Goal: Task Accomplishment & Management: Manage account settings

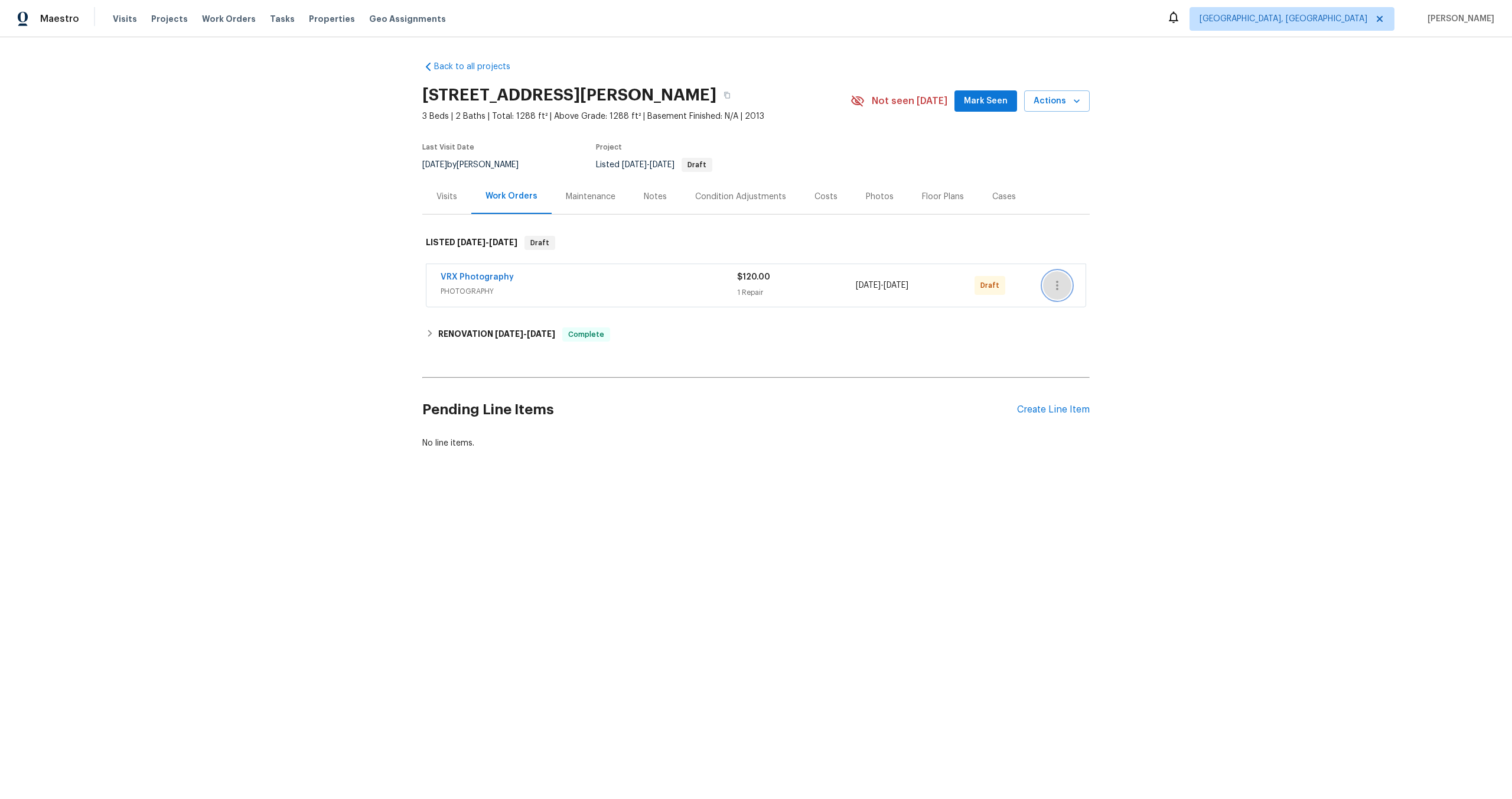
click at [1061, 282] on icon "button" at bounding box center [1057, 285] width 14 height 14
click at [1061, 282] on li "Send to Vendor" at bounding box center [1107, 286] width 127 height 19
click at [832, 425] on div at bounding box center [756, 399] width 1512 height 799
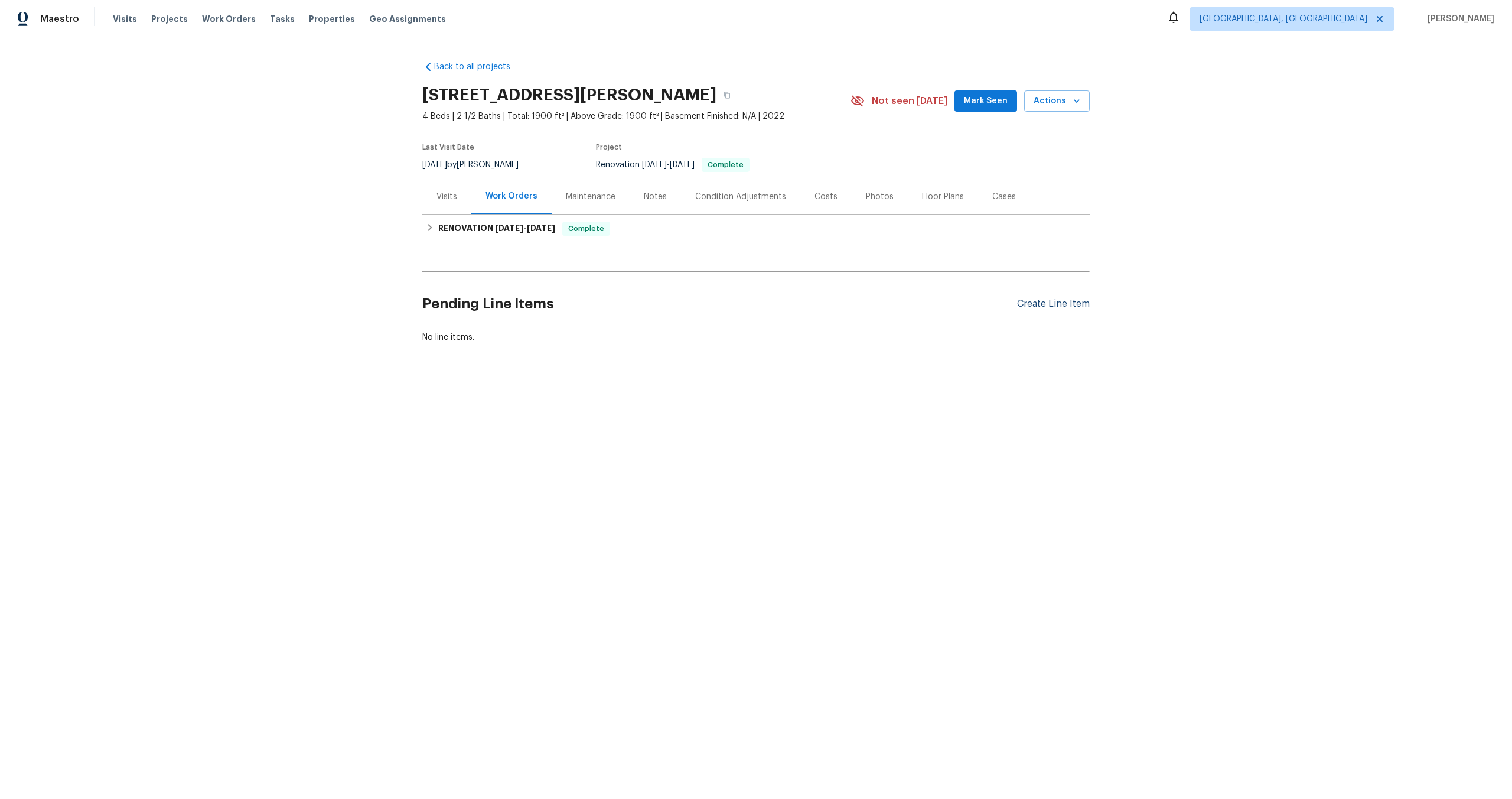
click at [1034, 304] on div "Create Line Item" at bounding box center [1053, 304] width 73 height 11
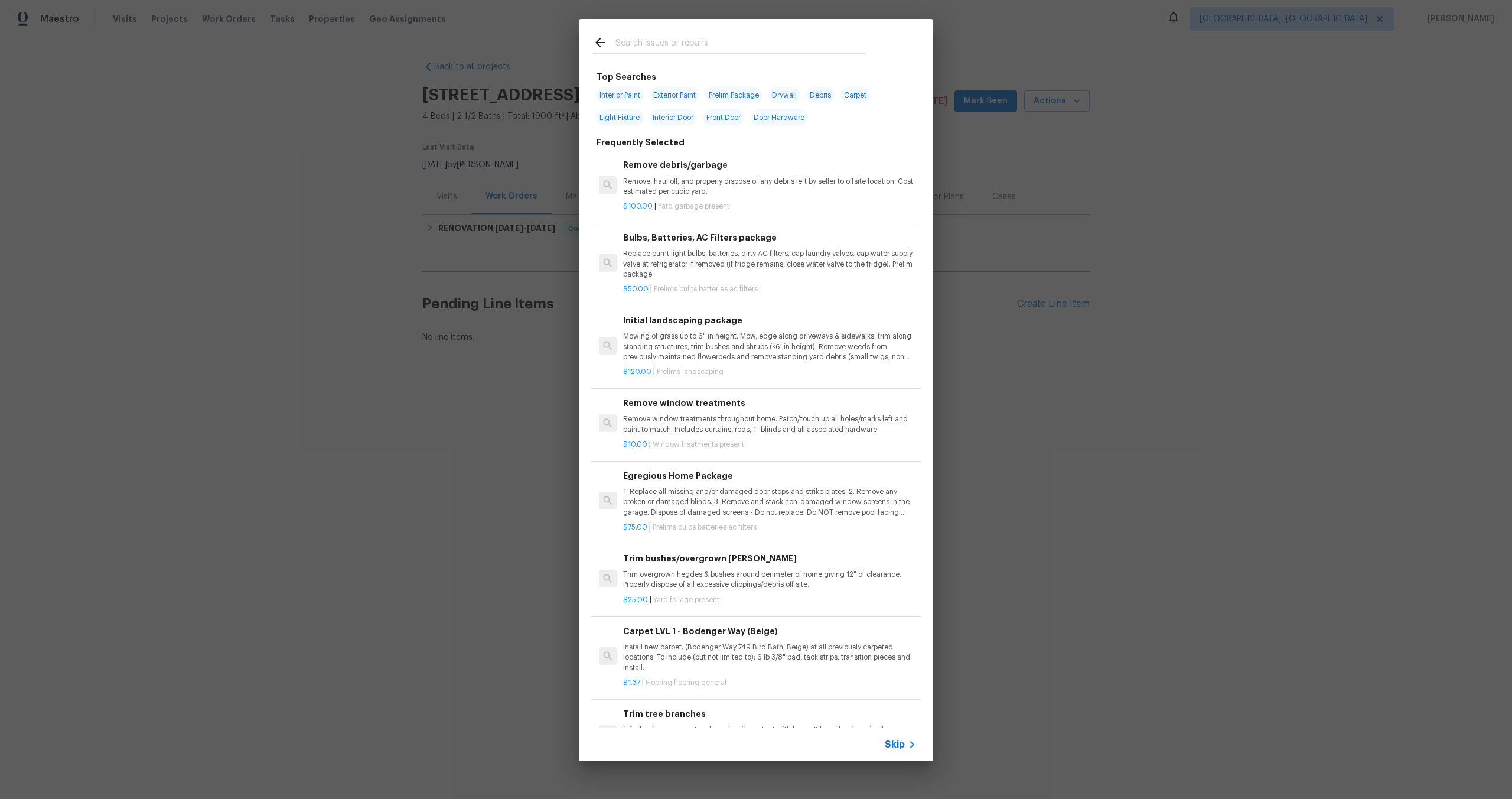
click at [903, 738] on div "Skip" at bounding box center [902, 744] width 34 height 14
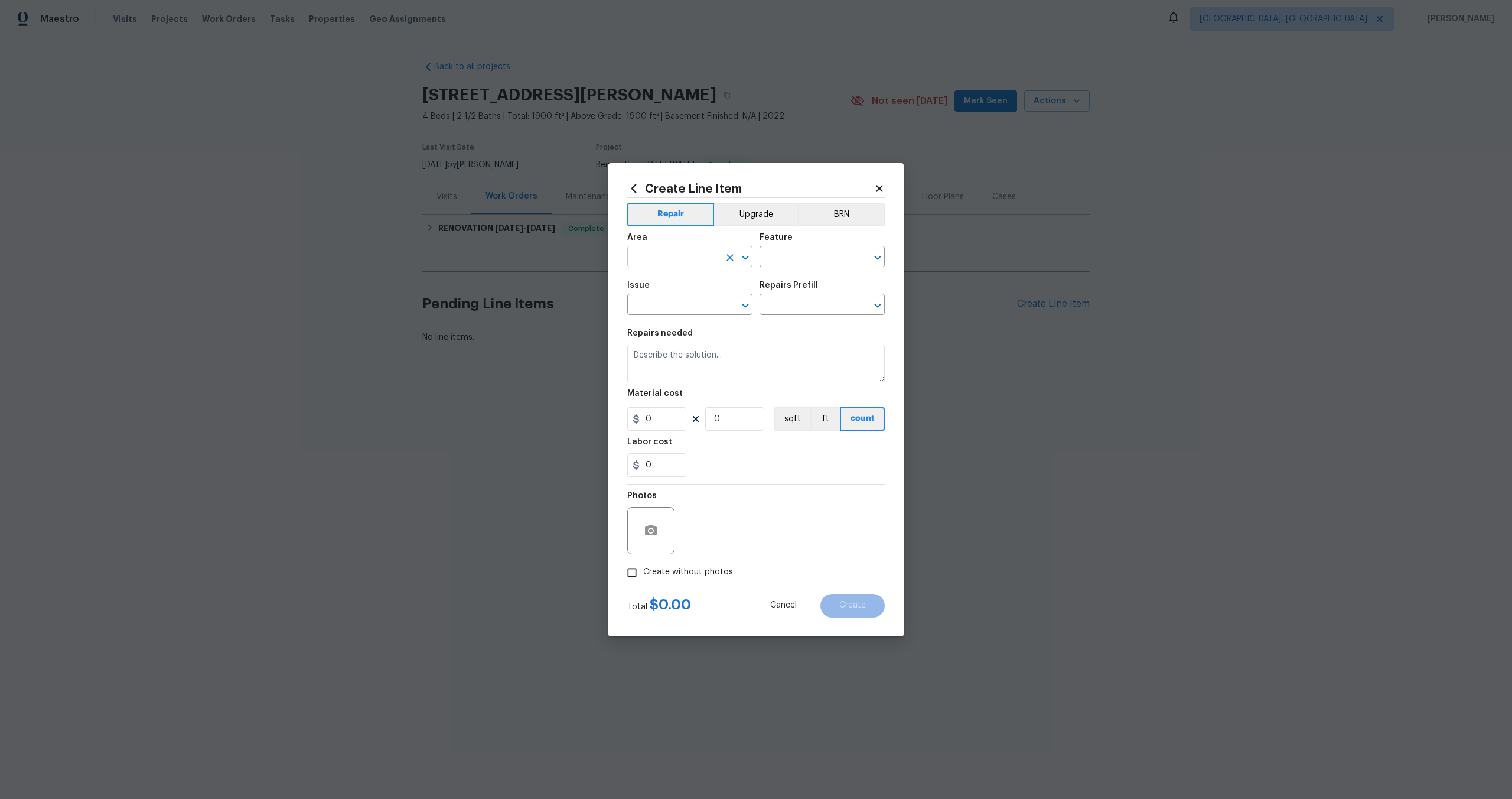
click at [677, 258] on input "text" at bounding box center [673, 258] width 92 height 18
click at [679, 306] on li "Interior Overall" at bounding box center [689, 303] width 125 height 19
type input "Interior Overall"
click at [782, 258] on input "text" at bounding box center [805, 258] width 92 height 18
click at [791, 312] on li "Overall" at bounding box center [822, 312] width 125 height 19
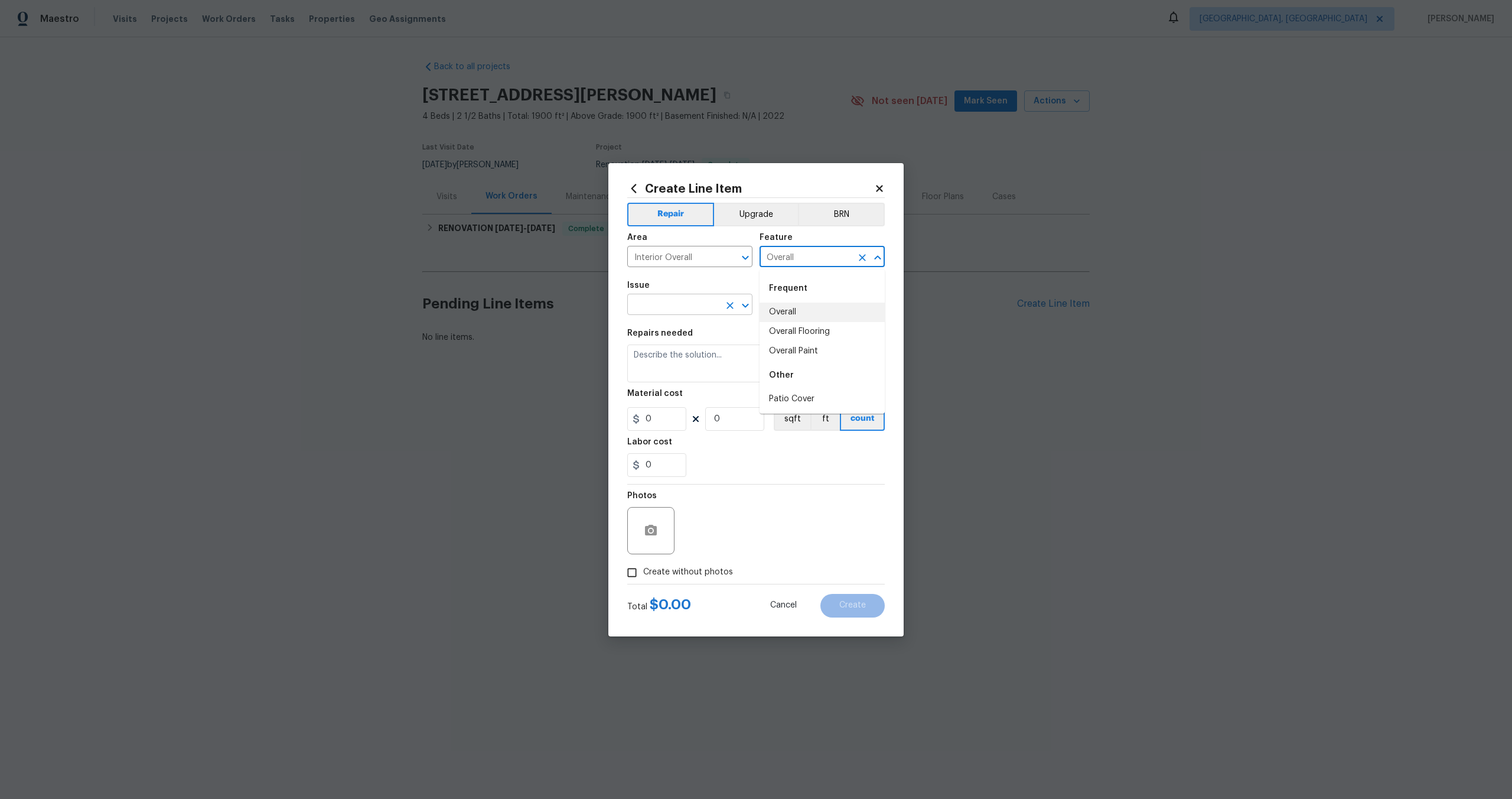
type input "Overall"
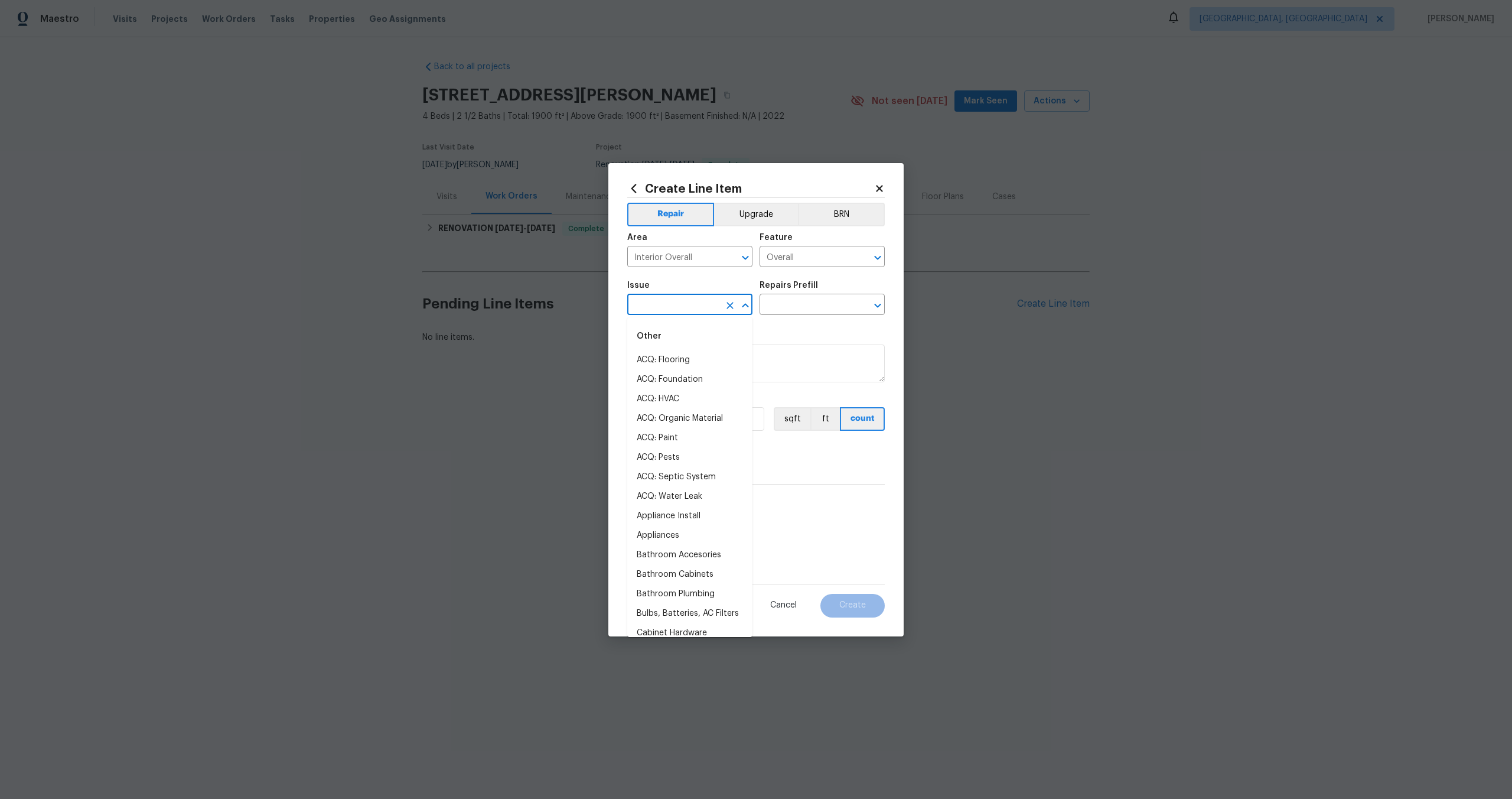
click at [646, 299] on input "text" at bounding box center [673, 306] width 92 height 18
click at [646, 360] on li "Photos" at bounding box center [689, 360] width 125 height 19
type input "Photos"
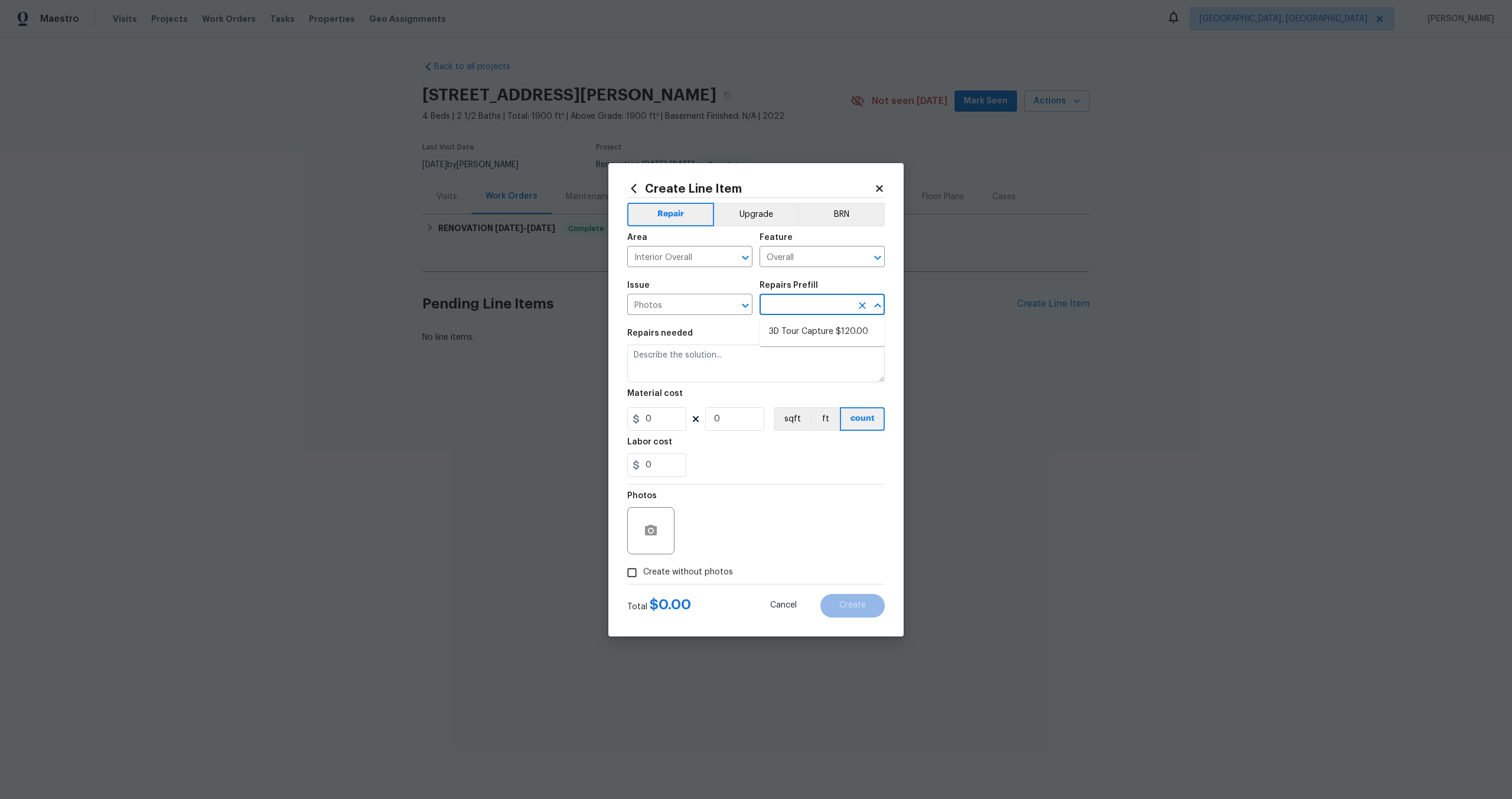
click at [770, 310] on input "text" at bounding box center [805, 306] width 92 height 18
click at [770, 324] on li "3D Tour Capture $120.00" at bounding box center [822, 332] width 125 height 19
type input "3D Tour Capture $120.00"
type textarea "Capture 3D tour of home"
type input "1"
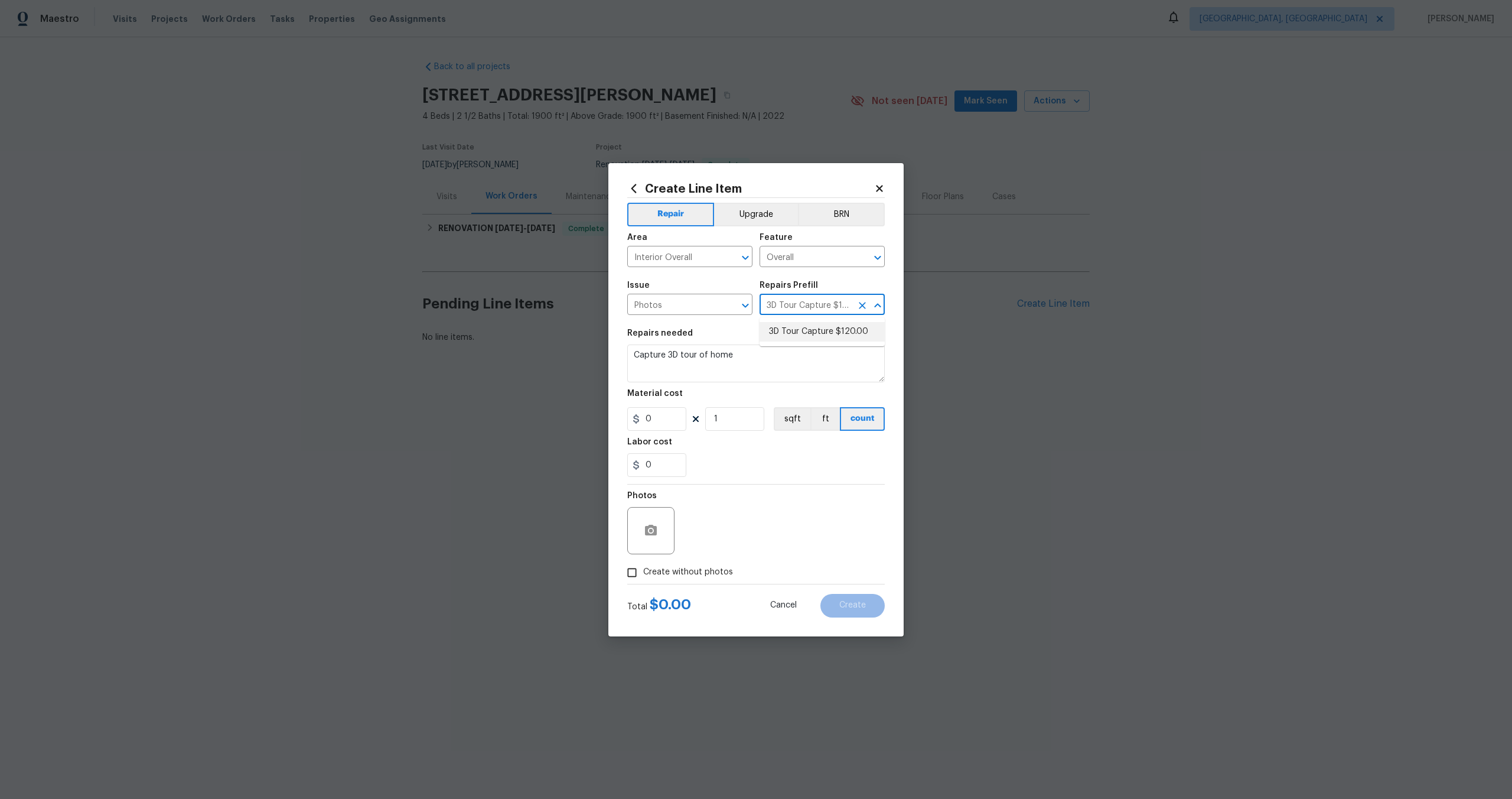
type input "120"
drag, startPoint x: 638, startPoint y: 576, endPoint x: 670, endPoint y: 557, distance: 37.2
click at [638, 576] on input "Create without photos" at bounding box center [632, 573] width 22 height 22
checkbox input "true"
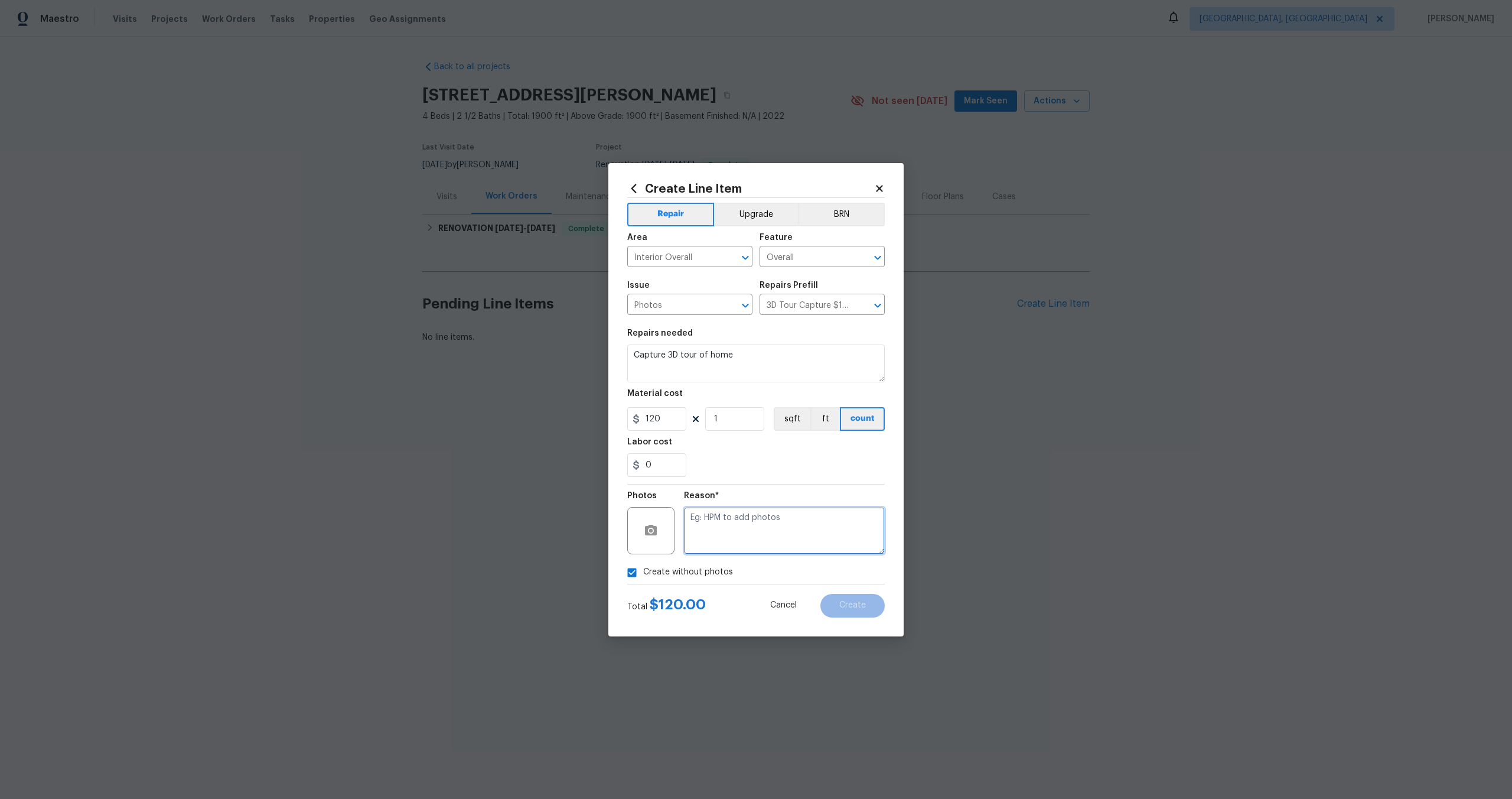
click at [684, 552] on textarea at bounding box center [784, 530] width 201 height 47
click at [719, 540] on textarea at bounding box center [784, 530] width 201 height 47
type textarea "/"
type textarea "."
click at [862, 601] on span "Create" at bounding box center [853, 606] width 27 height 9
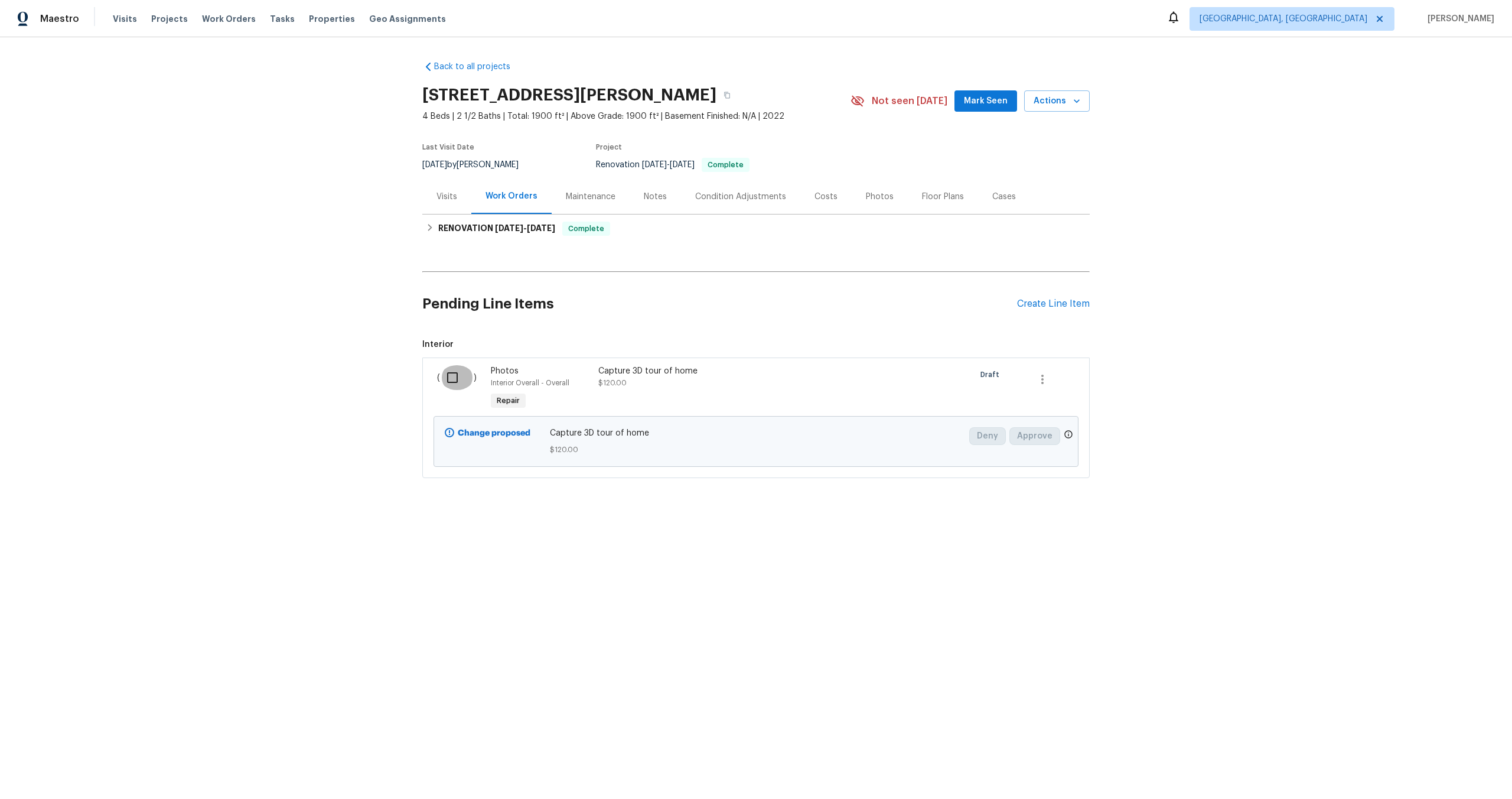
click at [454, 386] on input "checkbox" at bounding box center [457, 377] width 34 height 25
checkbox input "true"
click at [1440, 770] on span "Create Work Order" at bounding box center [1444, 770] width 79 height 15
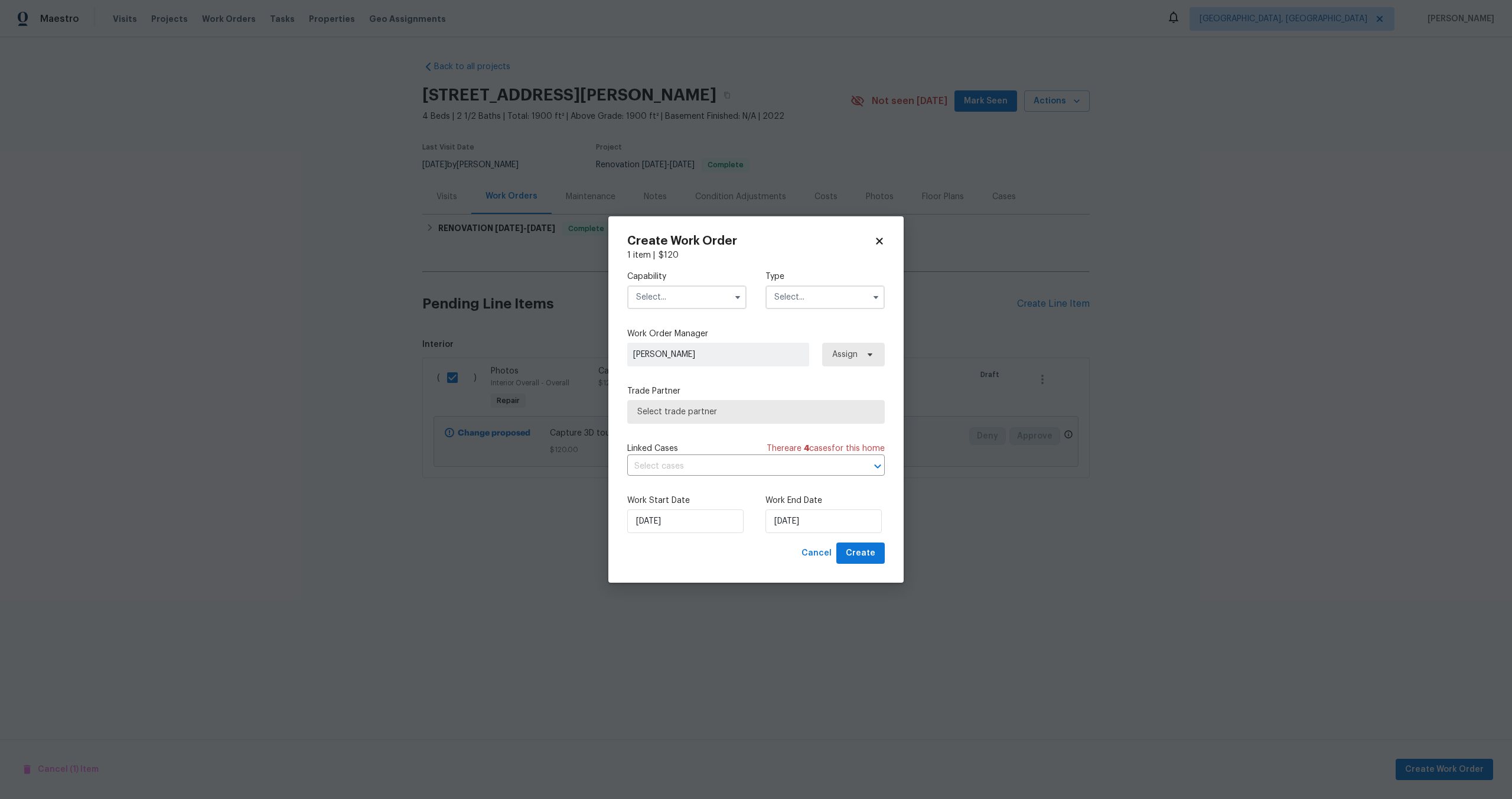
click at [682, 291] on input "text" at bounding box center [686, 297] width 119 height 24
click at [674, 329] on span "Photography" at bounding box center [665, 329] width 51 height 8
type input "Photography"
click at [802, 295] on input "text" at bounding box center [825, 297] width 119 height 24
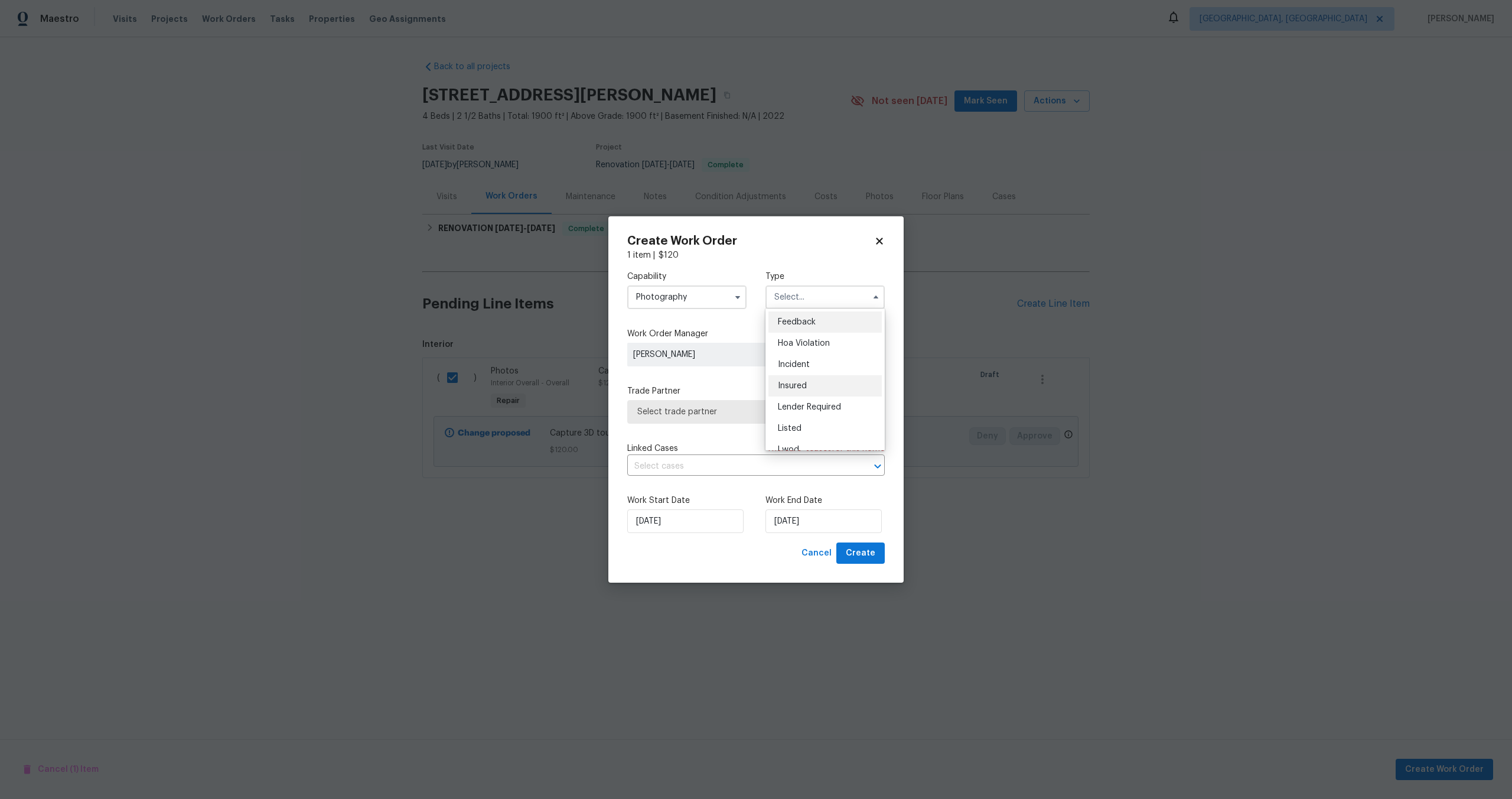
scroll to position [141, 0]
click at [792, 332] on span "Other" at bounding box center [789, 330] width 23 height 8
type input "Other"
click at [689, 377] on div "Capability Photography Type Other Feedback Hoa Violation Incident Insured Lende…" at bounding box center [756, 402] width 257 height 282
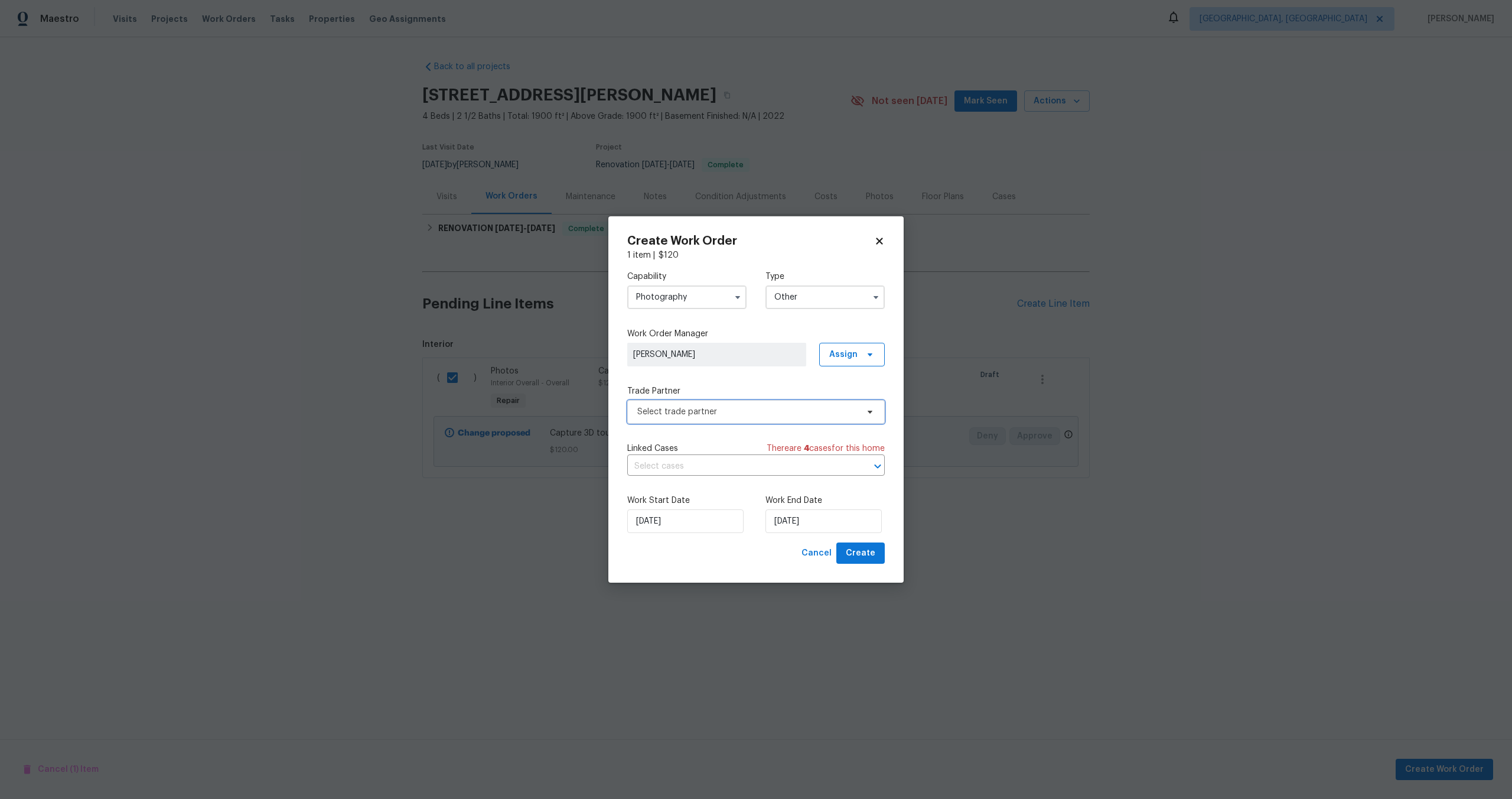
click at [689, 404] on span "Select trade partner" at bounding box center [756, 412] width 257 height 24
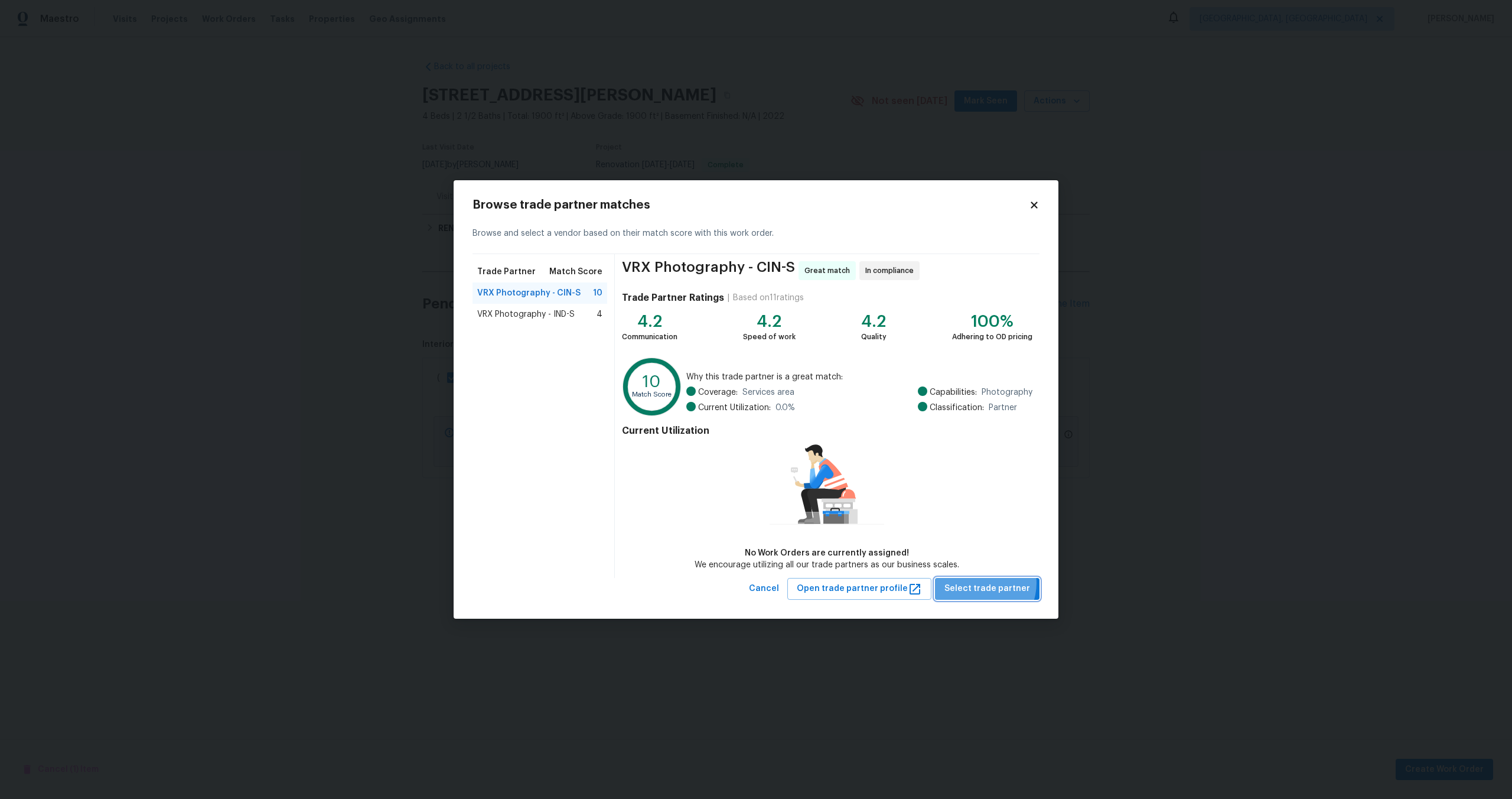
click at [983, 583] on span "Select trade partner" at bounding box center [987, 589] width 85 height 15
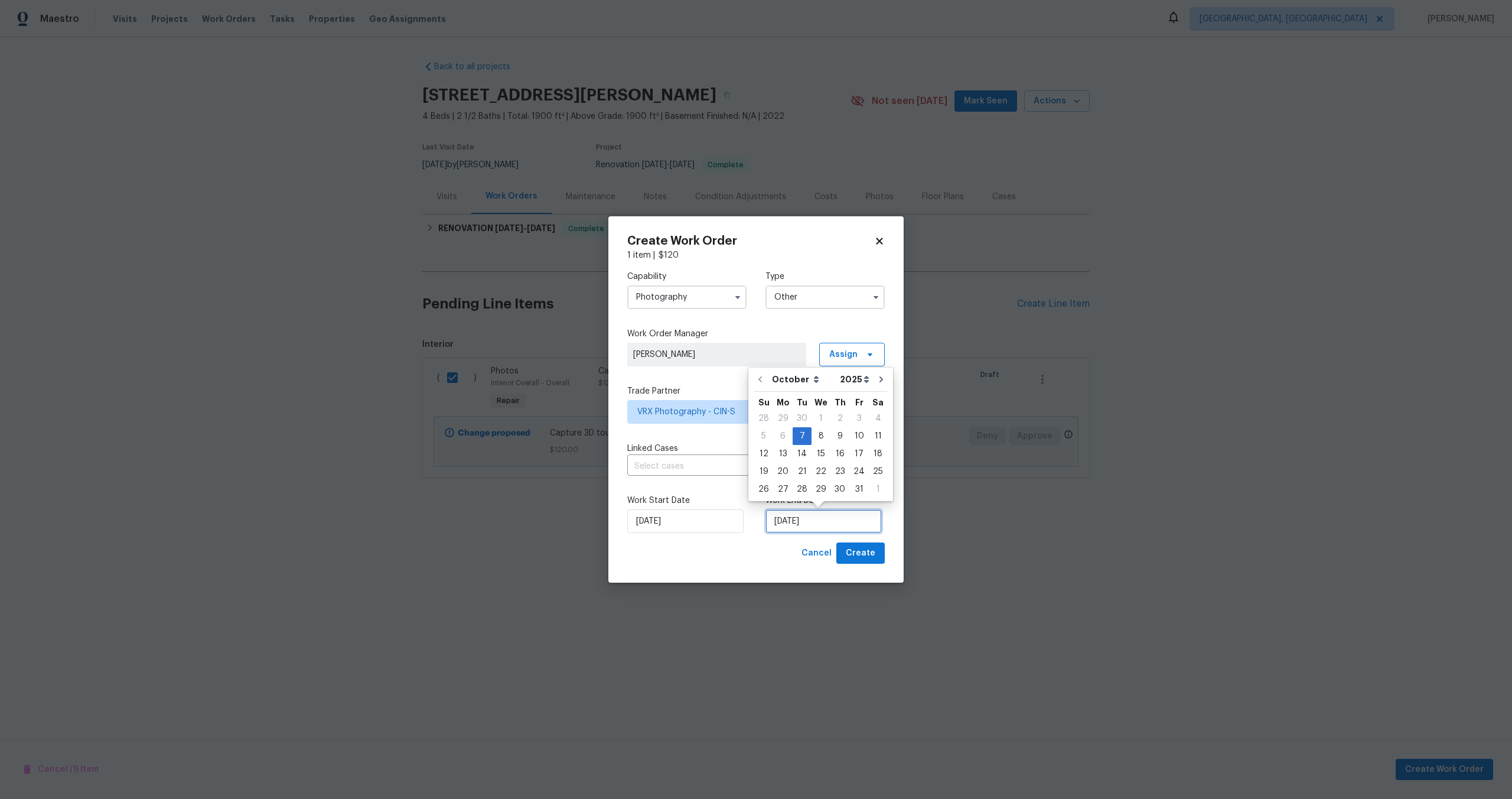
click at [840, 520] on input "07/10/2025" at bounding box center [823, 521] width 116 height 24
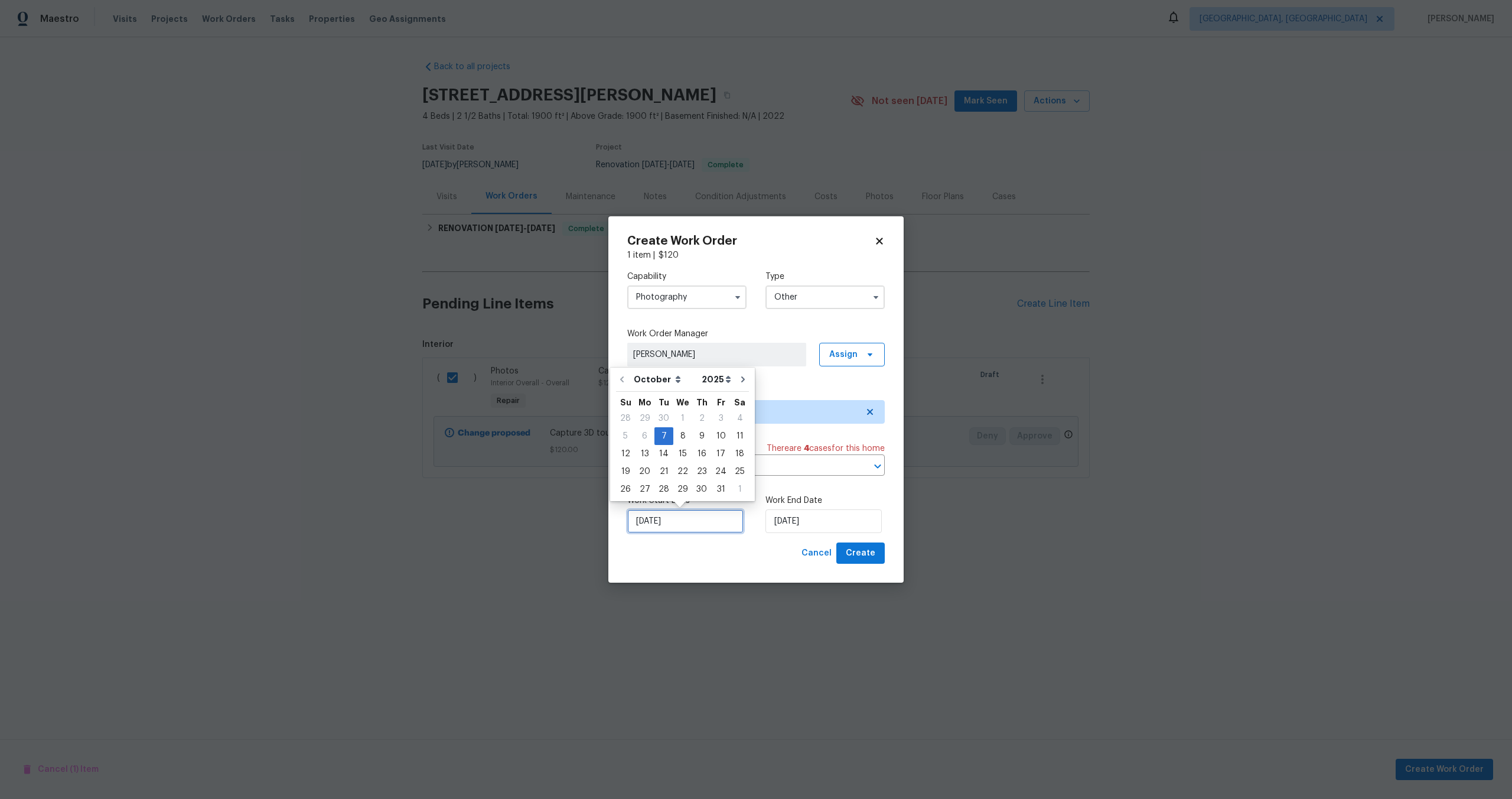
click at [688, 521] on input "07/10/2025" at bounding box center [685, 521] width 116 height 24
click at [681, 436] on div "8" at bounding box center [683, 436] width 19 height 16
type input "08/10/2025"
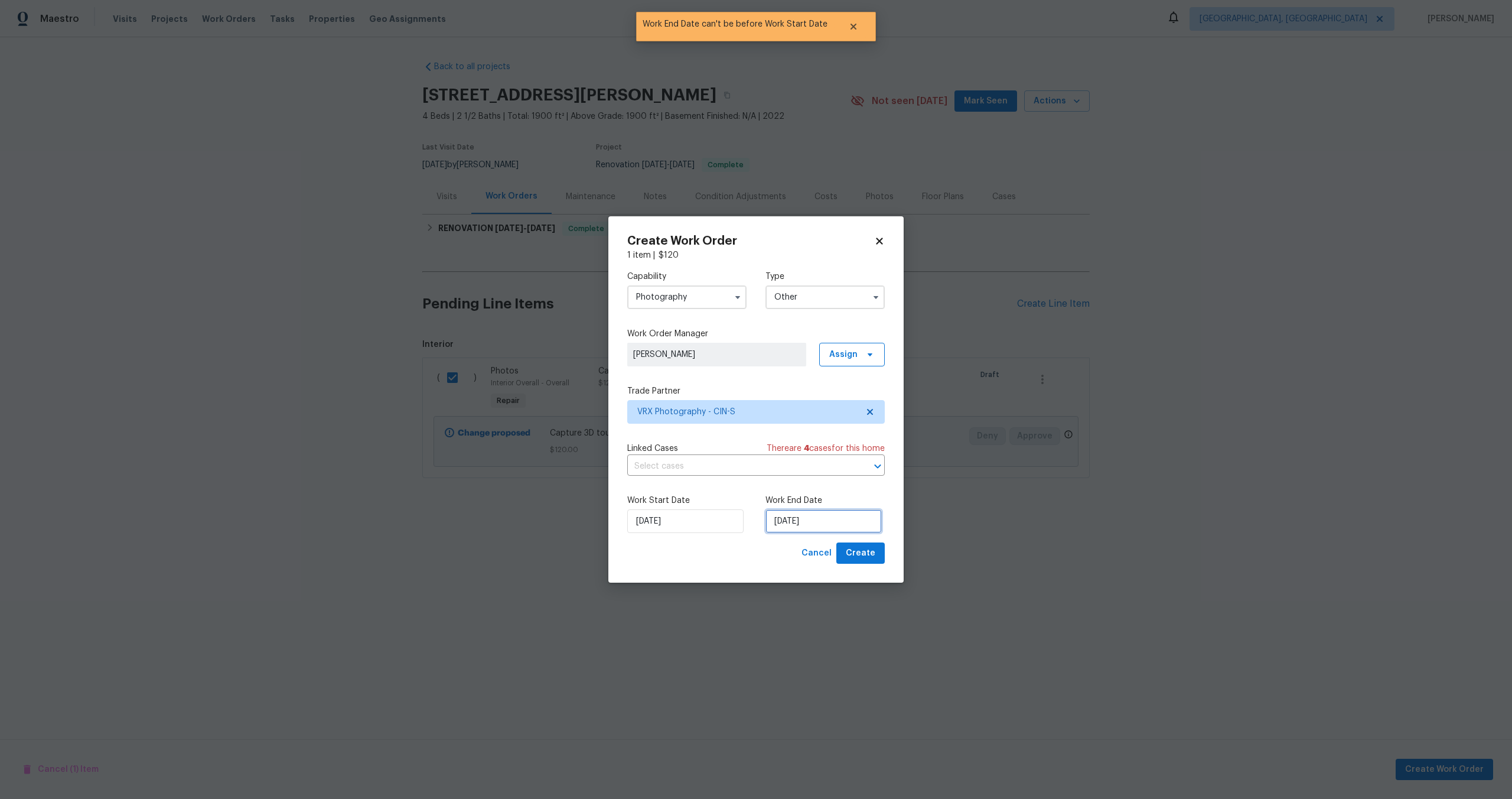
click at [822, 523] on input "08/10/2025" at bounding box center [823, 521] width 116 height 24
click at [839, 436] on div "9" at bounding box center [840, 436] width 19 height 16
type input "09/10/2025"
click at [870, 559] on span "Create" at bounding box center [860, 553] width 29 height 15
checkbox input "false"
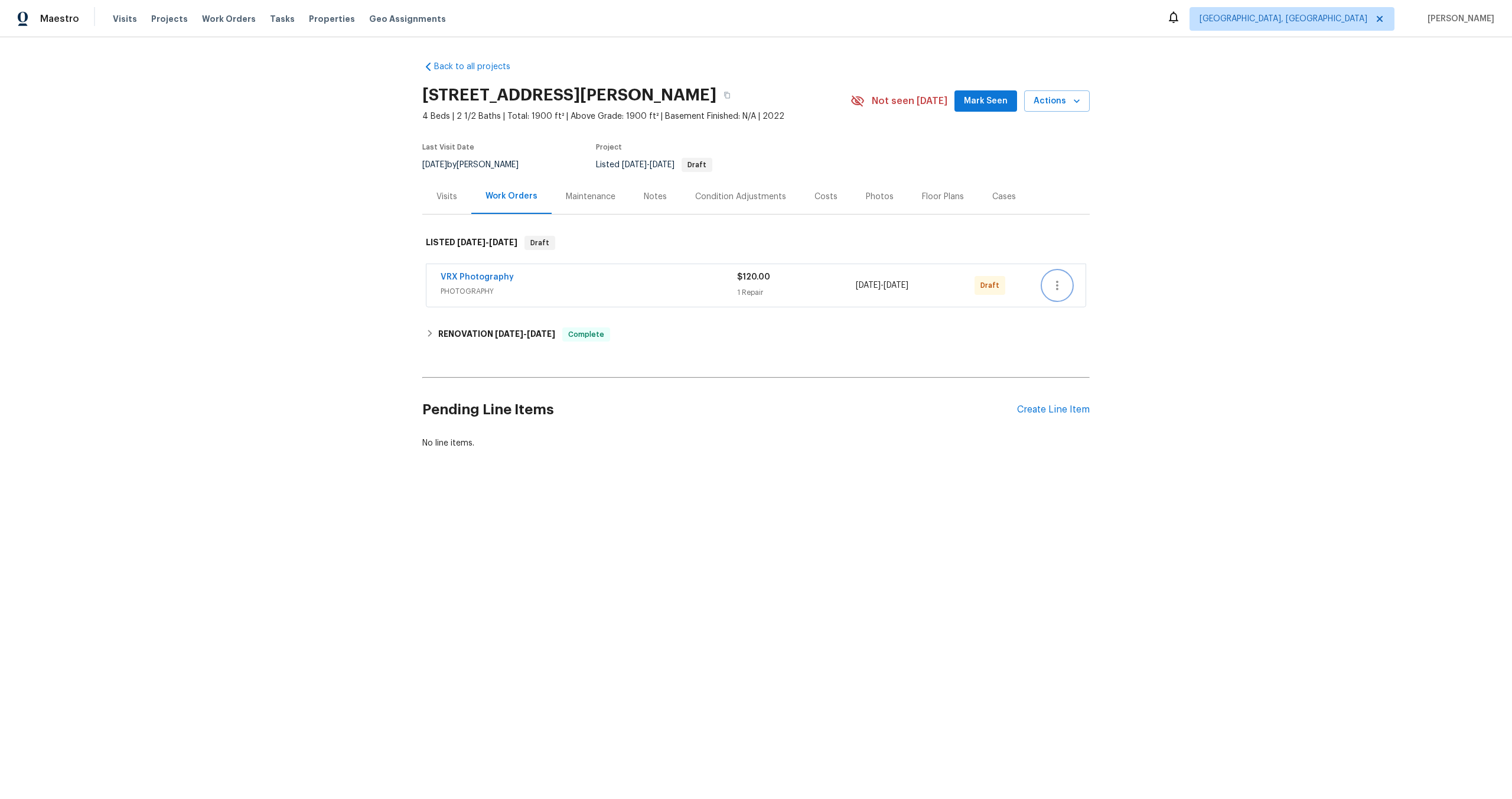
click at [1058, 284] on icon "button" at bounding box center [1057, 285] width 14 height 14
click at [1058, 284] on li "Send to Vendor" at bounding box center [1107, 286] width 127 height 19
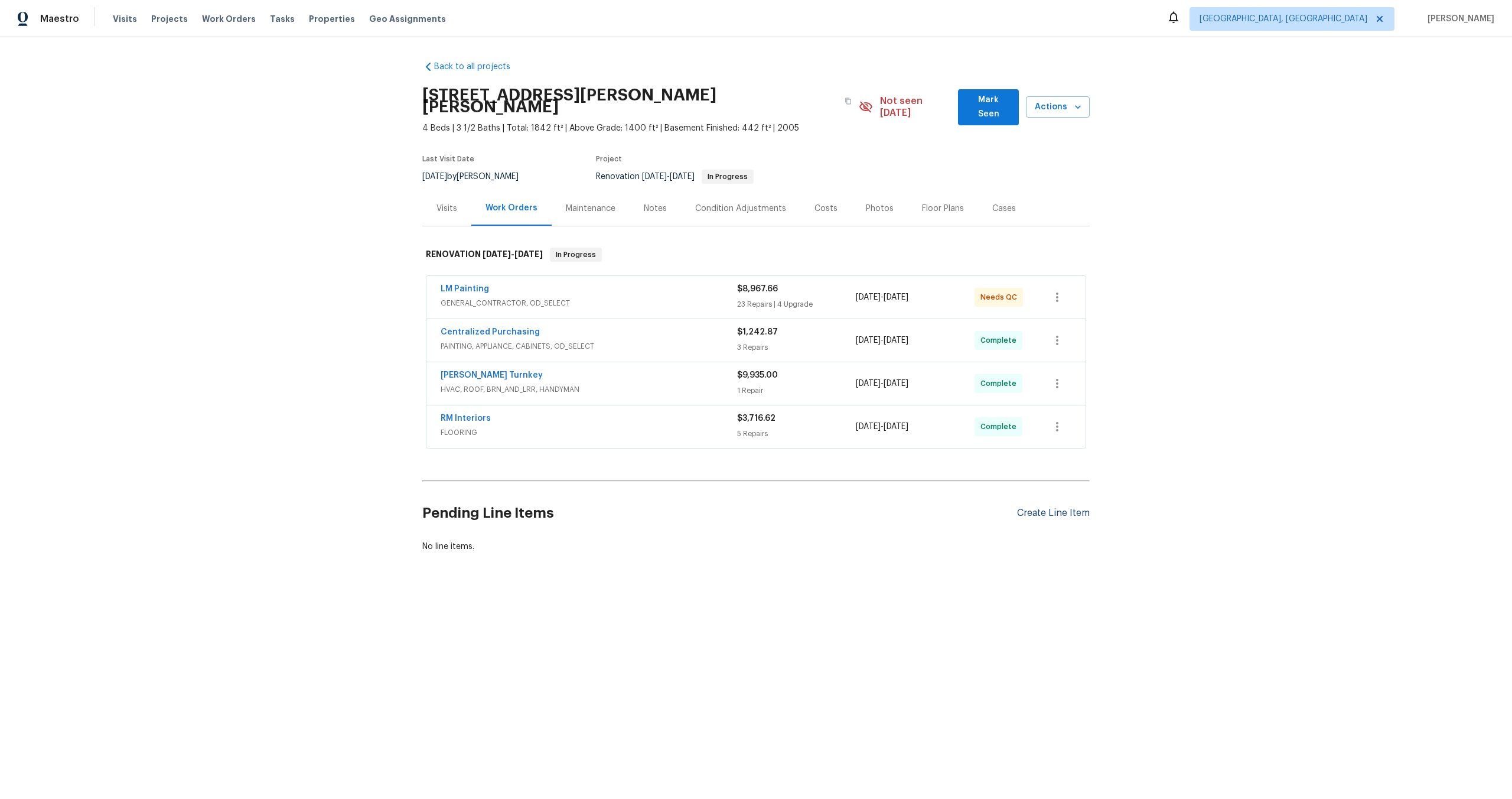
click at [1051, 508] on div "Create Line Item" at bounding box center [1053, 513] width 73 height 11
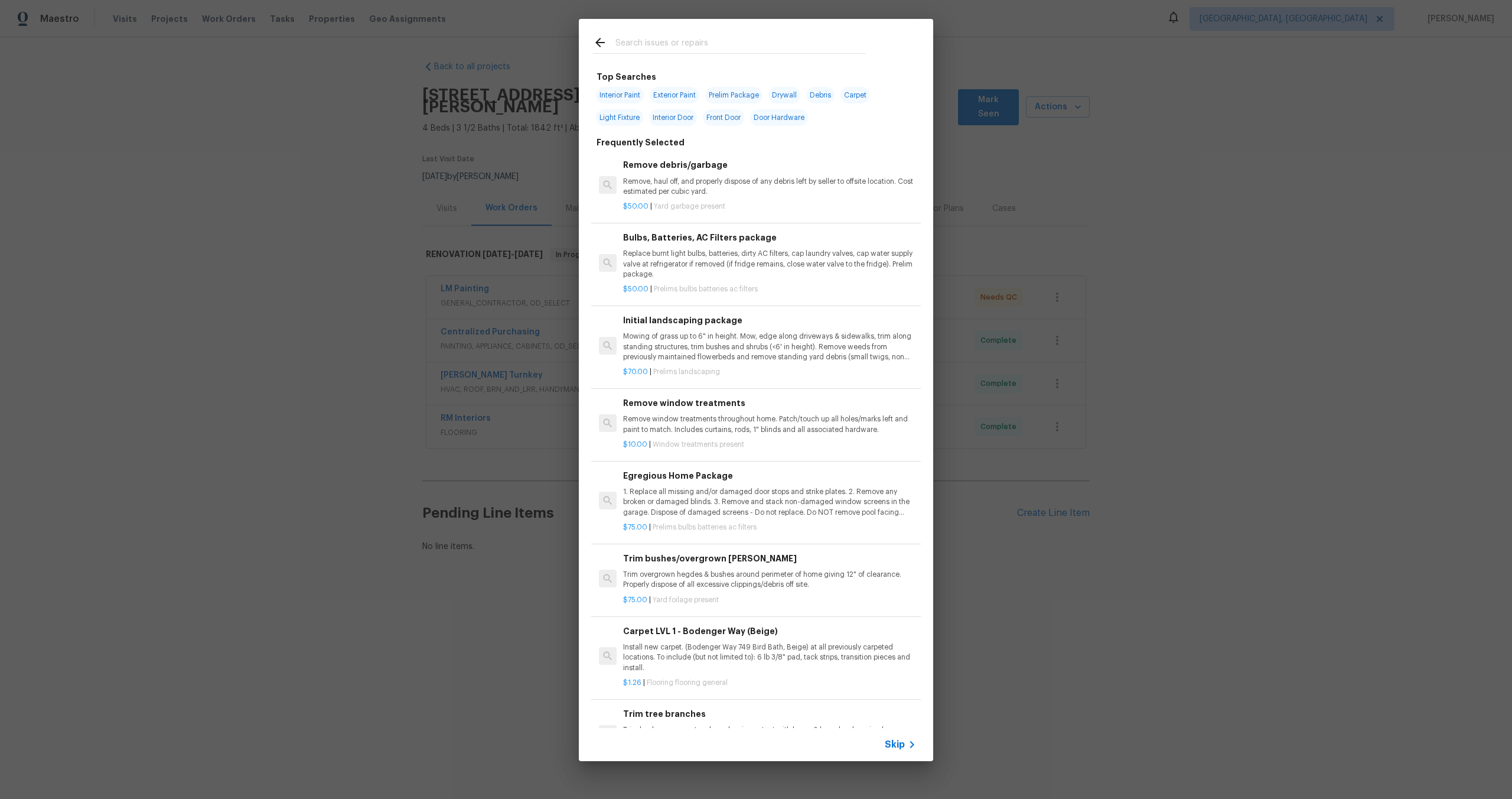
click at [903, 741] on span "Skip" at bounding box center [894, 744] width 20 height 12
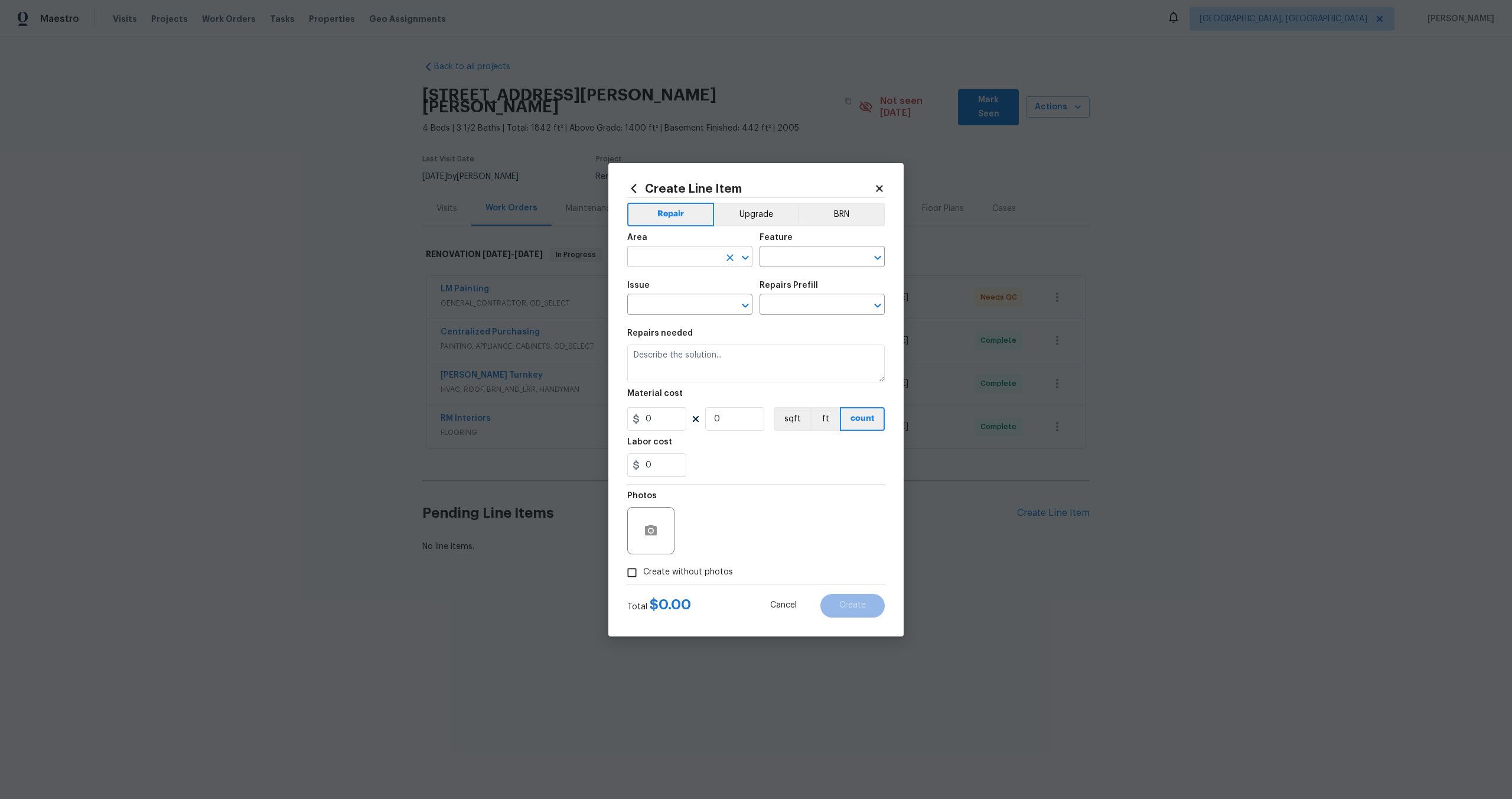
click at [710, 259] on input "text" at bounding box center [673, 258] width 92 height 18
click at [707, 307] on li "Interior Overall" at bounding box center [689, 303] width 125 height 19
type input "Interior Overall"
click at [816, 260] on input "text" at bounding box center [805, 258] width 92 height 18
click at [808, 318] on li "Overall" at bounding box center [822, 312] width 125 height 19
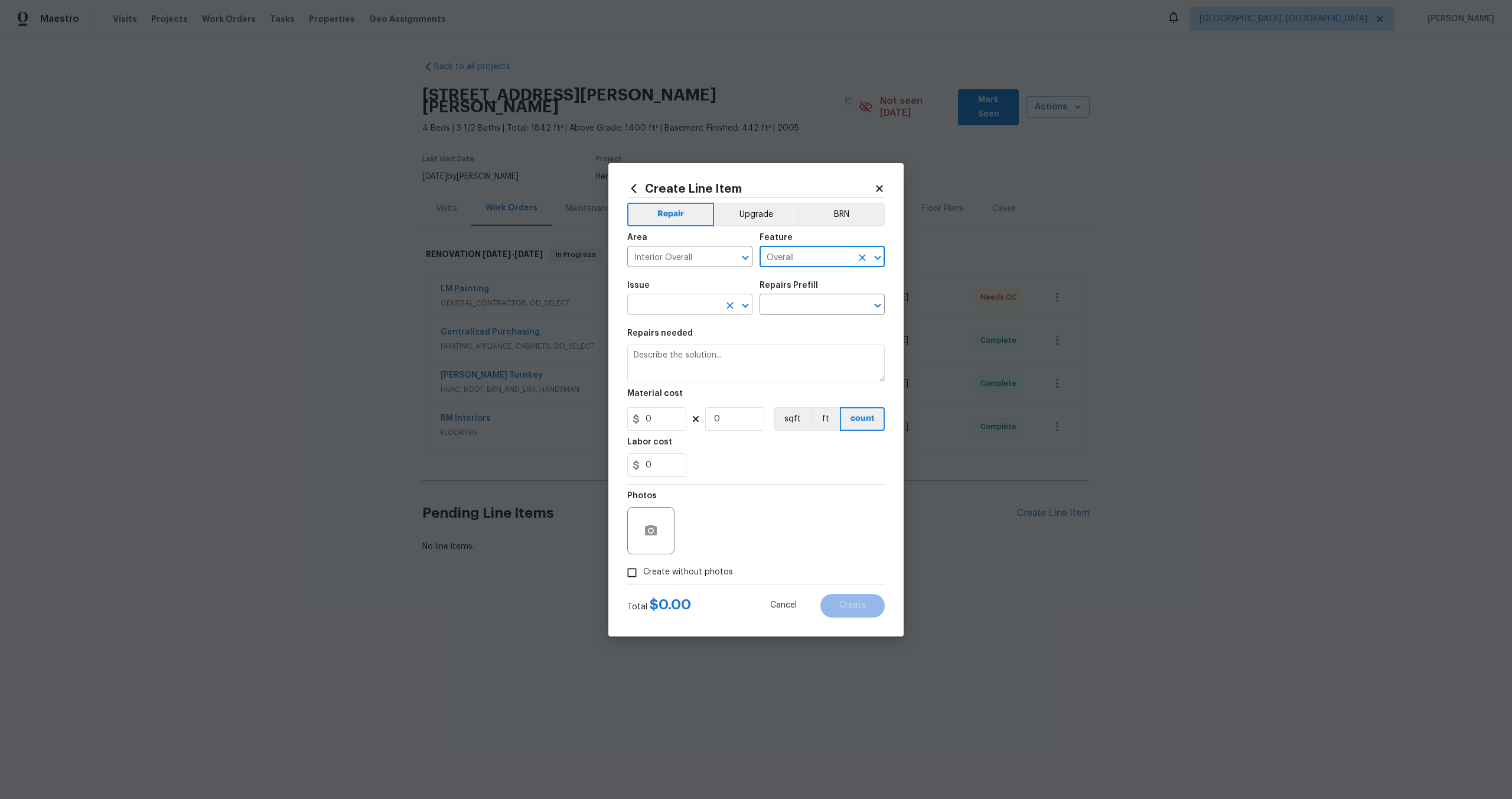
type input "Overall"
click at [662, 303] on input "text" at bounding box center [673, 306] width 92 height 18
click at [657, 351] on li "Photos" at bounding box center [689, 360] width 125 height 19
type input "Photos"
click at [802, 310] on input "text" at bounding box center [805, 306] width 92 height 18
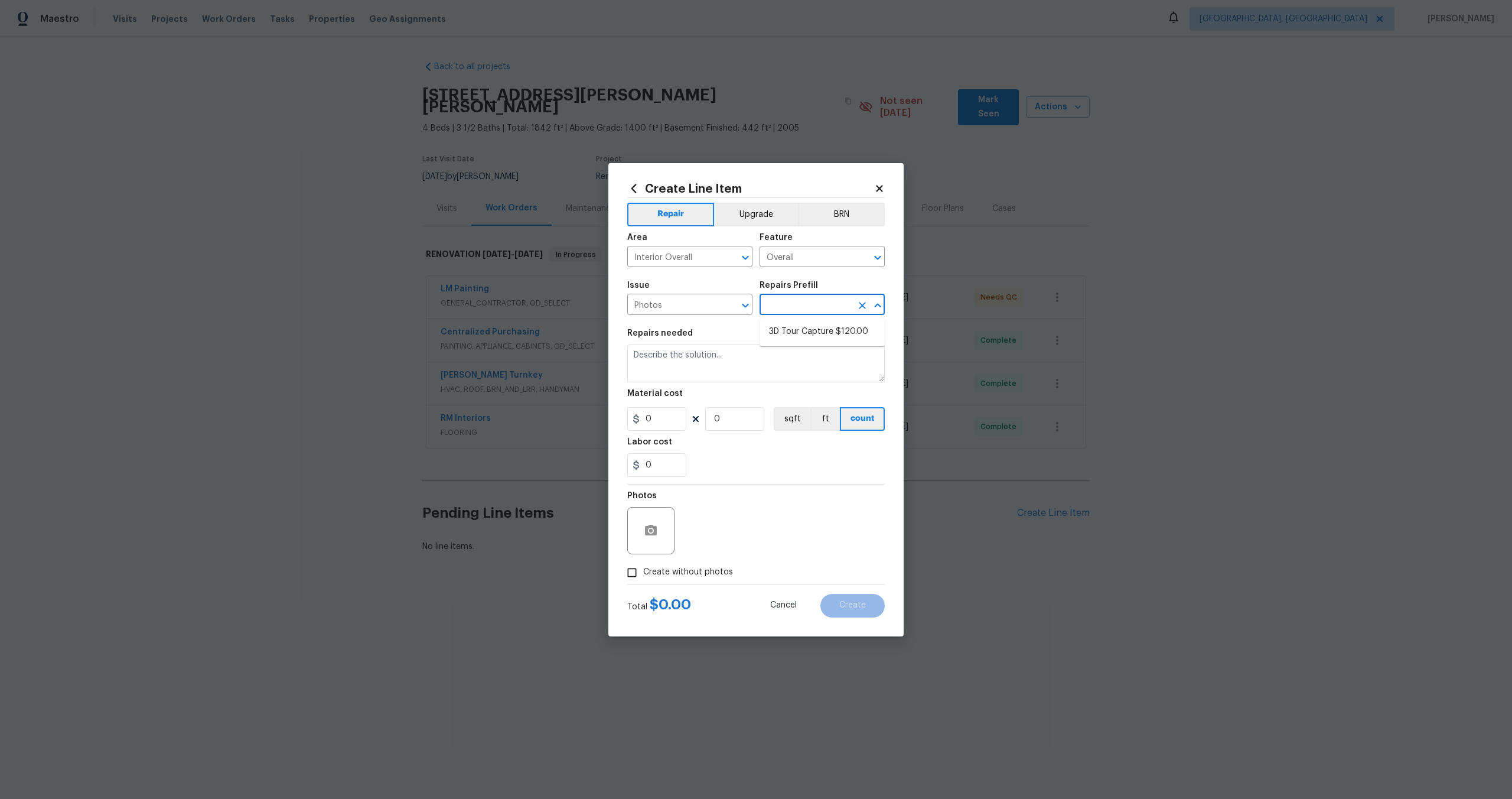
click at [800, 323] on li "3D Tour Capture $120.00" at bounding box center [822, 332] width 125 height 19
type input "3D Tour Capture $120.00"
type textarea "Capture 3D tour of home"
type input "1"
type input "120"
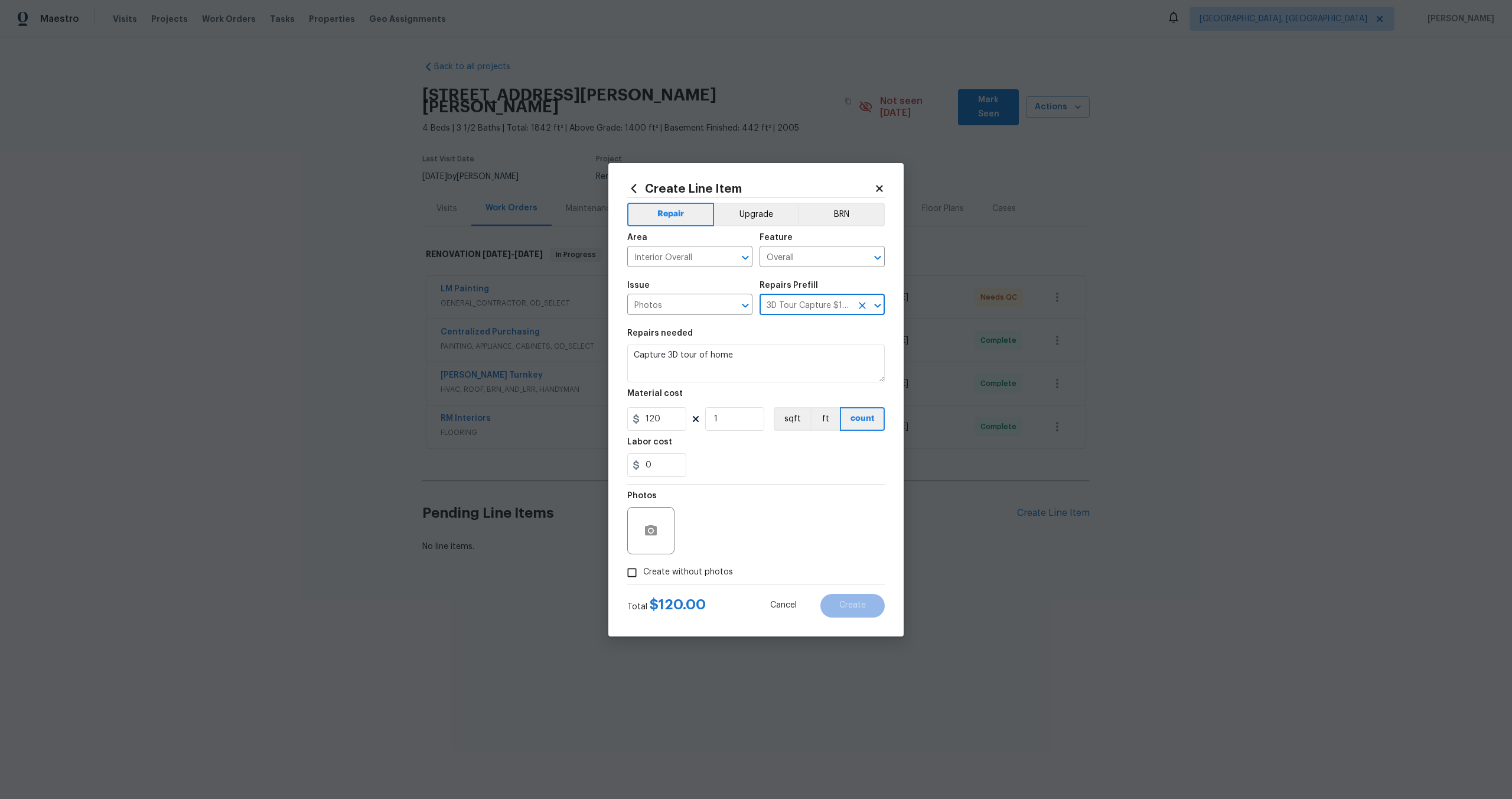
click at [636, 577] on input "Create without photos" at bounding box center [632, 573] width 22 height 22
checkbox input "true"
click at [726, 530] on textarea at bounding box center [784, 530] width 201 height 47
type textarea "."
click at [852, 597] on button "Create" at bounding box center [853, 606] width 64 height 24
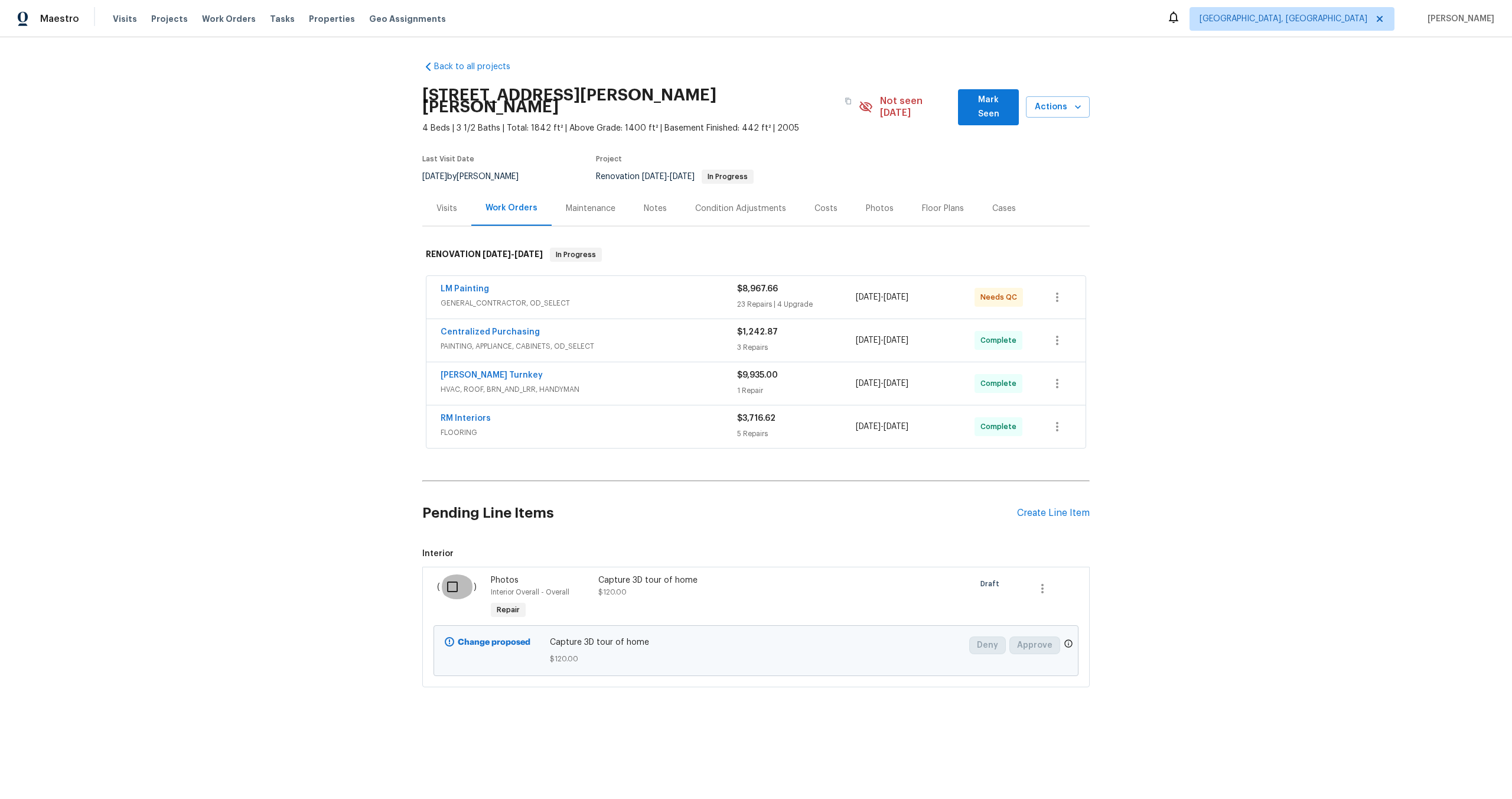
click at [448, 574] on input "checkbox" at bounding box center [457, 586] width 34 height 25
checkbox input "true"
click at [1446, 764] on span "Create Work Order" at bounding box center [1444, 770] width 79 height 15
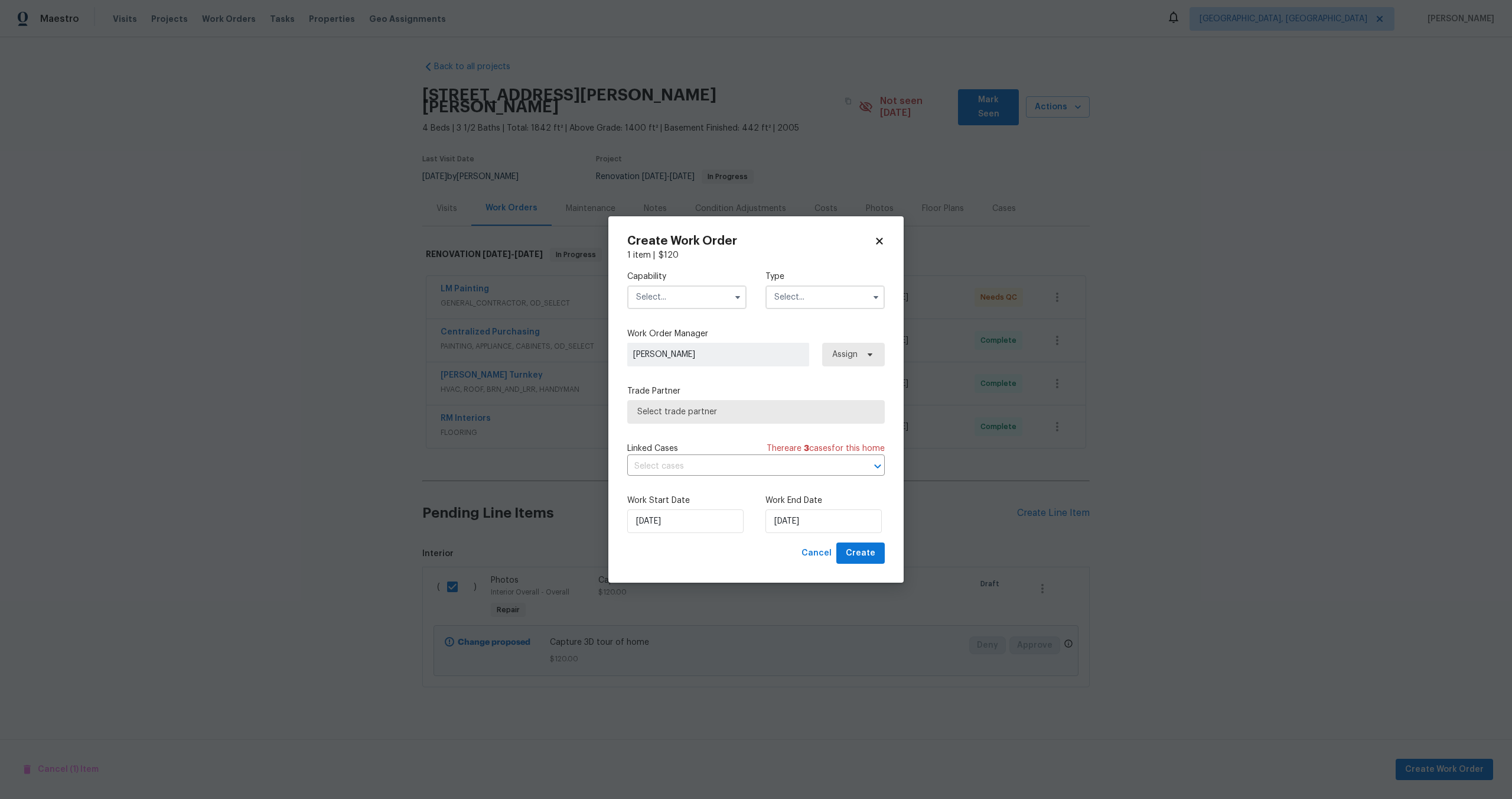
click at [689, 296] on input "text" at bounding box center [686, 297] width 119 height 24
click at [676, 366] on span "Photography" at bounding box center [665, 367] width 51 height 8
type input "Photography"
click at [802, 299] on input "text" at bounding box center [825, 297] width 119 height 24
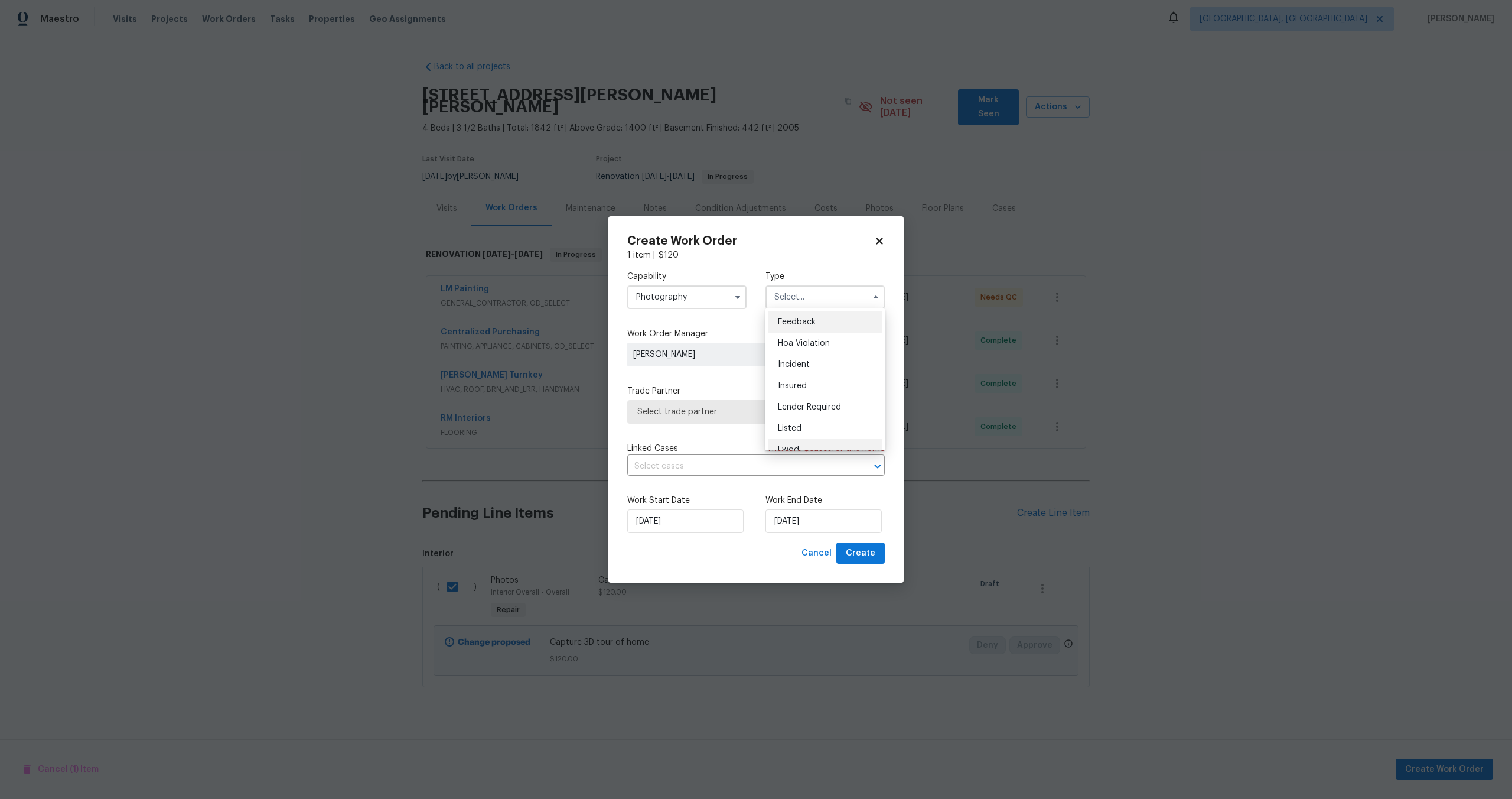
scroll to position [141, 0]
drag, startPoint x: 789, startPoint y: 329, endPoint x: 783, endPoint y: 338, distance: 10.8
click at [789, 329] on span "Other" at bounding box center [789, 330] width 23 height 8
type input "Other"
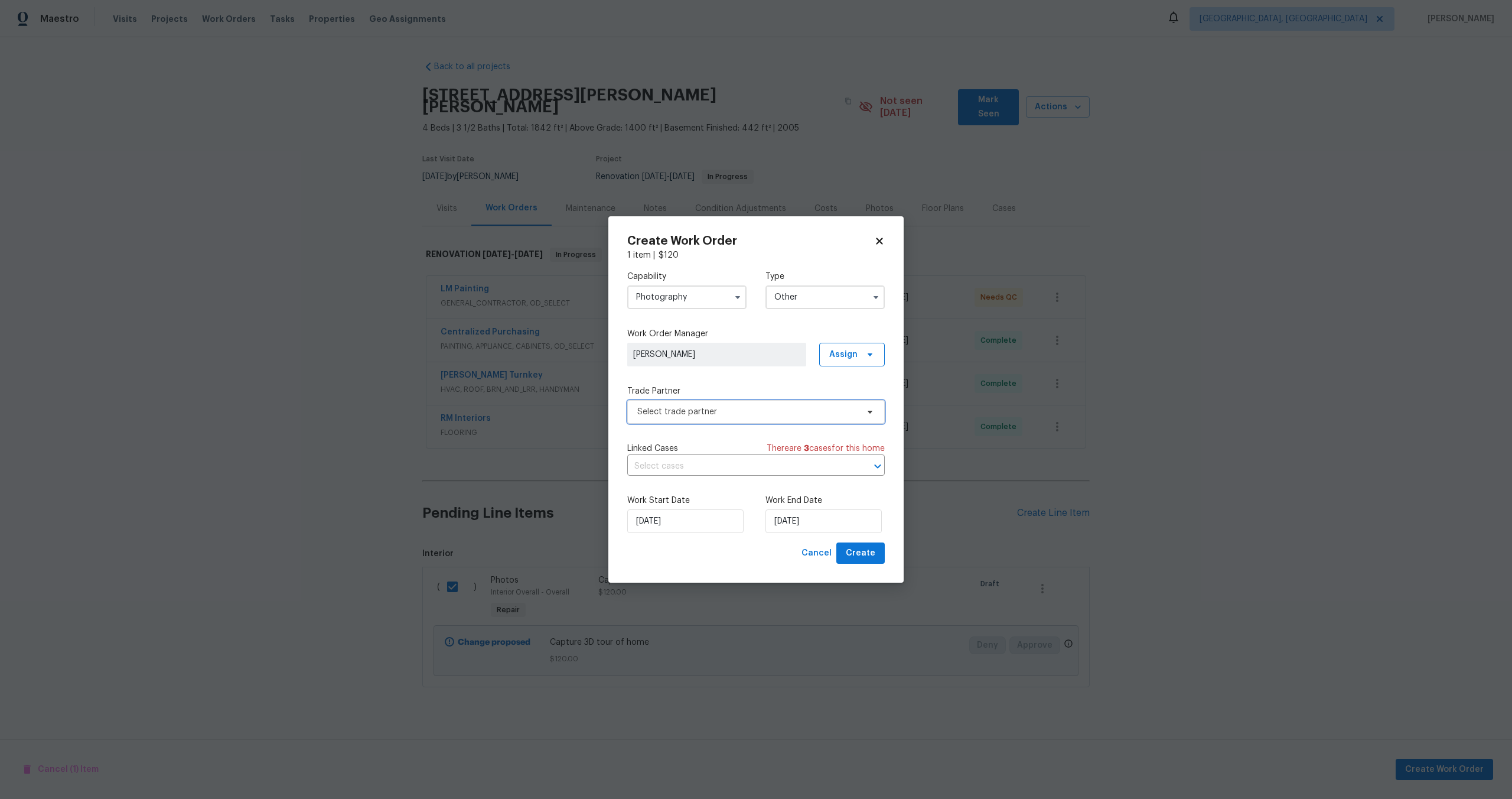
click at [719, 406] on span "Select trade partner" at bounding box center [748, 412] width 220 height 12
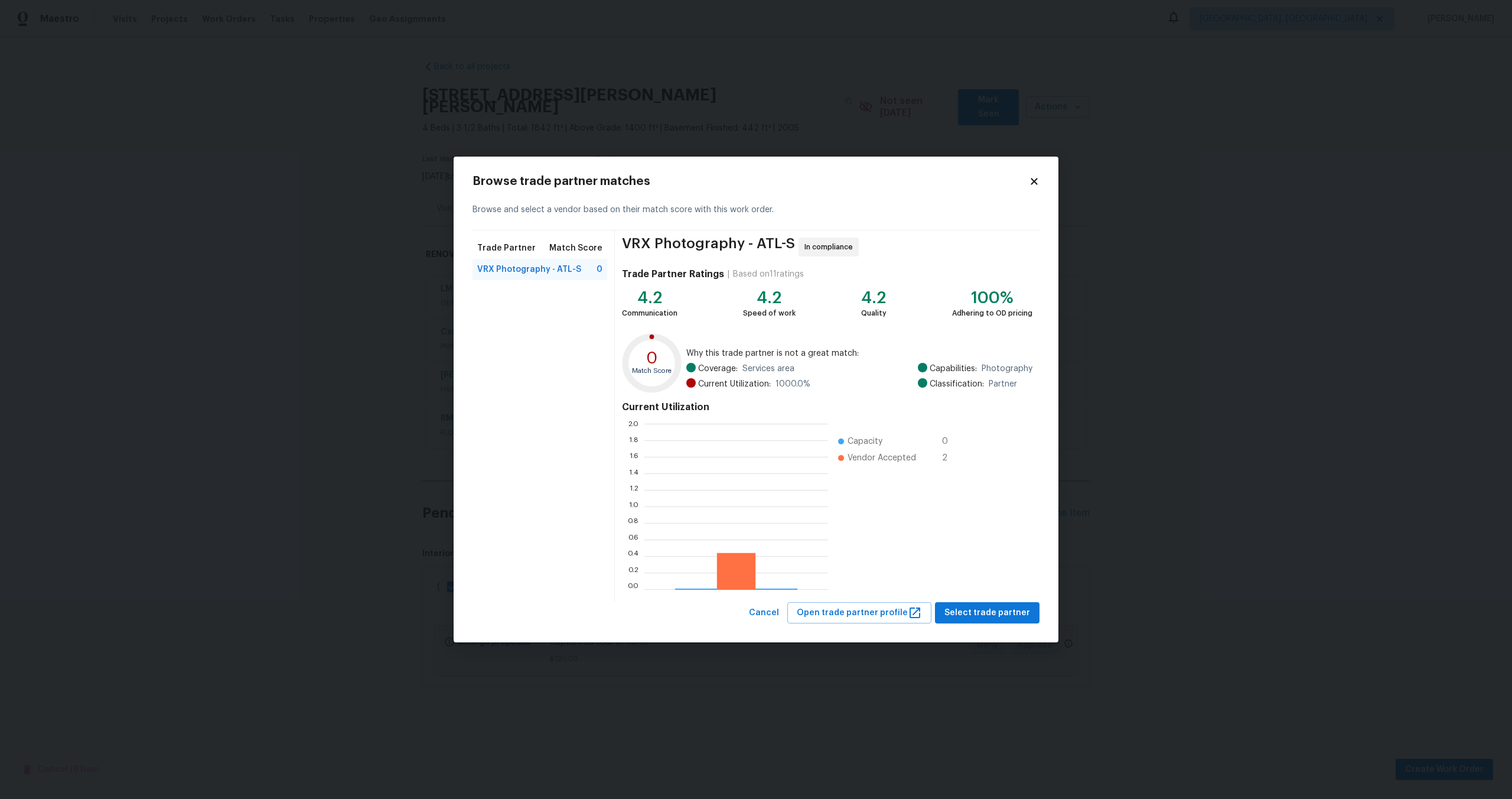
scroll to position [165, 183]
click at [998, 613] on span "Select trade partner" at bounding box center [987, 613] width 85 height 15
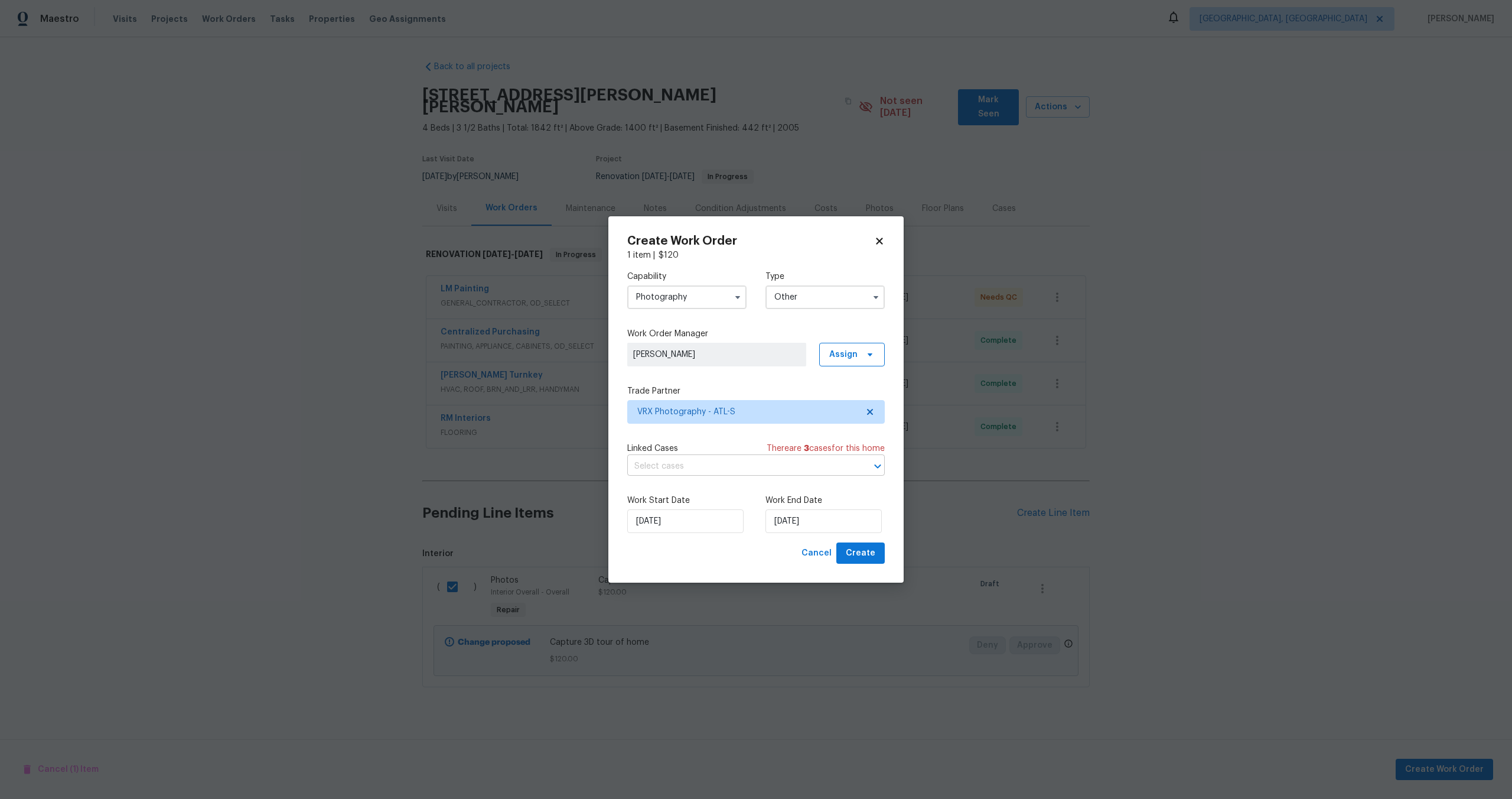
click at [699, 467] on input "text" at bounding box center [740, 467] width 225 height 18
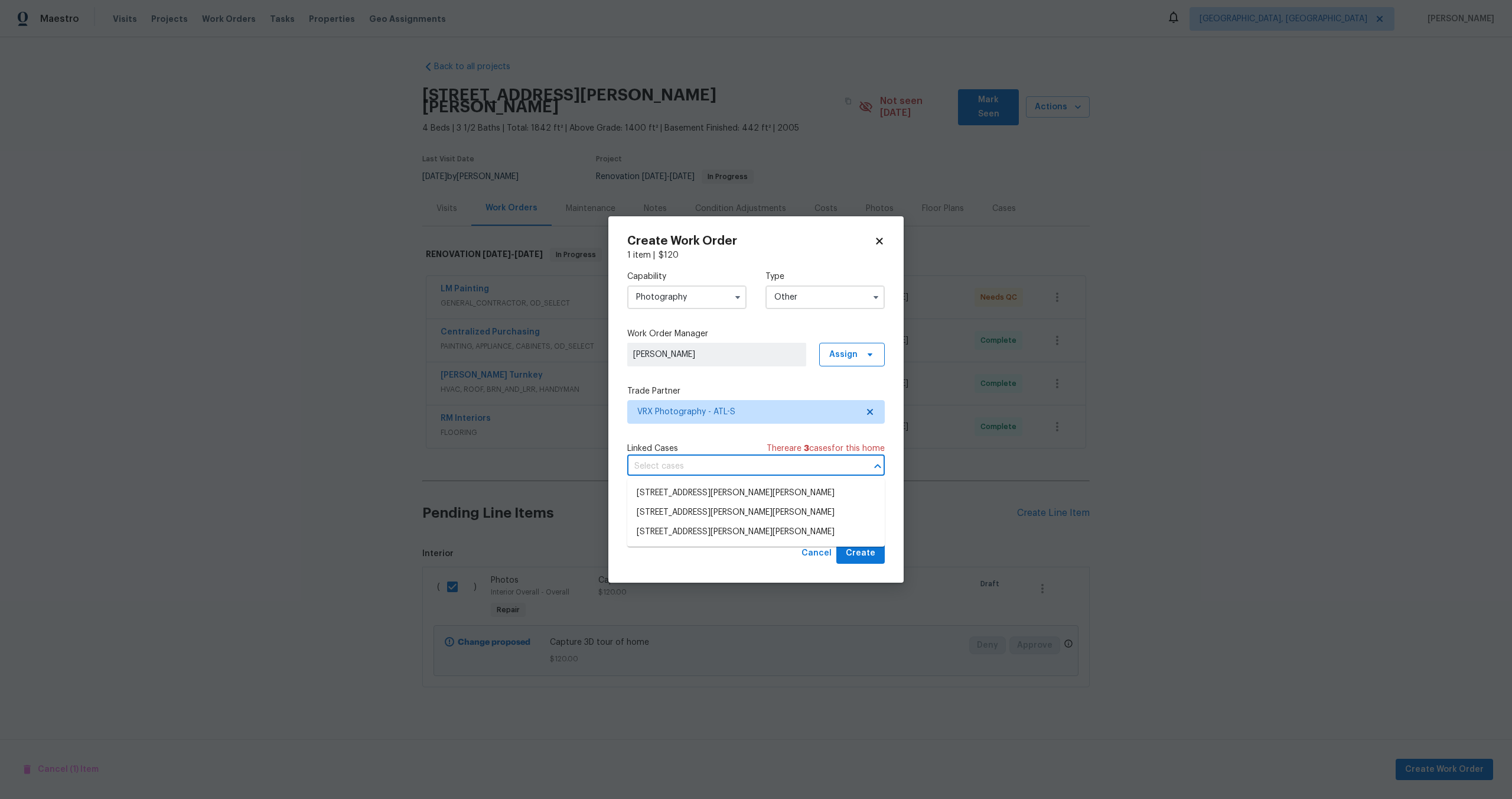
click at [688, 431] on div "Capability Photography Type Other Work Order Manager Rayman Felix Assign Trade …" at bounding box center [756, 402] width 257 height 282
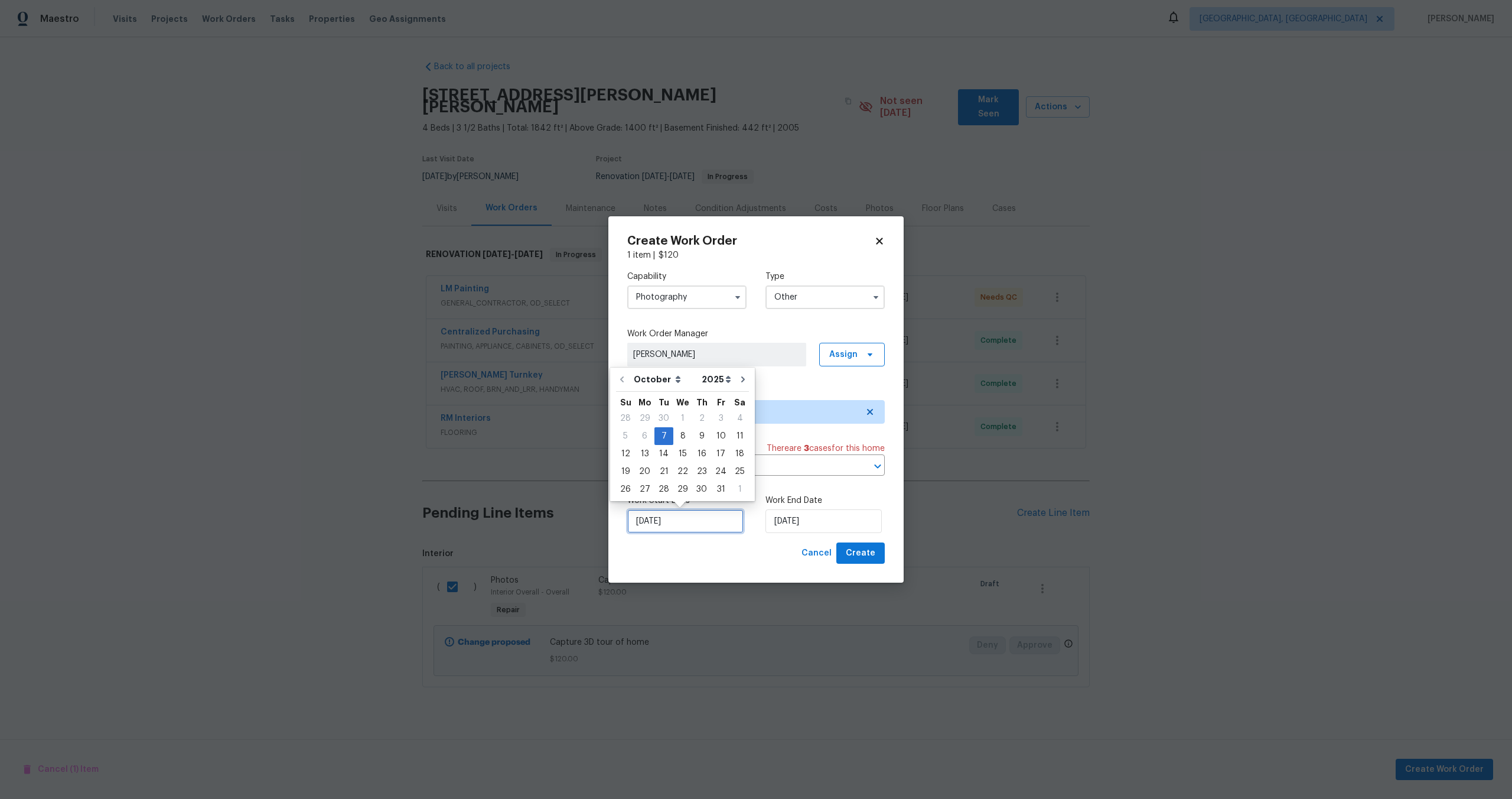
click at [693, 520] on input "07/10/2025" at bounding box center [685, 521] width 116 height 24
click at [679, 436] on div "8" at bounding box center [683, 436] width 19 height 16
type input "08/10/2025"
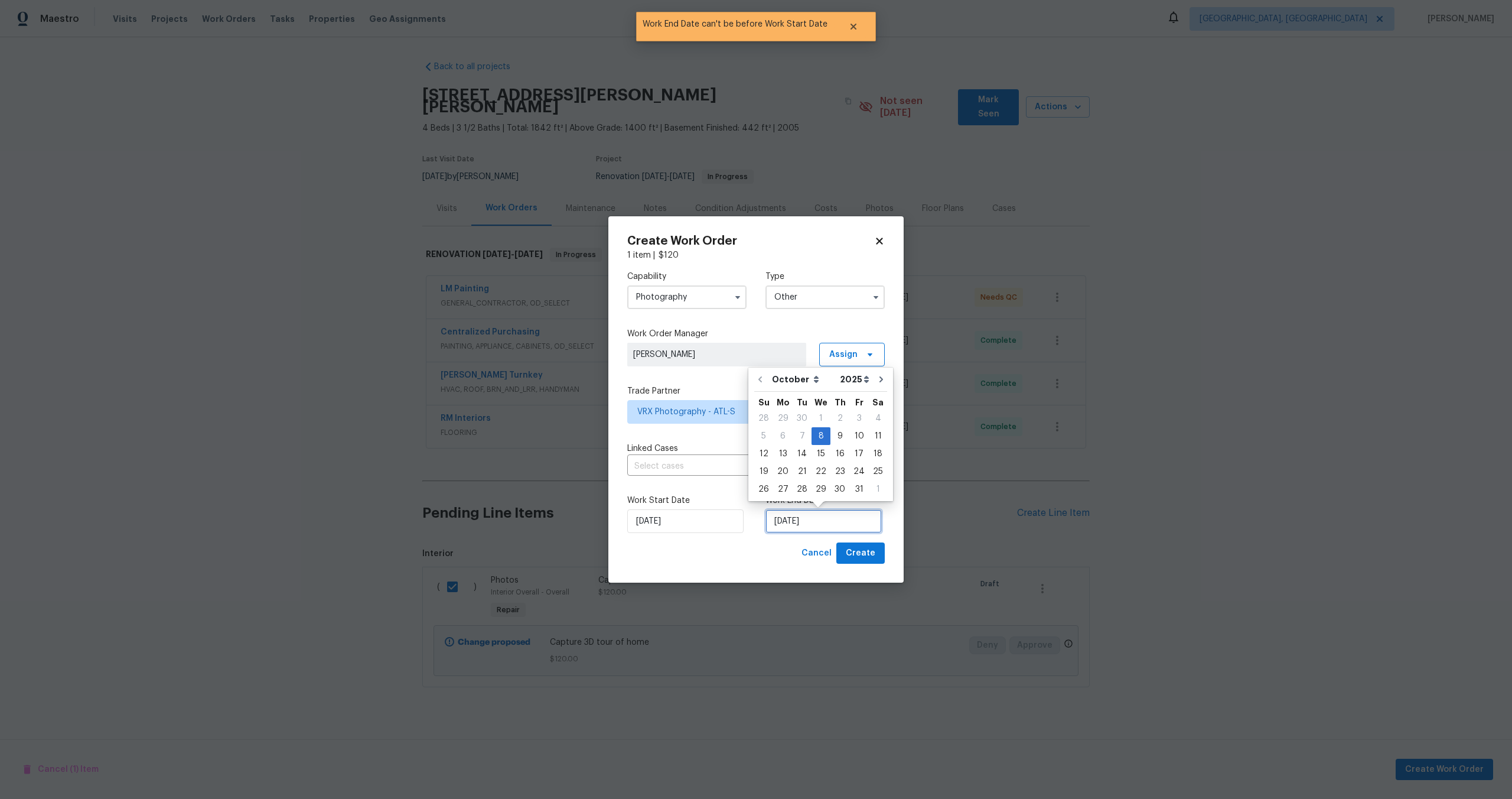
click at [825, 520] on input "08/10/2025" at bounding box center [823, 521] width 116 height 24
click at [840, 434] on div "9" at bounding box center [840, 436] width 19 height 16
type input "09/10/2025"
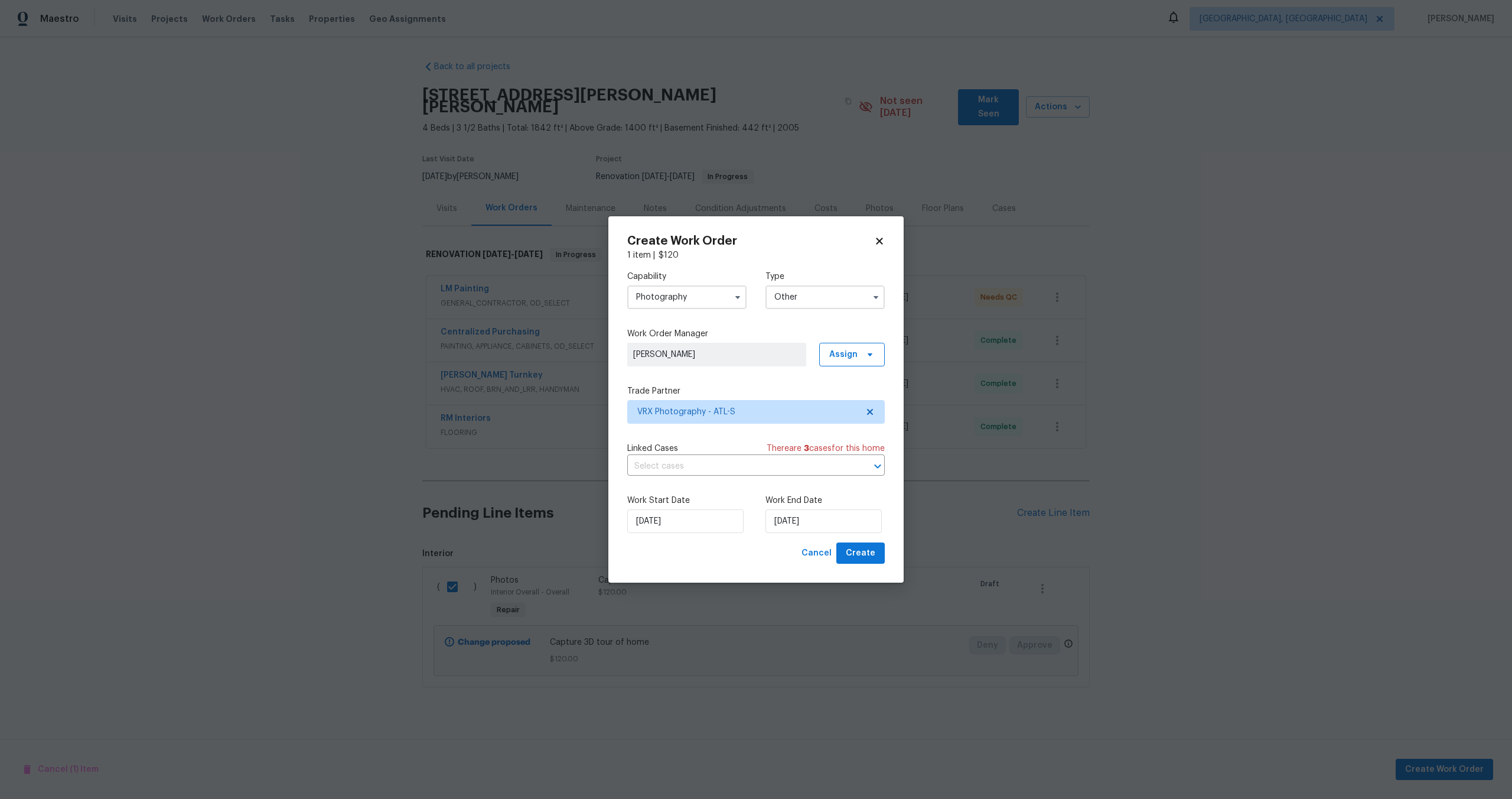
click at [862, 566] on div "Create Work Order 1 item | $ 120 Capability Photography Type Other Work Order M…" at bounding box center [756, 400] width 296 height 367
click at [865, 560] on span "Create" at bounding box center [860, 553] width 29 height 15
checkbox input "false"
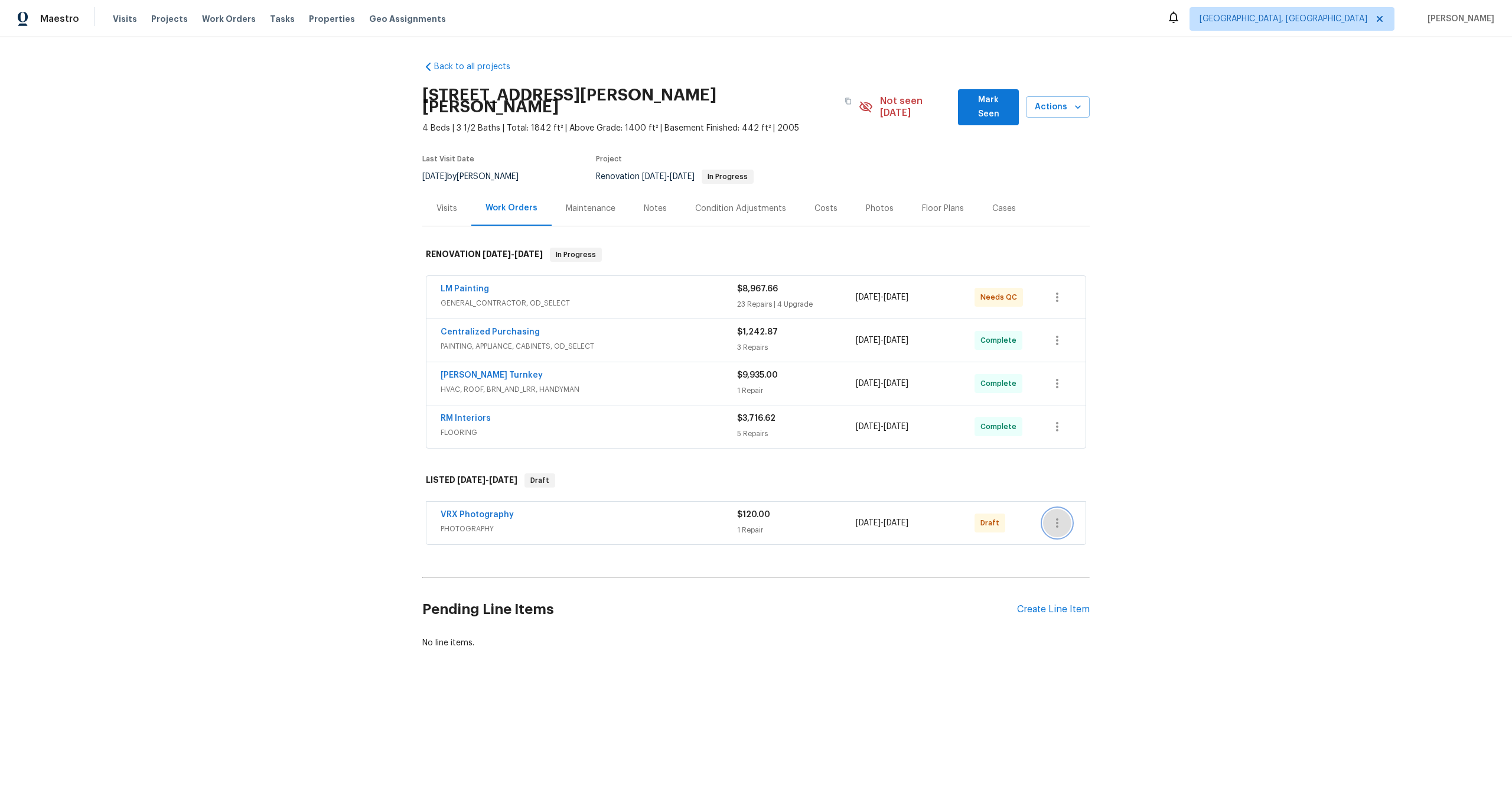
click at [1066, 510] on button "button" at bounding box center [1058, 523] width 28 height 28
click at [1066, 510] on li "Send to Vendor" at bounding box center [1107, 511] width 127 height 19
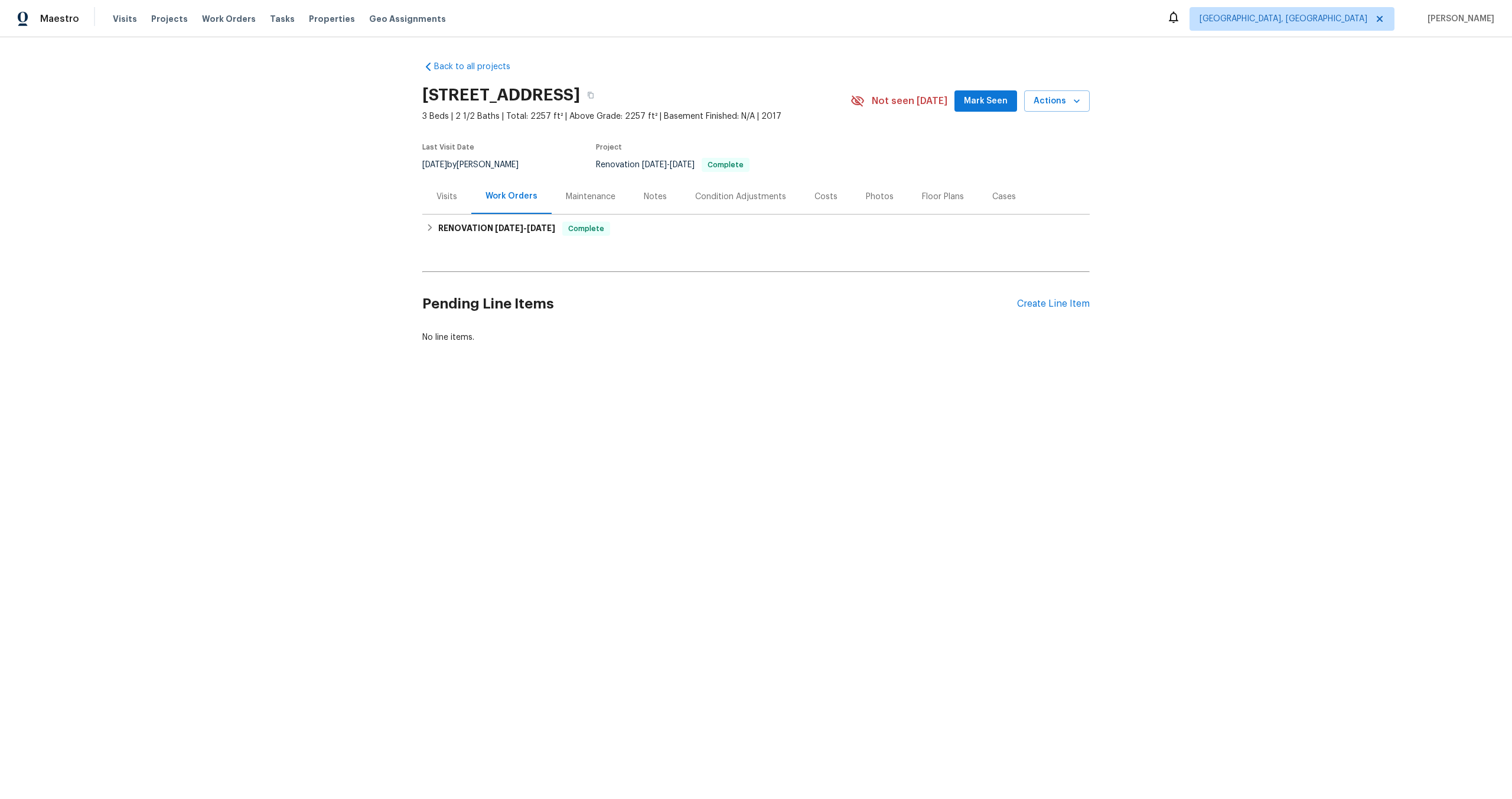
click at [1061, 310] on div "Pending Line Items Create Line Item" at bounding box center [756, 303] width 668 height 55
click at [1066, 301] on div "Create Line Item" at bounding box center [1053, 304] width 73 height 11
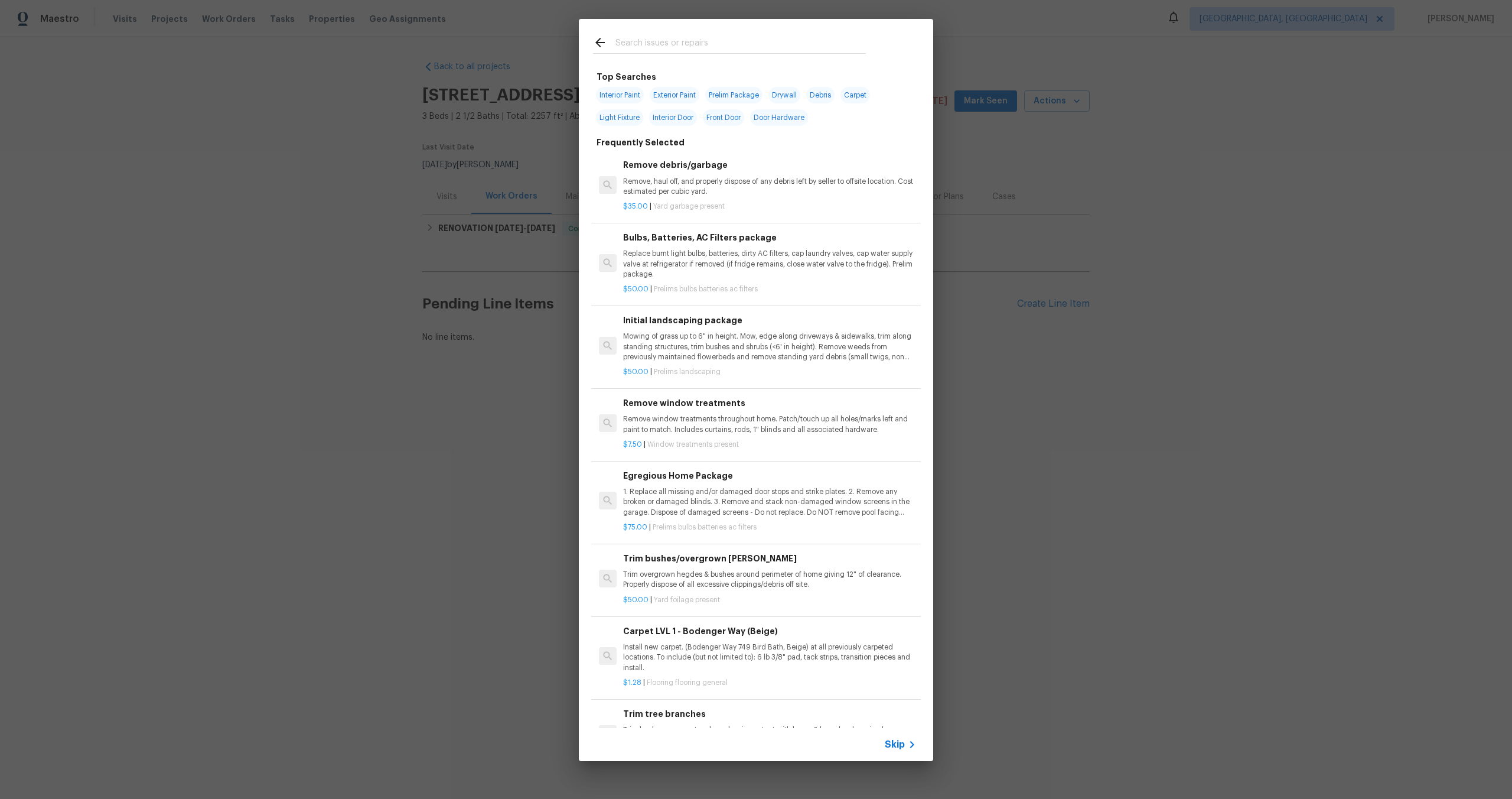
click at [899, 741] on span "Skip" at bounding box center [894, 744] width 20 height 12
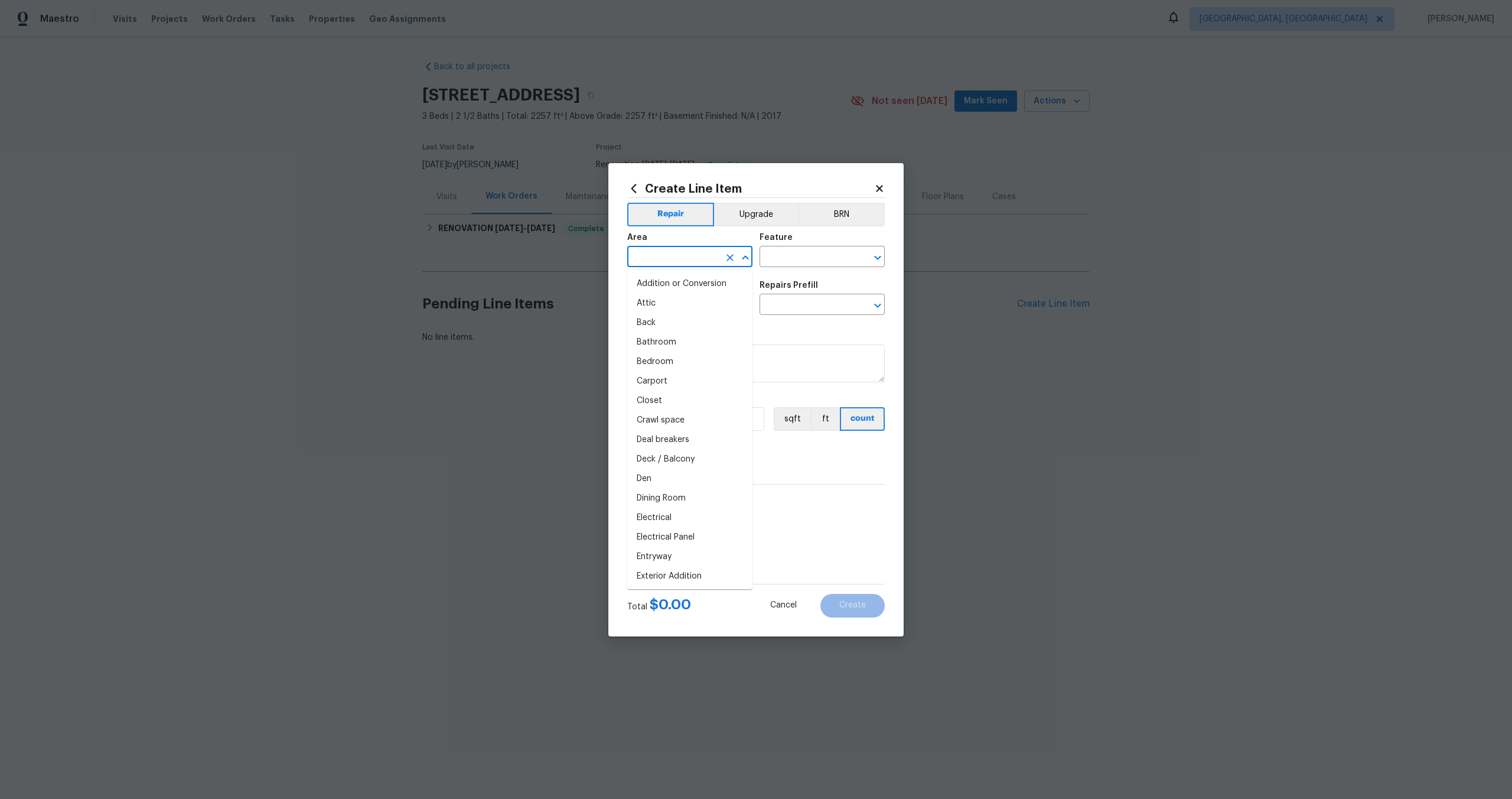
click at [667, 254] on input "text" at bounding box center [673, 258] width 92 height 18
click at [668, 304] on li "Interior Overall" at bounding box center [689, 303] width 125 height 19
type input "Interior Overall"
click at [797, 259] on input "text" at bounding box center [805, 258] width 92 height 18
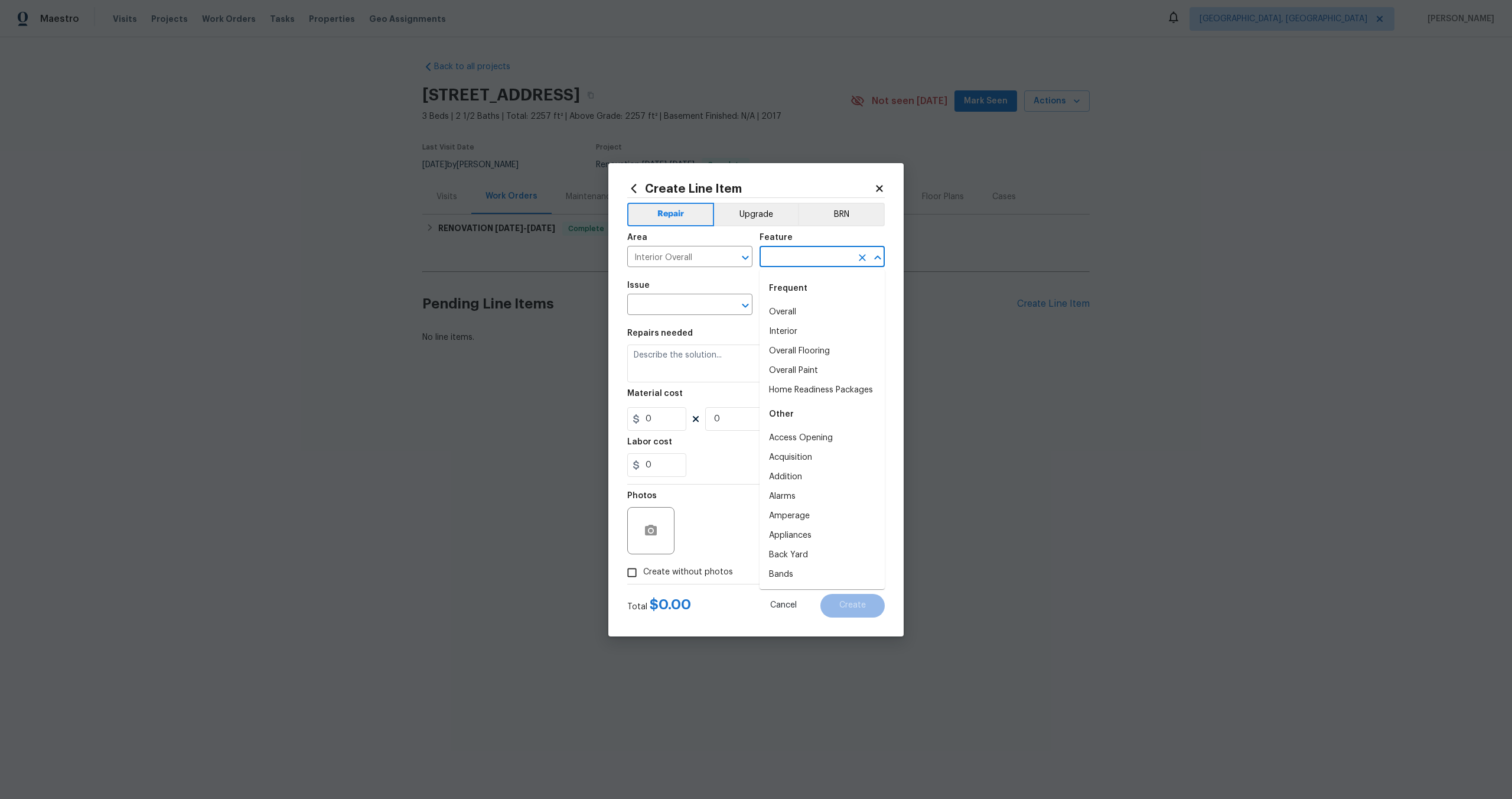
type input "i"
click at [789, 309] on li "Overall" at bounding box center [822, 312] width 125 height 19
type input "Overall"
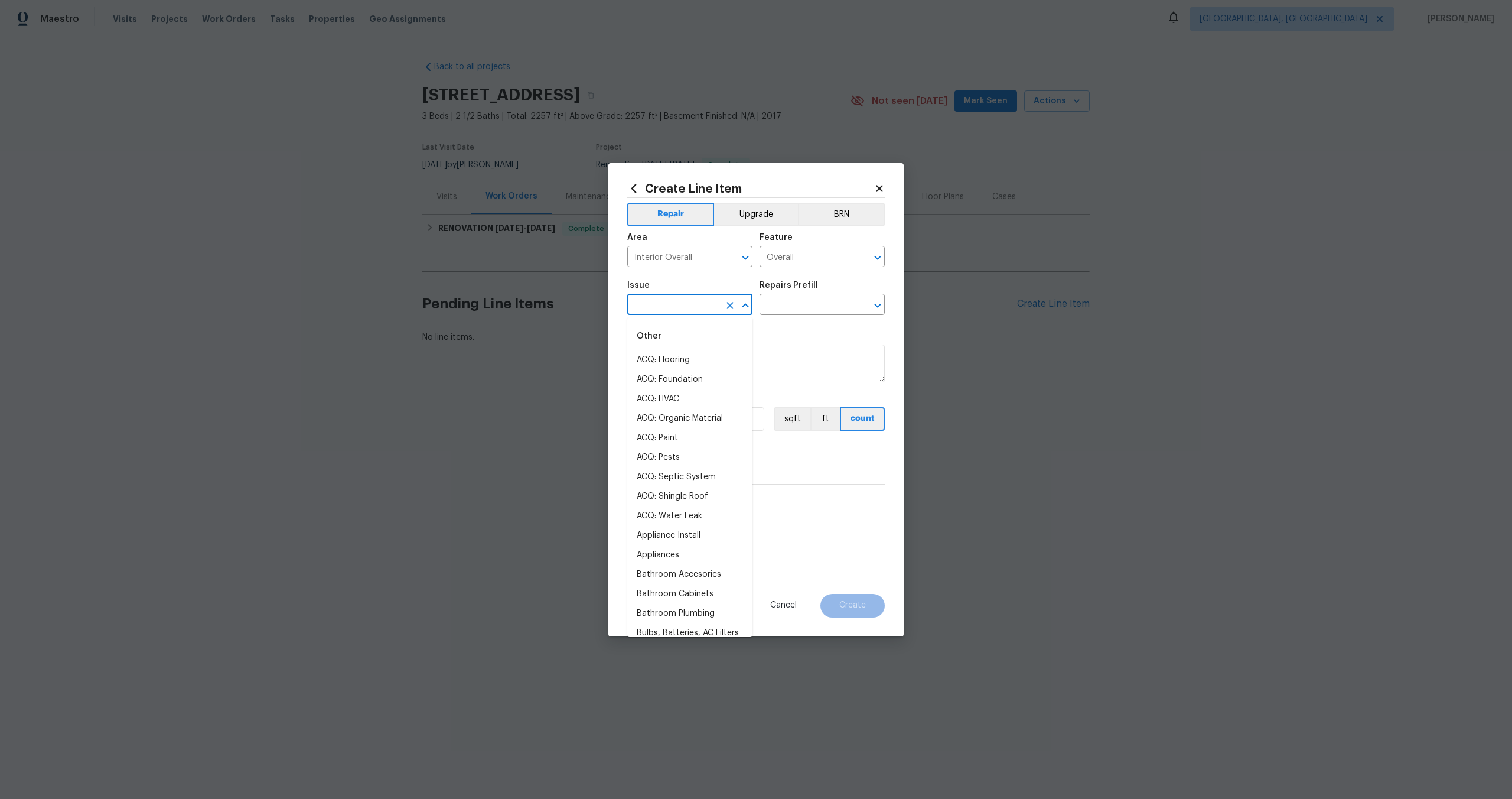
click at [705, 309] on input "text" at bounding box center [673, 306] width 92 height 18
click at [666, 356] on li "Photos" at bounding box center [689, 360] width 125 height 19
type input "Photos"
click at [819, 314] on input "text" at bounding box center [805, 306] width 92 height 18
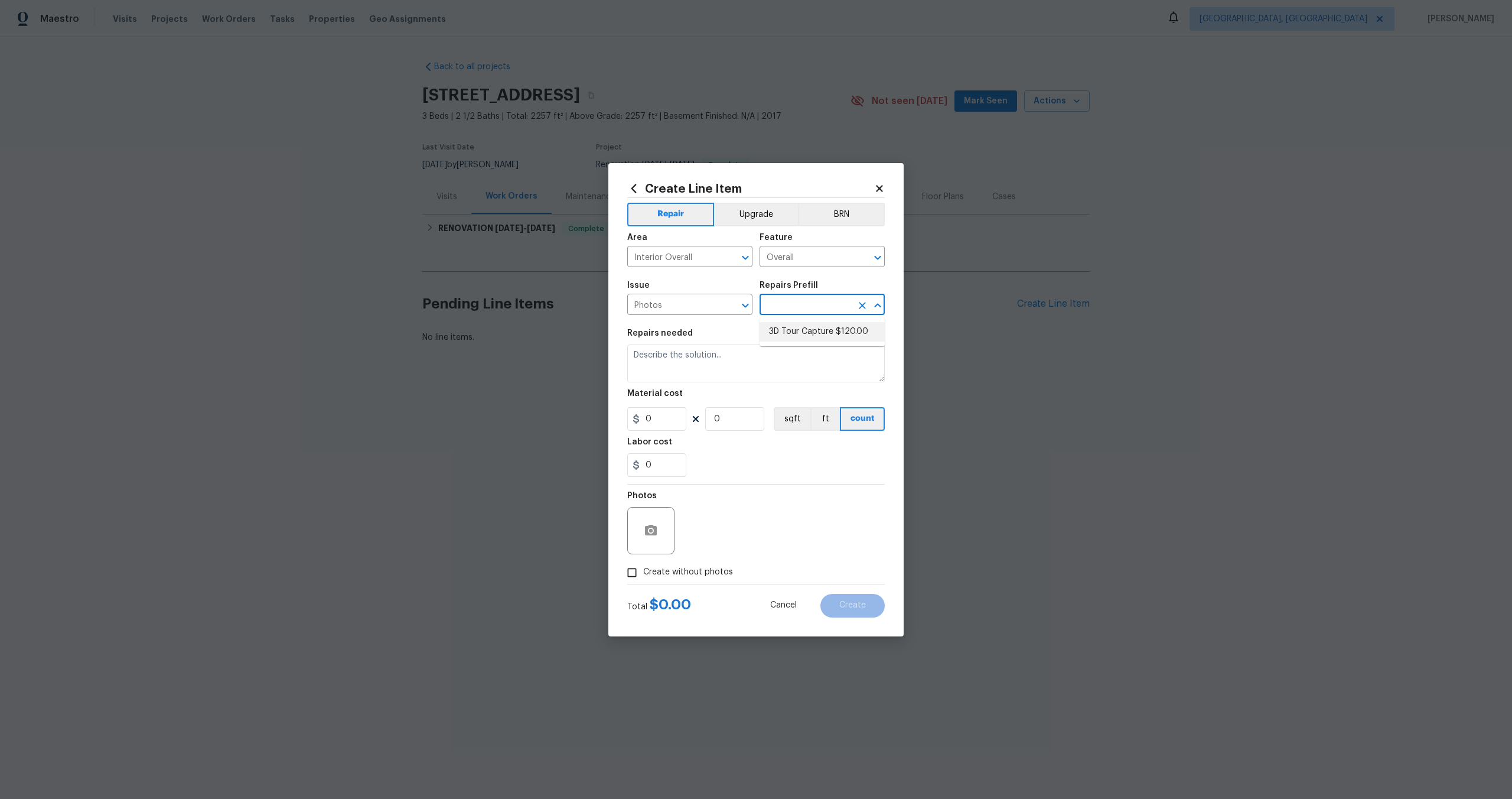
click at [811, 335] on li "3D Tour Capture $120.00" at bounding box center [822, 332] width 125 height 19
type input "3D Tour Capture $120.00"
type textarea "Capture 3D tour of home"
type input "1"
type input "120"
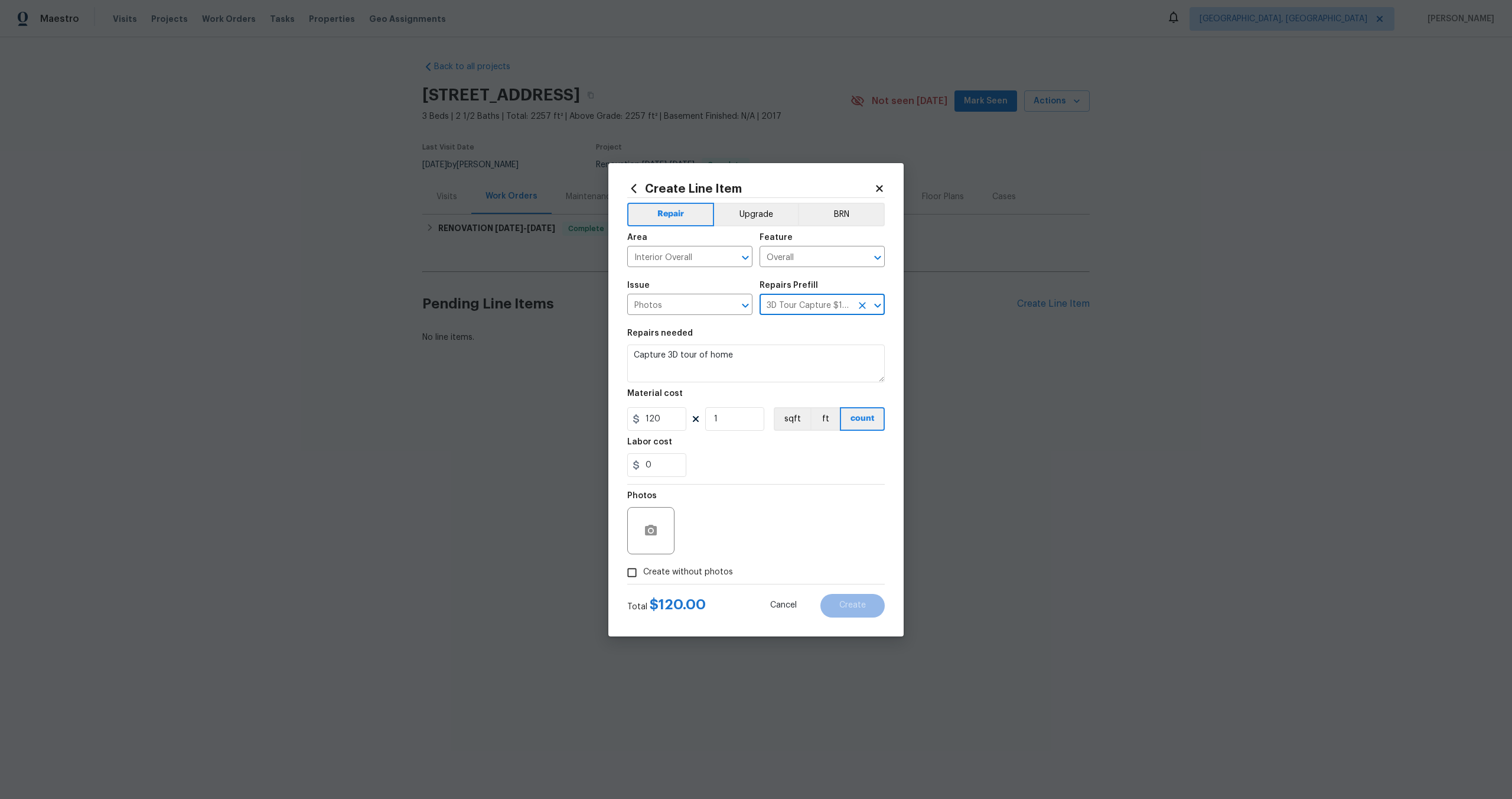
click at [641, 571] on input "Create without photos" at bounding box center [632, 573] width 22 height 22
checkbox input "true"
click at [726, 538] on textarea at bounding box center [784, 530] width 201 height 47
type textarea "."
click at [862, 595] on button "Create" at bounding box center [853, 606] width 64 height 24
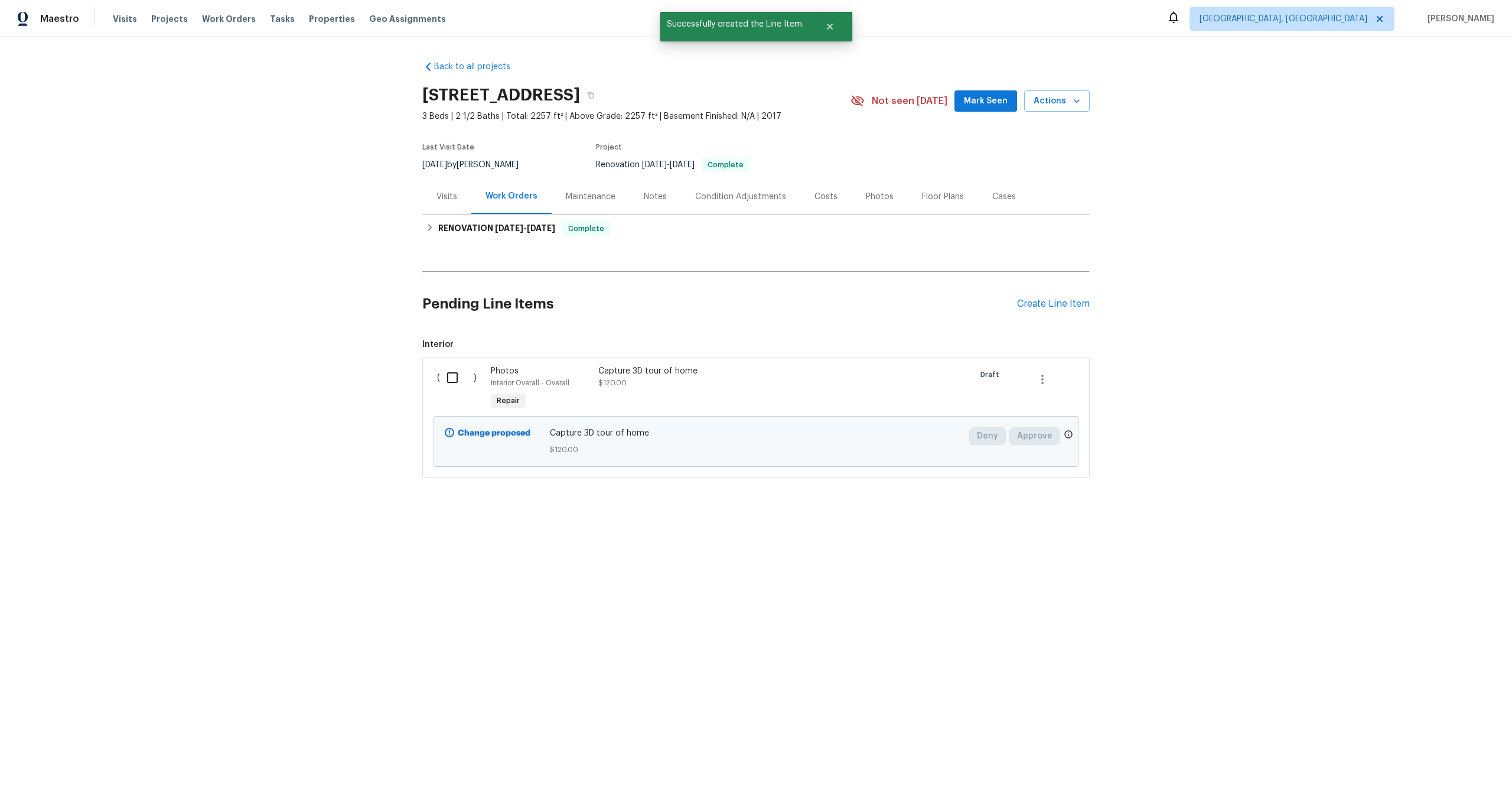
click at [457, 380] on input "checkbox" at bounding box center [457, 377] width 34 height 25
checkbox input "true"
click at [1419, 764] on span "Create Work Order" at bounding box center [1444, 770] width 79 height 15
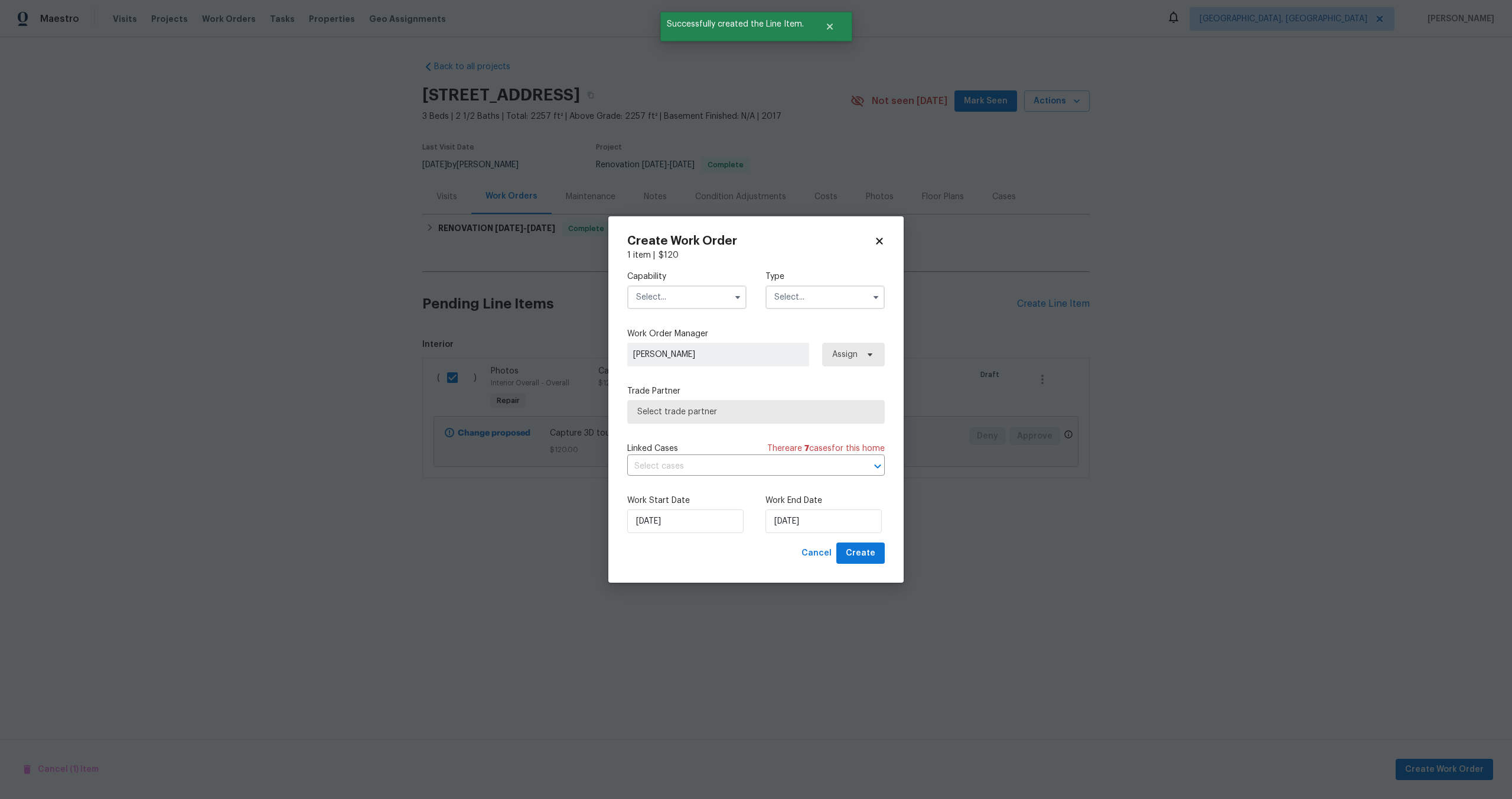
click at [686, 298] on input "text" at bounding box center [686, 297] width 119 height 24
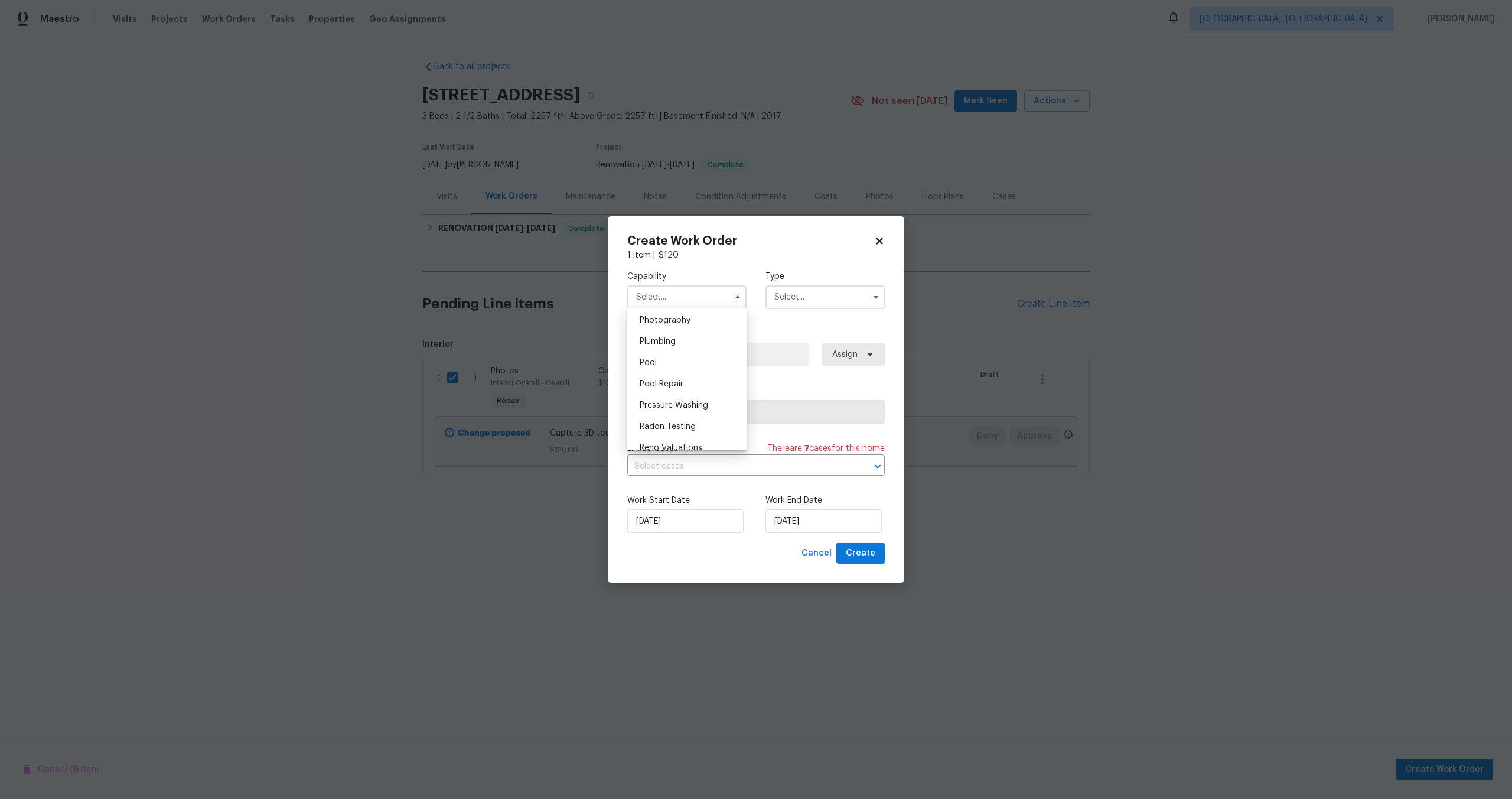
scroll to position [1018, 0]
click at [672, 332] on div "Photography" at bounding box center [687, 339] width 114 height 21
type input "Photography"
click at [794, 295] on input "text" at bounding box center [825, 297] width 119 height 24
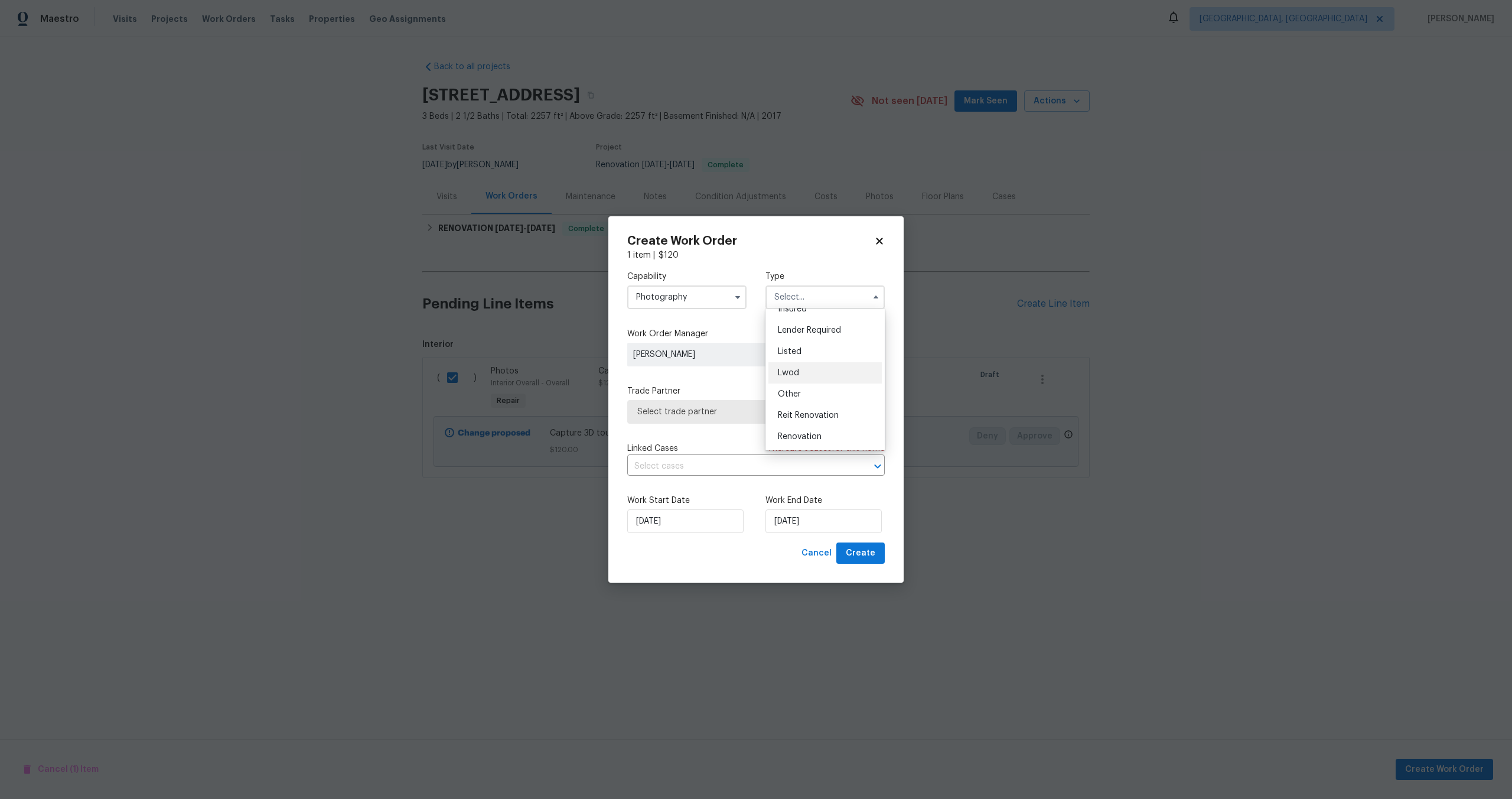
scroll to position [78, 0]
click at [793, 402] on div "Other" at bounding box center [826, 393] width 114 height 21
type input "Other"
click at [698, 407] on span "Select trade partner" at bounding box center [748, 412] width 220 height 12
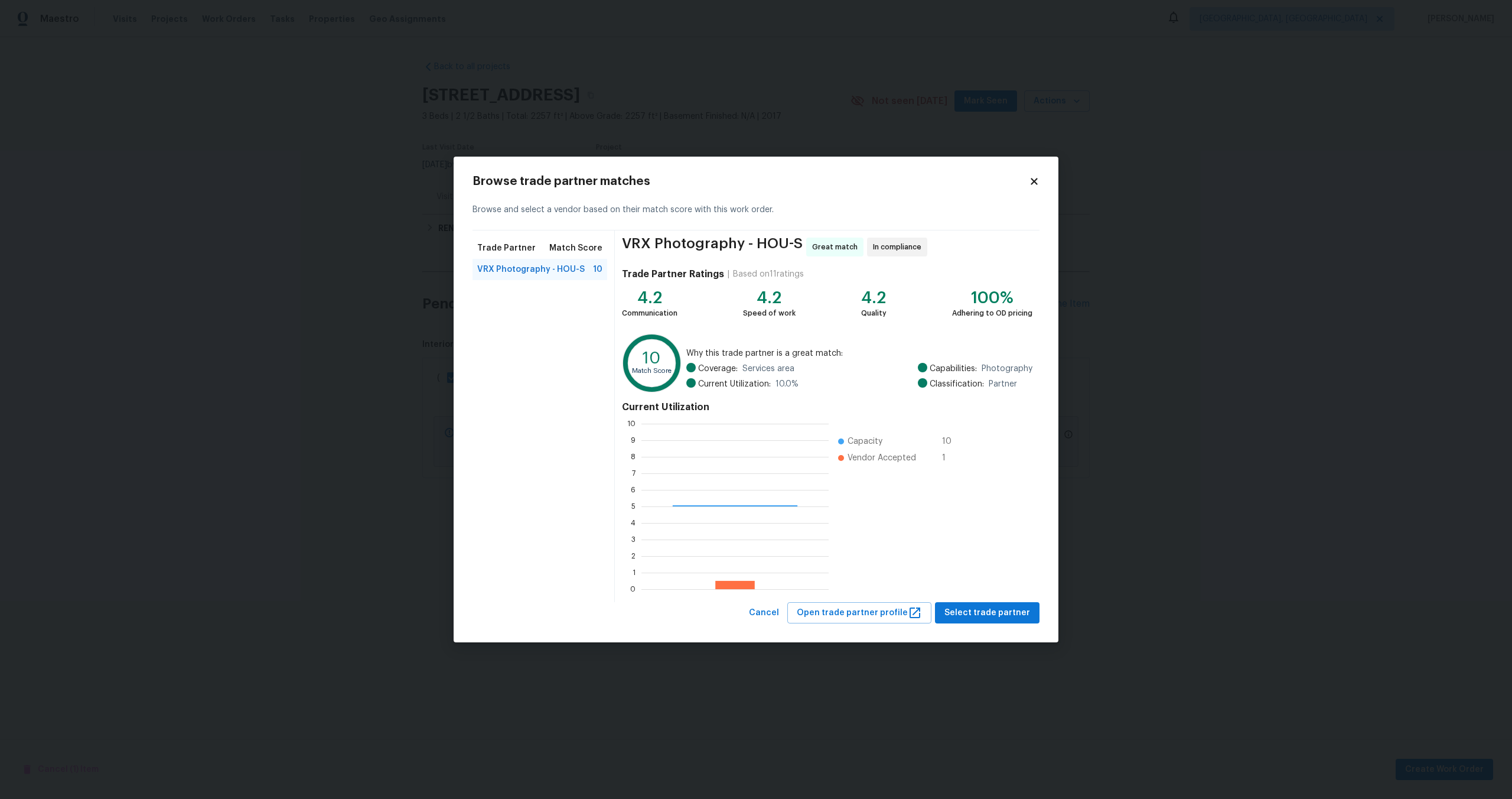
scroll to position [165, 187]
click at [989, 606] on span "Select trade partner" at bounding box center [987, 613] width 85 height 15
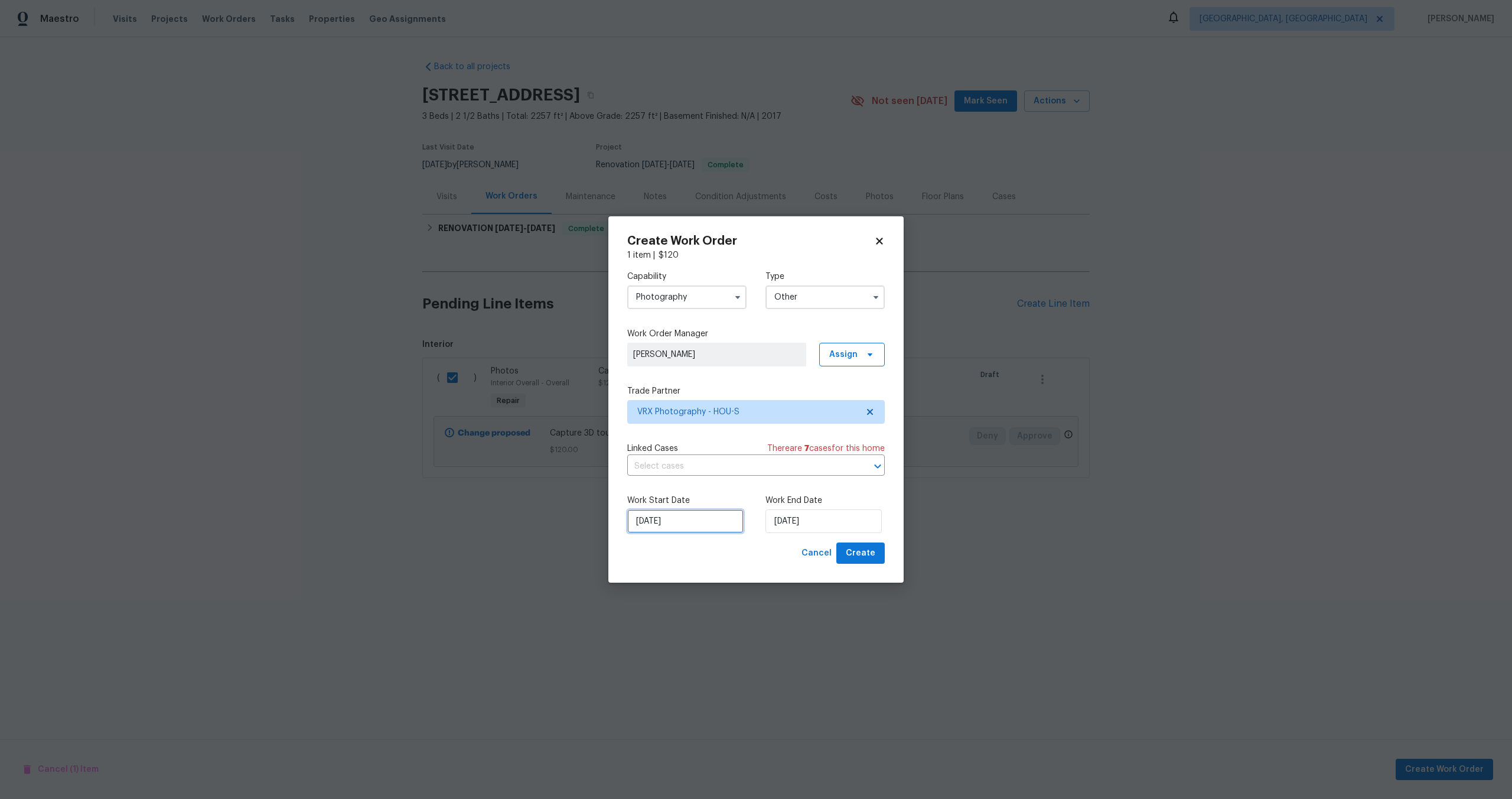
click at [685, 517] on input "07/10/2025" at bounding box center [685, 521] width 116 height 24
click at [682, 435] on div "8" at bounding box center [683, 436] width 19 height 16
type input "[DATE]"
click at [841, 525] on input "[DATE]" at bounding box center [823, 521] width 116 height 24
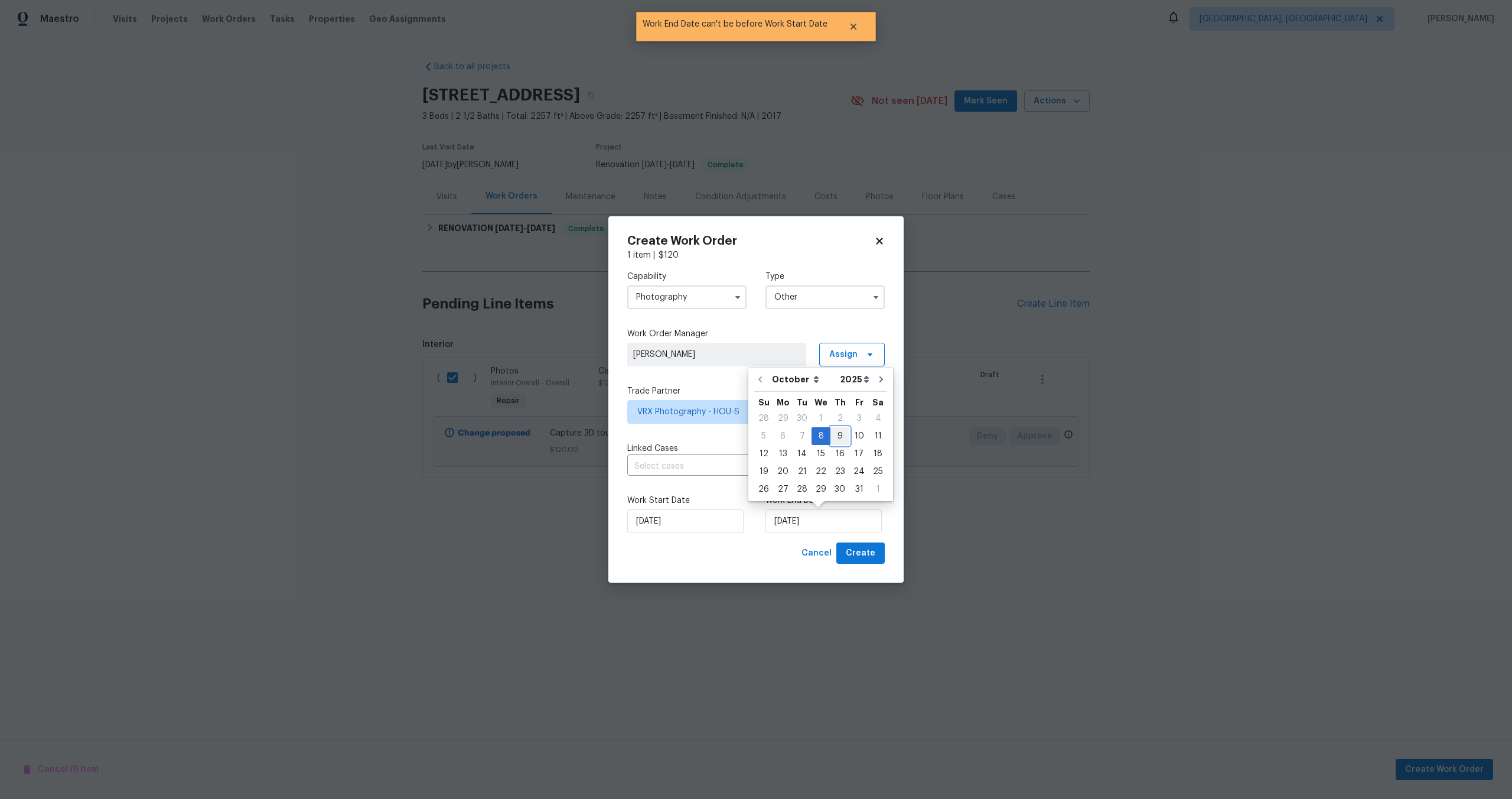
click at [841, 432] on div "9" at bounding box center [840, 436] width 19 height 16
type input "[DATE]"
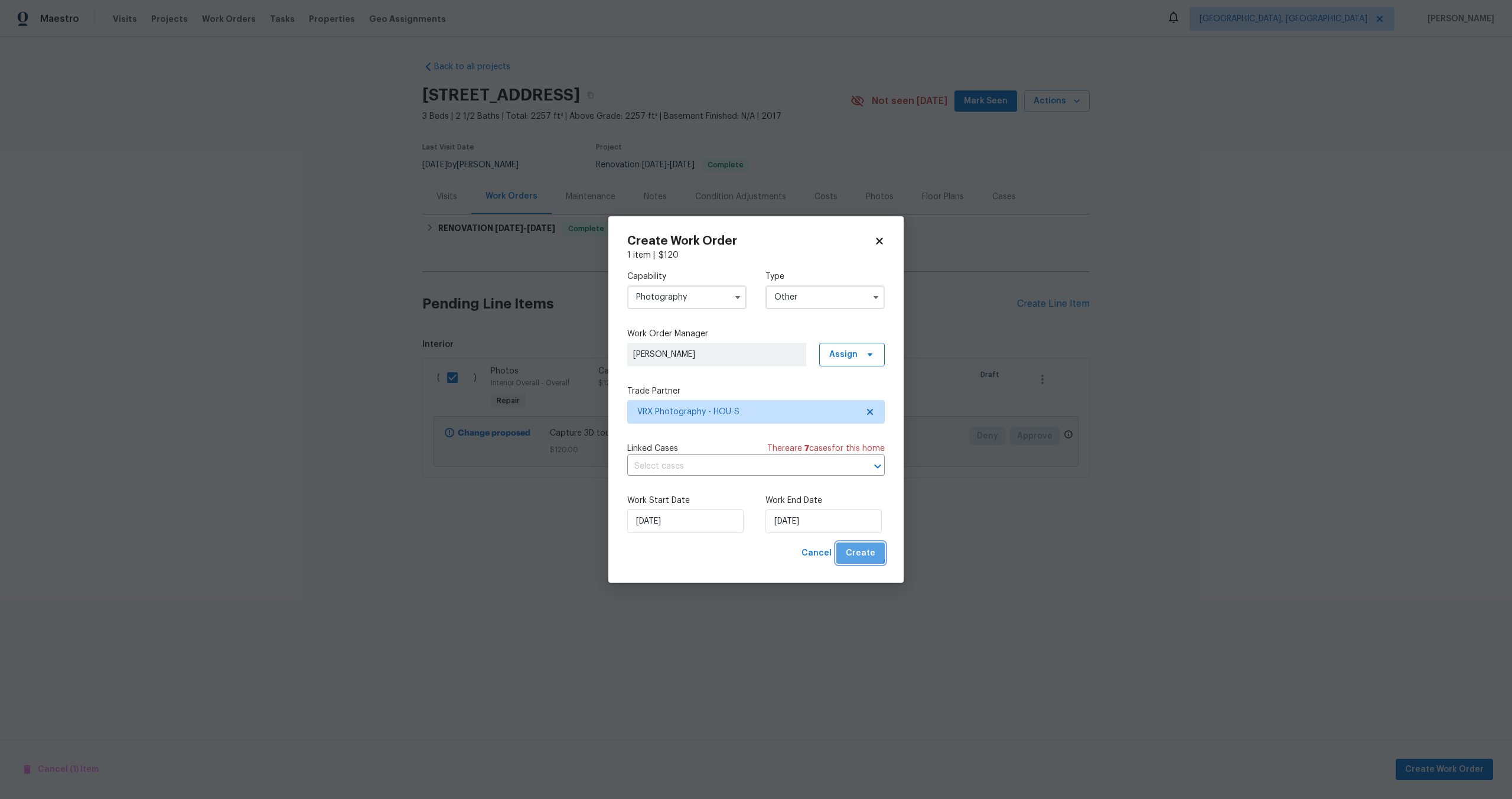
click at [859, 551] on span "Create" at bounding box center [860, 553] width 29 height 15
checkbox input "false"
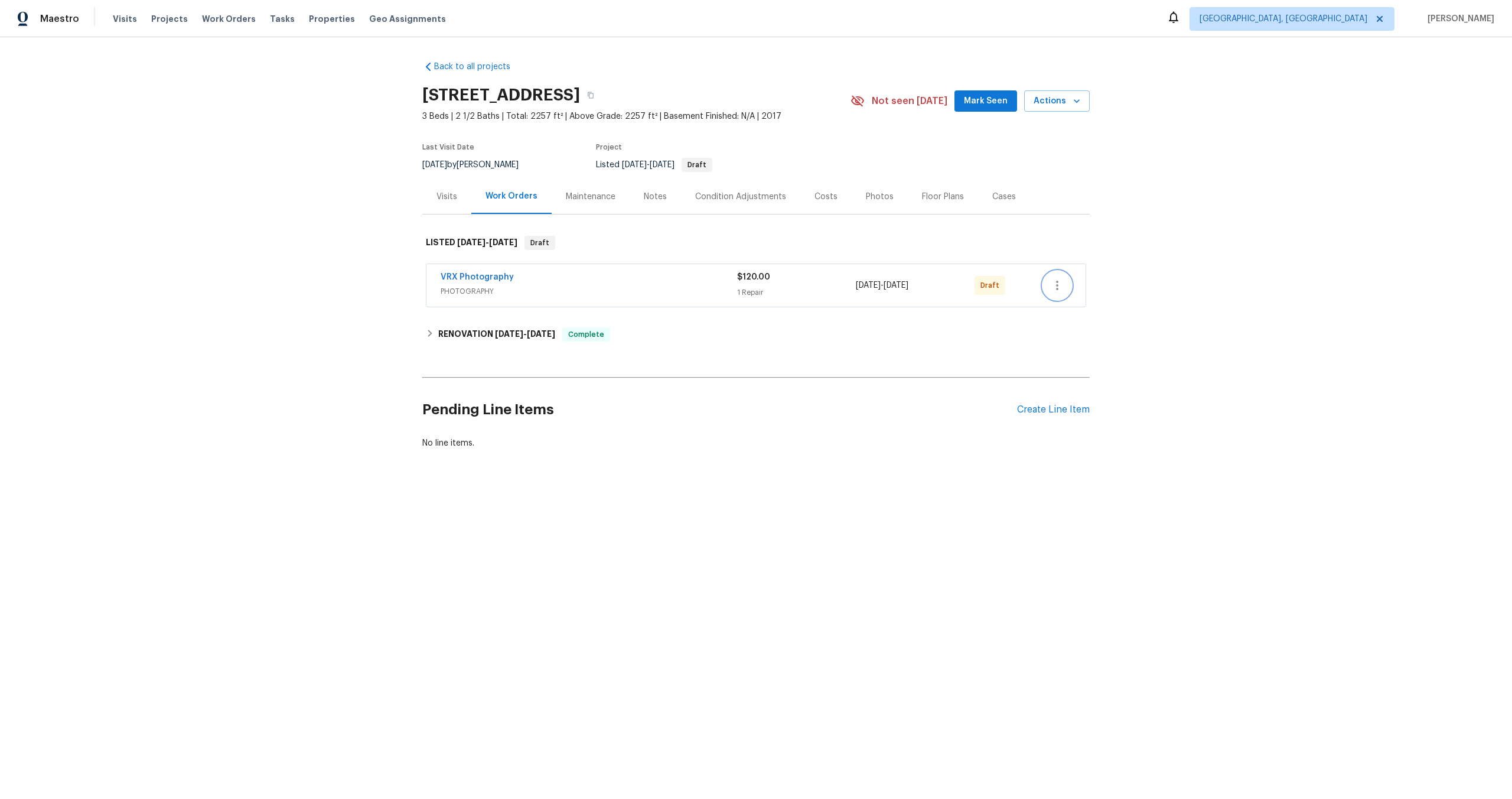
click at [1061, 285] on icon "button" at bounding box center [1057, 285] width 14 height 14
click at [1061, 285] on li "Send to Vendor" at bounding box center [1107, 286] width 127 height 19
click at [733, 579] on div at bounding box center [756, 399] width 1512 height 799
click at [694, 279] on div "HOM1 SERVICES" at bounding box center [589, 278] width 296 height 14
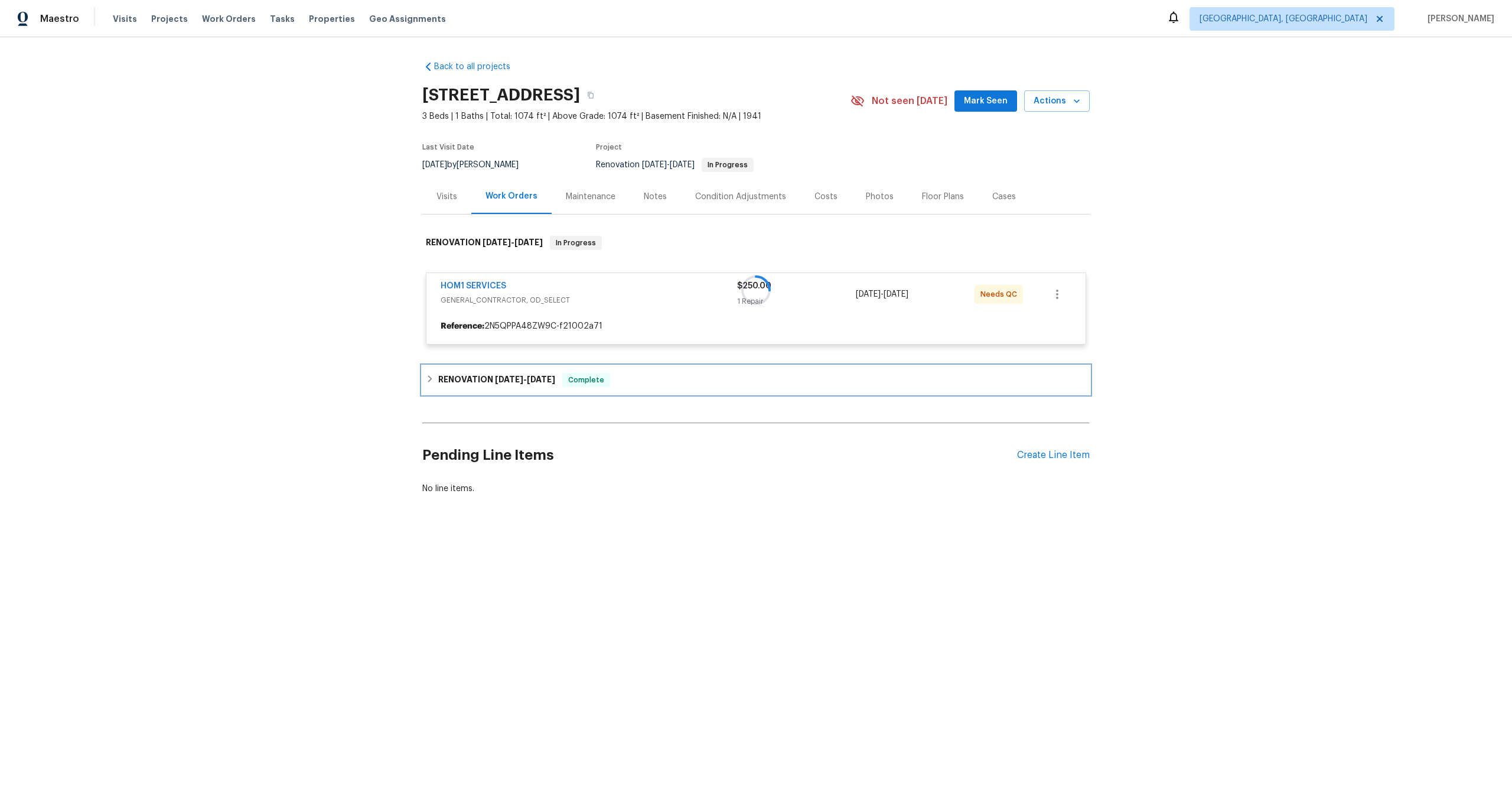
click at [514, 375] on div "Back to all projects 411 S Maple St, Maryville, TN 37803 3 Beds | 1 Baths | Tot…" at bounding box center [756, 278] width 668 height 453
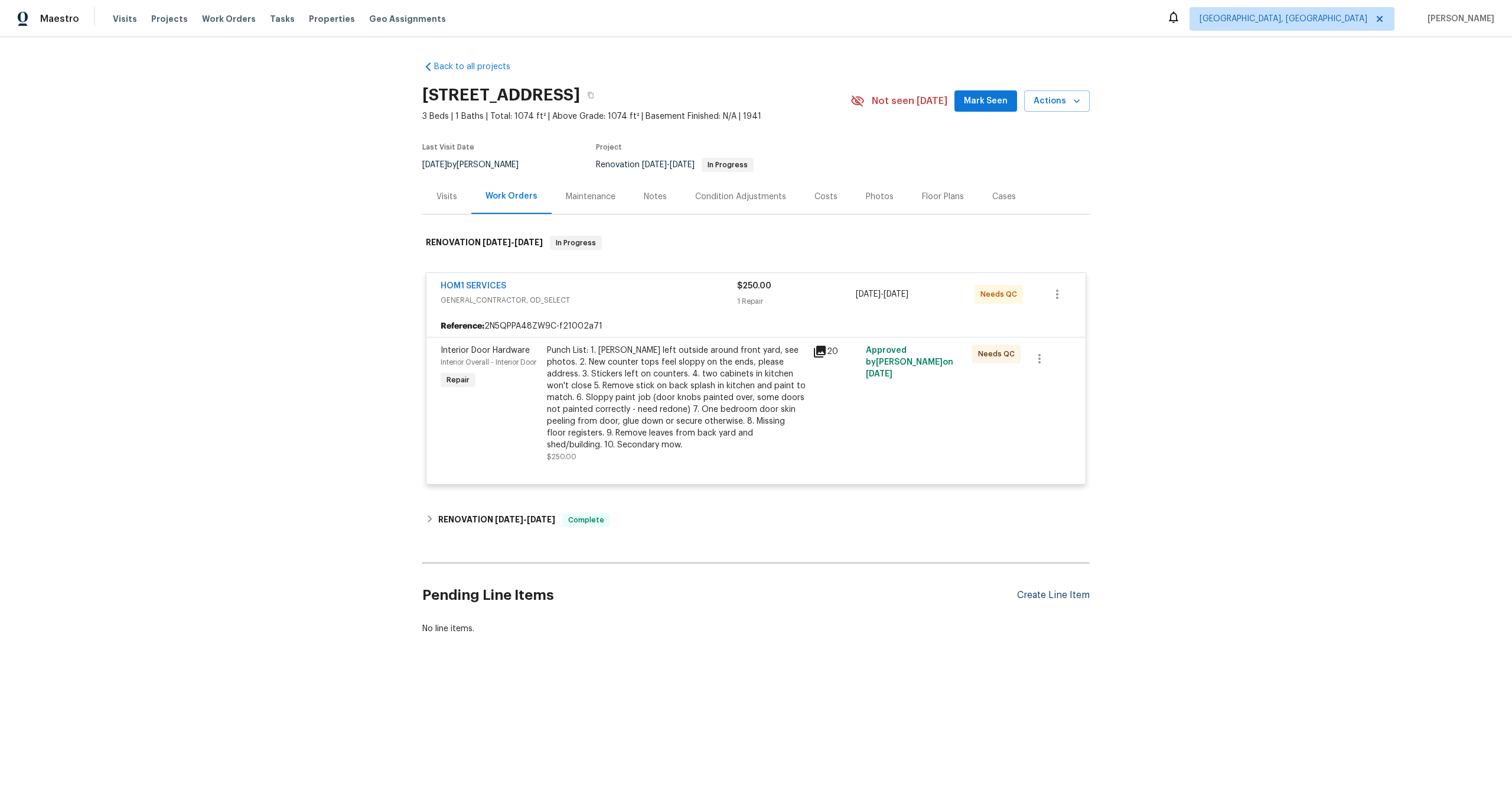
click at [1058, 597] on div "Create Line Item" at bounding box center [1053, 595] width 73 height 11
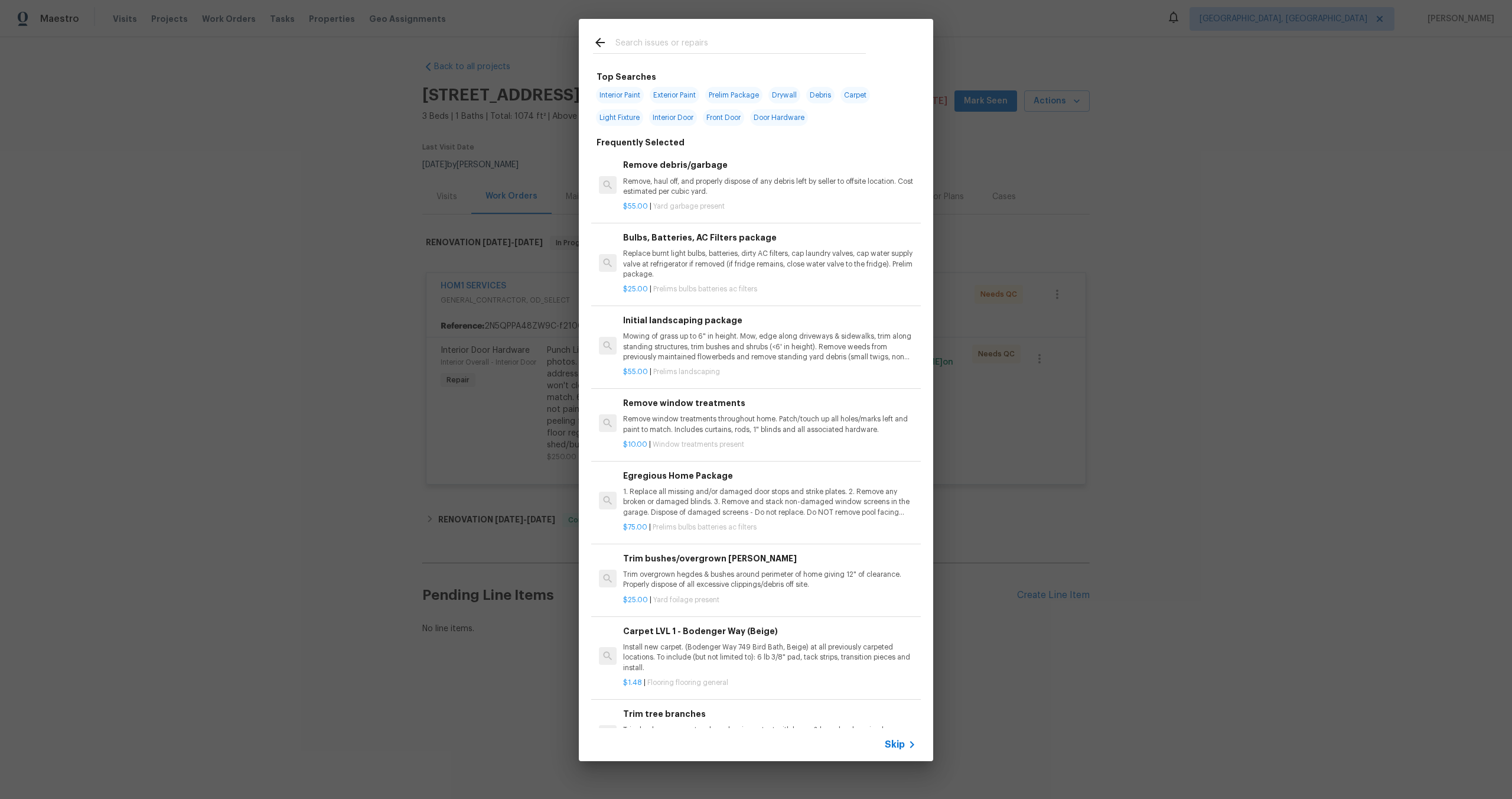
click at [897, 741] on span "Skip" at bounding box center [894, 744] width 20 height 12
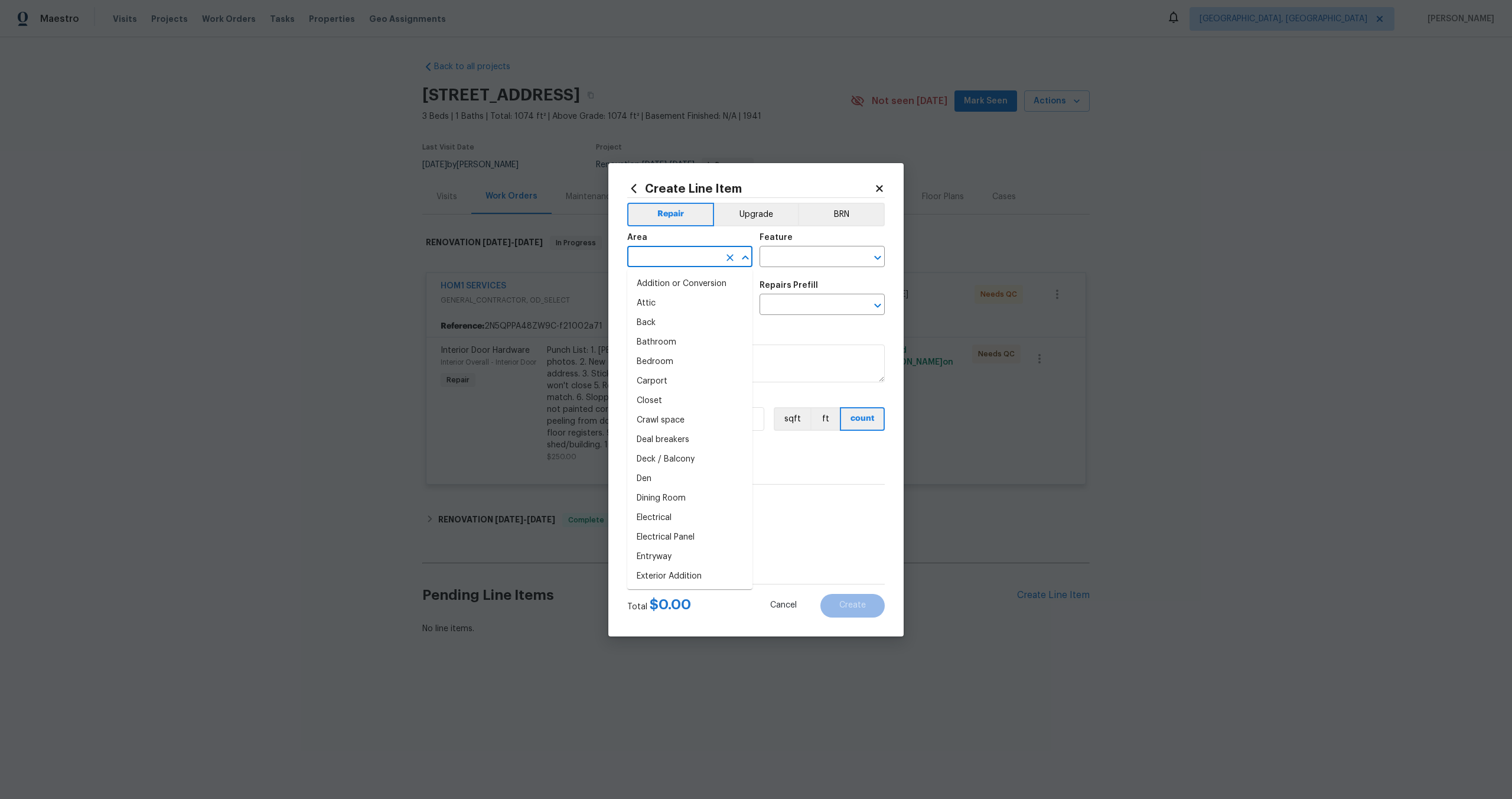
click at [695, 266] on input "text" at bounding box center [673, 258] width 92 height 18
click at [668, 306] on li "Interior Overall" at bounding box center [689, 303] width 125 height 19
type input "Interior Overall"
click at [818, 257] on input "text" at bounding box center [805, 258] width 92 height 18
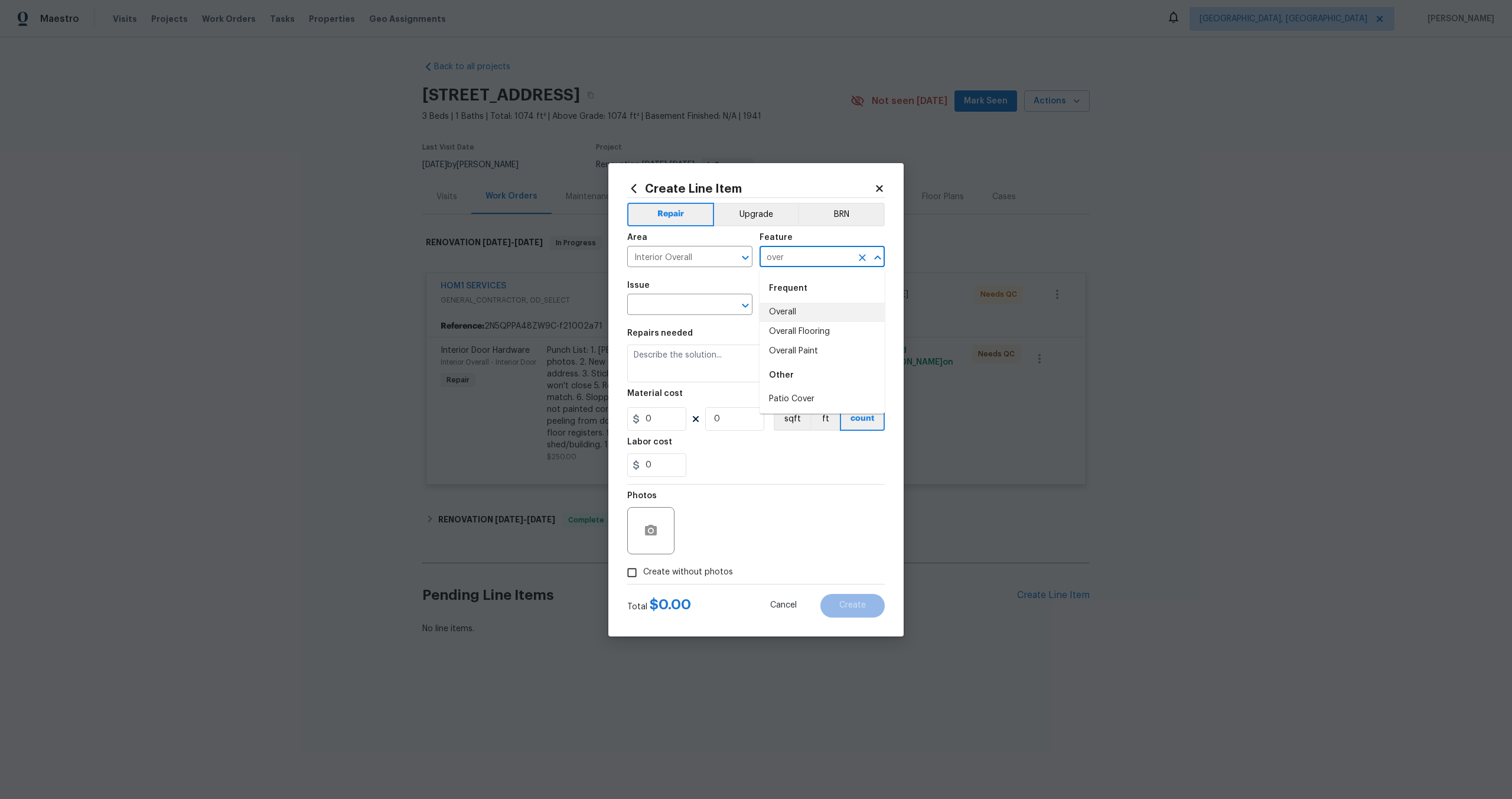
click at [790, 312] on li "Overall" at bounding box center [822, 312] width 125 height 19
type input "Overall"
click at [654, 301] on input "text" at bounding box center [673, 306] width 92 height 18
type input "o"
click at [671, 360] on li "Photos" at bounding box center [689, 360] width 125 height 19
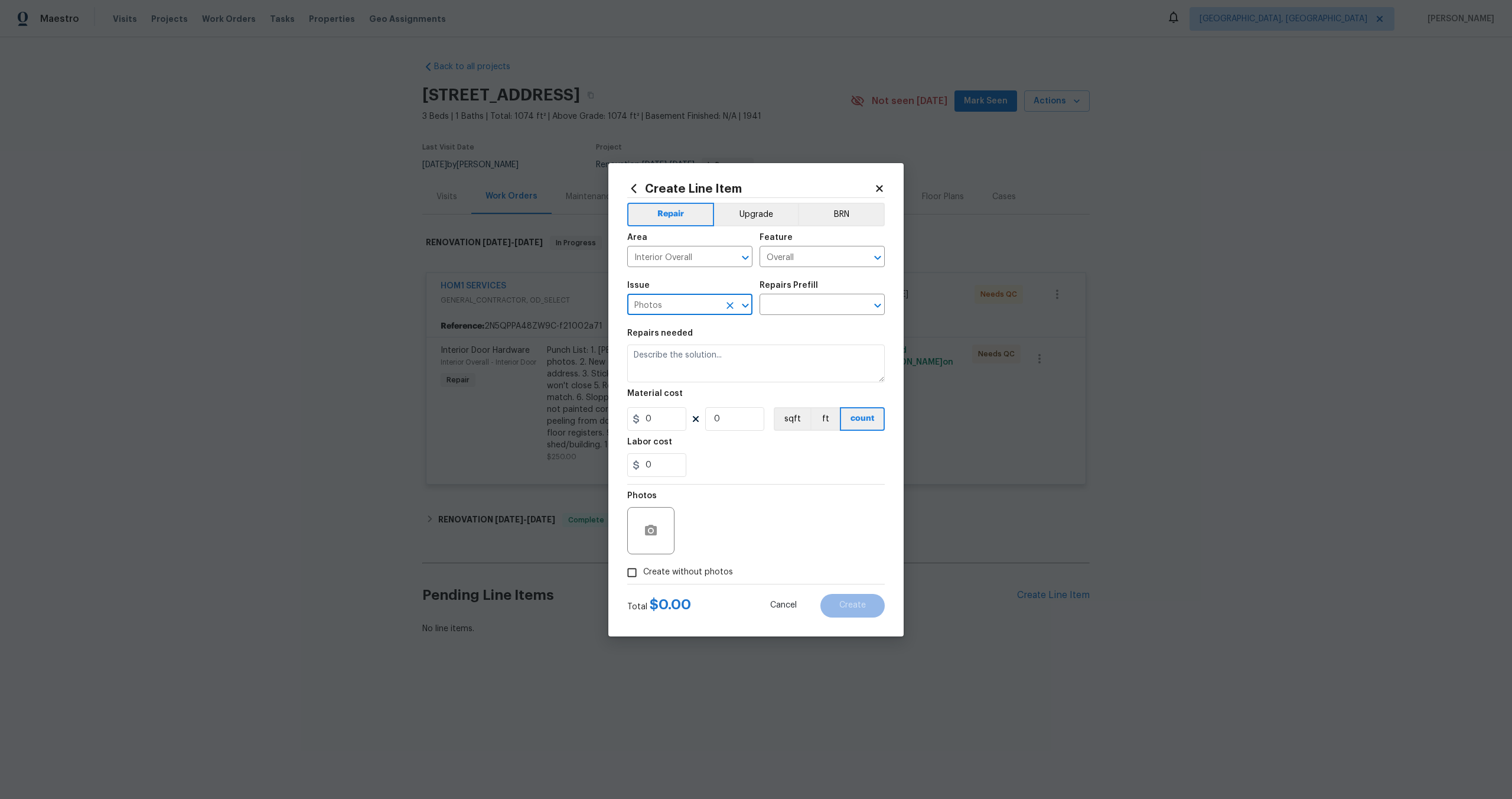
type input "Photos"
click at [811, 318] on div "Issue Photos ​ Repairs Prefill ​" at bounding box center [756, 298] width 257 height 48
click at [808, 312] on input "text" at bounding box center [805, 306] width 92 height 18
click at [803, 332] on li "3D Tour Capture $120.00" at bounding box center [822, 332] width 125 height 19
type input "3D Tour Capture $120.00"
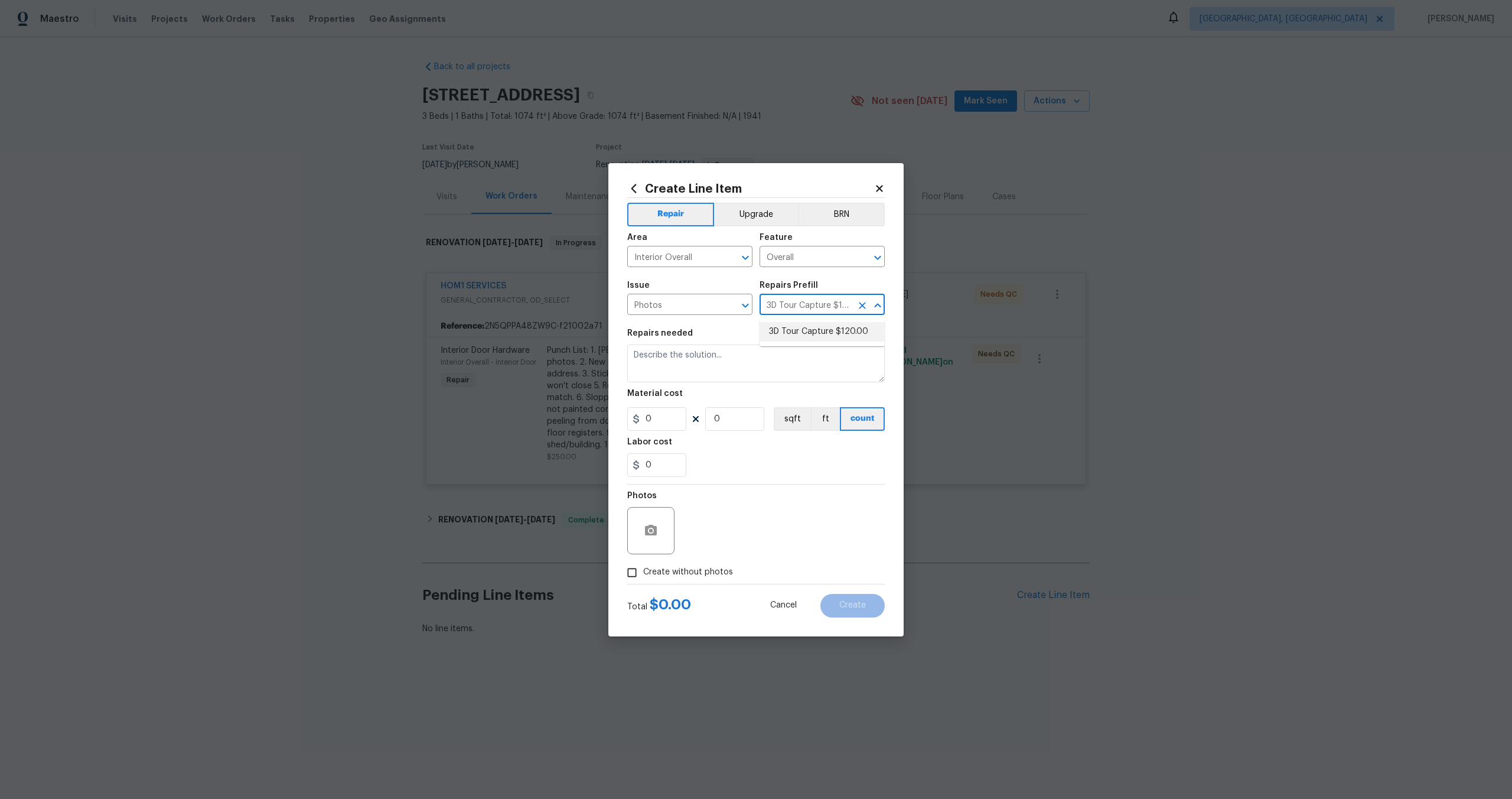
type textarea "Capture 3D tour of home"
type input "1"
type input "120"
click at [634, 579] on input "Create without photos" at bounding box center [632, 573] width 22 height 22
checkbox input "true"
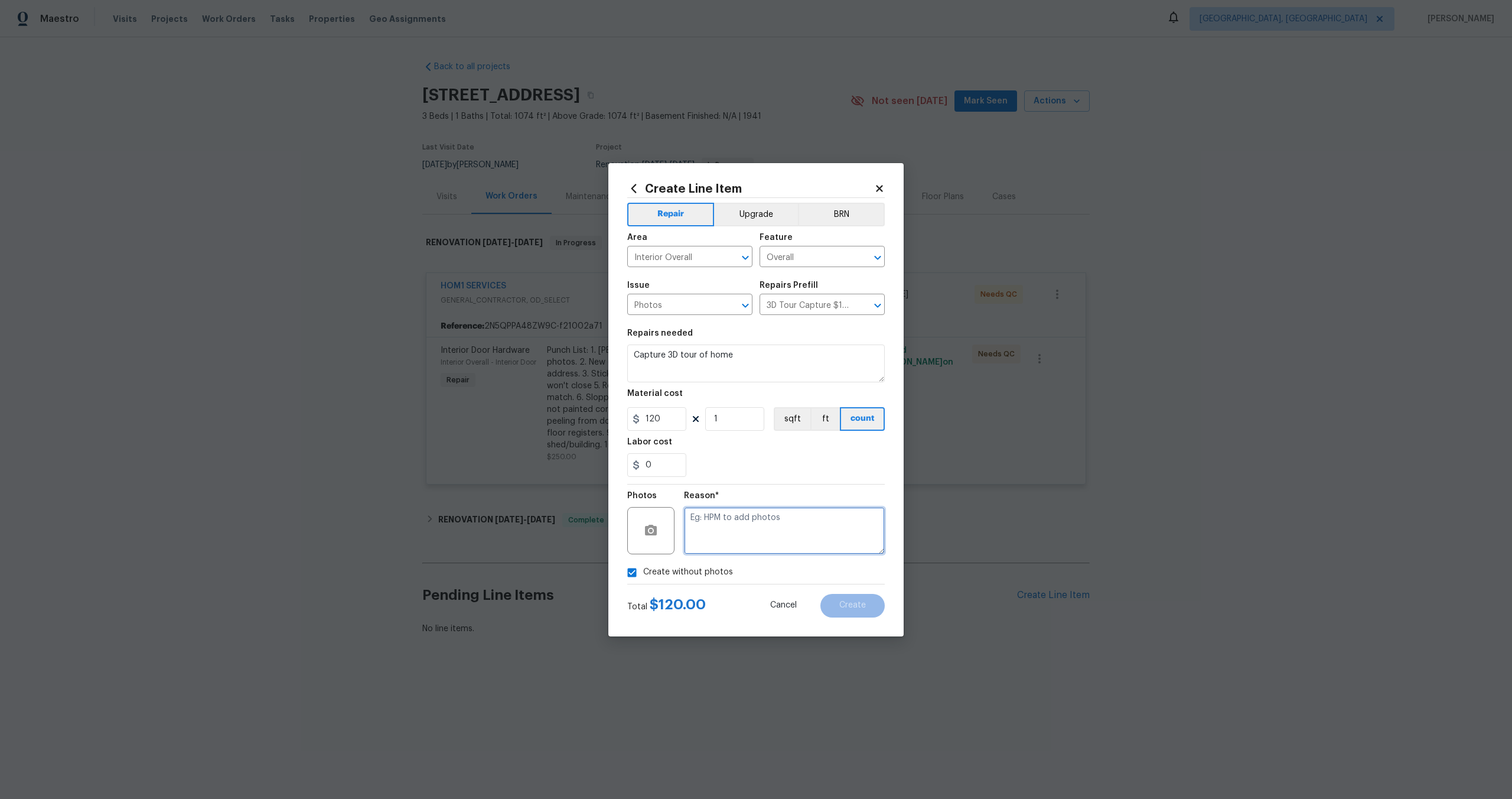
click at [727, 534] on textarea at bounding box center [784, 530] width 201 height 47
type textarea "."
click at [864, 604] on span "Create" at bounding box center [853, 606] width 27 height 9
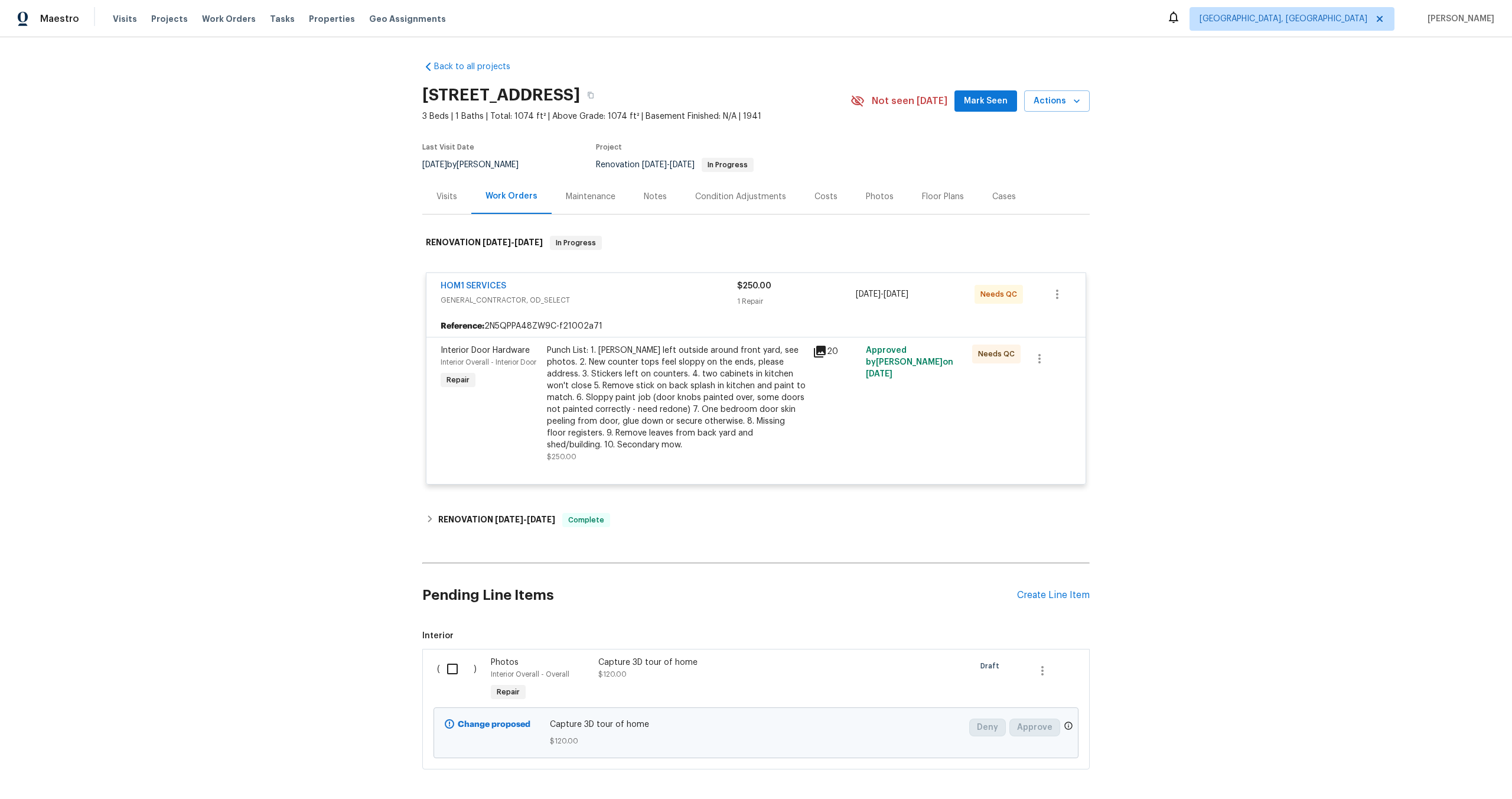
scroll to position [51, 0]
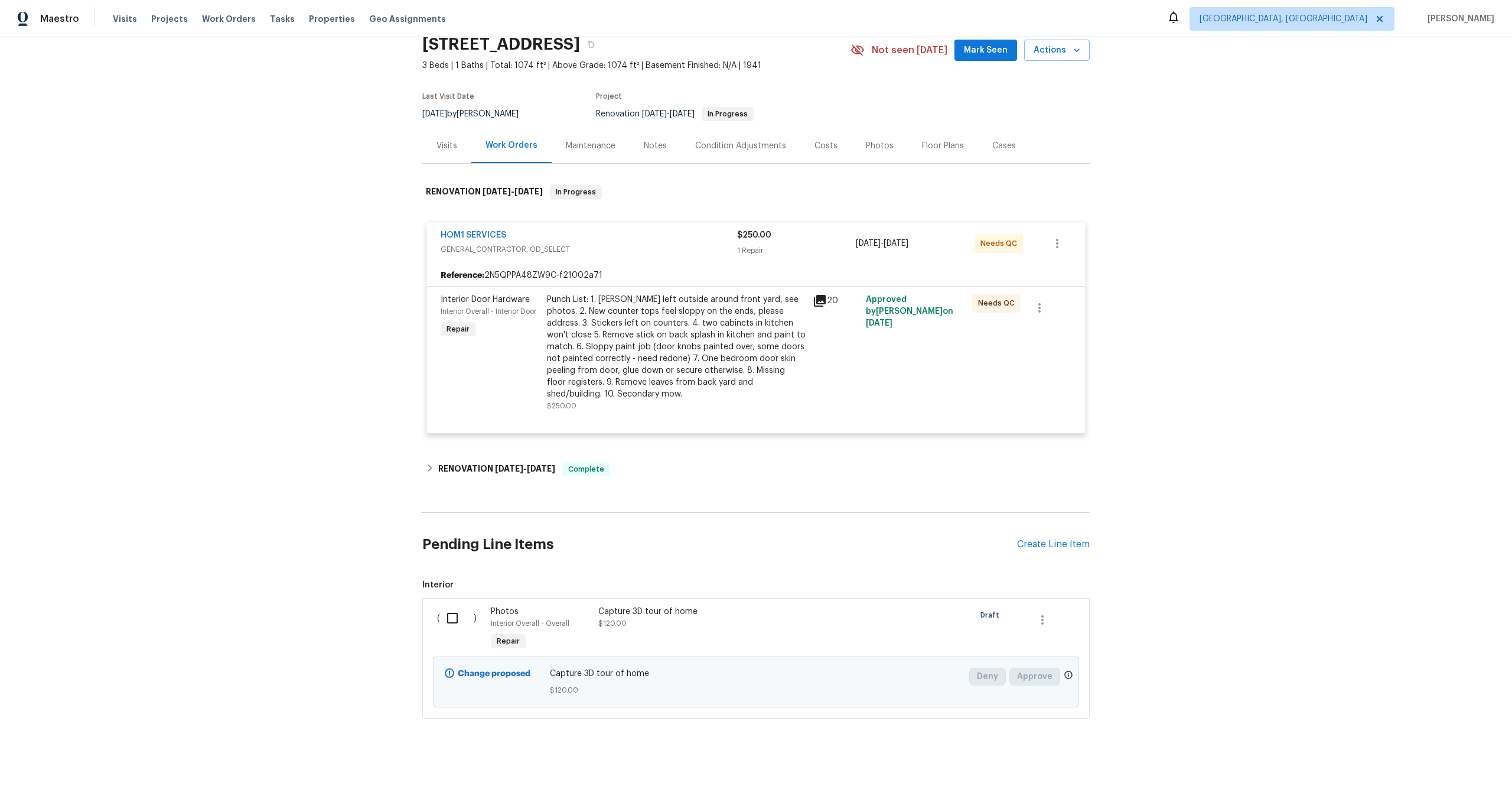
click at [454, 616] on input "checkbox" at bounding box center [457, 618] width 34 height 25
checkbox input "true"
click at [1433, 766] on span "Create Work Order" at bounding box center [1444, 770] width 79 height 15
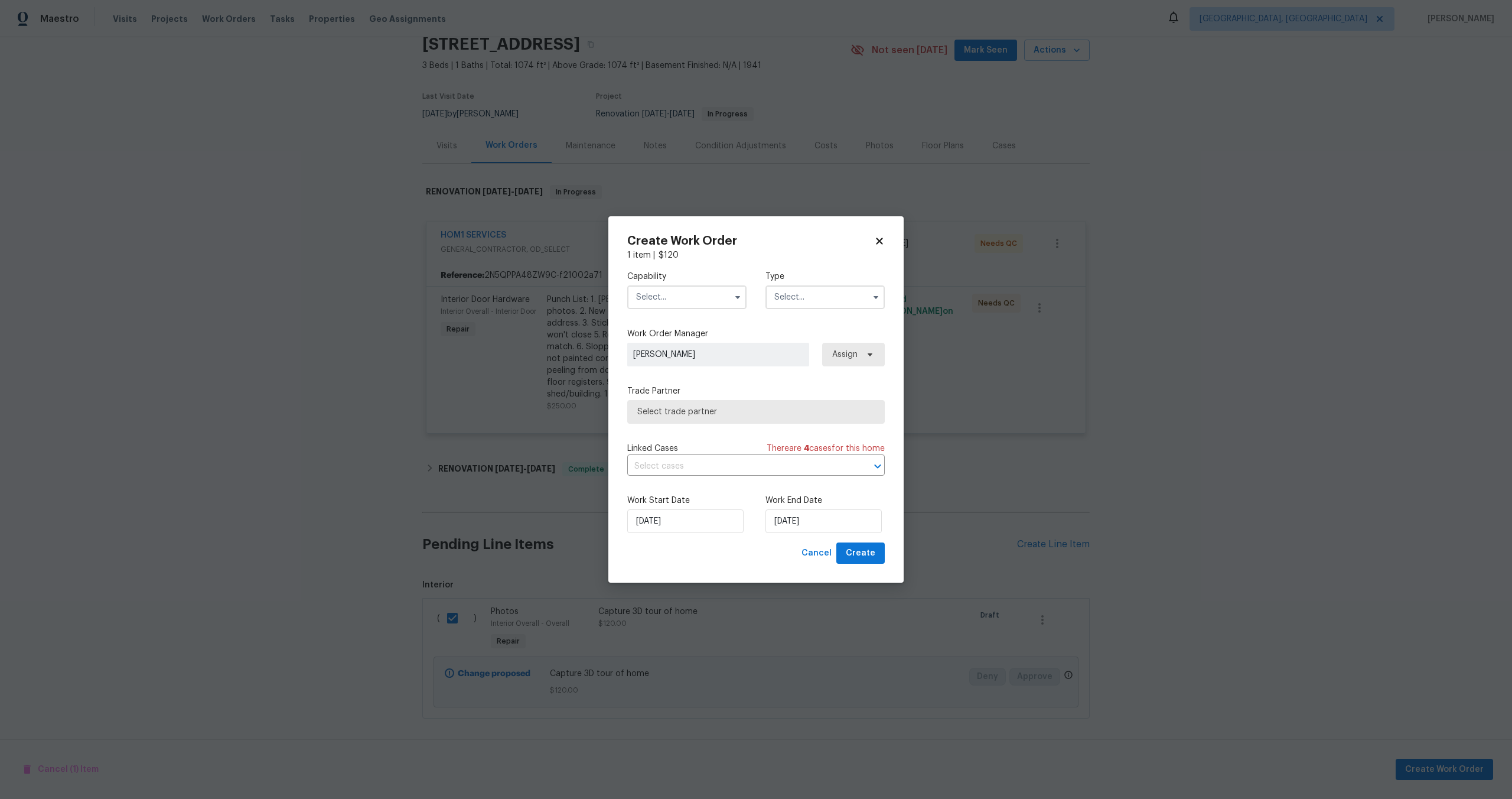
click at [682, 293] on input "text" at bounding box center [686, 297] width 119 height 24
click at [686, 365] on span "Photography" at bounding box center [665, 366] width 51 height 8
type input "Photography"
click at [825, 298] on input "text" at bounding box center [825, 297] width 119 height 24
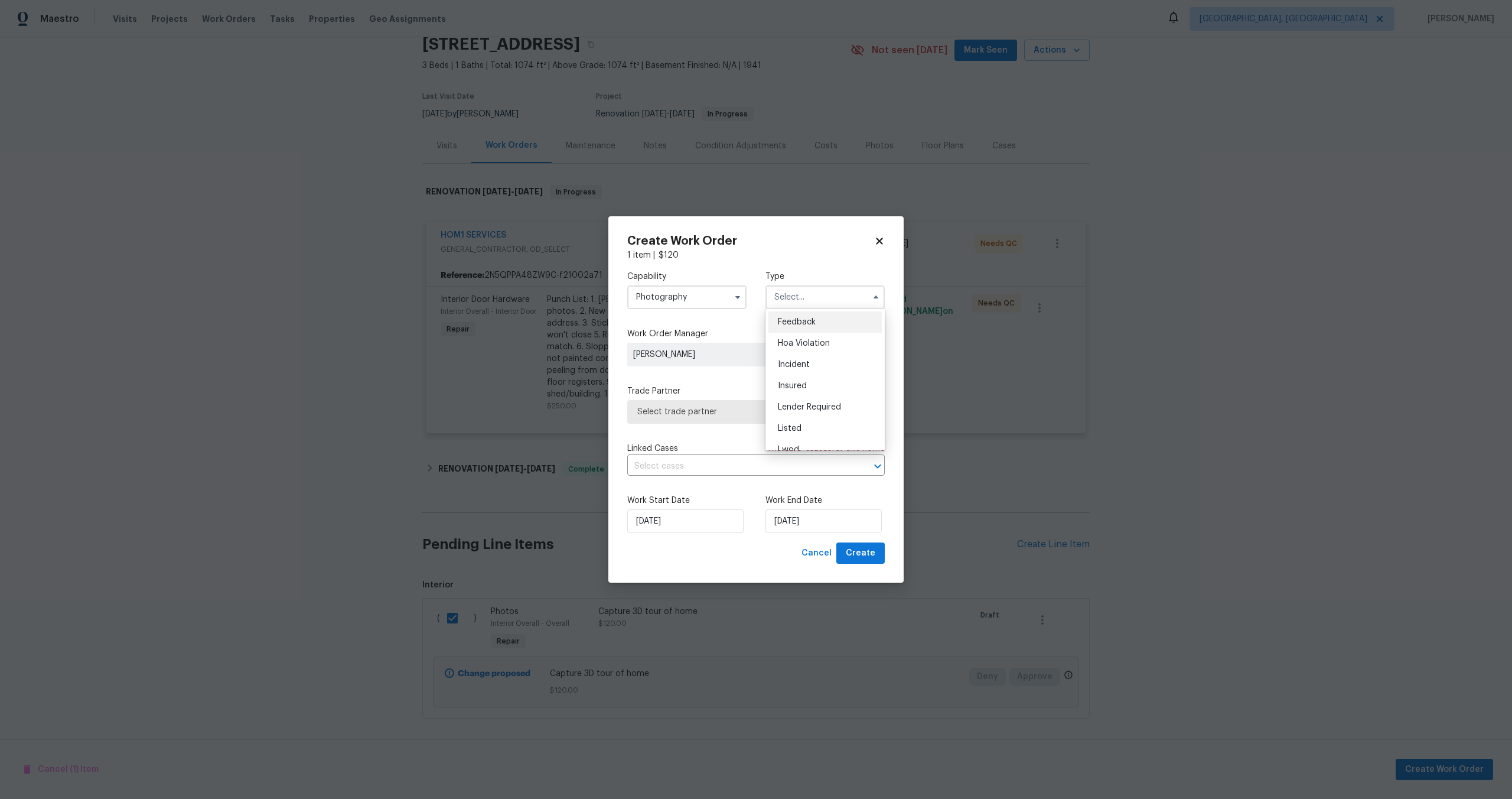
scroll to position [141, 0]
click at [798, 335] on div "Other" at bounding box center [826, 330] width 114 height 21
type input "Other"
click at [693, 352] on span "[PERSON_NAME]" at bounding box center [716, 355] width 167 height 12
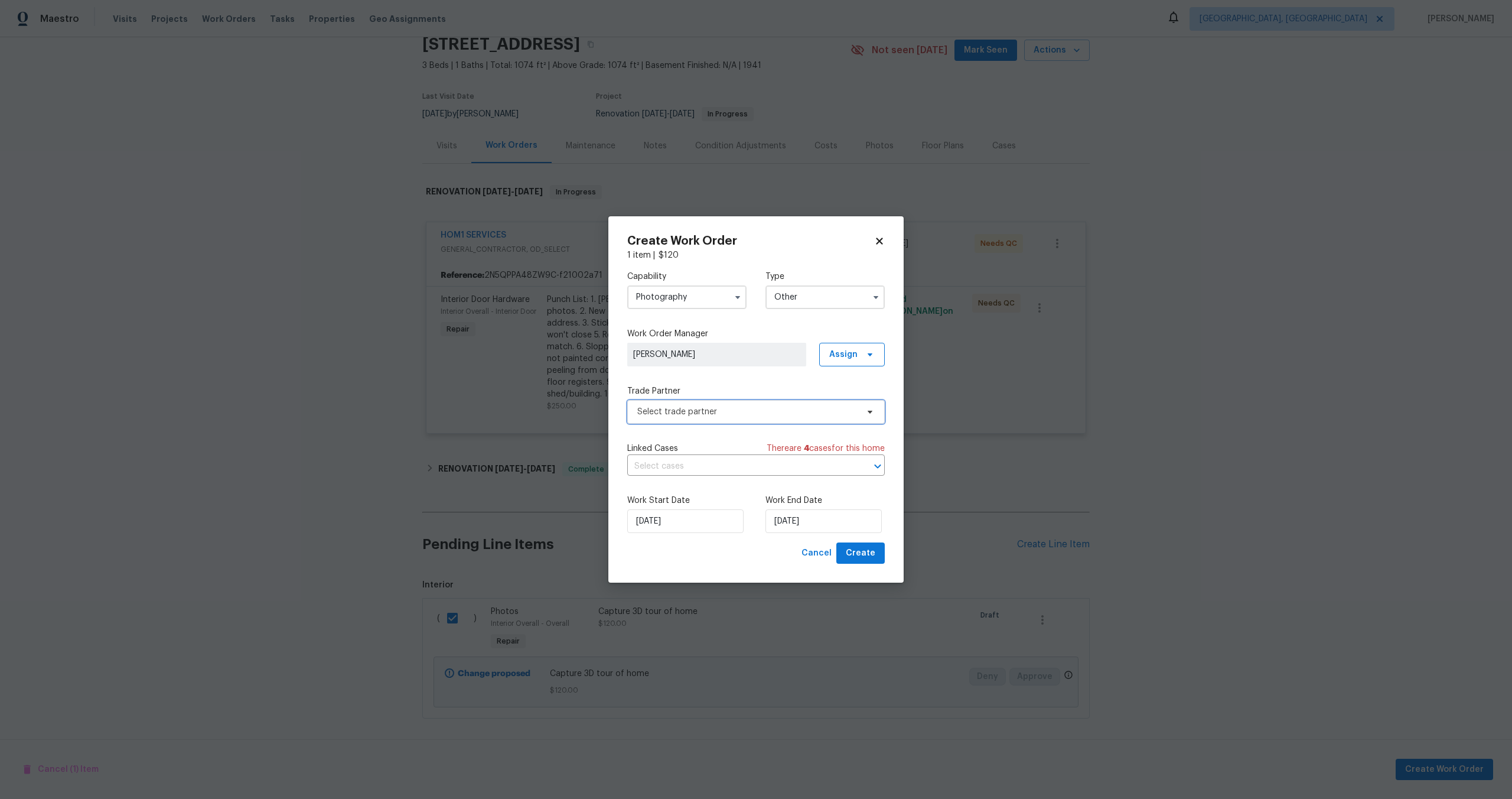
click at [708, 413] on span "Select trade partner" at bounding box center [748, 412] width 220 height 12
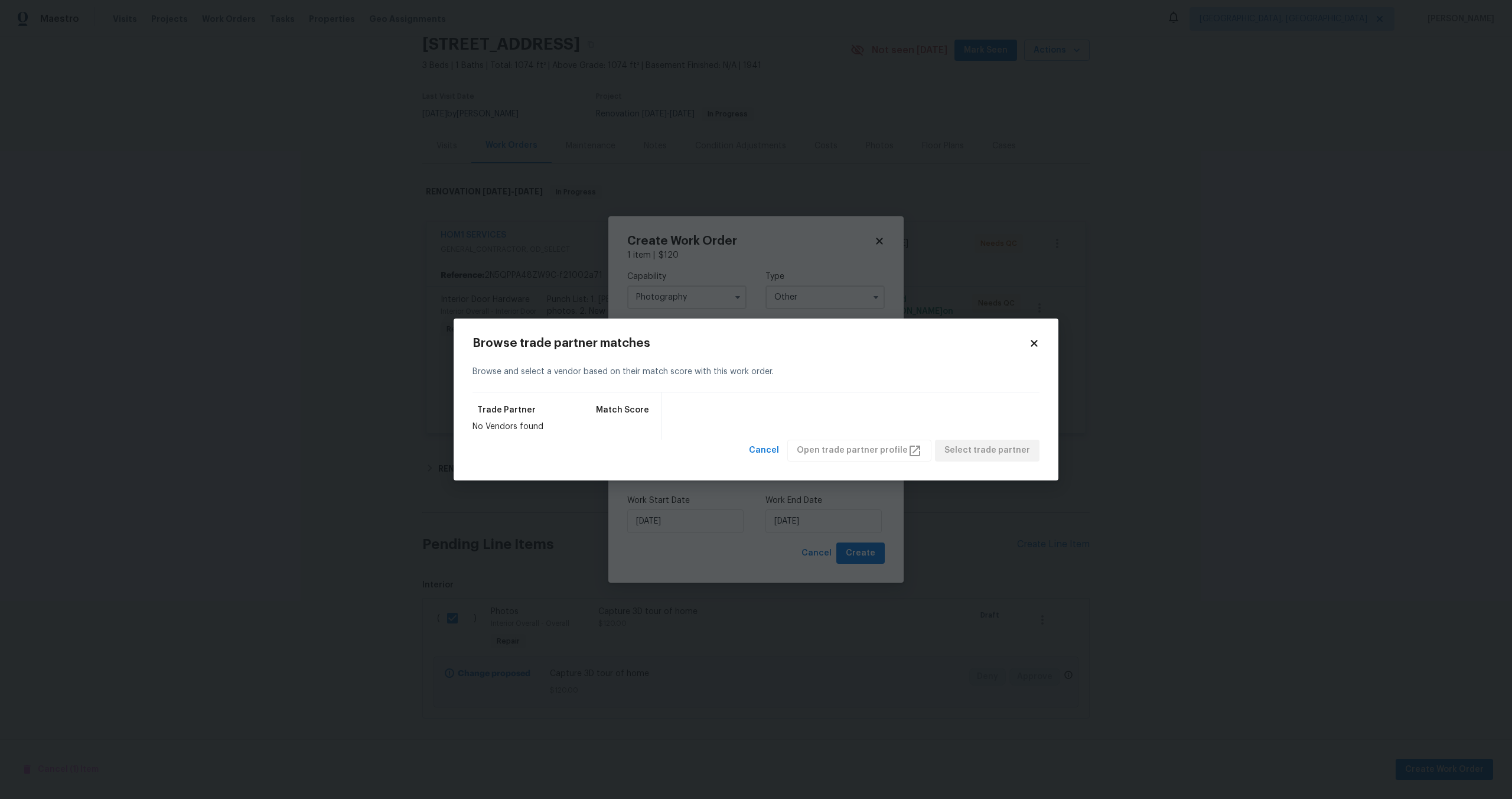
click at [1034, 341] on icon at bounding box center [1034, 343] width 10 height 10
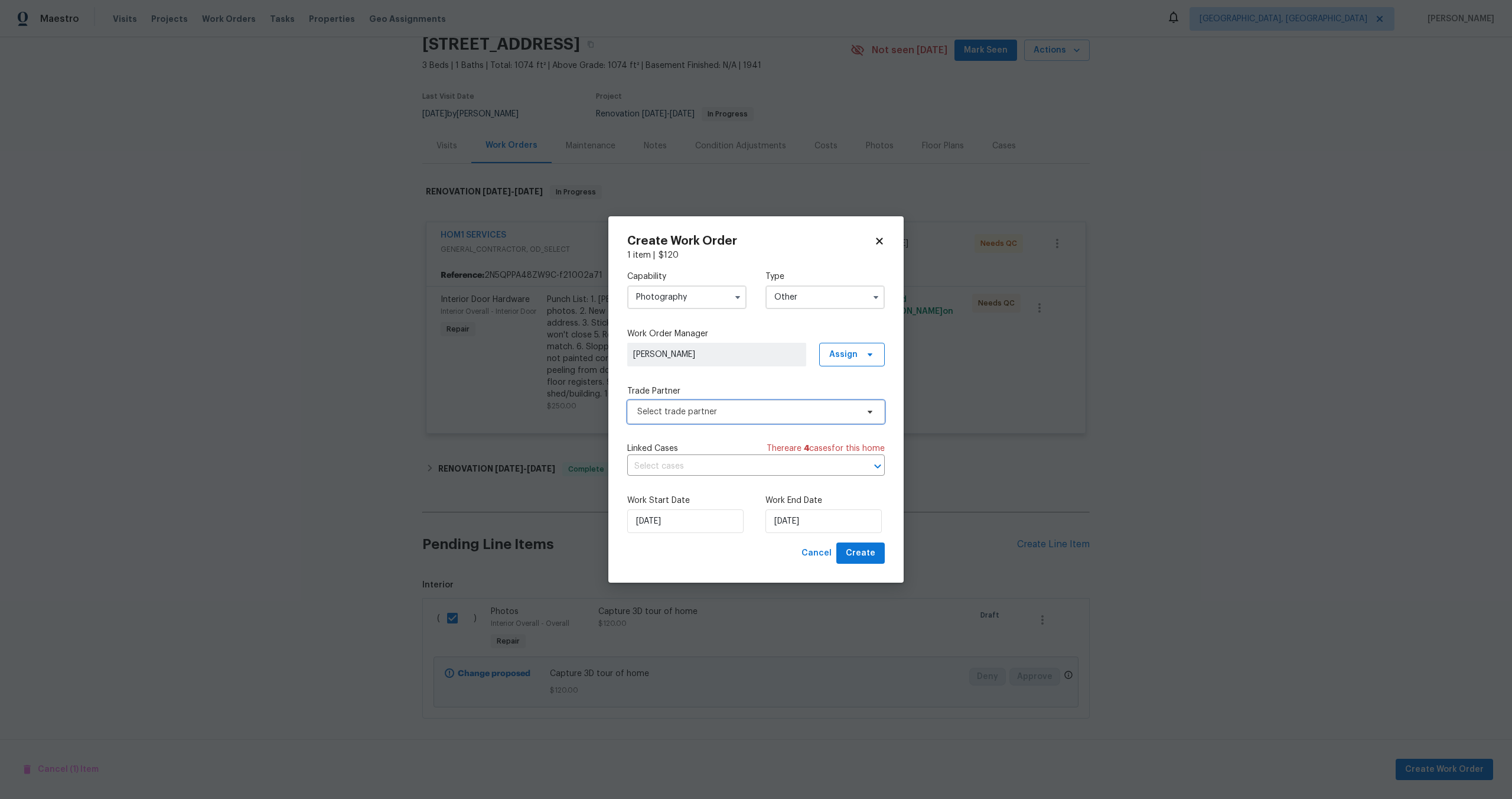
click at [757, 406] on span "Select trade partner" at bounding box center [748, 412] width 220 height 12
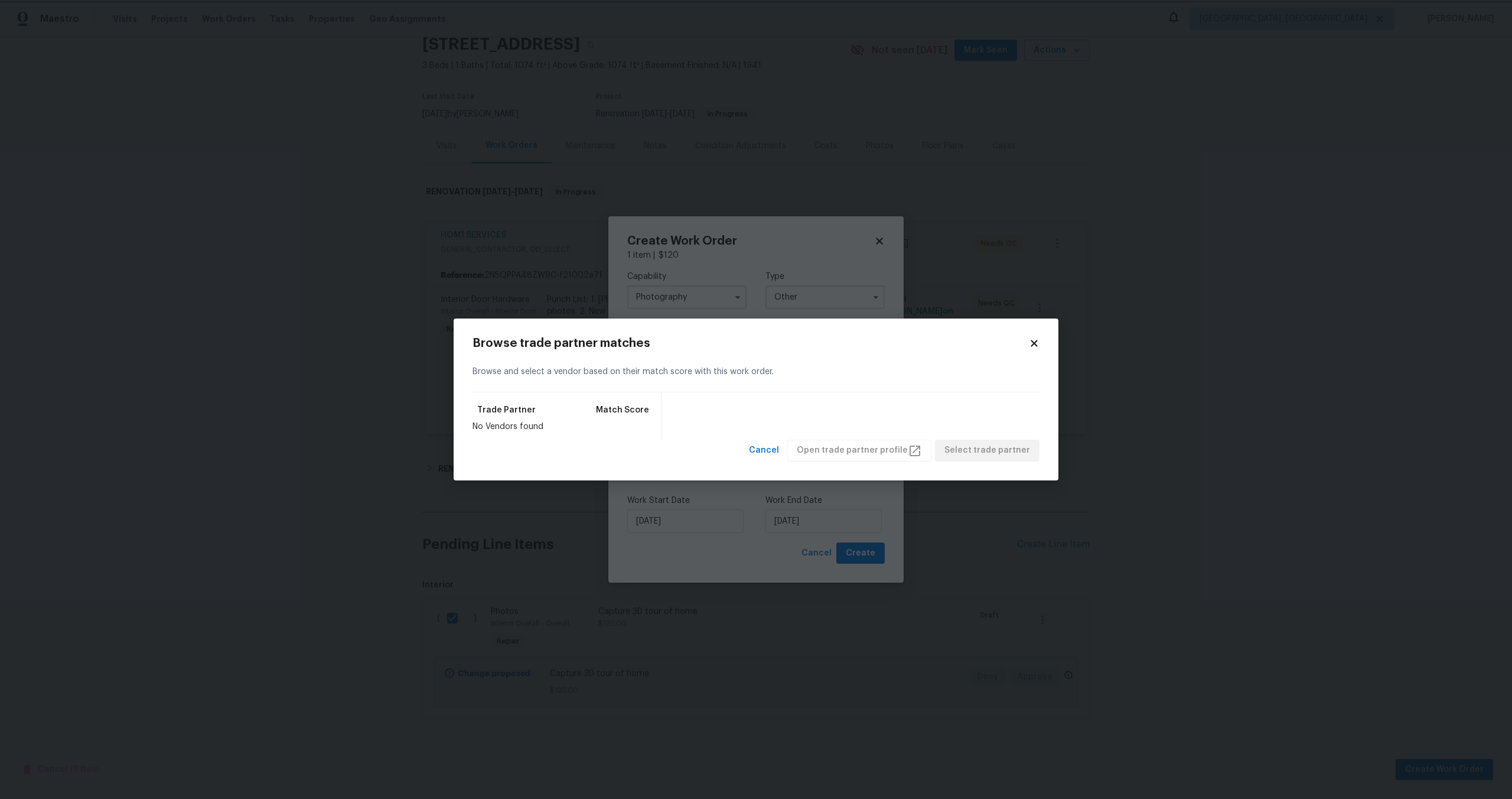
click at [895, 192] on body "Maestro Visits Projects Work Orders Tasks Properties Geo Assignments Albuquerqu…" at bounding box center [756, 399] width 1512 height 799
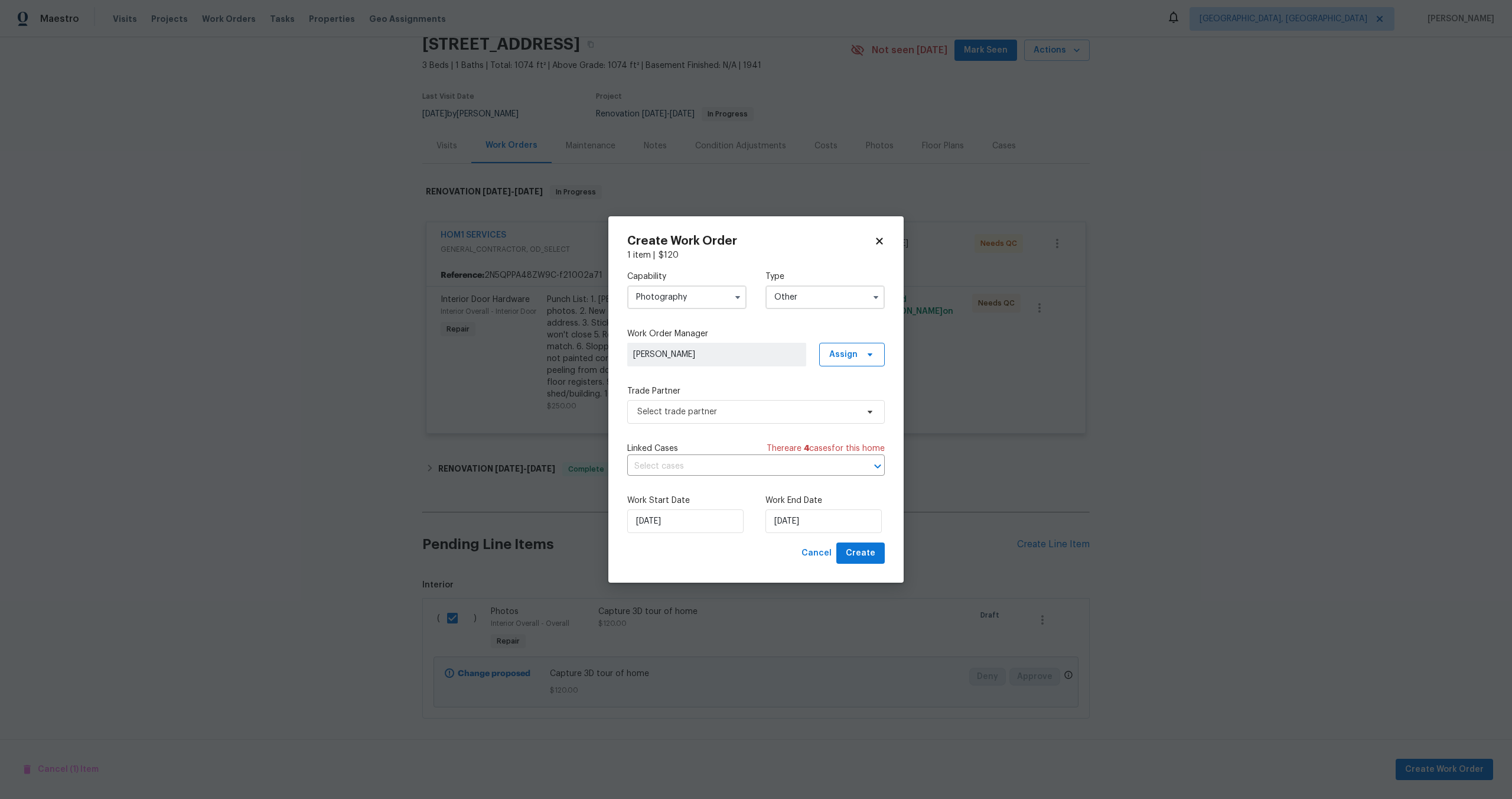
click at [878, 239] on icon at bounding box center [879, 240] width 7 height 7
checkbox input "false"
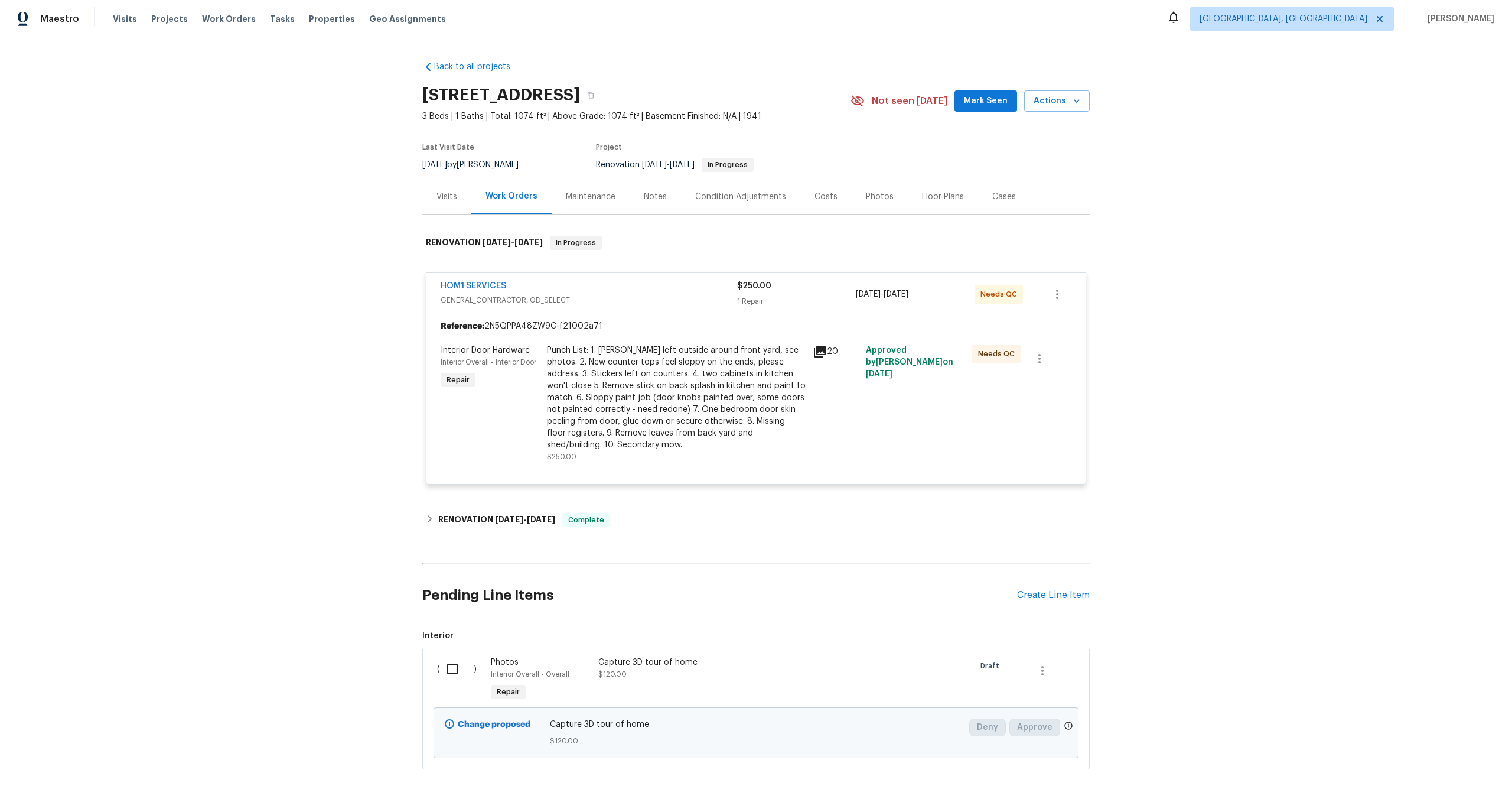
scroll to position [51, 0]
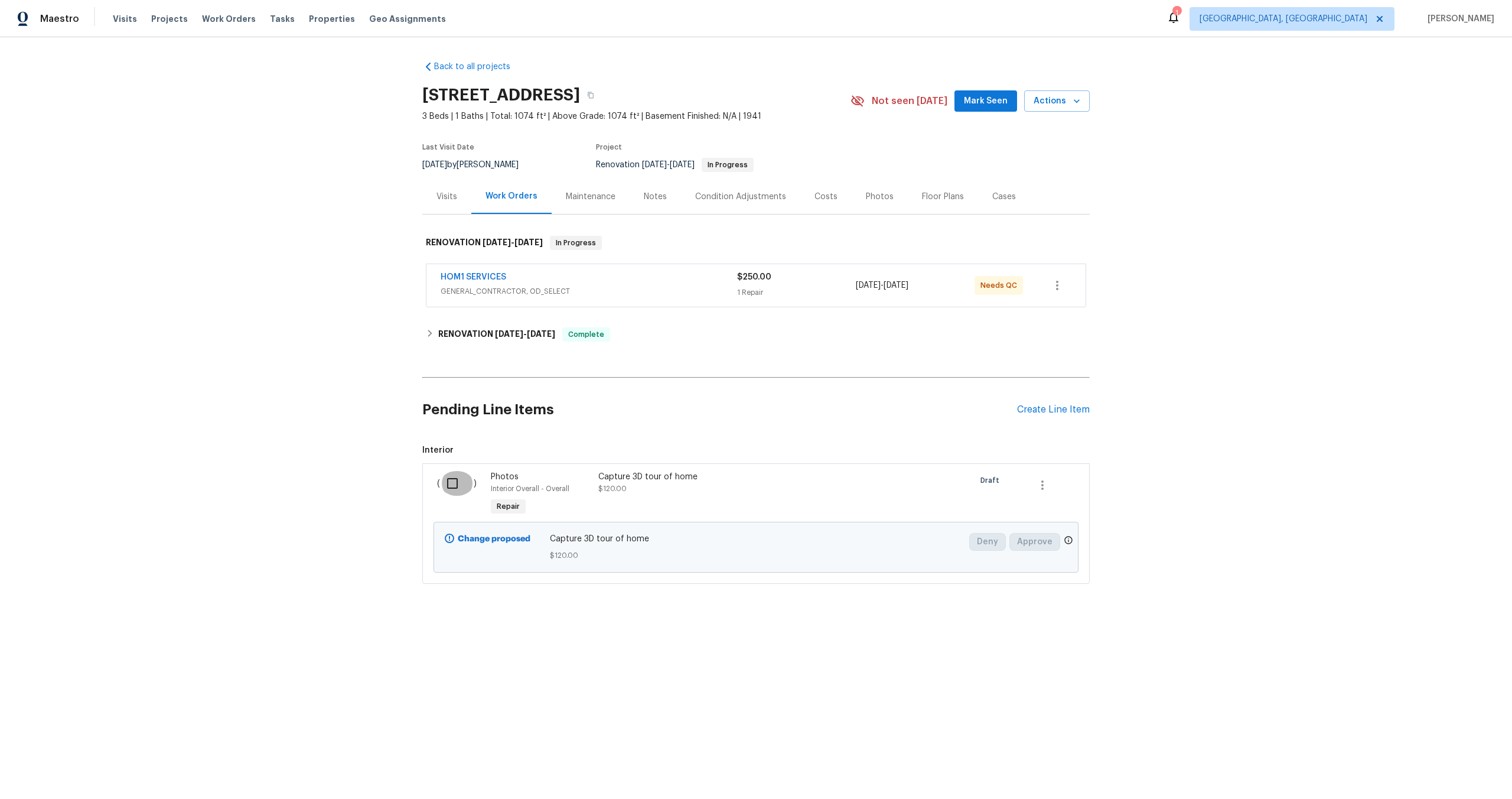
click at [452, 487] on input "checkbox" at bounding box center [457, 483] width 34 height 25
checkbox input "true"
click at [1416, 771] on span "Create Work Order" at bounding box center [1444, 770] width 79 height 15
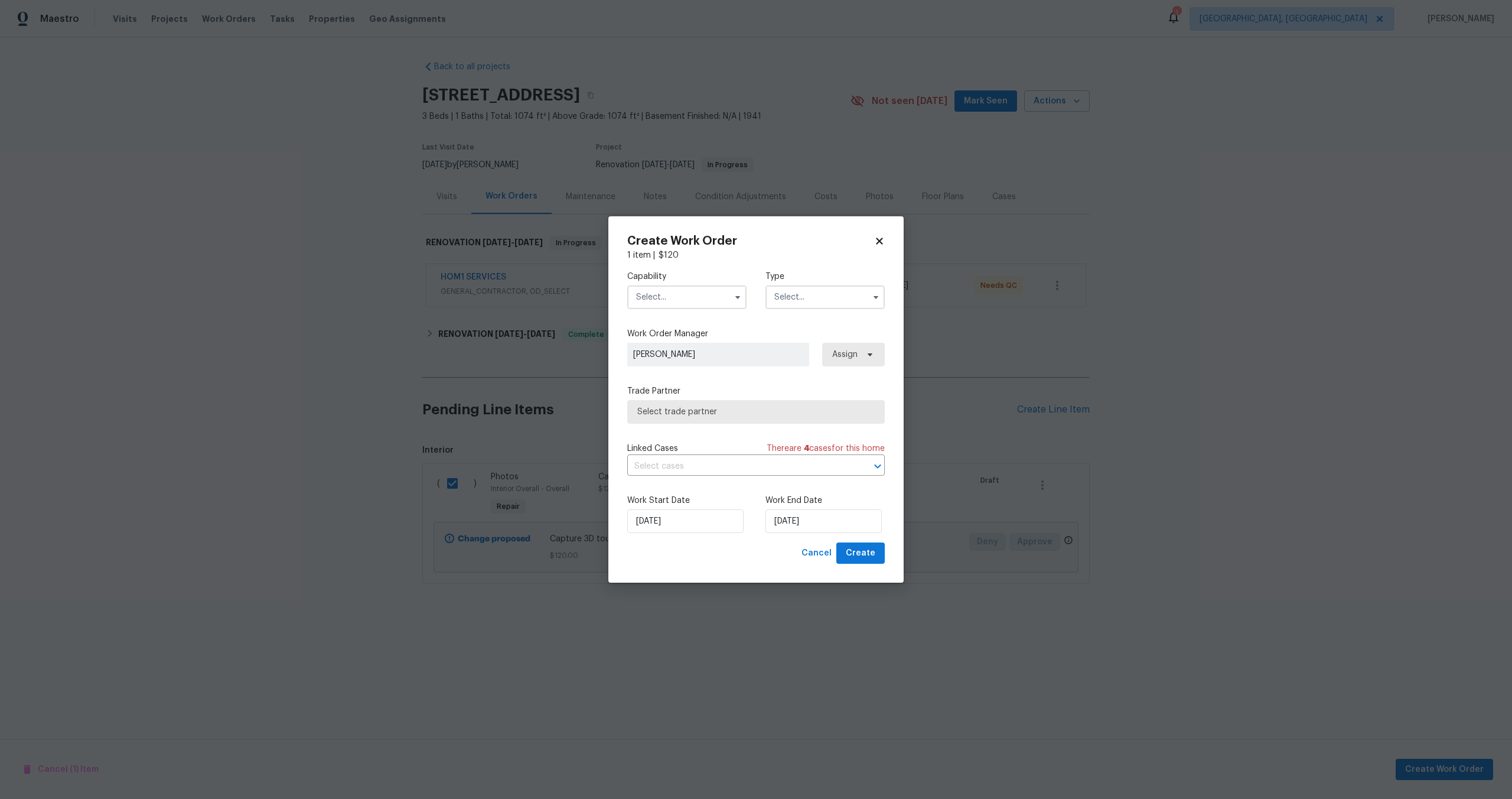
click at [668, 302] on input "text" at bounding box center [686, 297] width 119 height 24
click at [674, 341] on span "Photography" at bounding box center [665, 342] width 51 height 8
type input "Photography"
click at [814, 298] on input "text" at bounding box center [825, 297] width 119 height 24
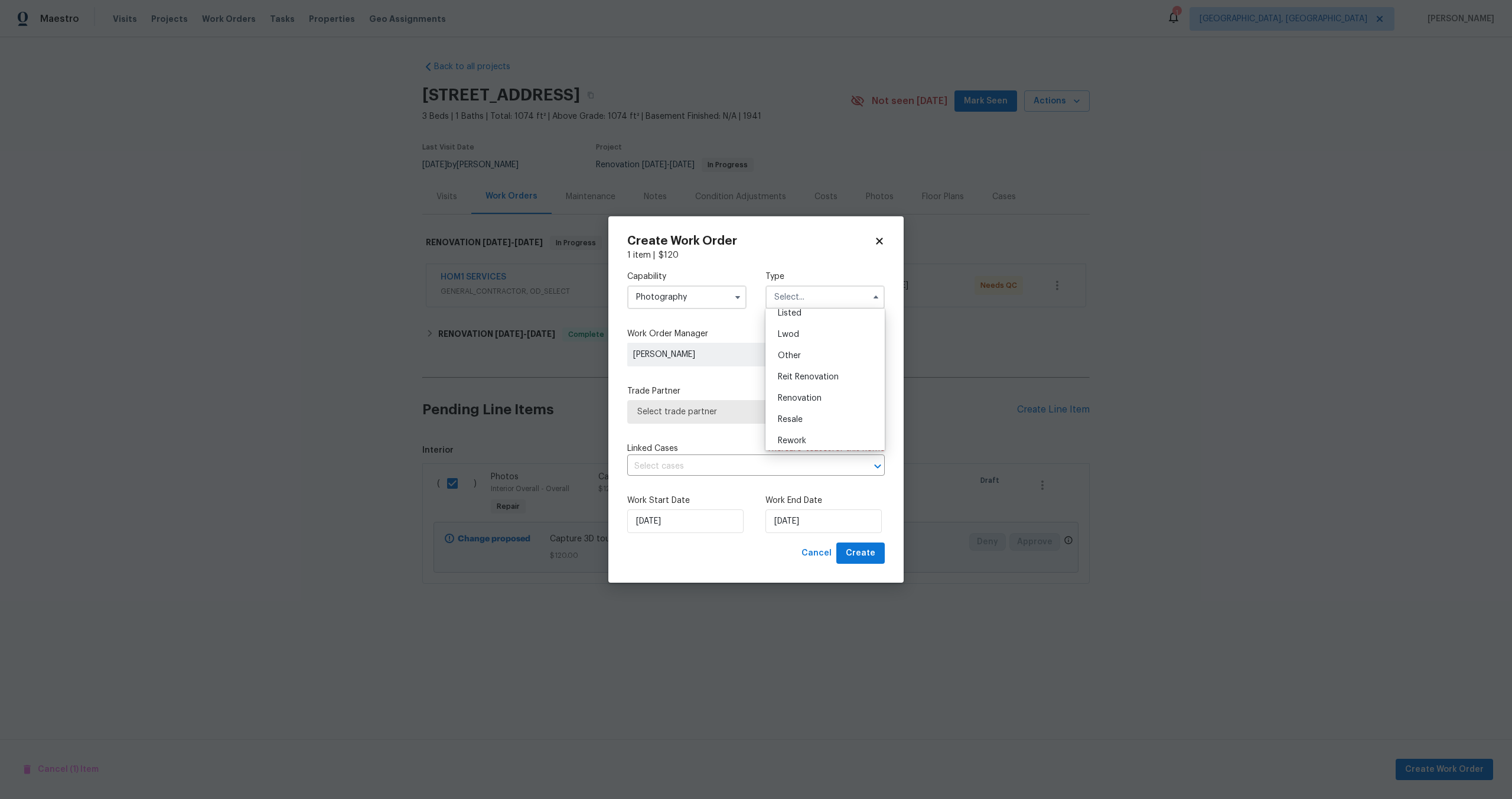
scroll to position [119, 0]
click at [797, 353] on span "Other" at bounding box center [789, 351] width 23 height 8
type input "Other"
click at [724, 416] on span "Select trade partner" at bounding box center [748, 412] width 220 height 12
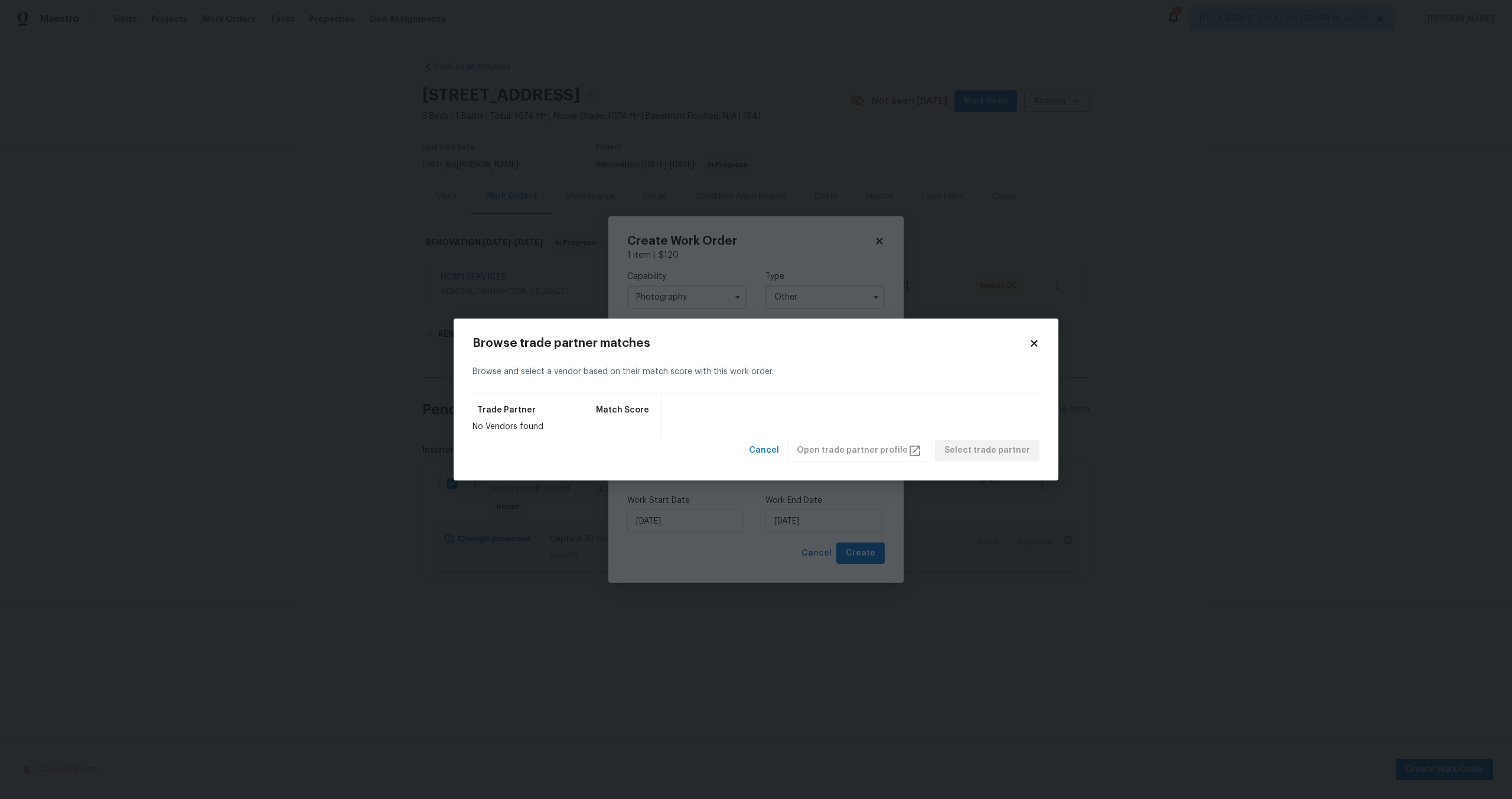
click at [1032, 347] on icon at bounding box center [1034, 343] width 10 height 10
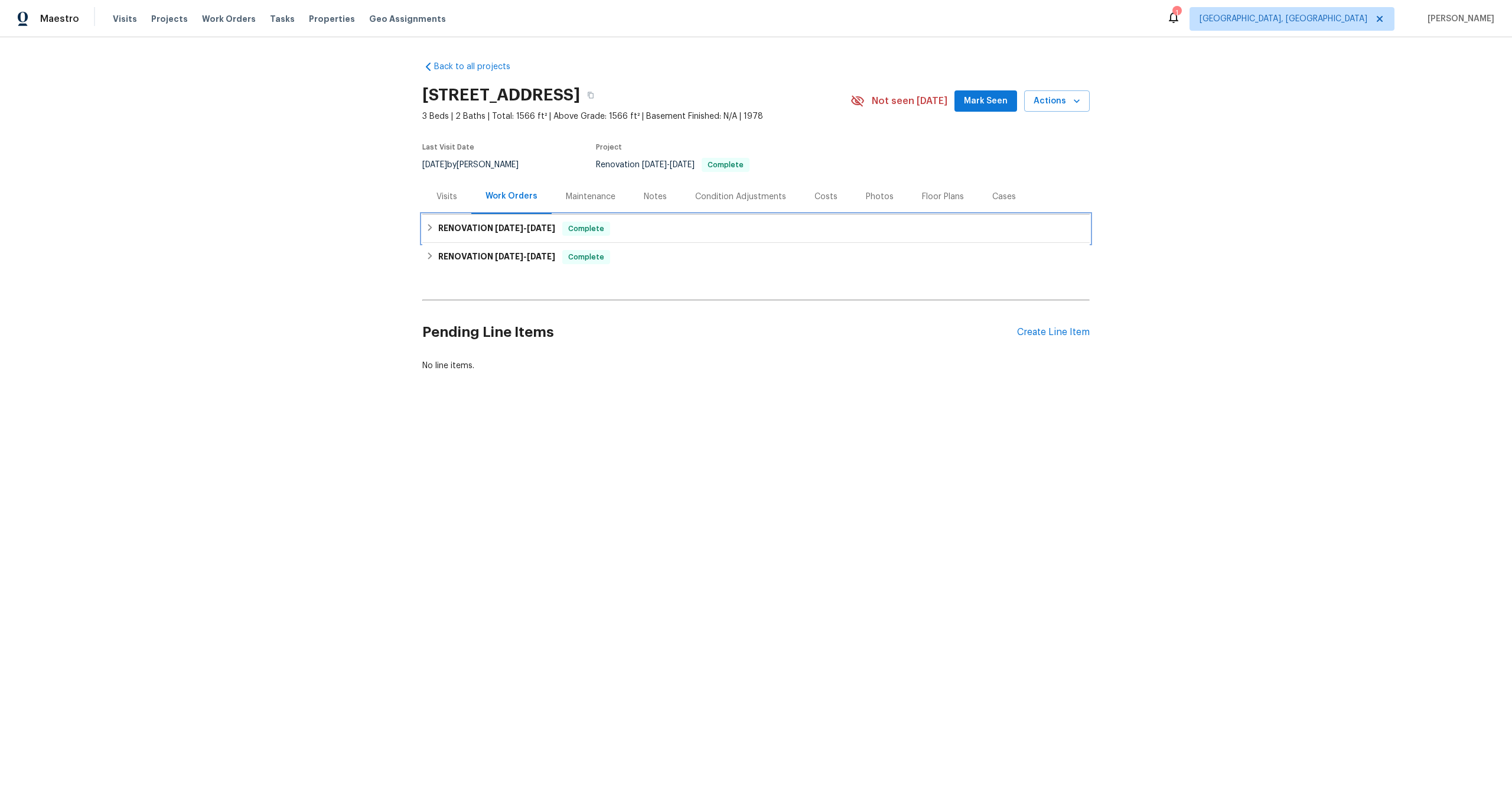
click at [550, 233] on h6 "RENOVATION [DATE] - [DATE]" at bounding box center [497, 228] width 117 height 14
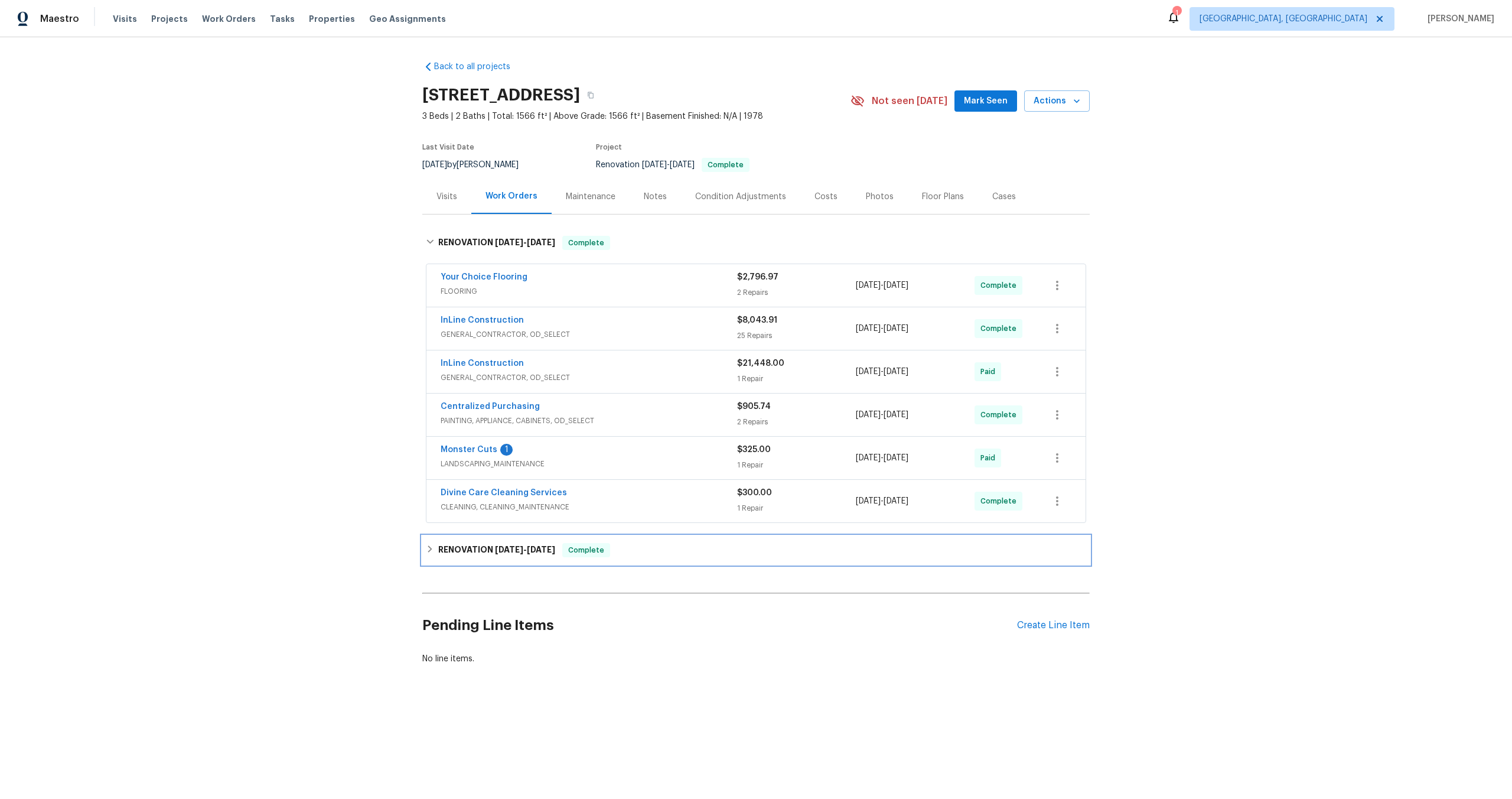
click at [540, 548] on span "[DATE]" at bounding box center [541, 549] width 28 height 8
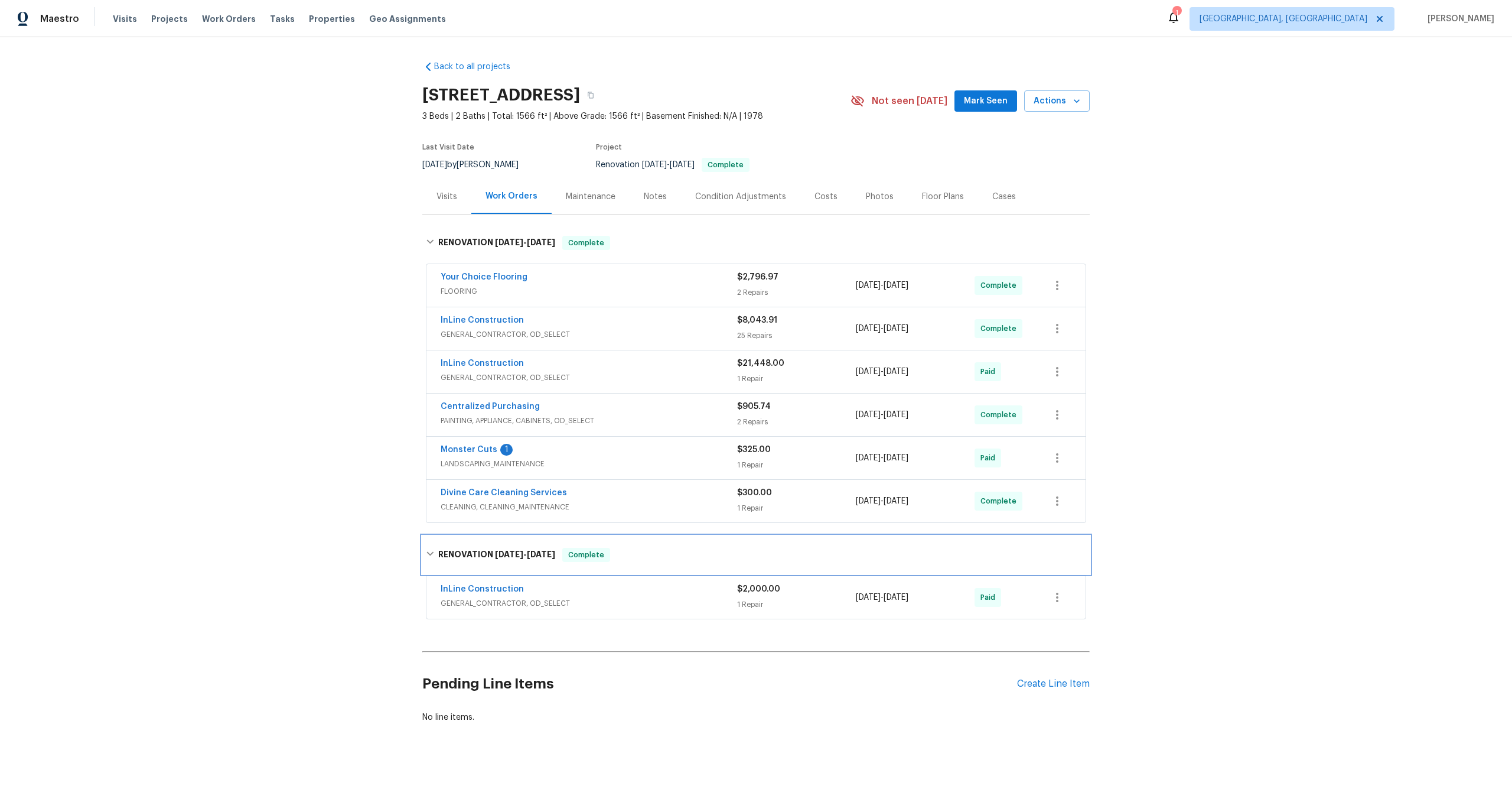
scroll to position [4, 0]
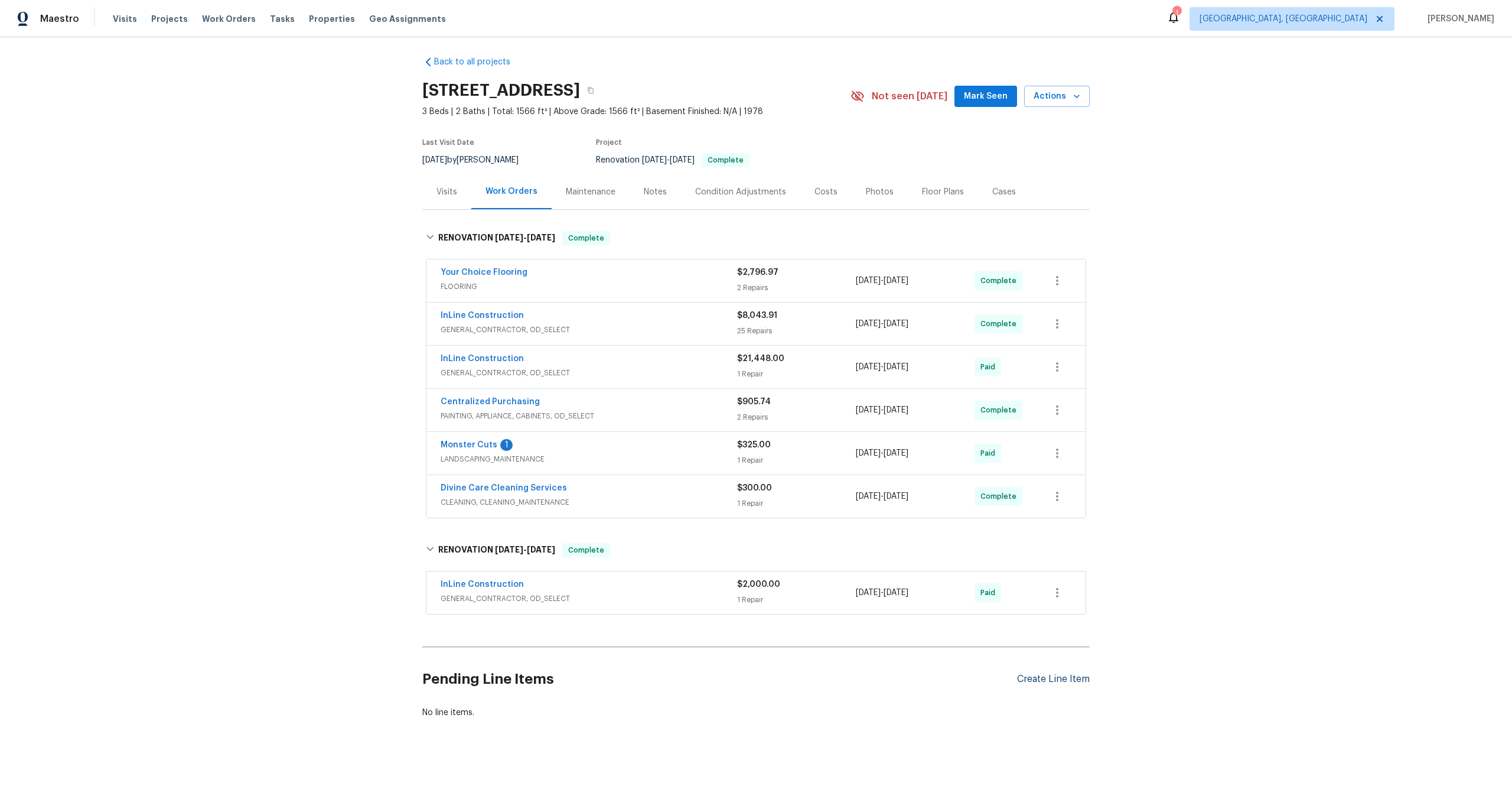
click at [1055, 677] on div "Create Line Item" at bounding box center [1053, 679] width 73 height 11
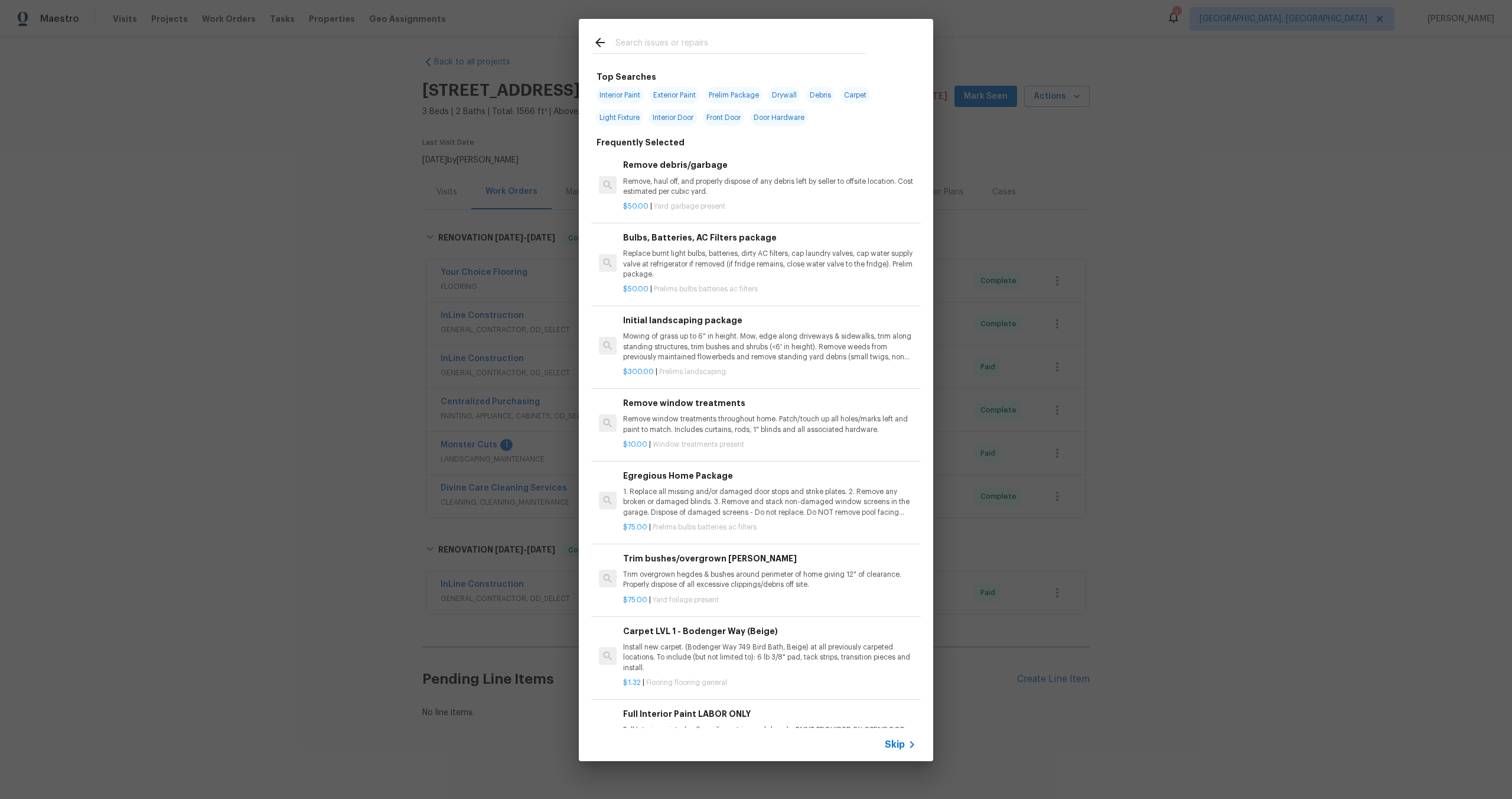
click at [895, 741] on span "Skip" at bounding box center [894, 744] width 20 height 12
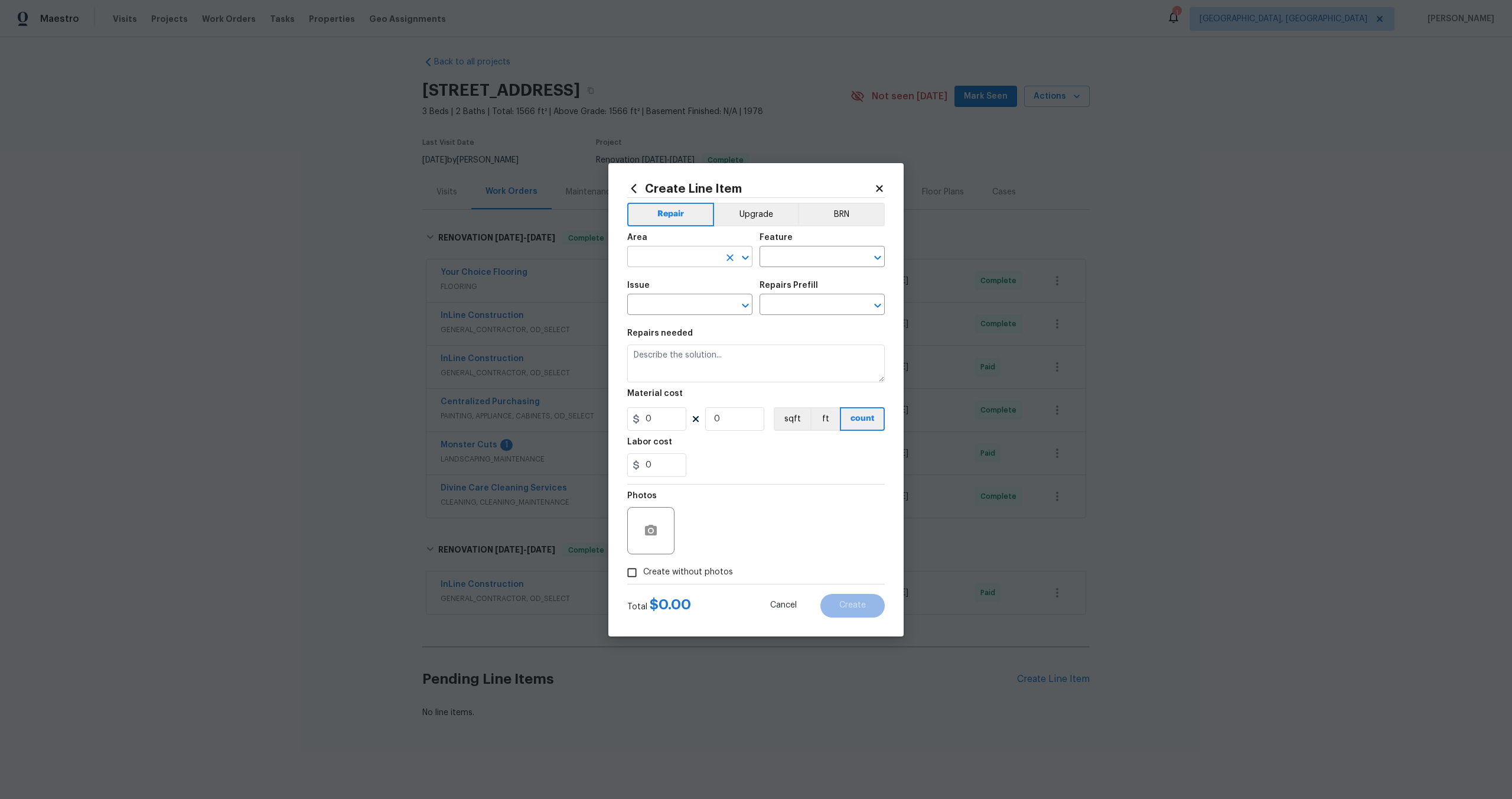
click at [687, 265] on input "text" at bounding box center [673, 258] width 92 height 18
click at [685, 301] on li "Interior Overall" at bounding box center [689, 303] width 125 height 19
type input "Interior Overall"
click at [790, 246] on div "Feature" at bounding box center [822, 241] width 125 height 16
click at [788, 263] on input "text" at bounding box center [805, 258] width 92 height 18
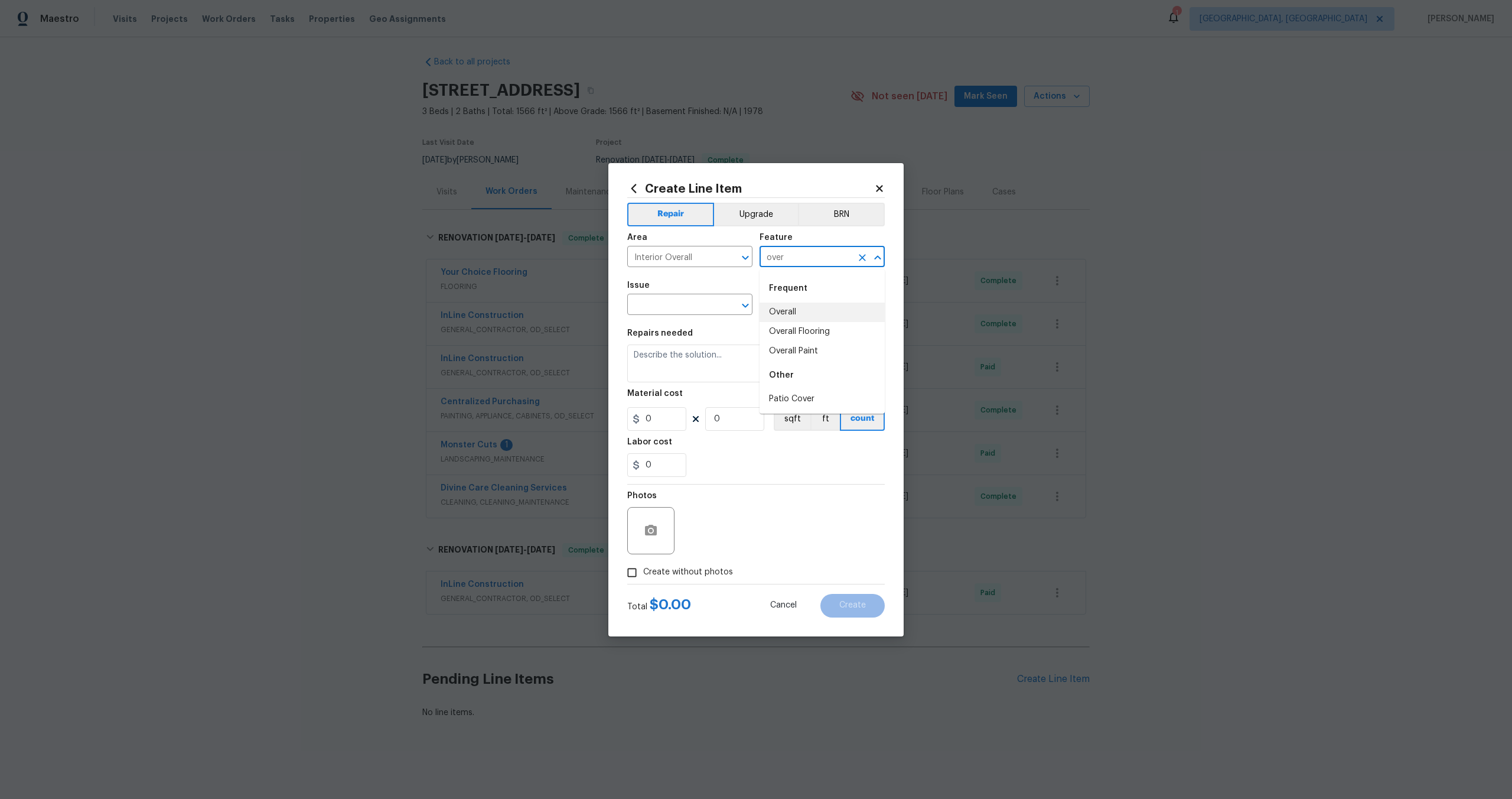
click at [790, 310] on li "Overall" at bounding box center [822, 312] width 125 height 19
type input "Overall"
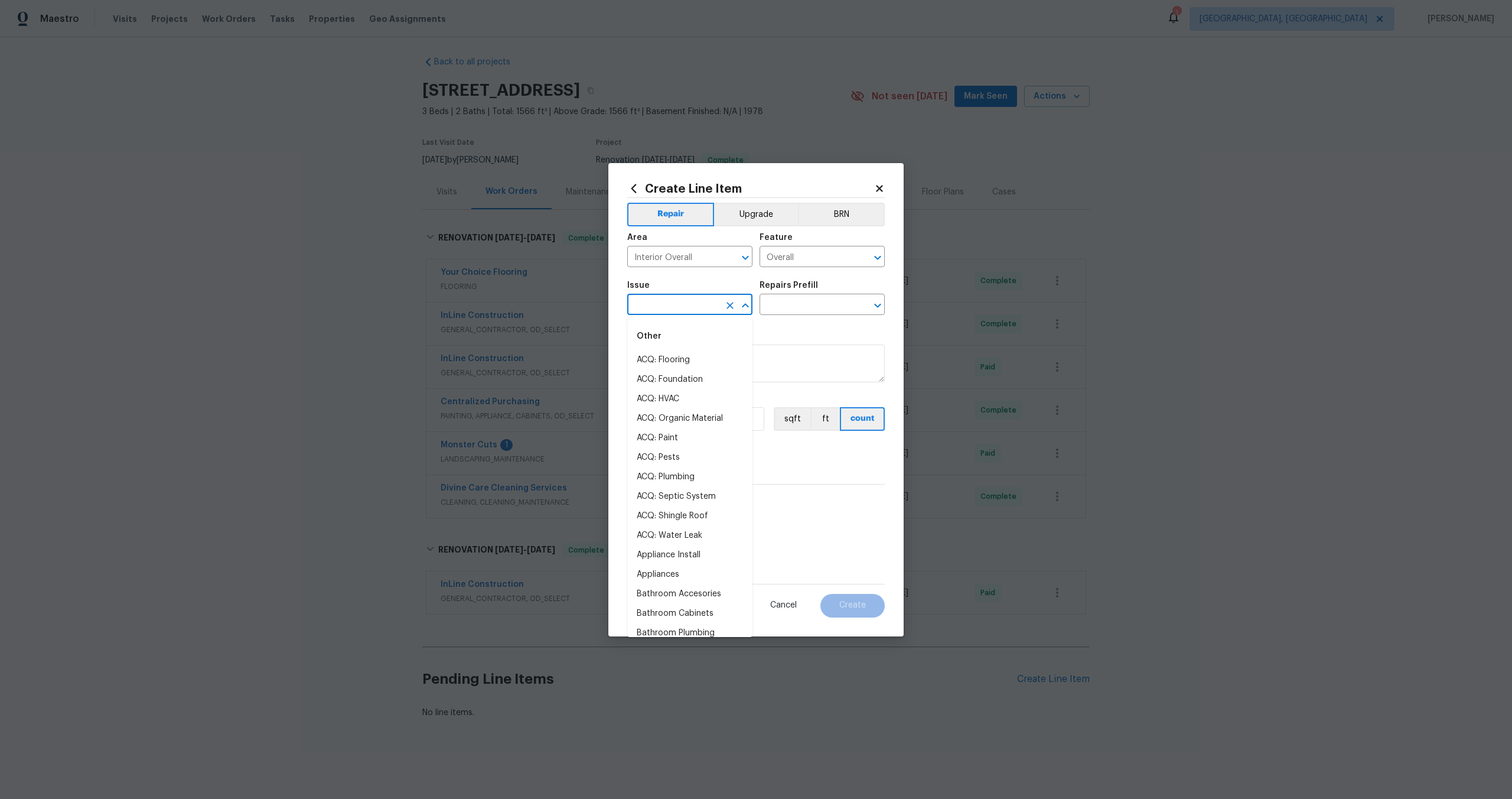
click at [665, 304] on input "text" at bounding box center [673, 306] width 92 height 18
click at [649, 357] on li "Photos" at bounding box center [689, 360] width 125 height 19
type input "Photos"
click at [791, 298] on input "text" at bounding box center [805, 306] width 92 height 18
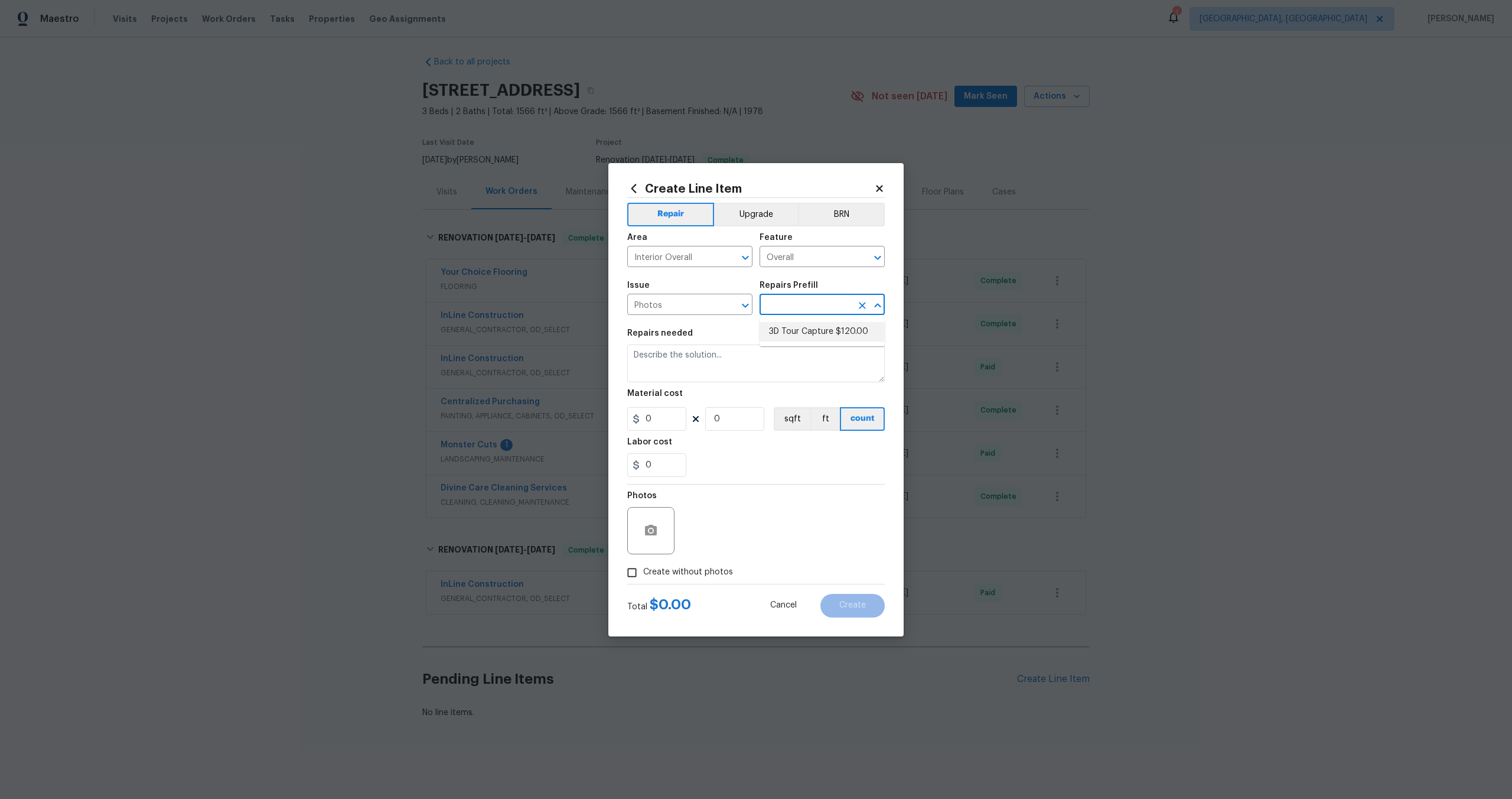
click at [791, 329] on li "3D Tour Capture $120.00" at bounding box center [822, 332] width 125 height 19
type input "3D Tour Capture $120.00"
type textarea "Capture 3D tour of home"
type input "1"
type input "120"
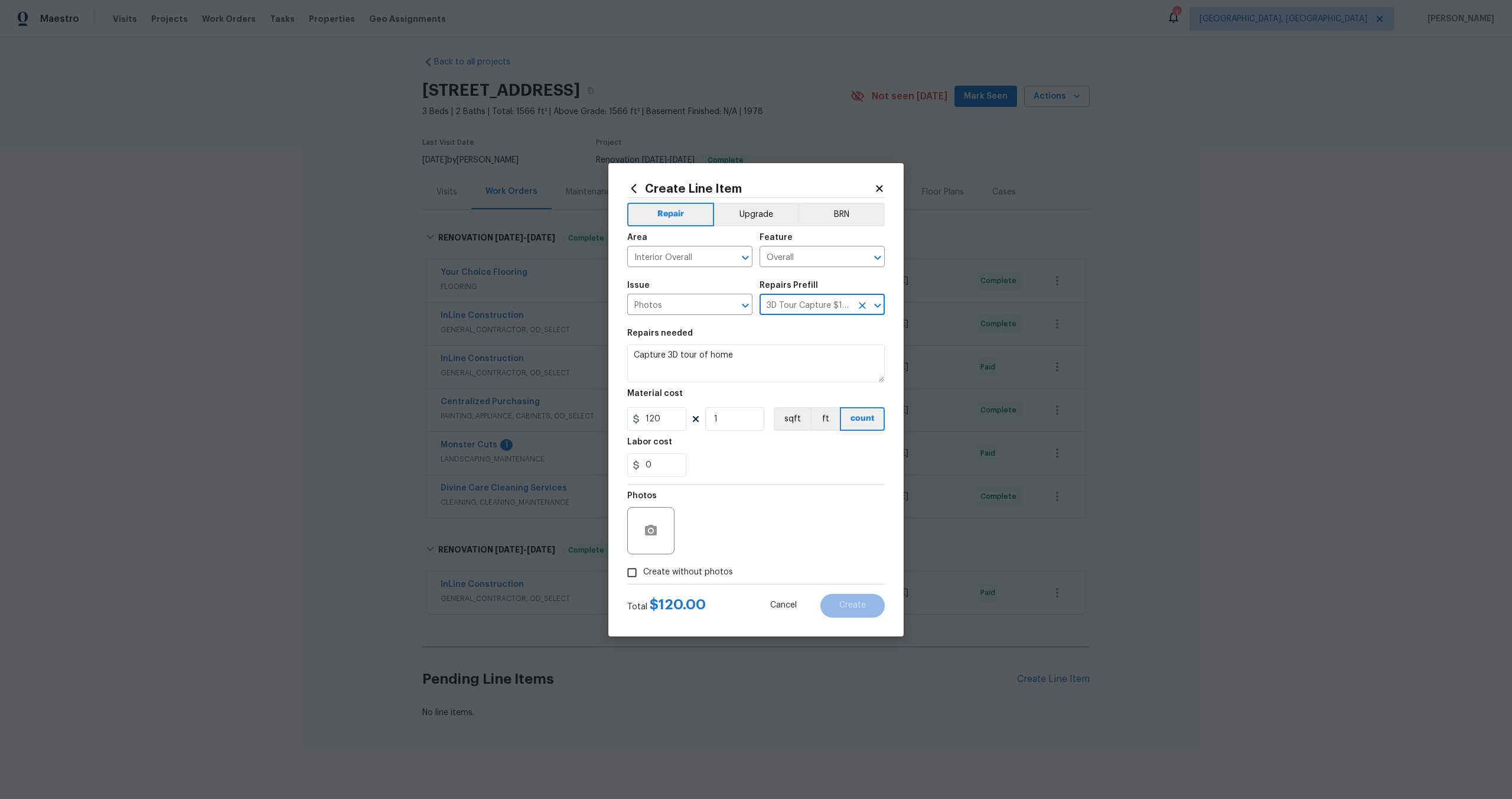
click at [635, 571] on input "Create without photos" at bounding box center [632, 573] width 22 height 22
checkbox input "true"
click at [740, 538] on textarea at bounding box center [784, 530] width 201 height 47
type textarea "."
click at [856, 613] on button "Create" at bounding box center [853, 606] width 64 height 24
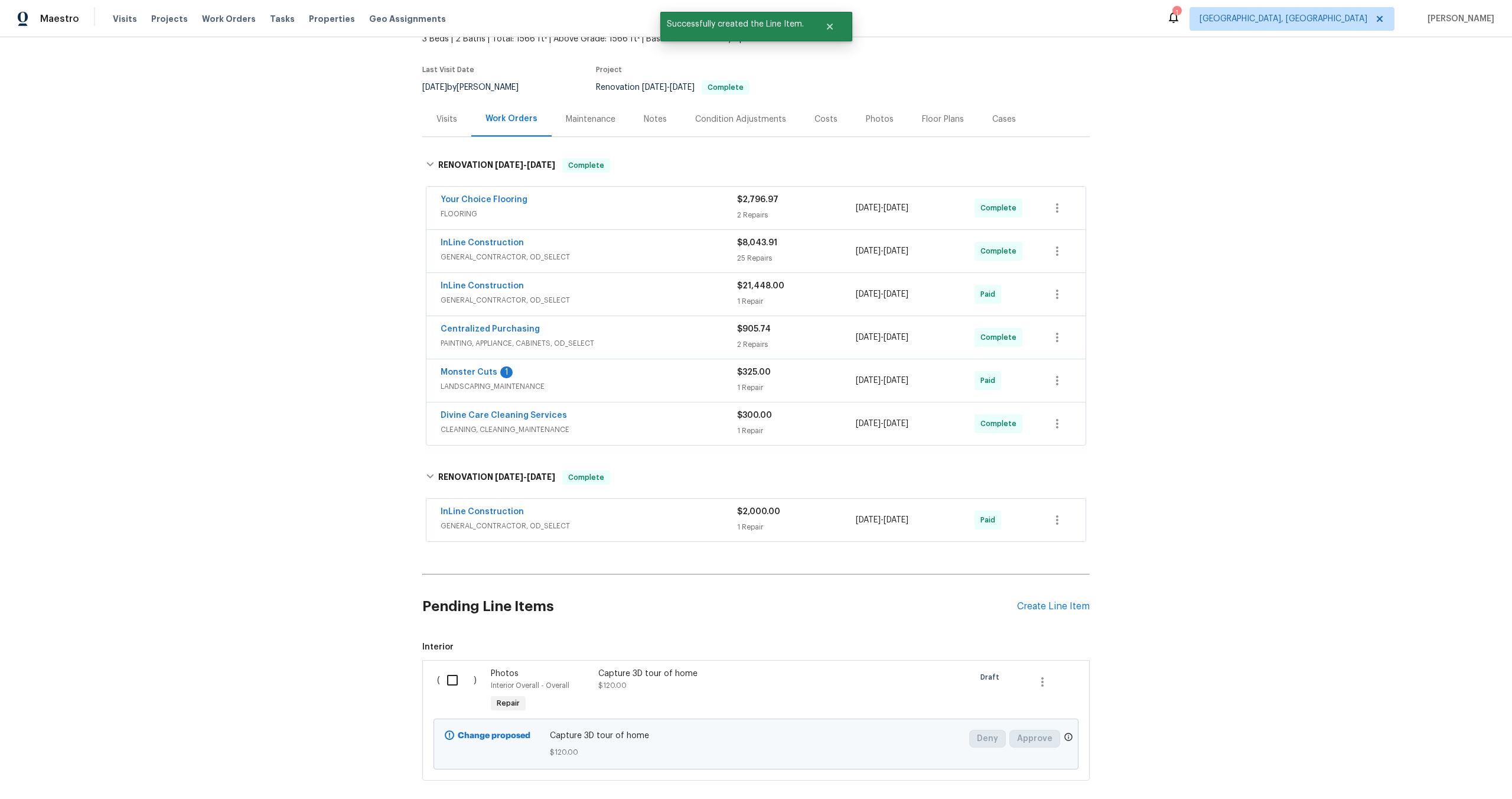
scroll to position [139, 0]
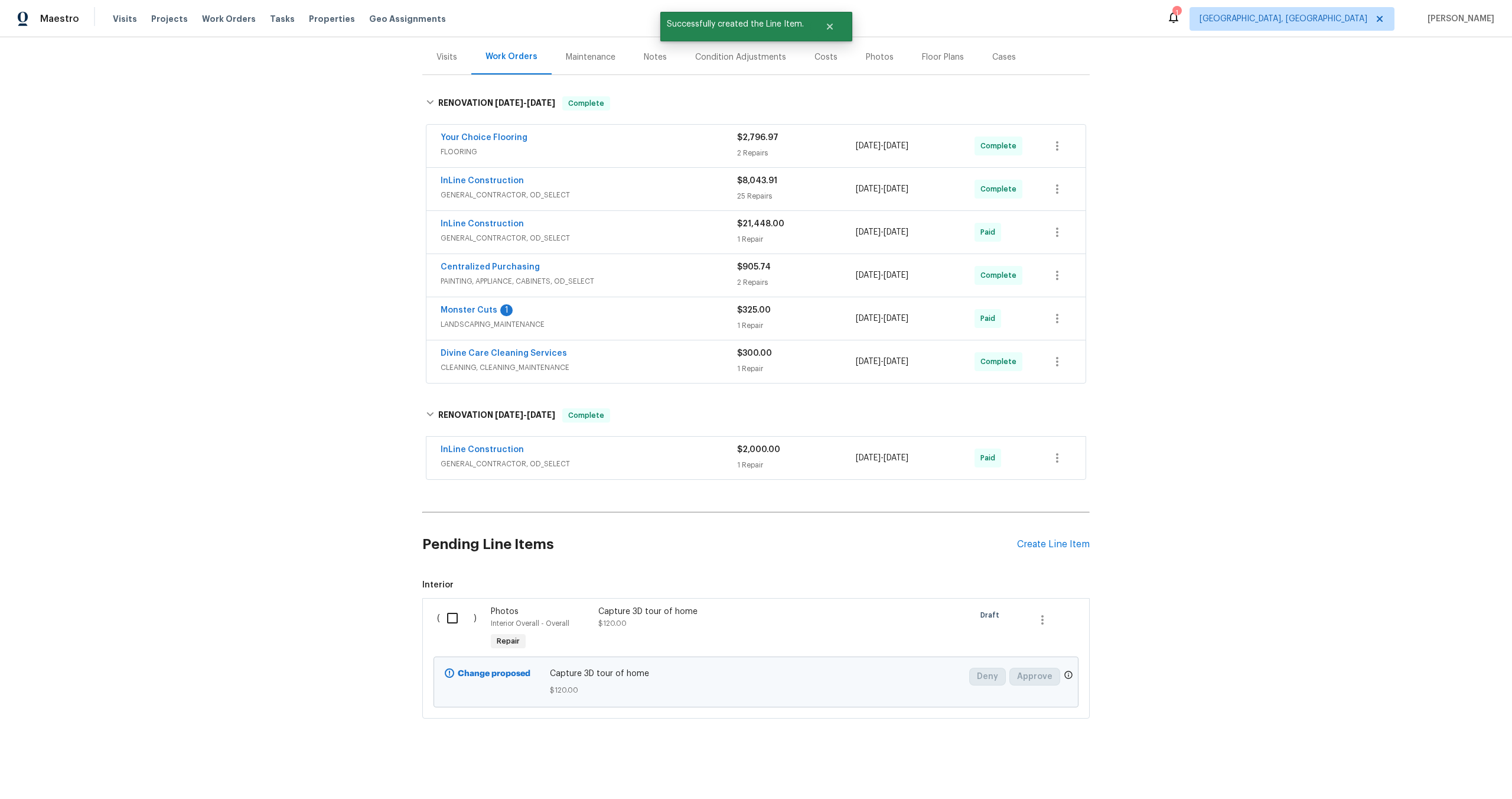
click at [454, 625] on input "checkbox" at bounding box center [457, 618] width 34 height 25
checkbox input "true"
click at [1424, 770] on span "Create Work Order" at bounding box center [1444, 770] width 79 height 15
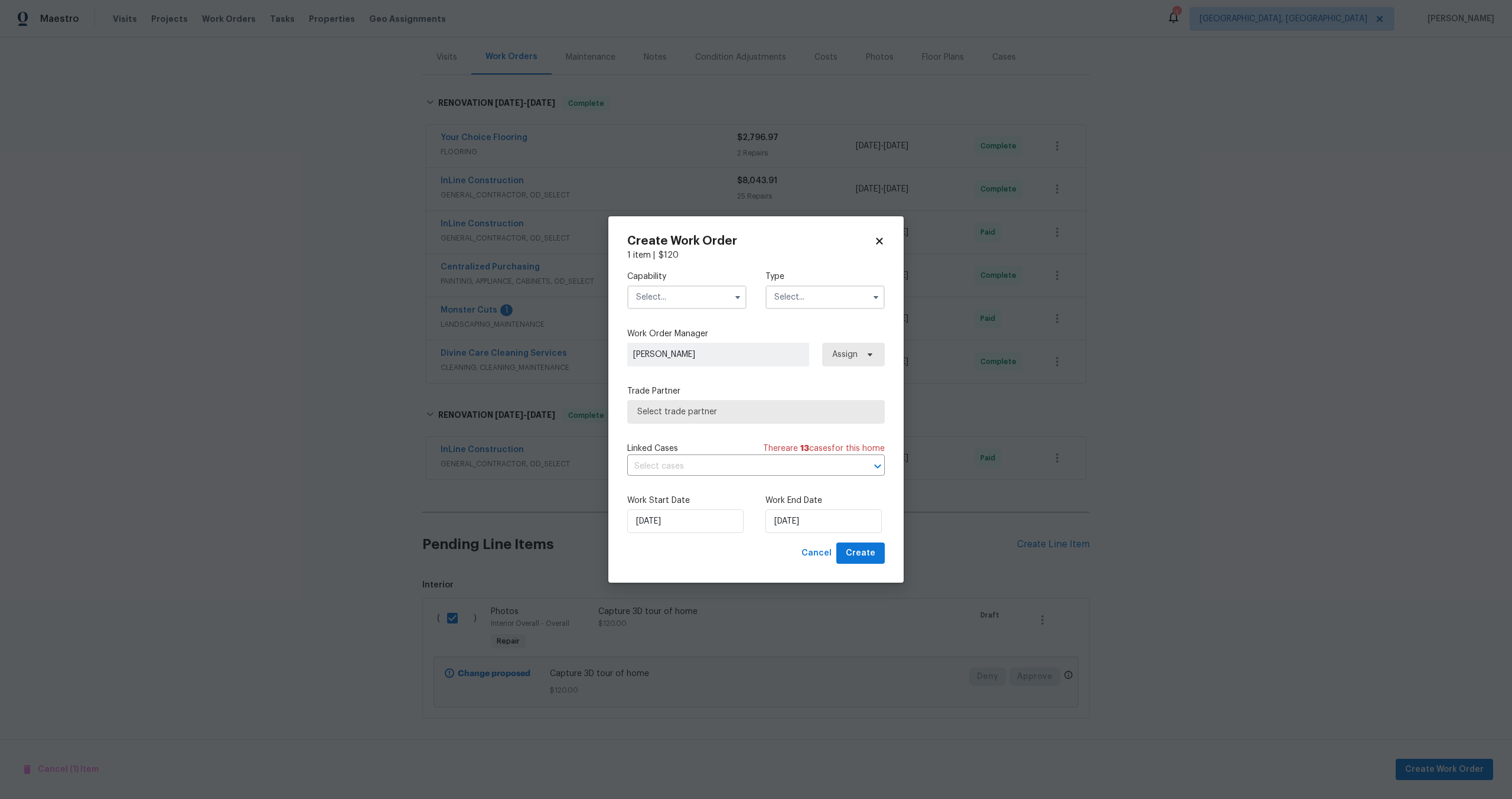
click at [698, 305] on input "text" at bounding box center [686, 297] width 119 height 24
click at [680, 362] on span "Photography" at bounding box center [665, 364] width 51 height 8
type input "Photography"
click at [825, 299] on input "text" at bounding box center [825, 297] width 119 height 24
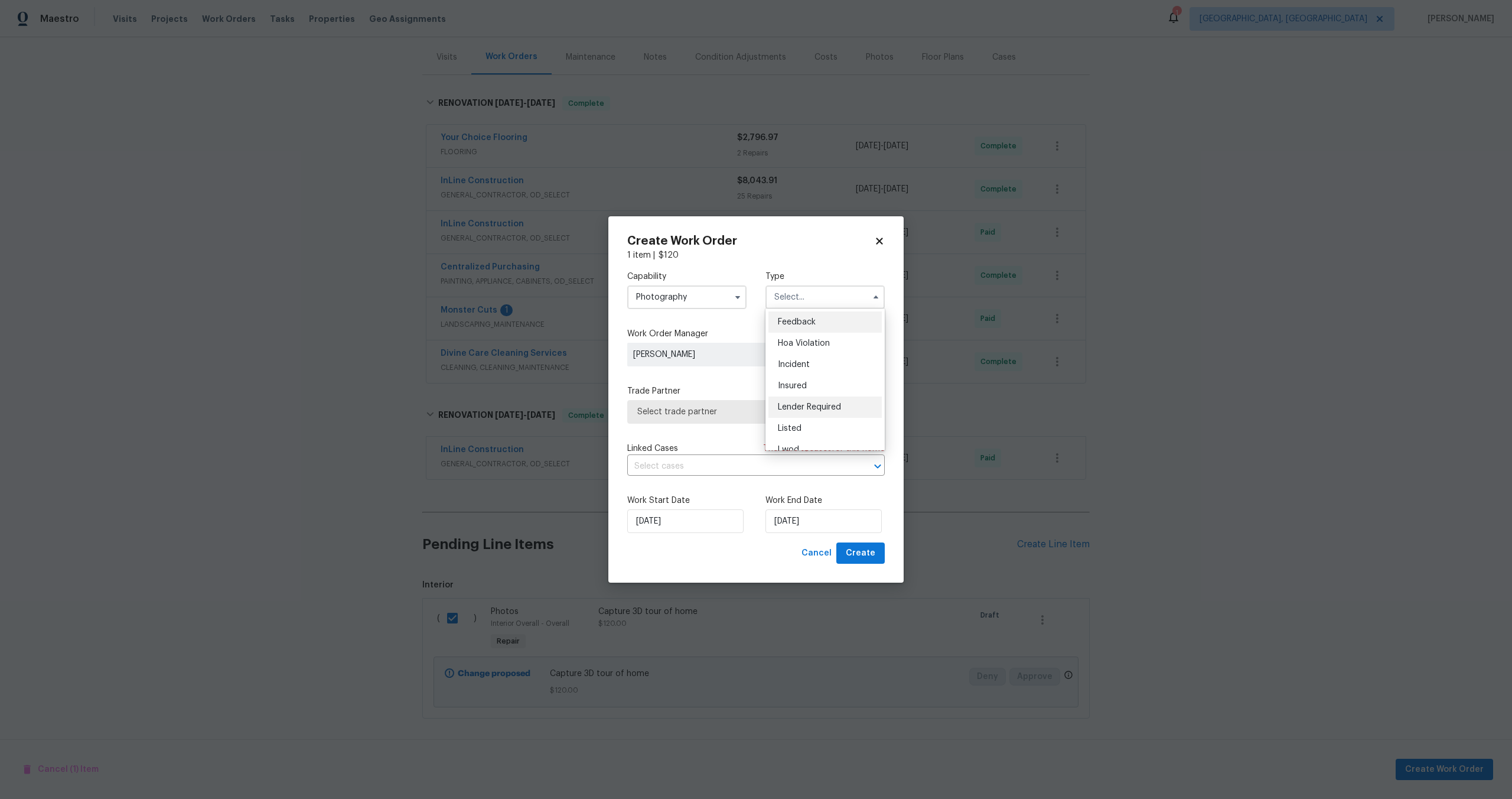
scroll to position [141, 0]
click at [797, 329] on span "Other" at bounding box center [789, 330] width 23 height 8
type input "Other"
click at [713, 416] on span "Select trade partner" at bounding box center [748, 412] width 220 height 12
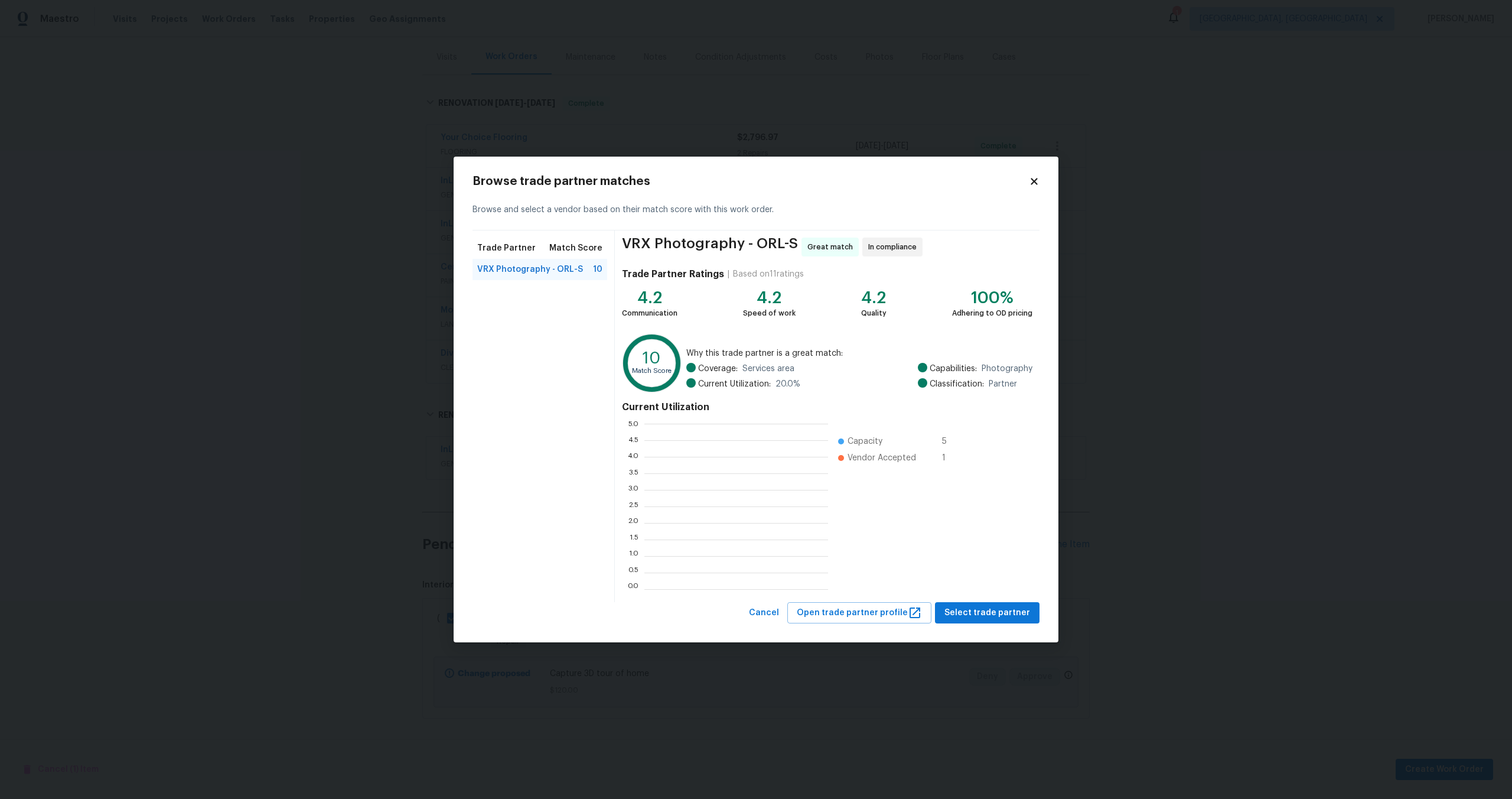
scroll to position [165, 183]
click at [996, 616] on span "Select trade partner" at bounding box center [987, 613] width 85 height 15
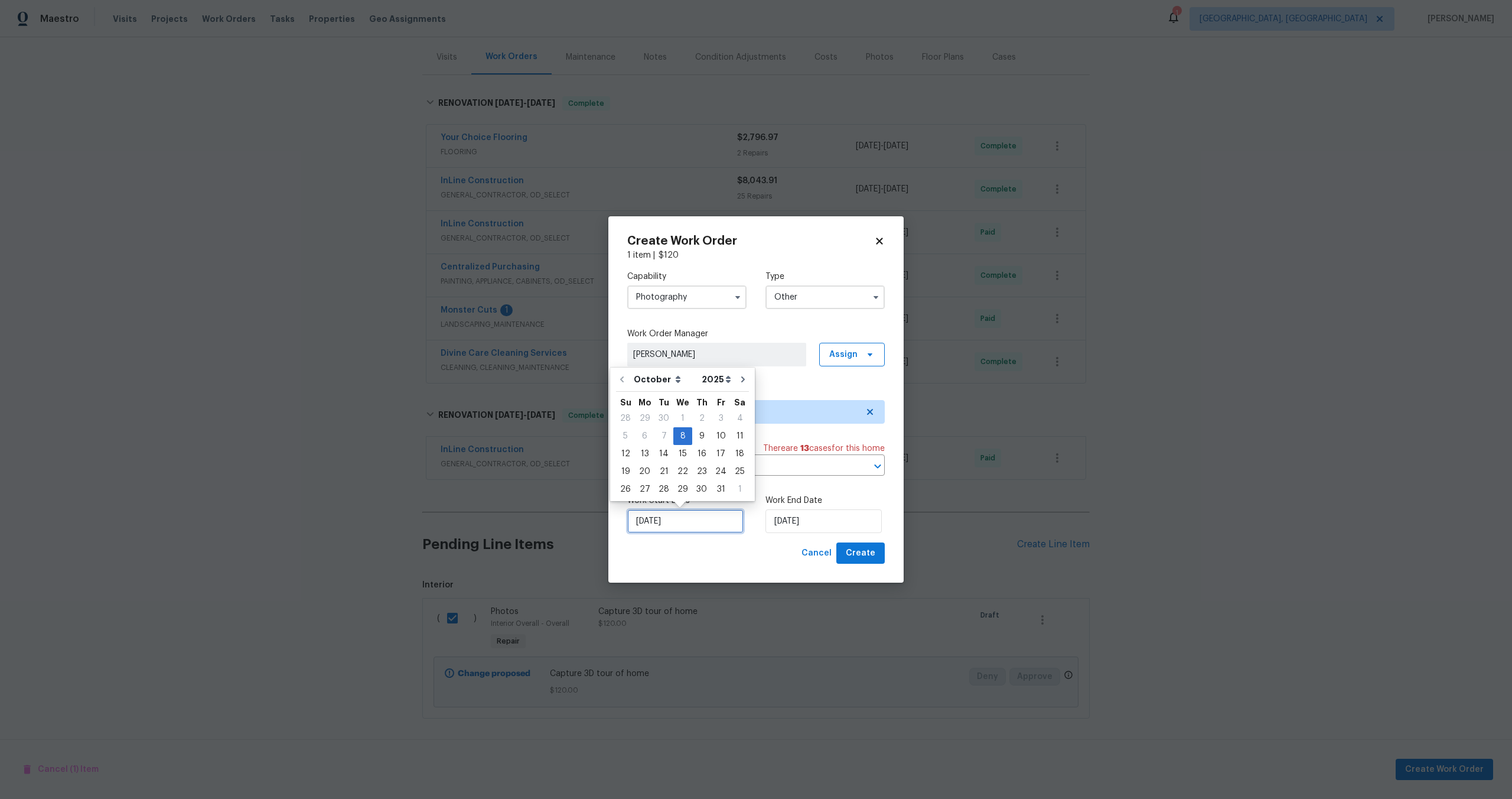
click at [688, 525] on input "08/10/2025" at bounding box center [685, 521] width 116 height 24
click at [802, 524] on input "08/10/2025" at bounding box center [823, 521] width 116 height 24
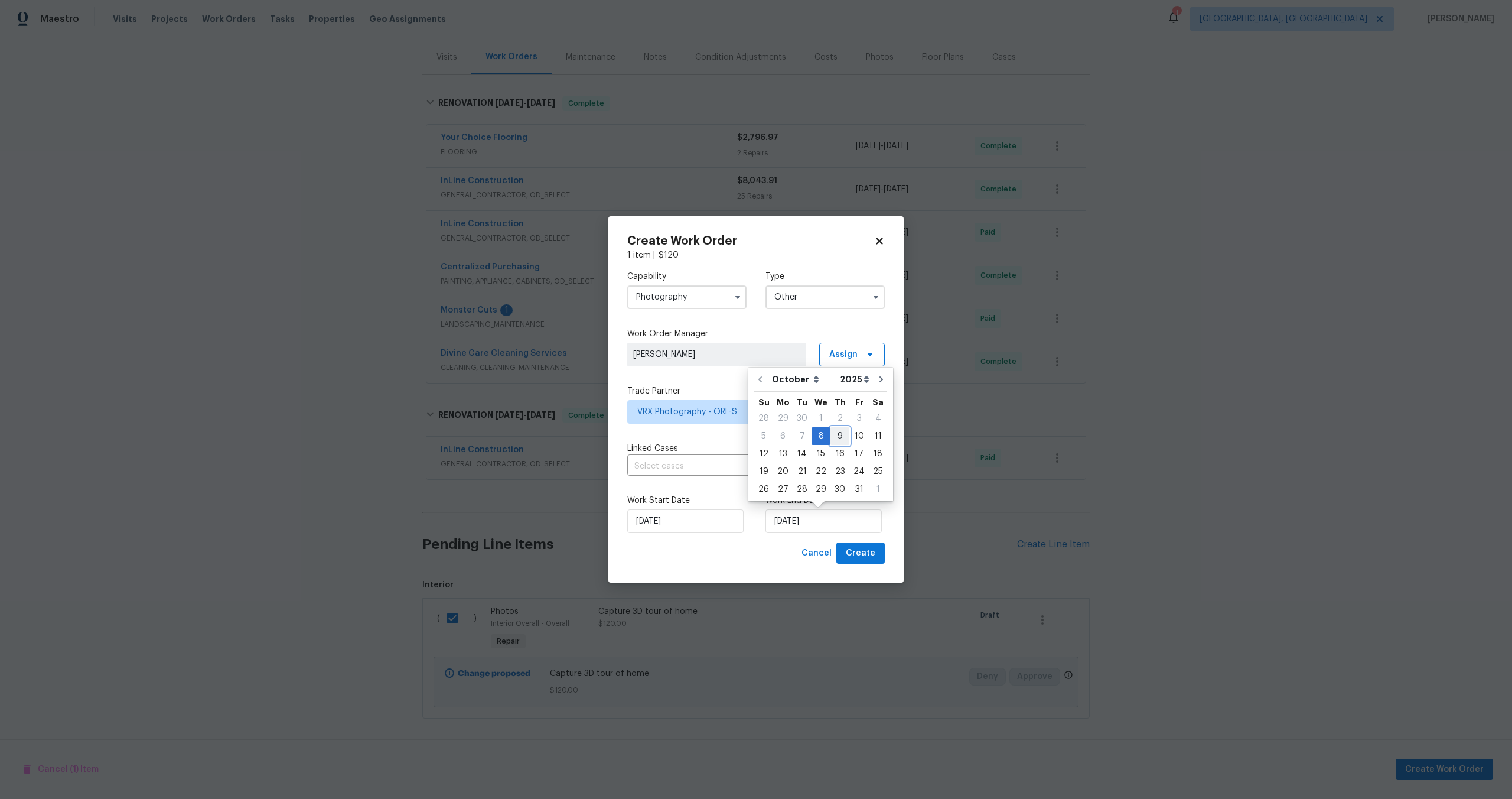
click at [834, 437] on div "9" at bounding box center [840, 436] width 19 height 16
type input "09/10/2025"
click at [859, 557] on span "Create" at bounding box center [860, 553] width 29 height 15
checkbox input "false"
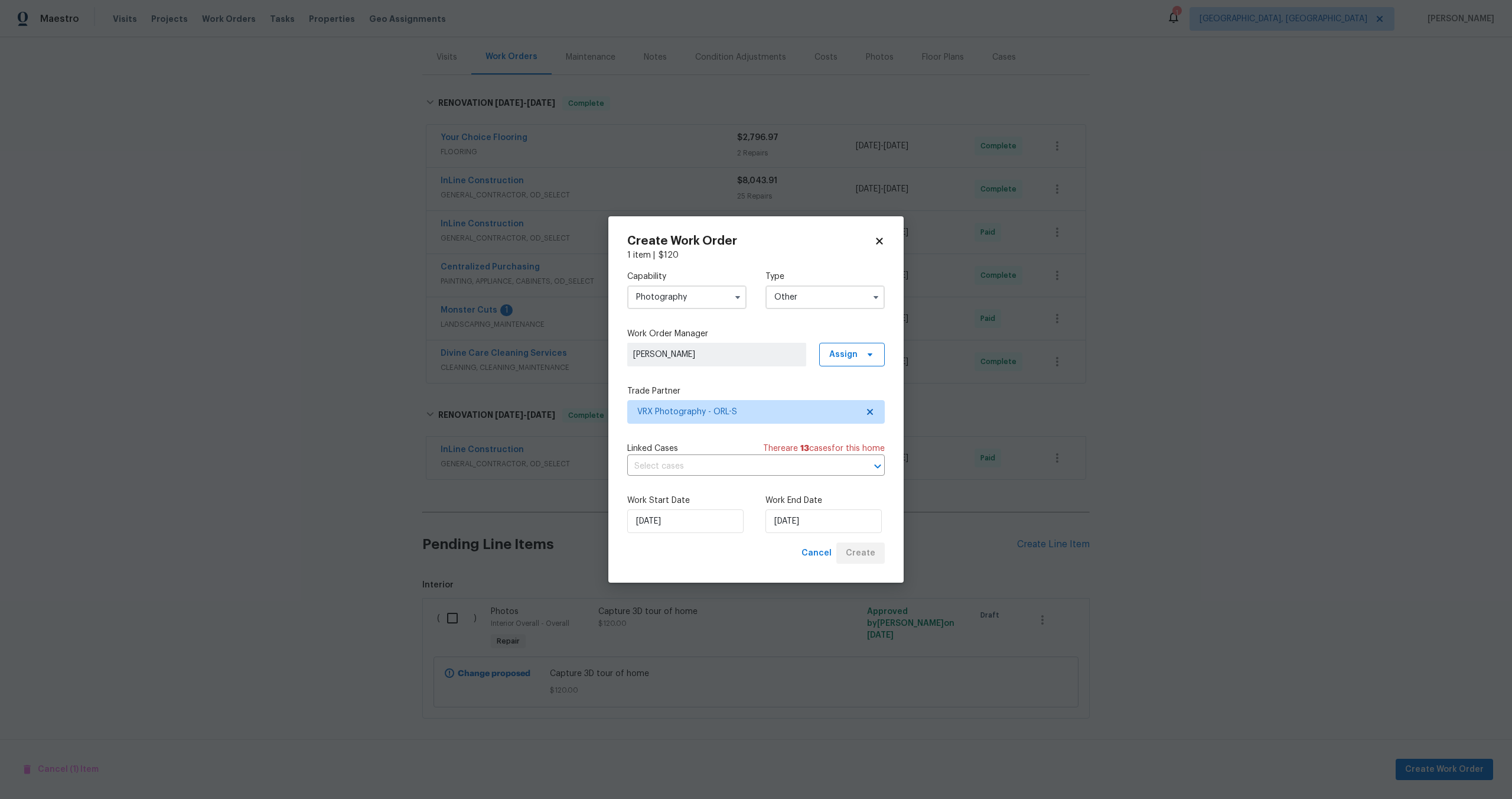
scroll to position [43, 0]
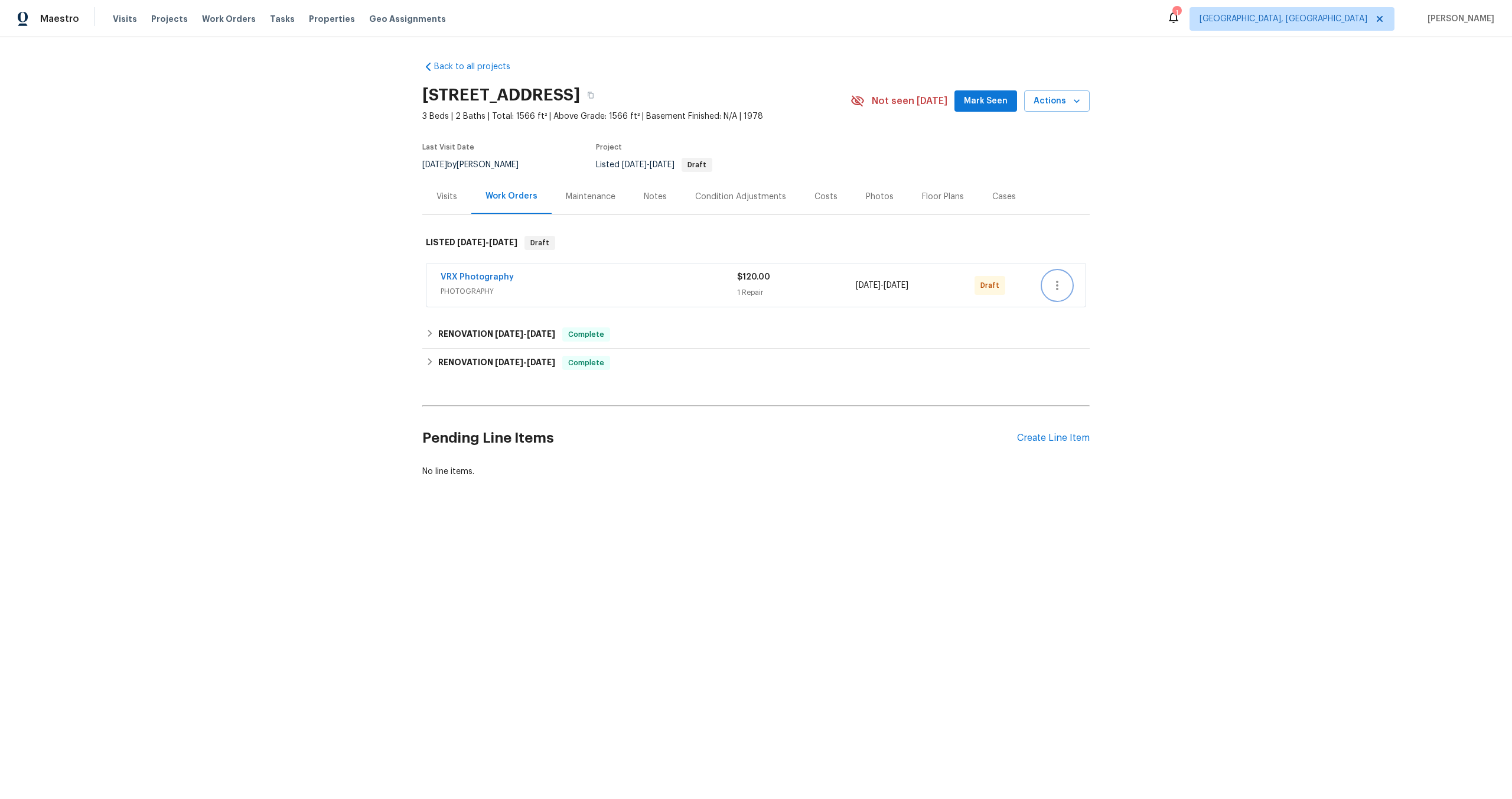
click at [1058, 288] on icon "button" at bounding box center [1057, 285] width 14 height 14
click at [1058, 288] on li "Send to Vendor" at bounding box center [1109, 286] width 132 height 19
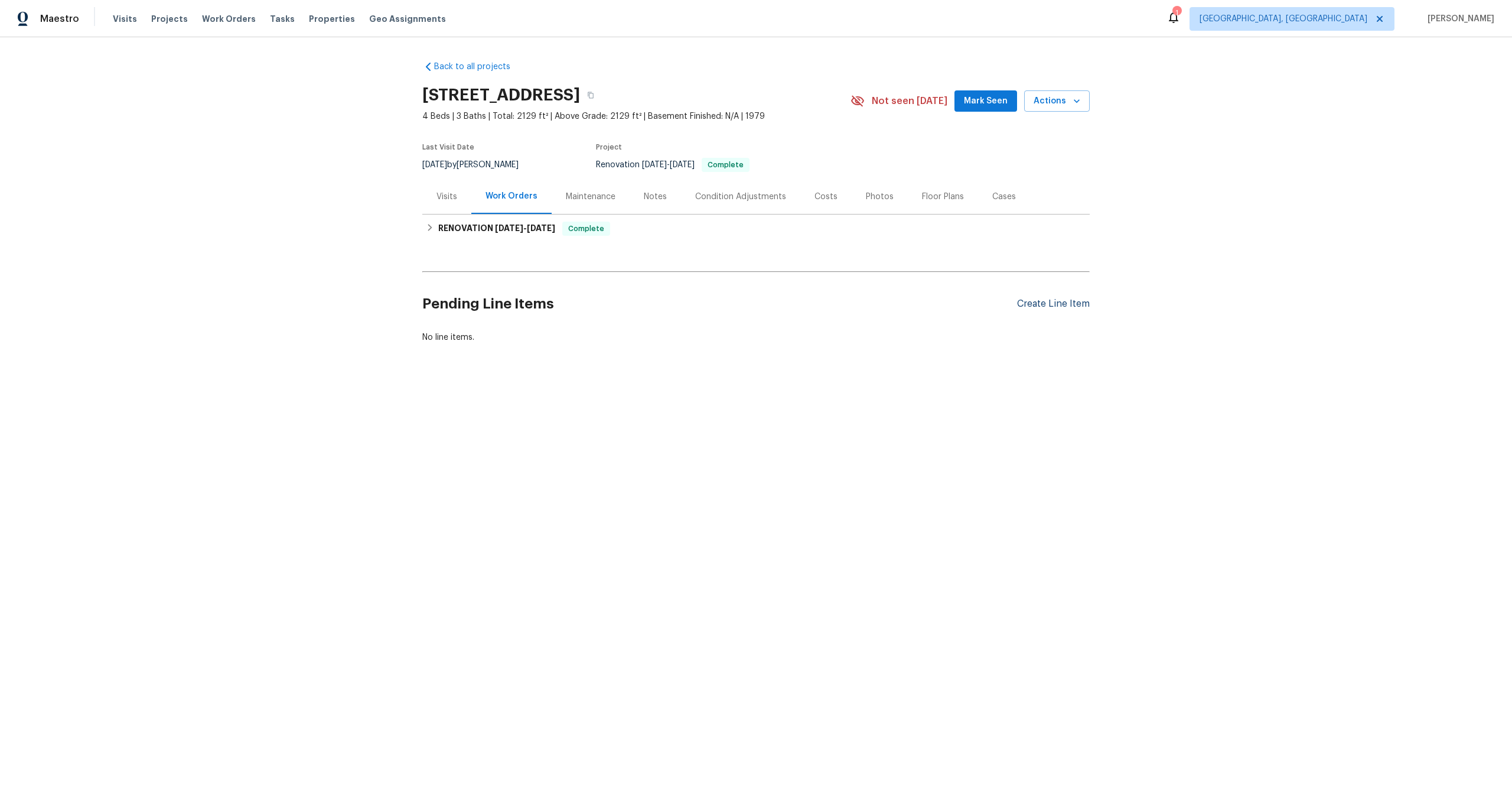
click at [1047, 303] on div "Create Line Item" at bounding box center [1053, 304] width 73 height 11
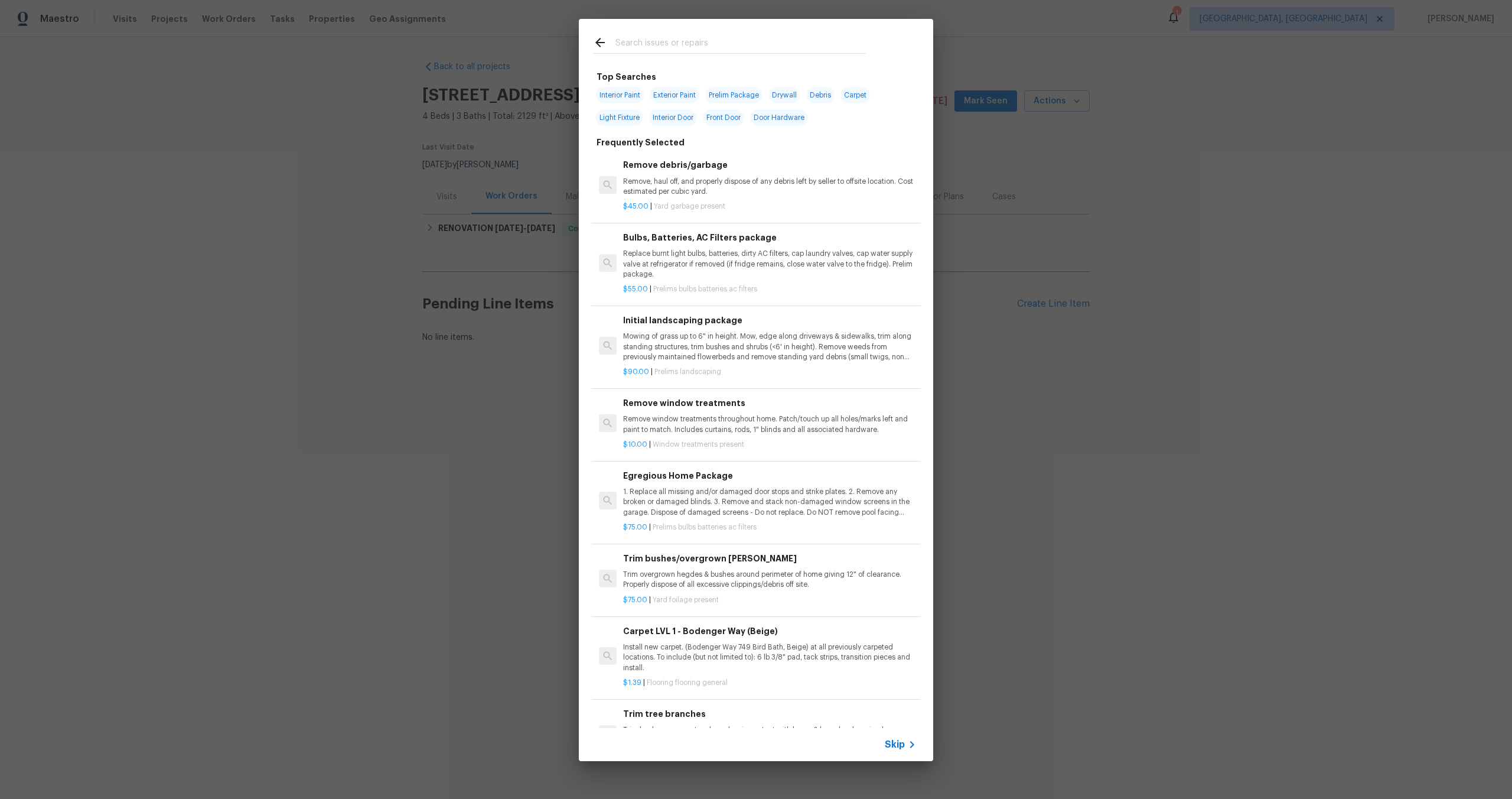
click at [899, 741] on span "Skip" at bounding box center [894, 744] width 20 height 12
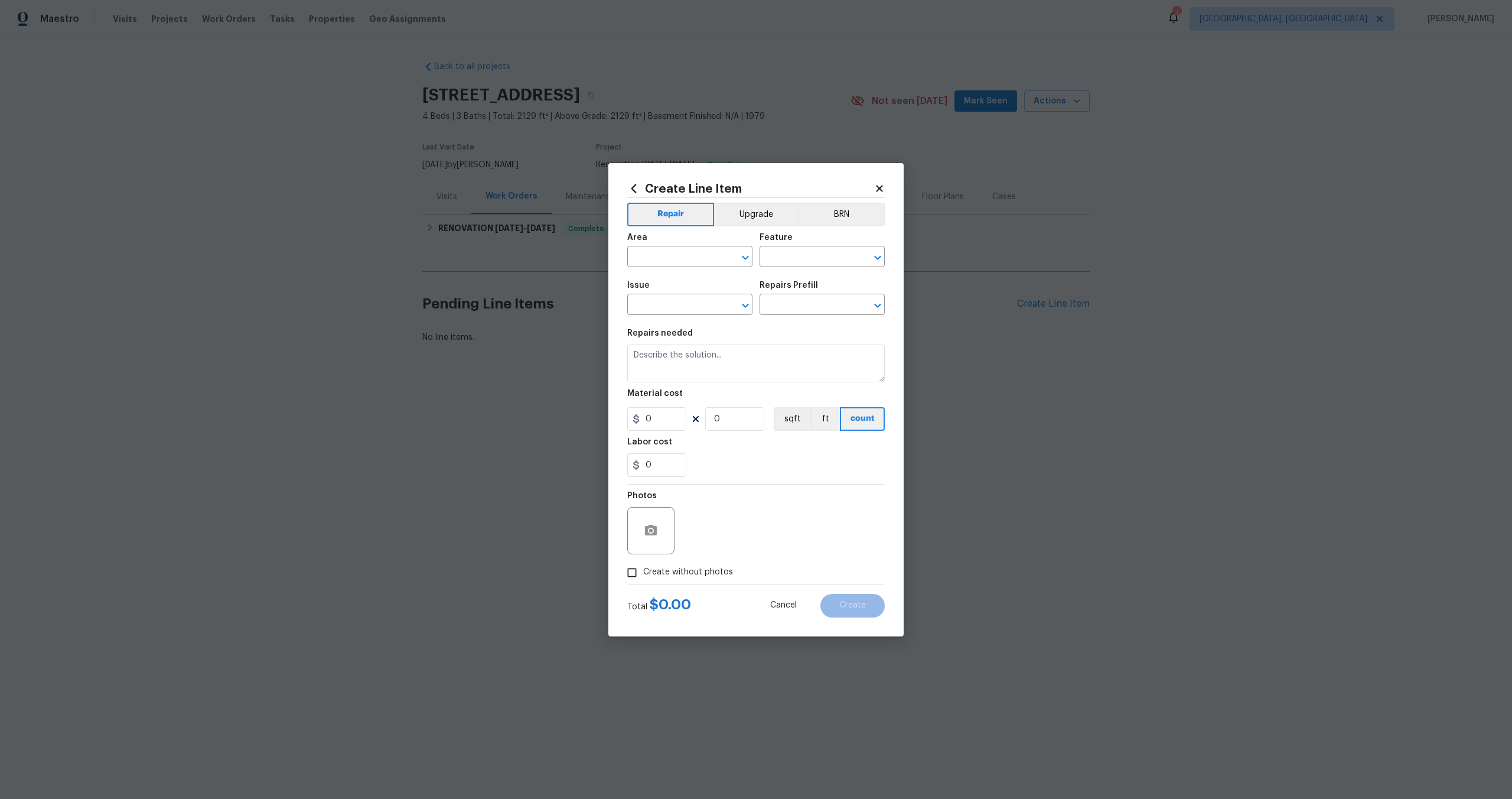
click at [682, 246] on div "Area" at bounding box center [689, 241] width 125 height 16
click at [682, 258] on input "text" at bounding box center [673, 258] width 92 height 18
click at [693, 304] on li "Interior Overall" at bounding box center [689, 303] width 125 height 19
type input "Interior Overall"
click at [808, 244] on div "Feature" at bounding box center [822, 241] width 125 height 16
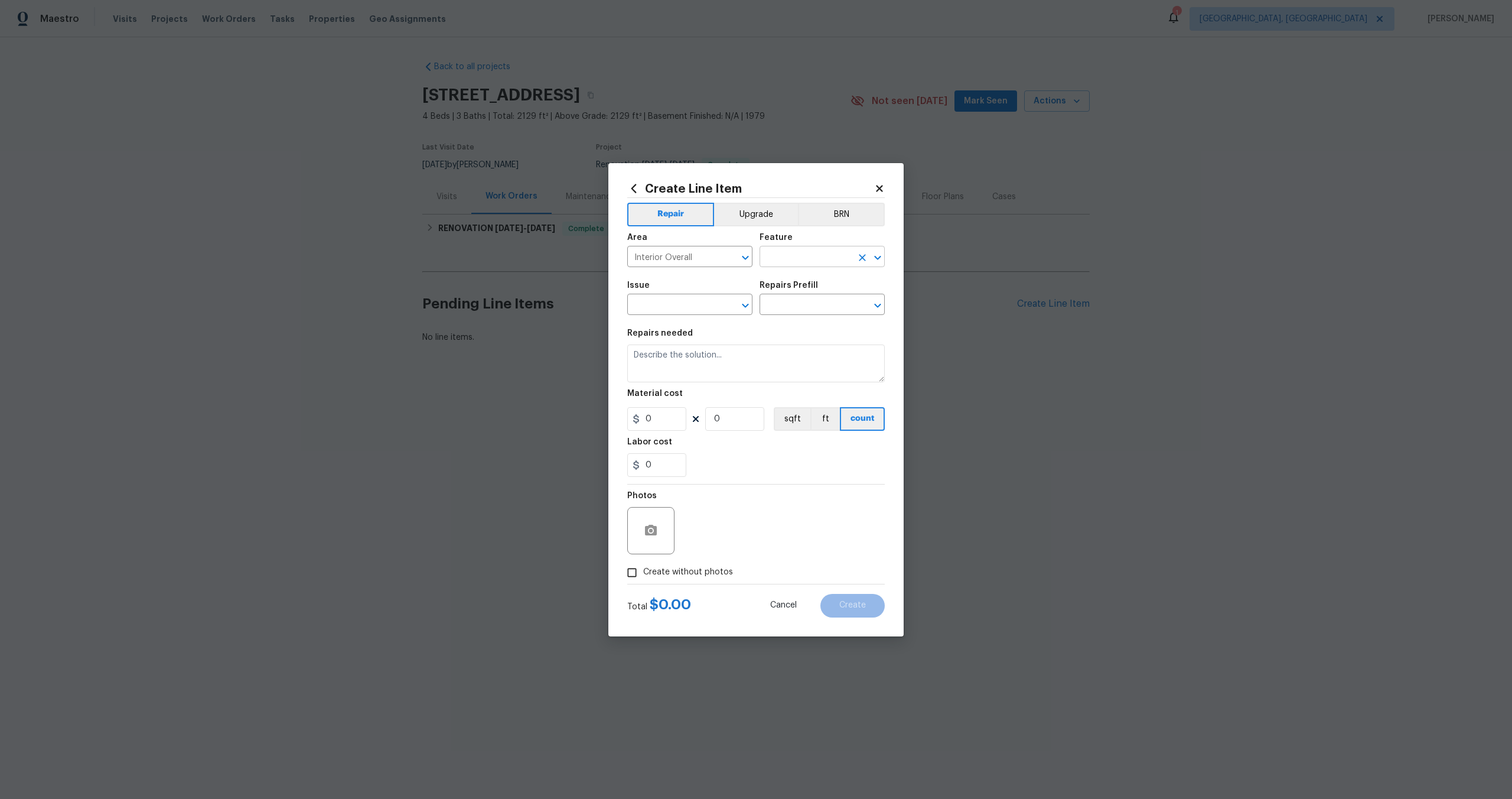
click at [805, 259] on input "text" at bounding box center [805, 258] width 92 height 18
click at [802, 312] on li "Overall" at bounding box center [822, 312] width 125 height 19
type input "Overall"
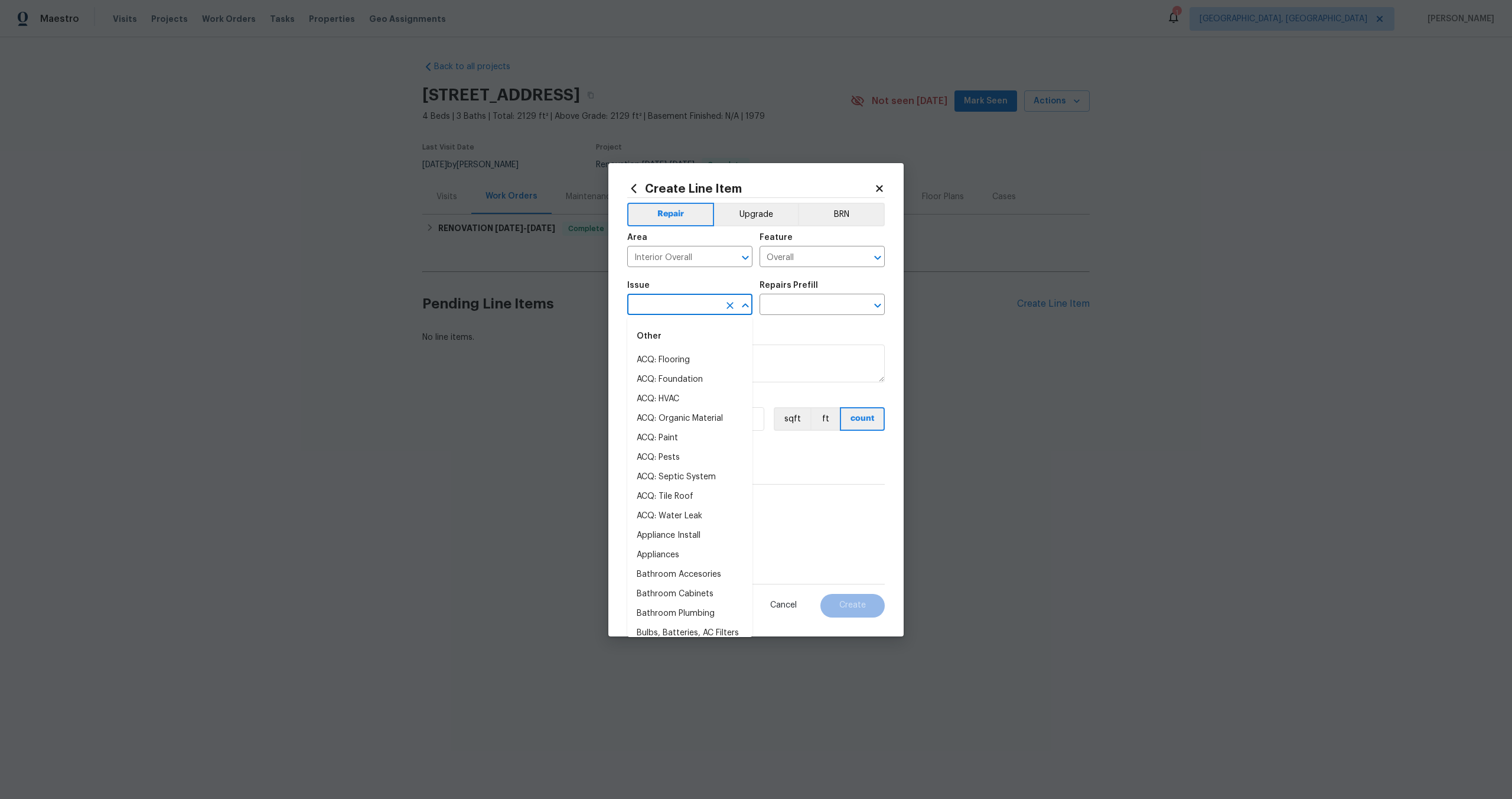
click at [671, 310] on input "text" at bounding box center [673, 306] width 92 height 18
click at [668, 362] on li "Photos" at bounding box center [689, 360] width 125 height 19
type input "Photos"
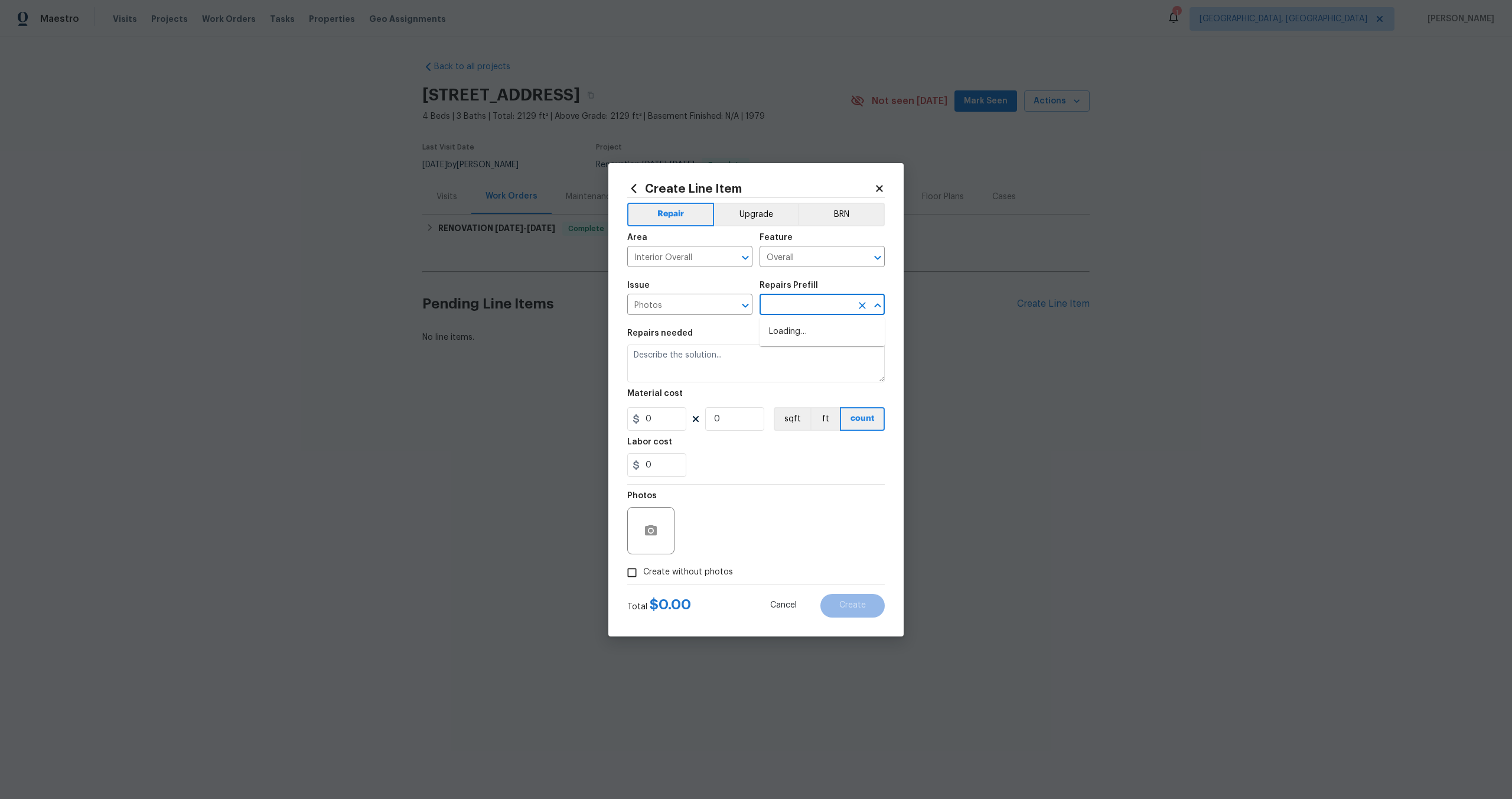
click at [801, 299] on input "text" at bounding box center [805, 306] width 92 height 18
click at [795, 329] on li "3D Tour Capture $120.00" at bounding box center [822, 332] width 125 height 19
type input "3D Tour Capture $120.00"
type textarea "Capture 3D tour of home"
type input "1"
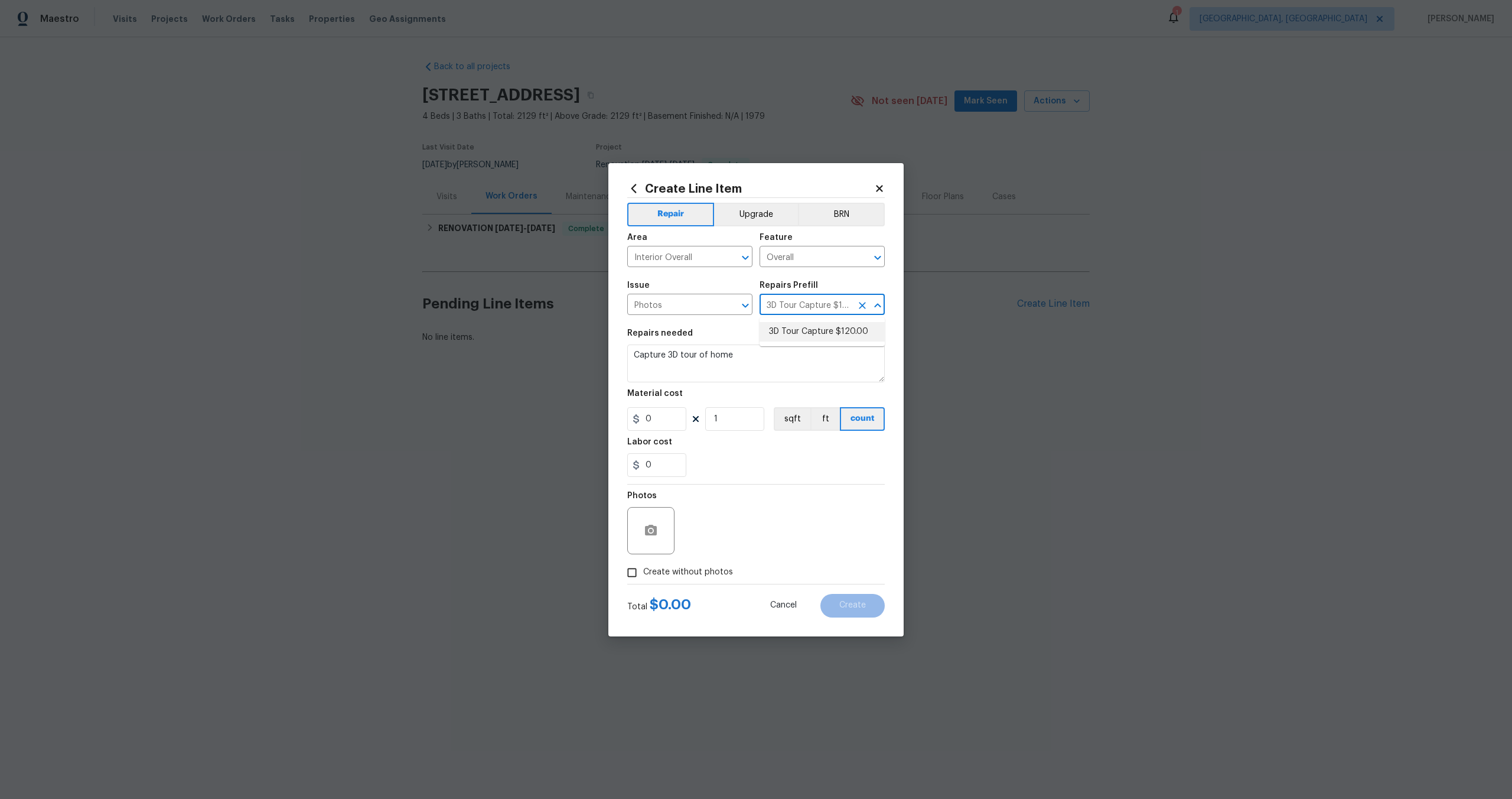
type input "120"
click at [629, 577] on input "Create without photos" at bounding box center [632, 573] width 22 height 22
checkbox input "true"
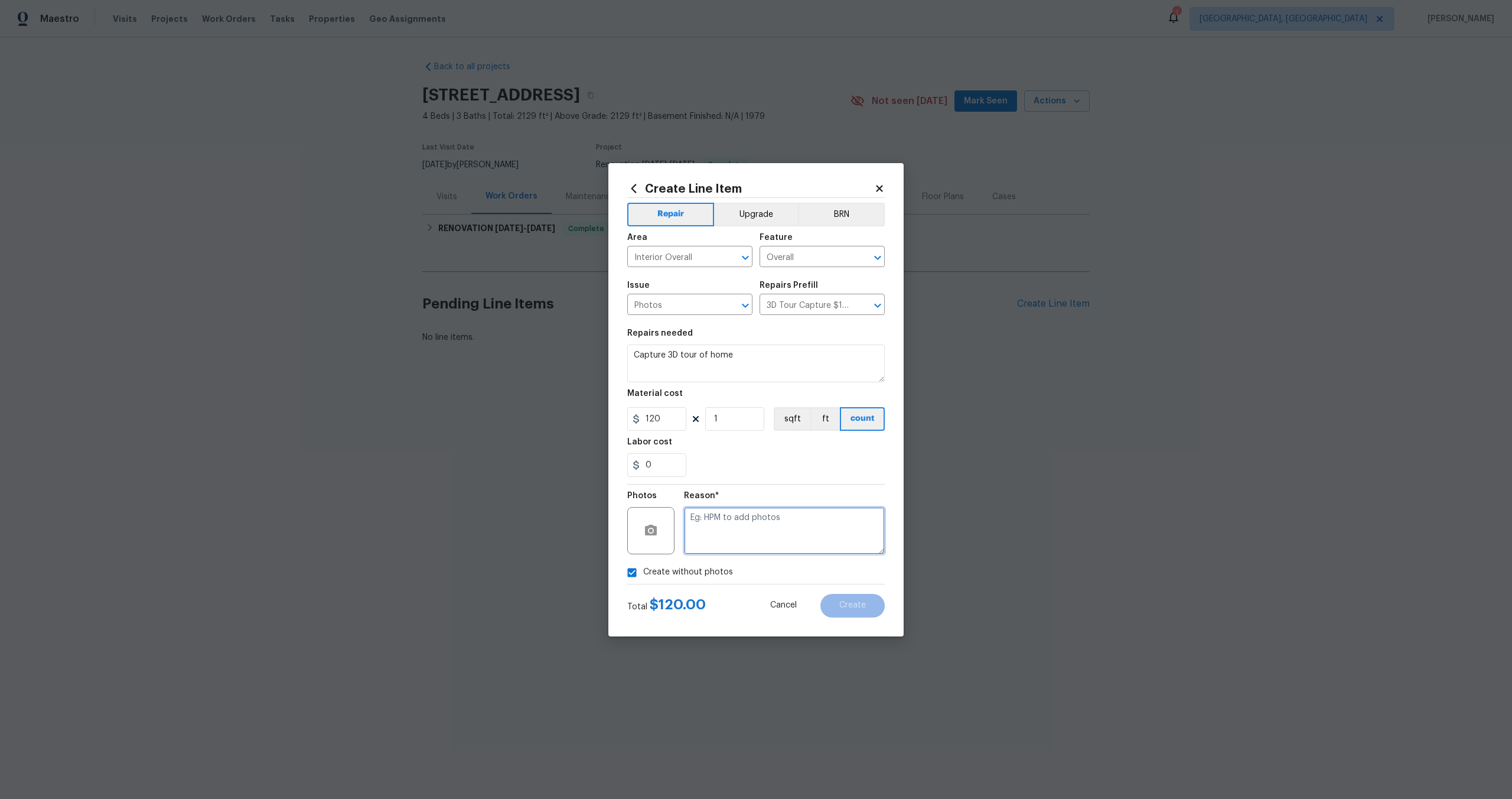
click at [737, 525] on textarea at bounding box center [784, 530] width 201 height 47
type textarea "."
click at [871, 599] on button "Create" at bounding box center [853, 606] width 64 height 24
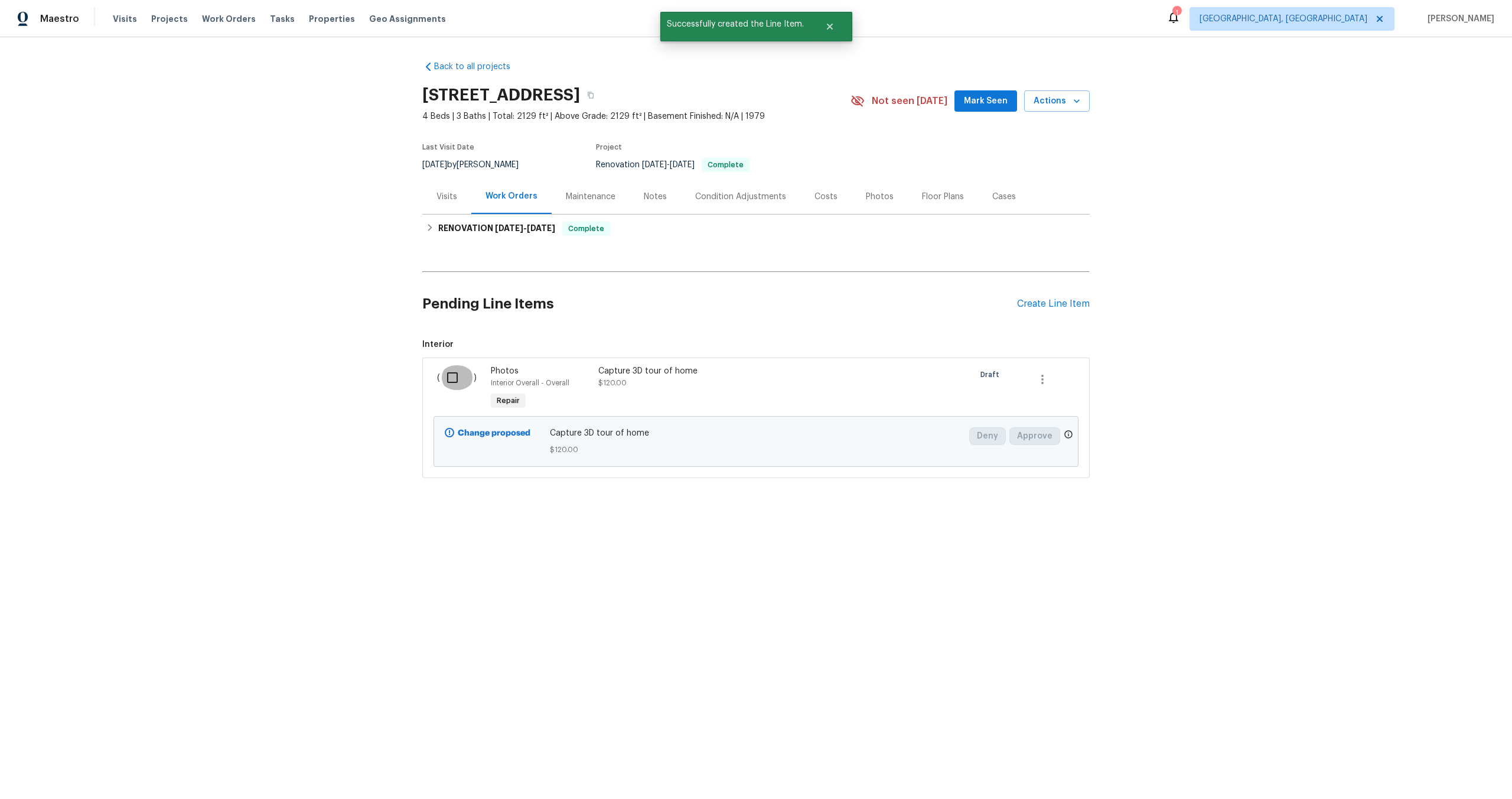
click at [454, 380] on input "checkbox" at bounding box center [457, 377] width 34 height 25
checkbox input "true"
click at [1439, 767] on span "Create Work Order" at bounding box center [1444, 770] width 79 height 15
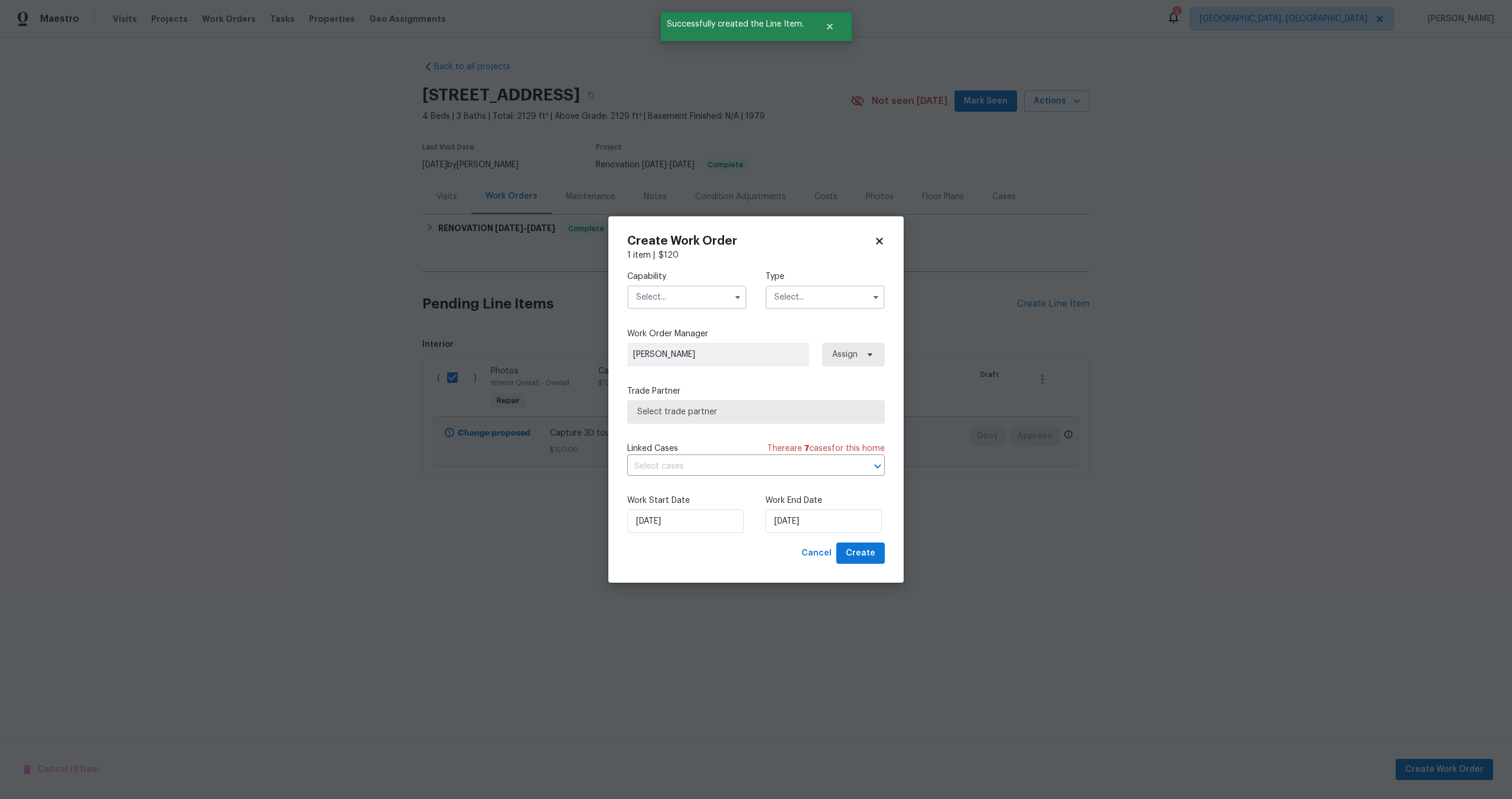
click at [681, 301] on input "text" at bounding box center [686, 297] width 119 height 24
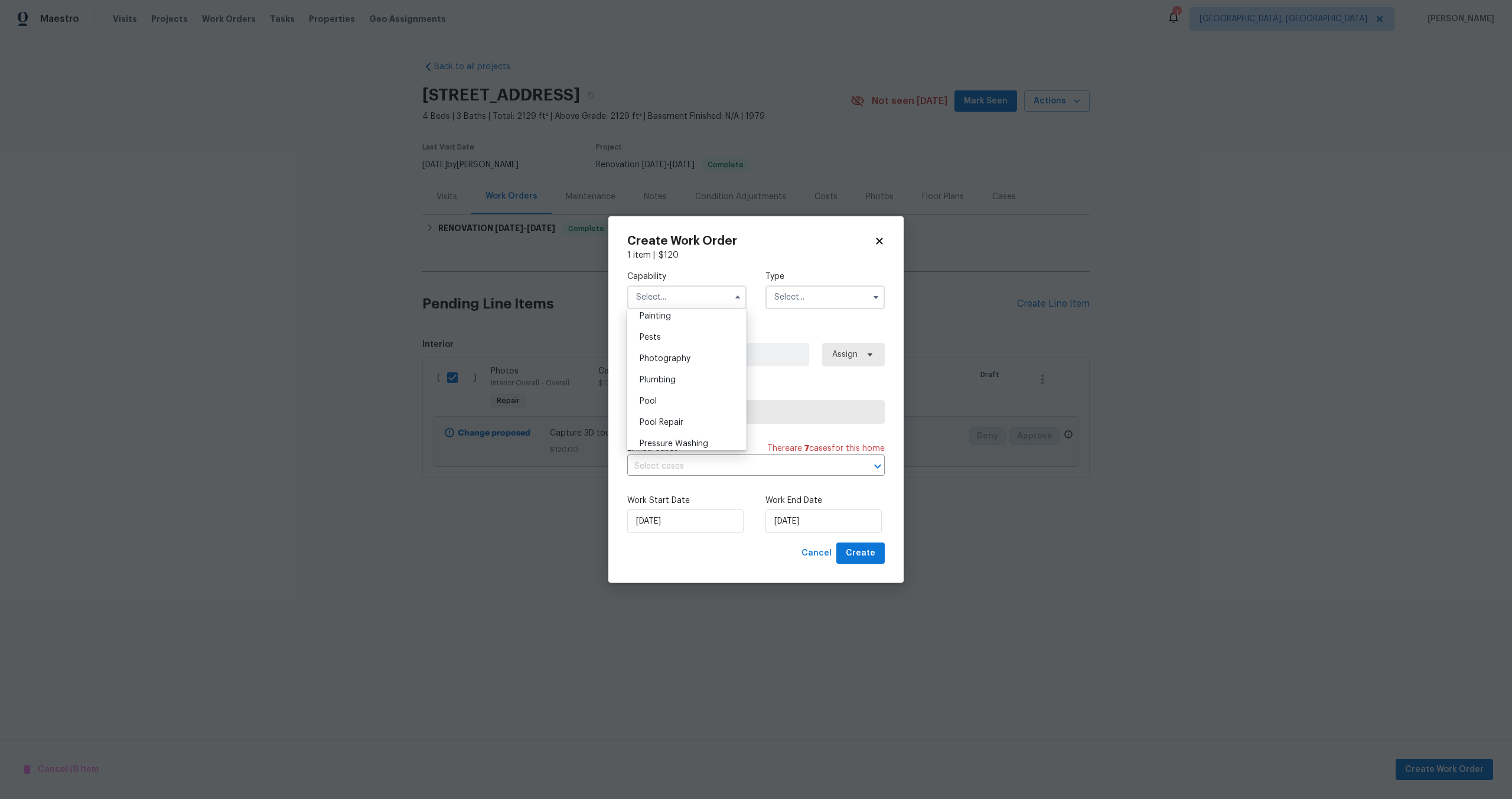
scroll to position [996, 0]
click at [674, 361] on span "Photography" at bounding box center [665, 361] width 51 height 8
type input "Photography"
click at [788, 297] on input "text" at bounding box center [825, 297] width 119 height 24
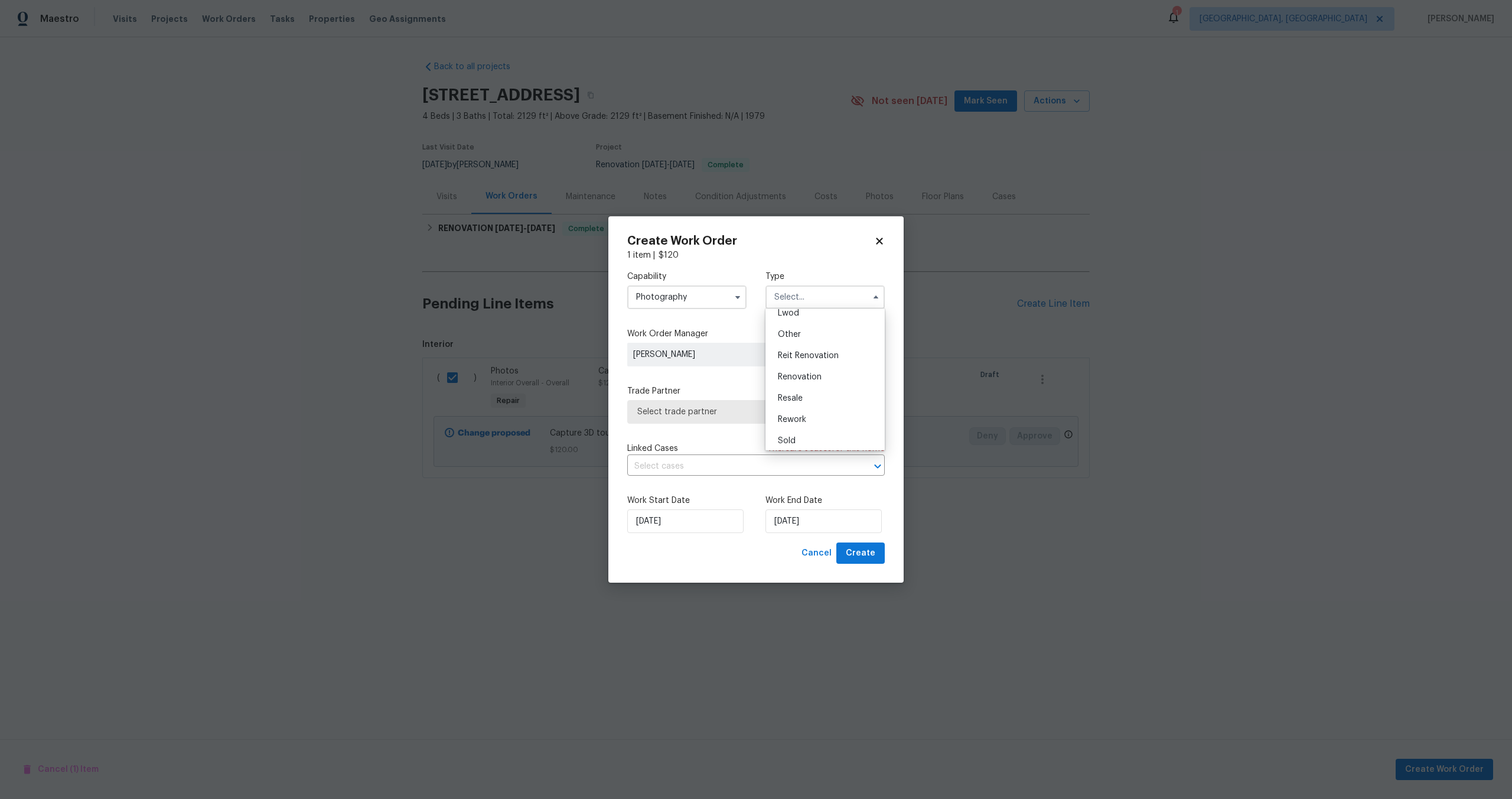
scroll to position [141, 0]
click at [794, 329] on span "Other" at bounding box center [789, 330] width 23 height 8
type input "Other"
click at [722, 410] on span "Select trade partner" at bounding box center [748, 412] width 220 height 12
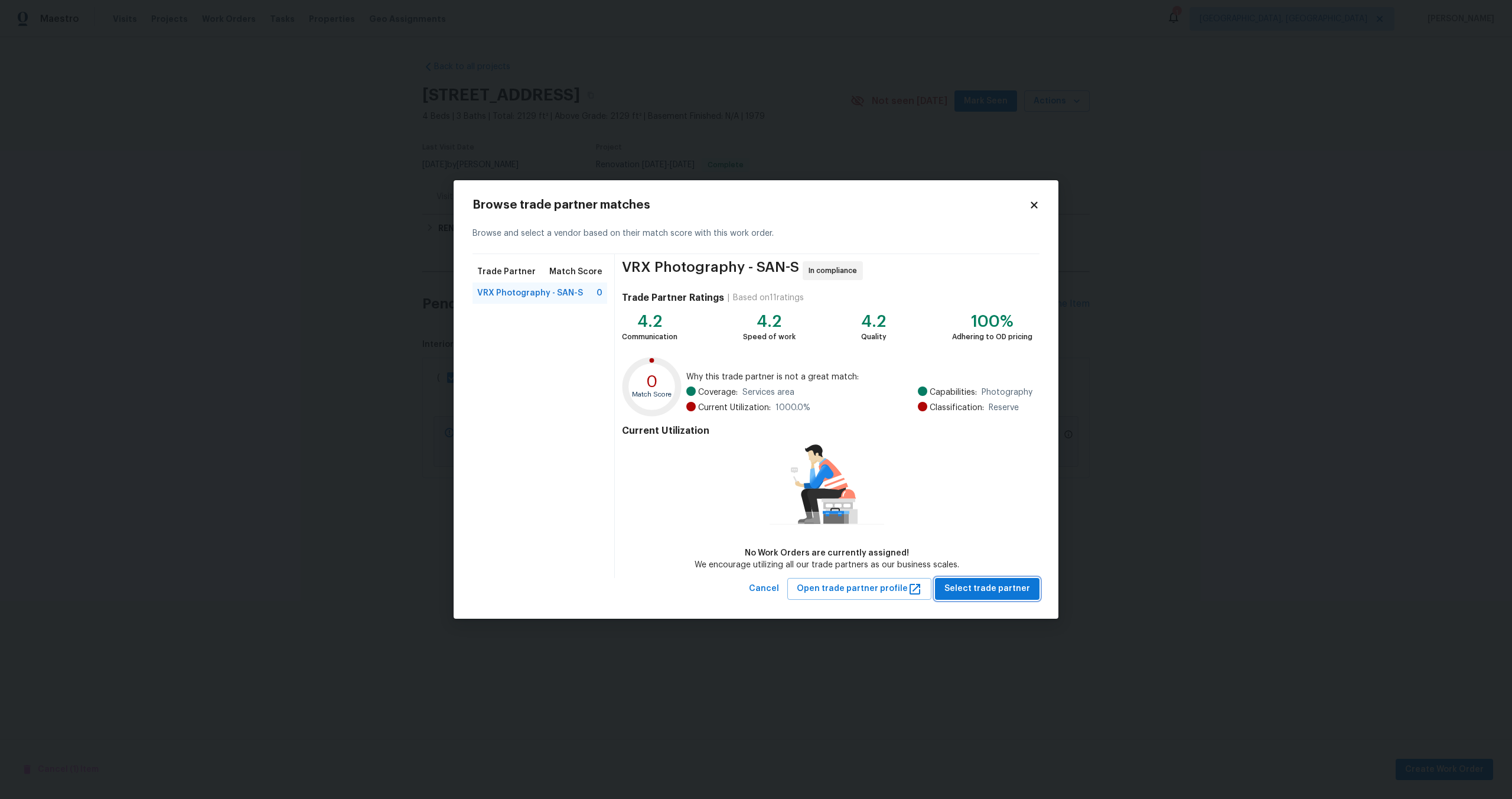
click at [1038, 598] on button "Select trade partner" at bounding box center [987, 589] width 105 height 22
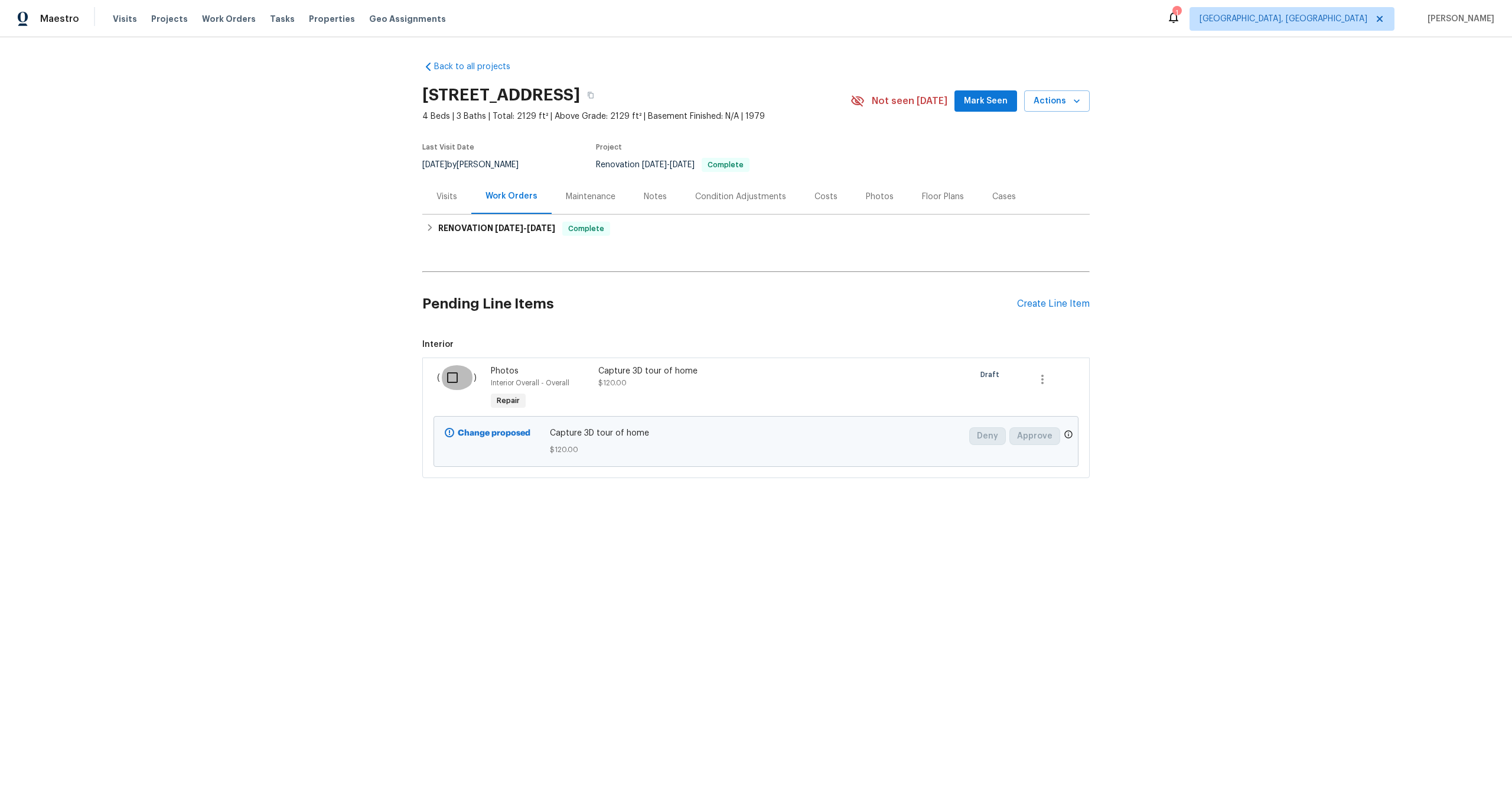
click at [456, 378] on input "checkbox" at bounding box center [457, 377] width 34 height 25
checkbox input "true"
click at [1424, 761] on button "Create Work Order" at bounding box center [1445, 769] width 97 height 22
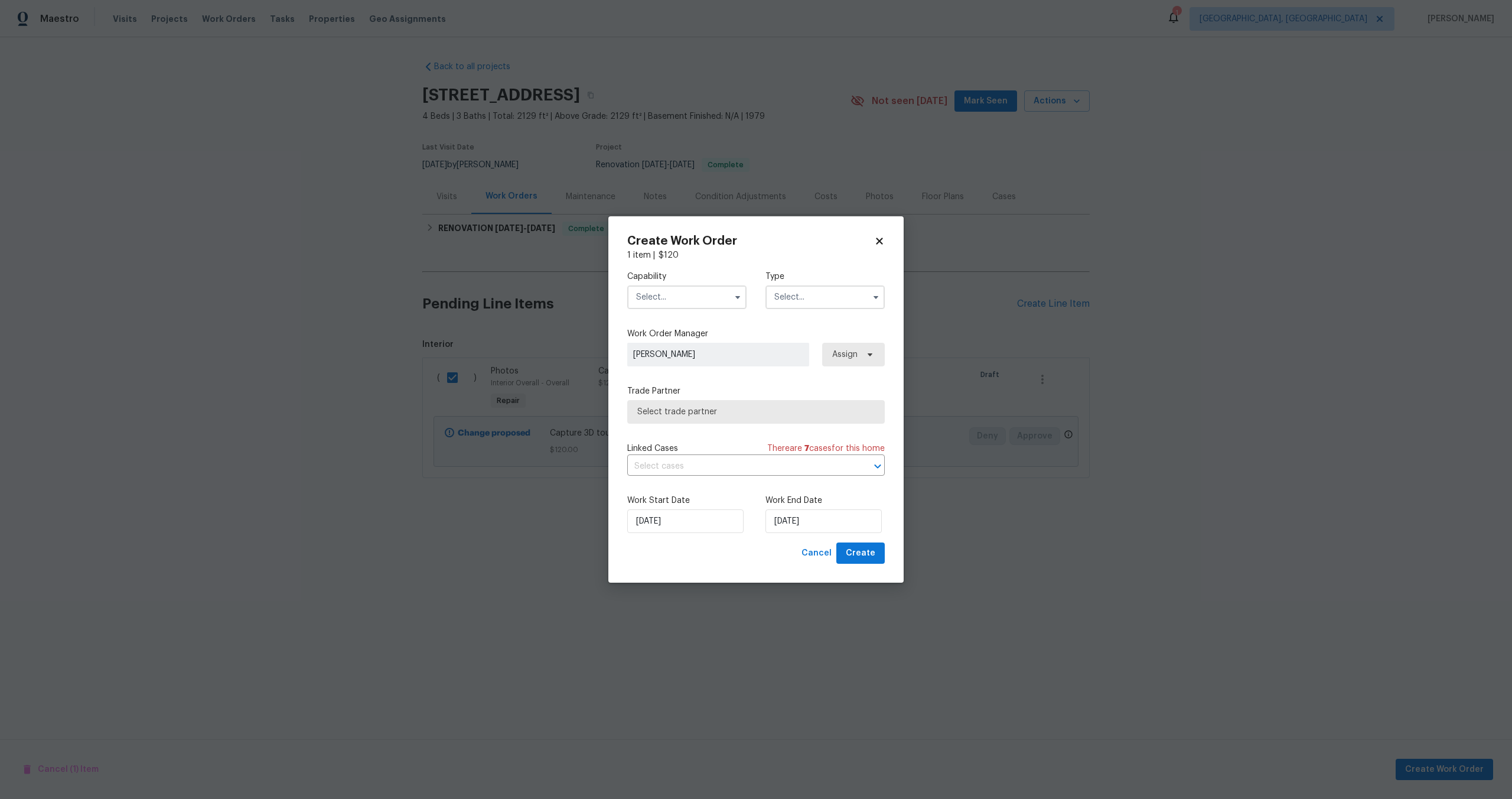
click at [698, 296] on input "text" at bounding box center [686, 297] width 119 height 24
click at [694, 398] on div "Photography" at bounding box center [687, 394] width 114 height 21
type input "Photography"
click at [812, 289] on input "text" at bounding box center [825, 297] width 119 height 24
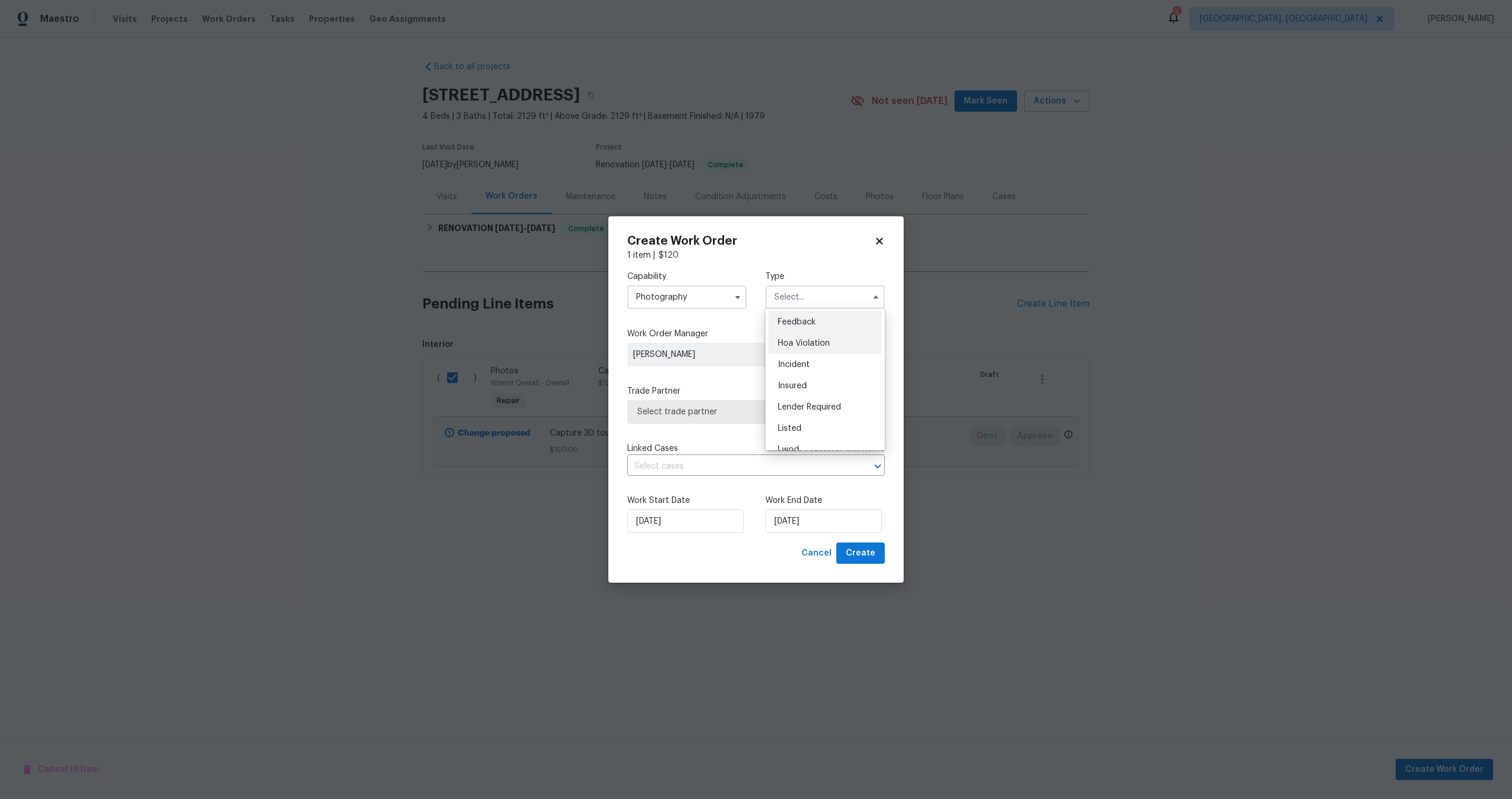
scroll to position [141, 0]
click at [803, 332] on div "Other" at bounding box center [826, 330] width 114 height 21
type input "Other"
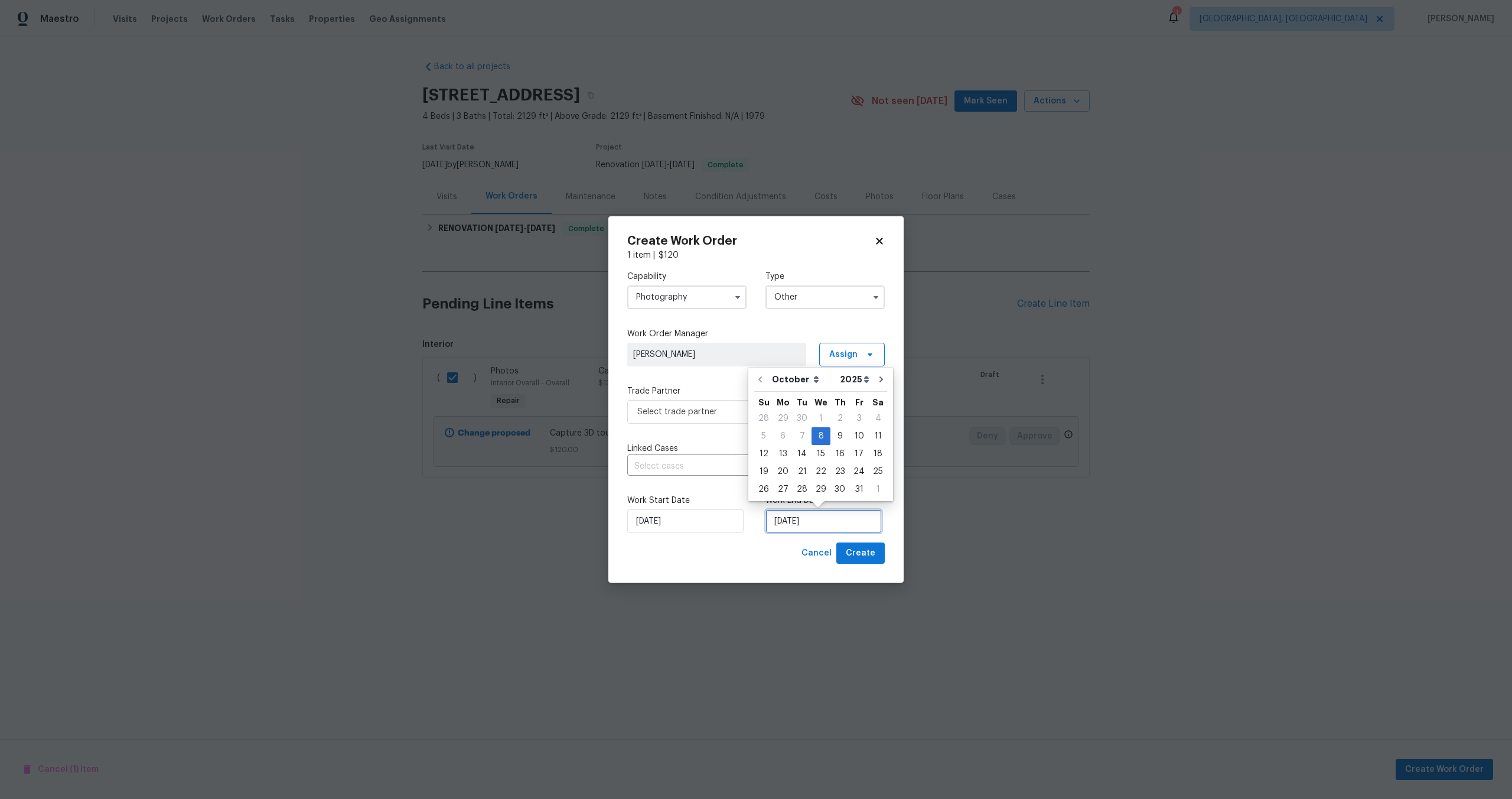
click at [801, 523] on input "[DATE]" at bounding box center [823, 521] width 116 height 24
click at [840, 438] on div "9" at bounding box center [840, 436] width 19 height 16
type input "[DATE]"
click at [862, 556] on span "Create" at bounding box center [860, 553] width 29 height 15
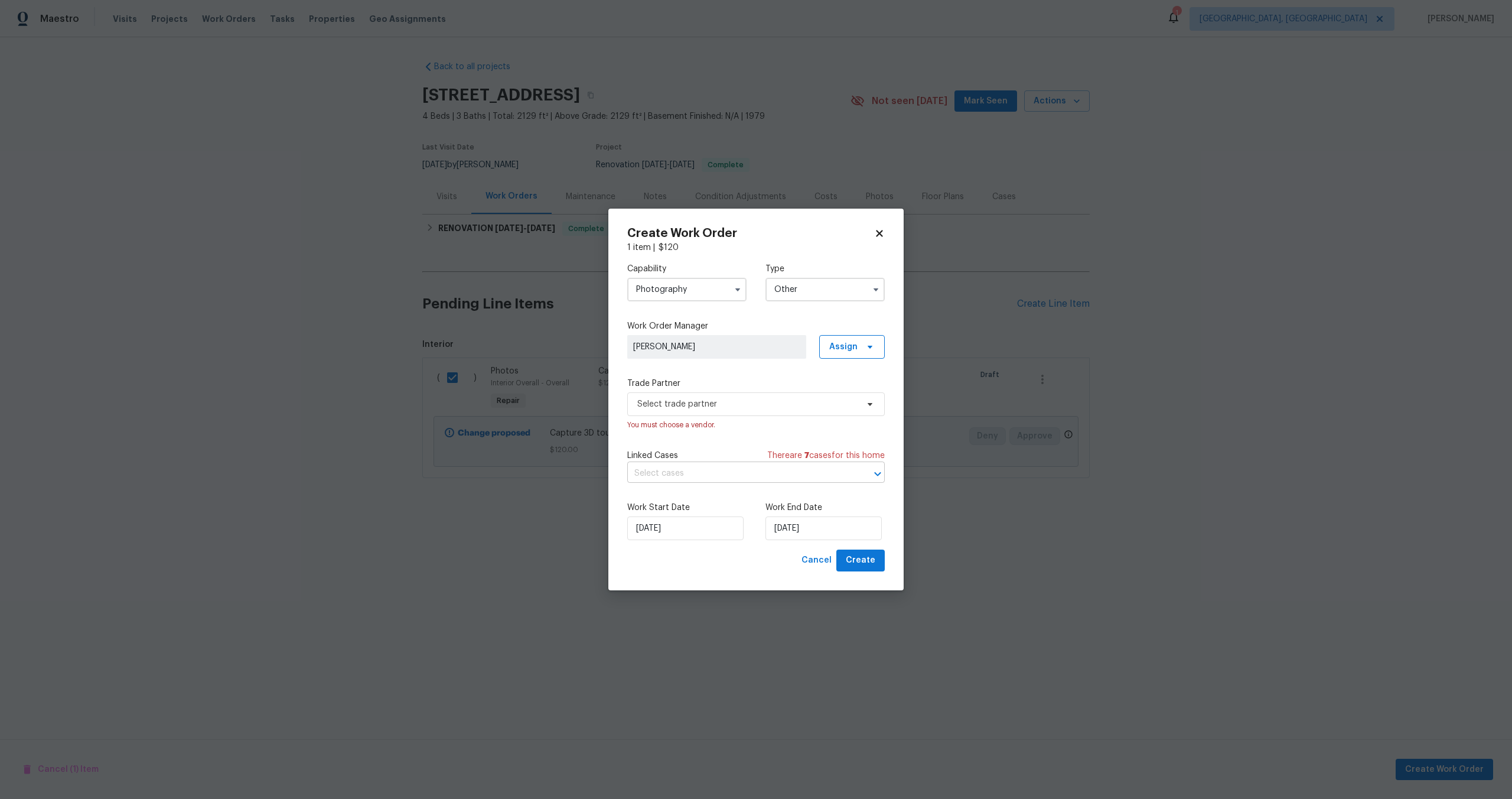
click at [701, 471] on input "text" at bounding box center [740, 473] width 225 height 18
click at [726, 396] on span "Select trade partner" at bounding box center [756, 404] width 257 height 24
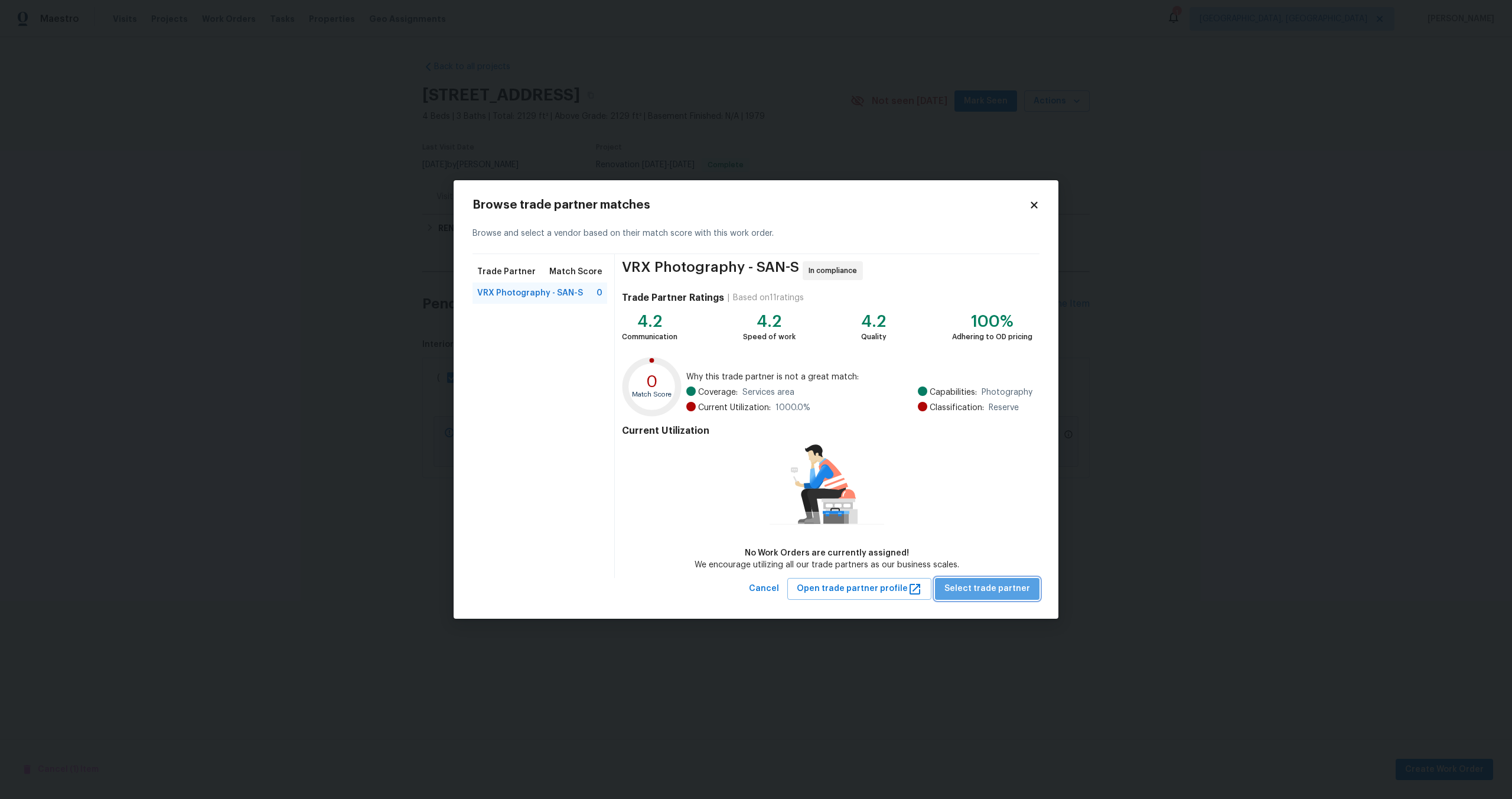
click at [1000, 588] on span "Select trade partner" at bounding box center [987, 589] width 85 height 15
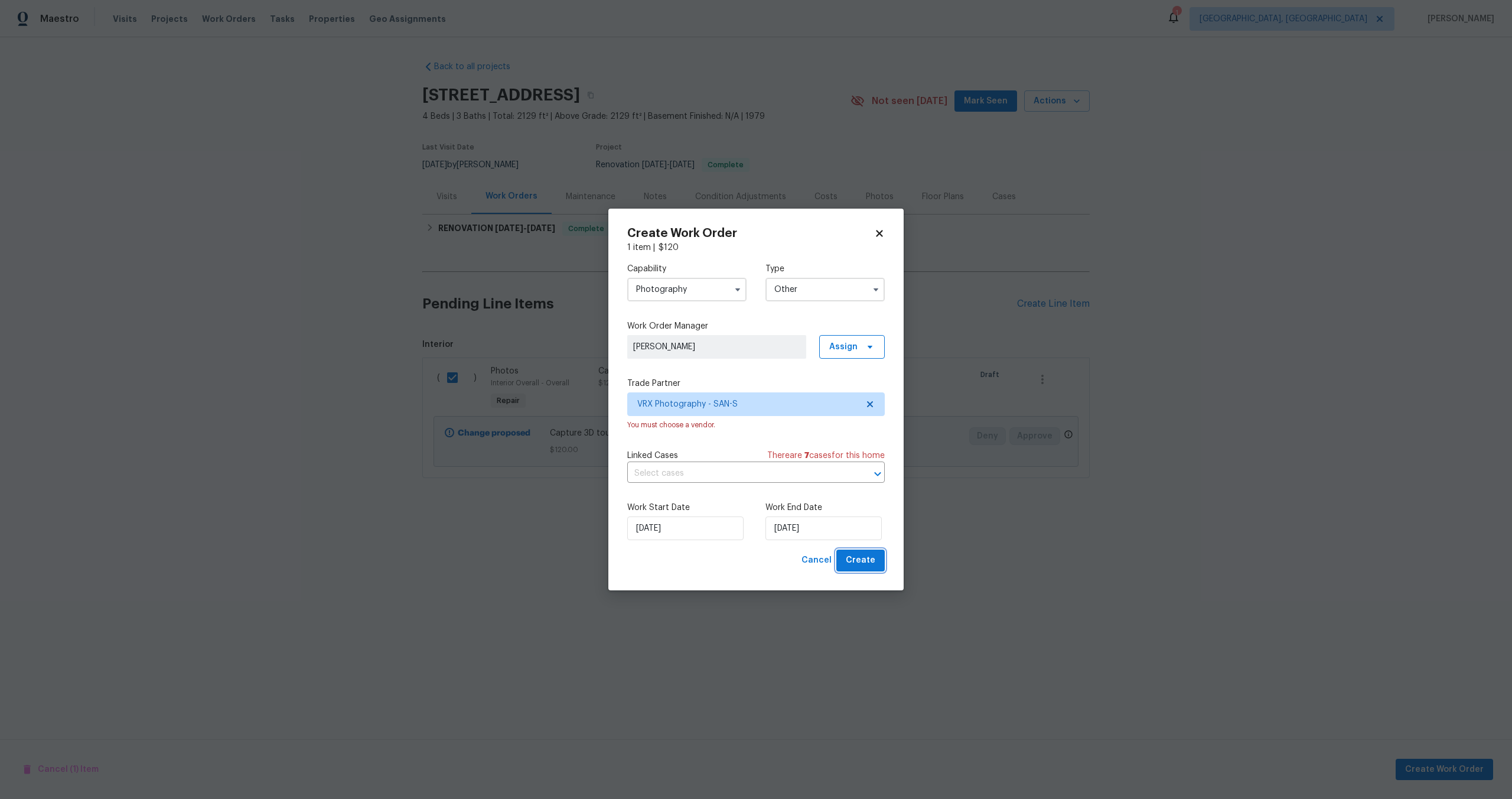
click at [865, 566] on span "Create" at bounding box center [860, 561] width 29 height 15
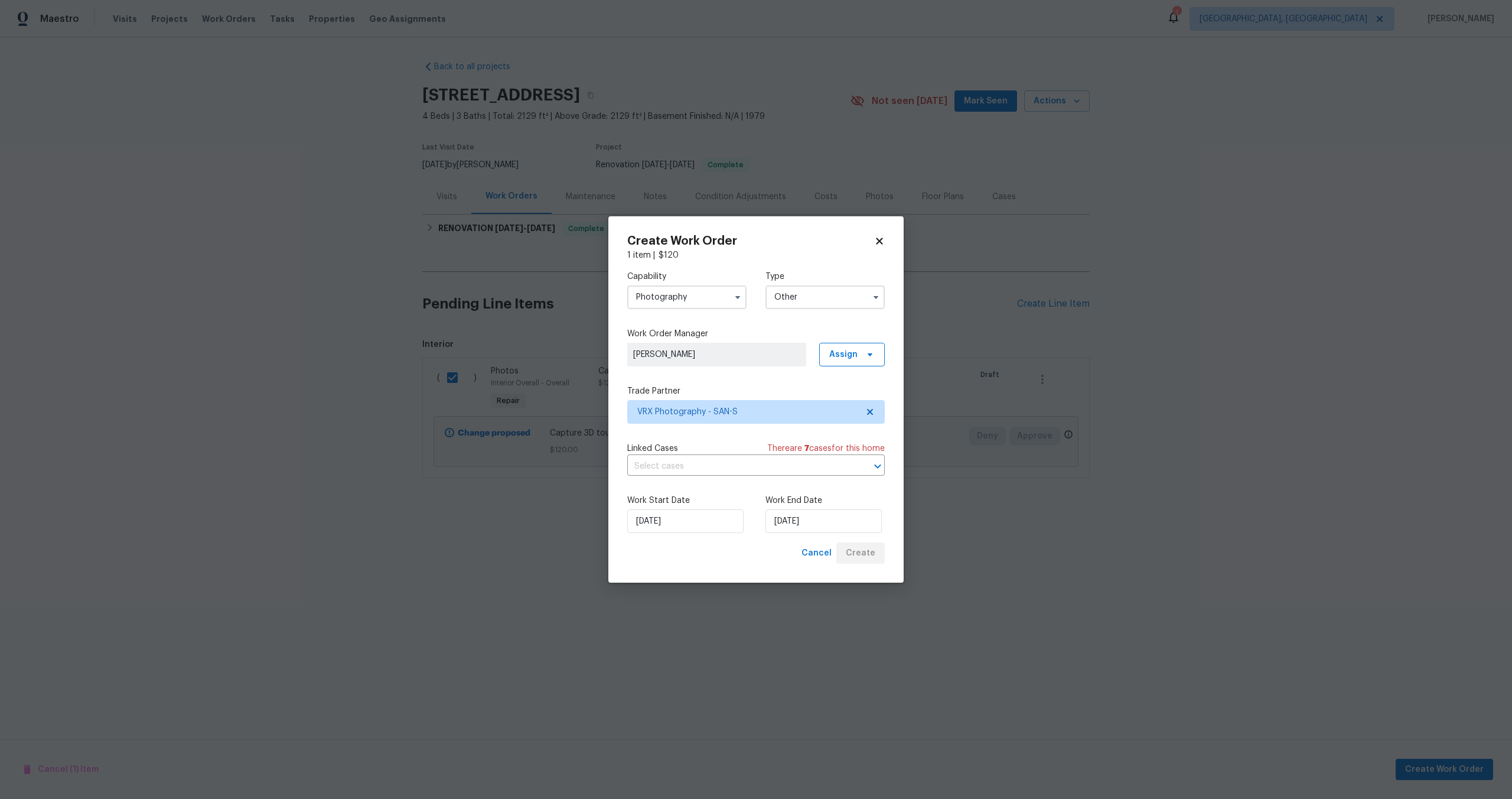
checkbox input "false"
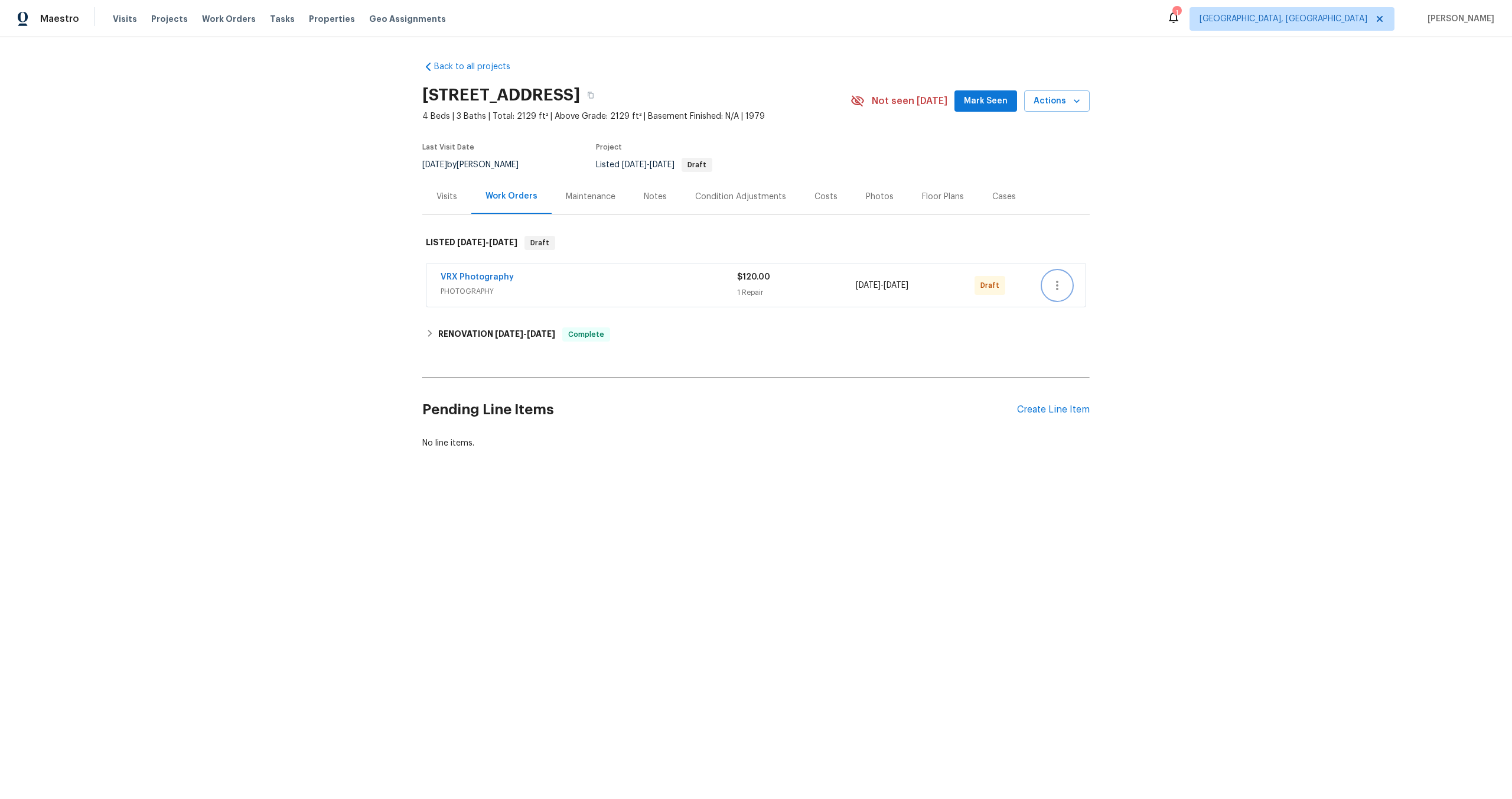
click at [1052, 283] on icon "button" at bounding box center [1057, 285] width 14 height 14
click at [1052, 283] on li "Send to Vendor" at bounding box center [1109, 286] width 132 height 19
click at [523, 136] on div at bounding box center [756, 399] width 1512 height 799
click at [438, 97] on h2 "[STREET_ADDRESS]" at bounding box center [501, 95] width 158 height 12
click at [680, 290] on span "PHOTOGRAPHY" at bounding box center [588, 291] width 296 height 12
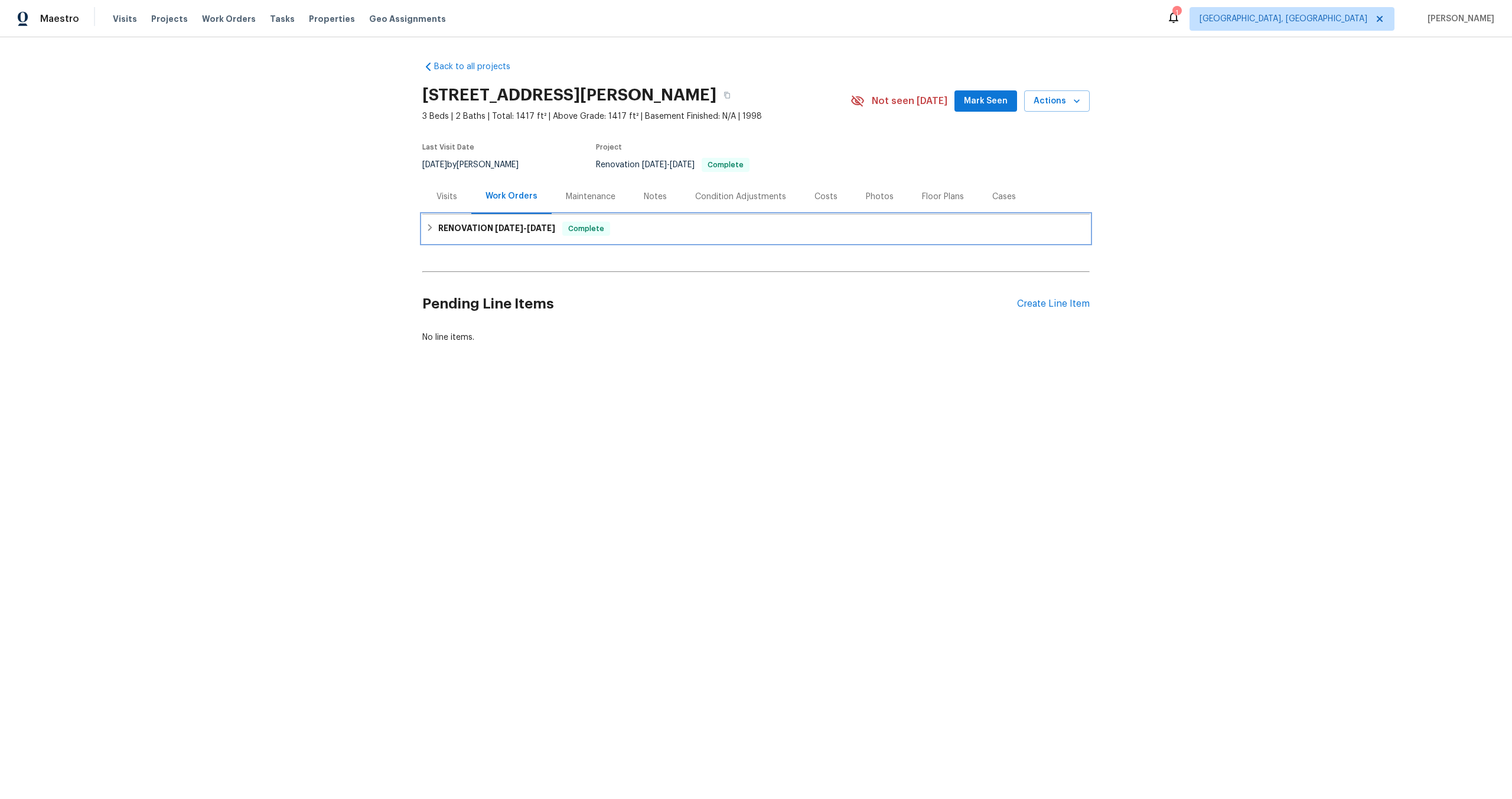
click at [548, 237] on div "RENOVATION 9/17/25 - 10/4/25 Complete" at bounding box center [756, 228] width 668 height 28
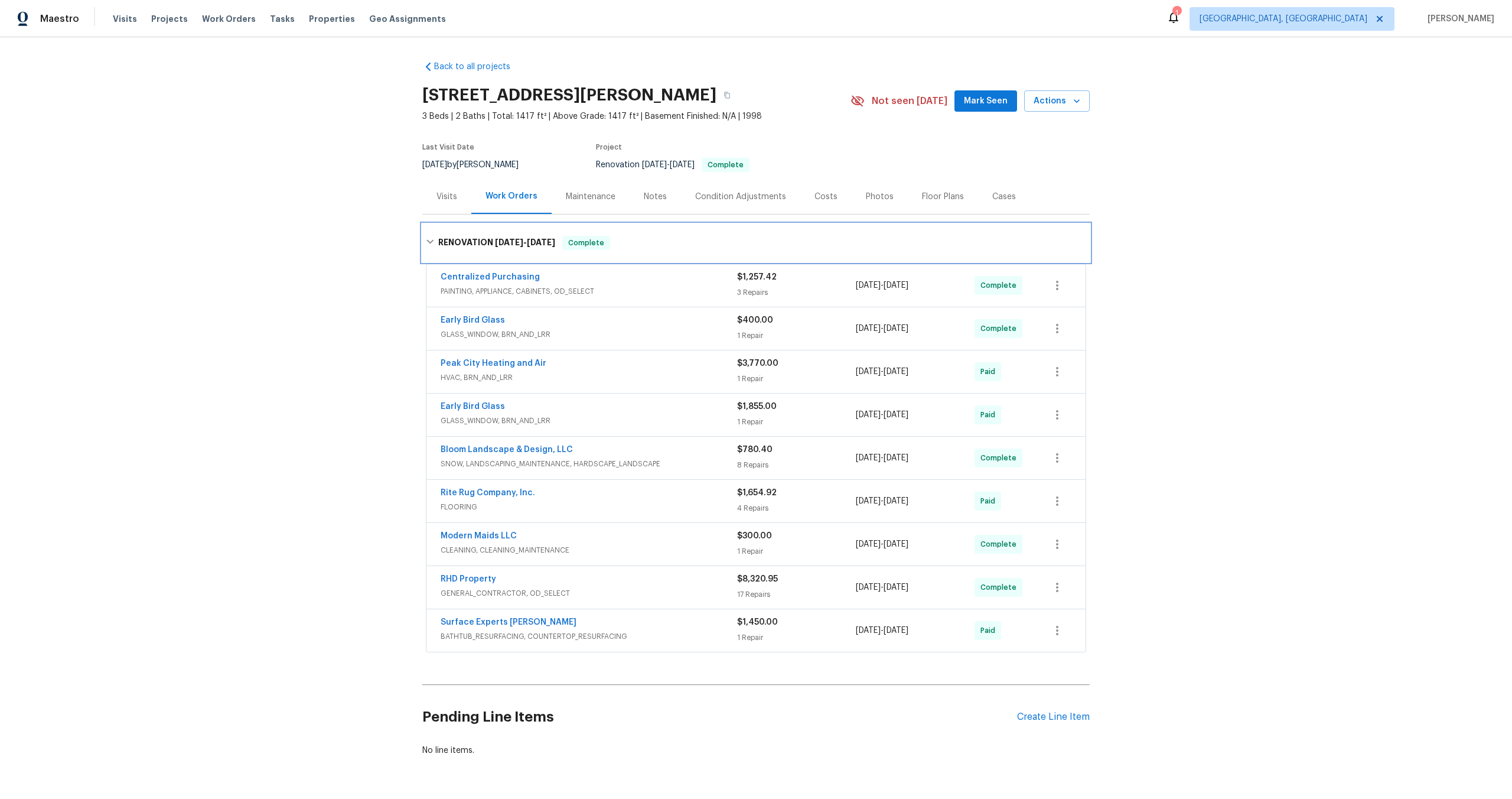
scroll to position [38, 0]
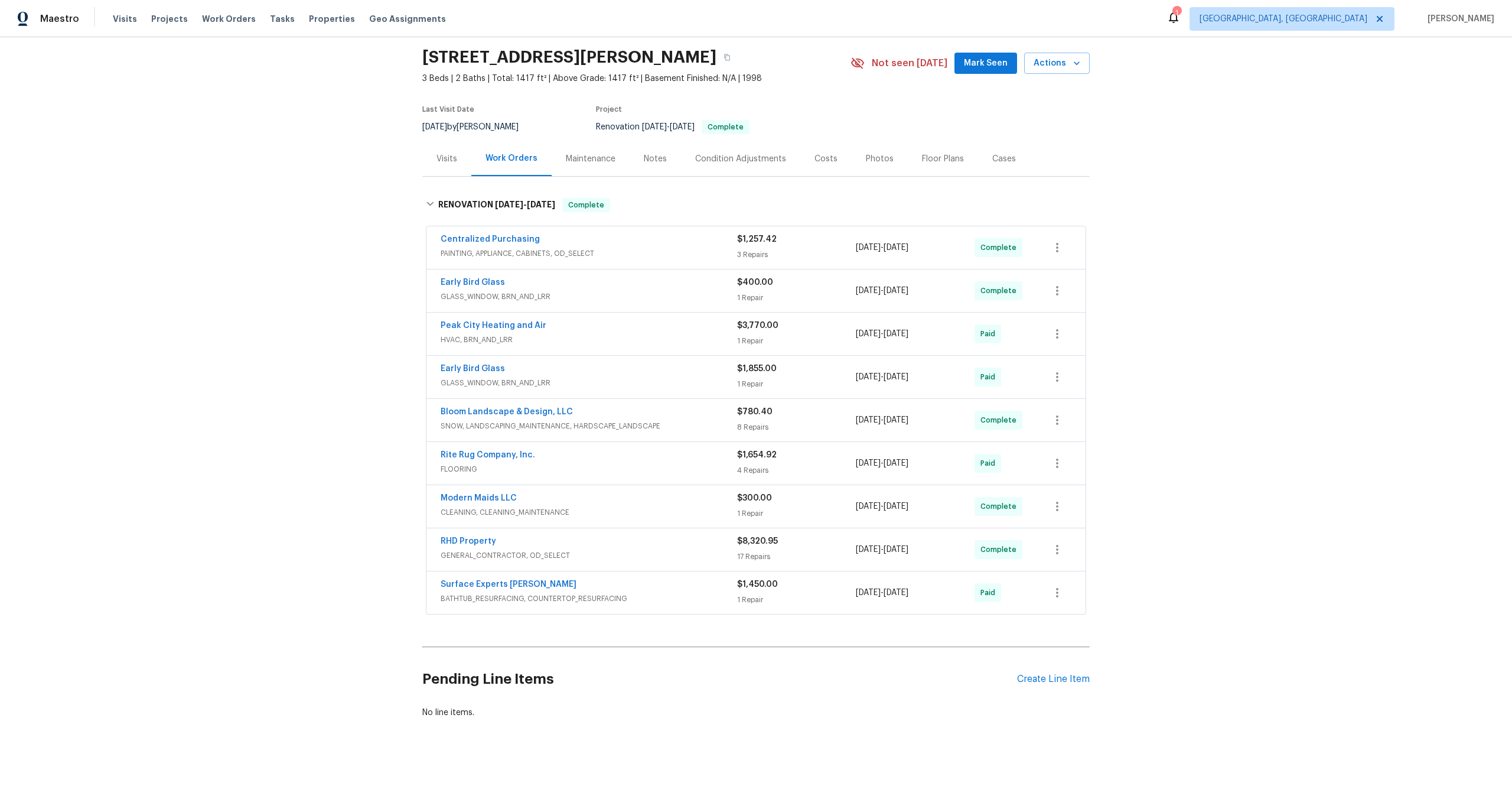
click at [1040, 671] on div "Pending Line Items Create Line Item" at bounding box center [756, 678] width 668 height 55
click at [1041, 678] on div "Create Line Item" at bounding box center [1053, 679] width 73 height 11
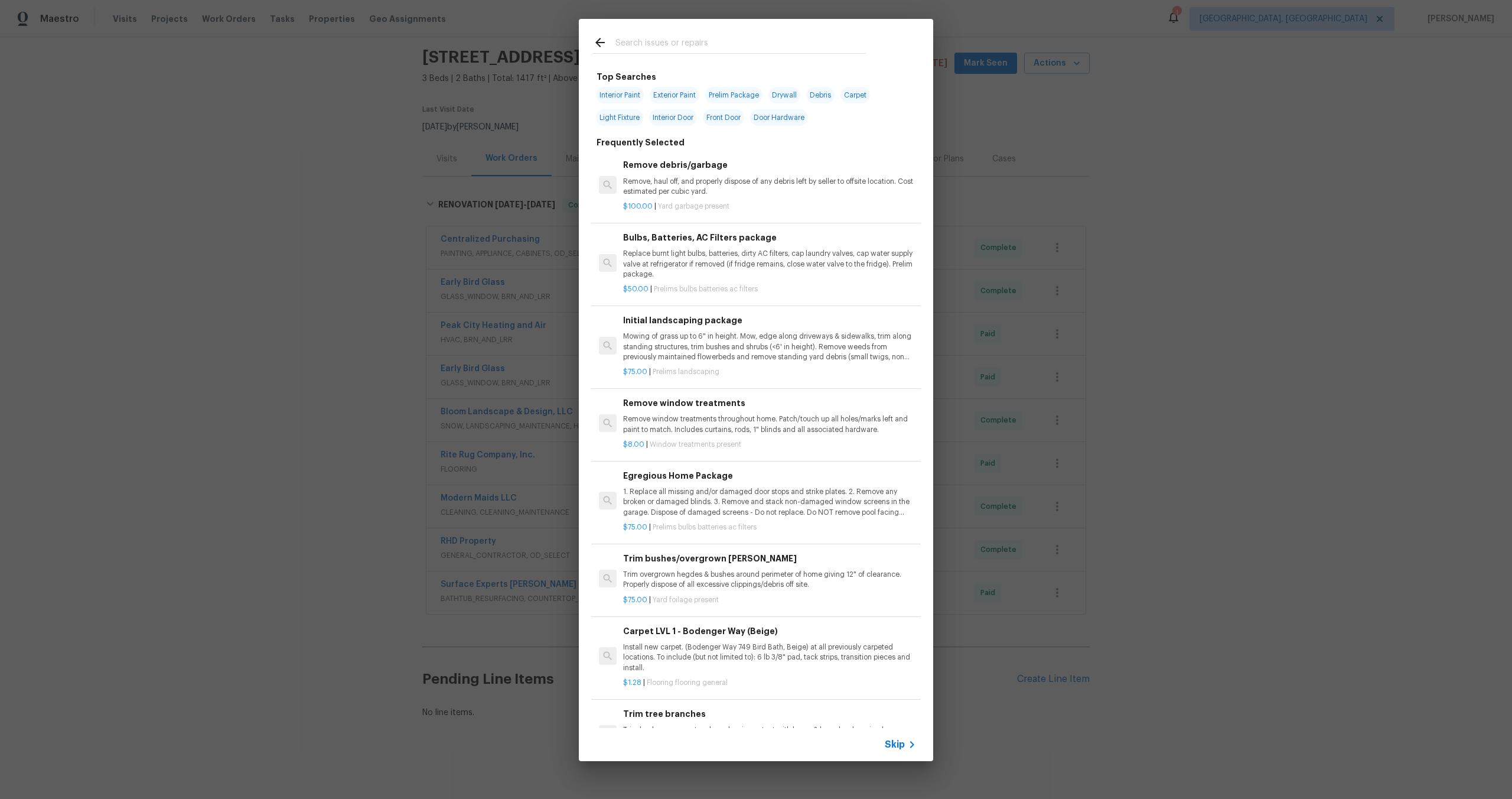
click at [904, 736] on div "Skip" at bounding box center [755, 744] width 354 height 33
click at [905, 743] on icon at bounding box center [912, 744] width 14 height 14
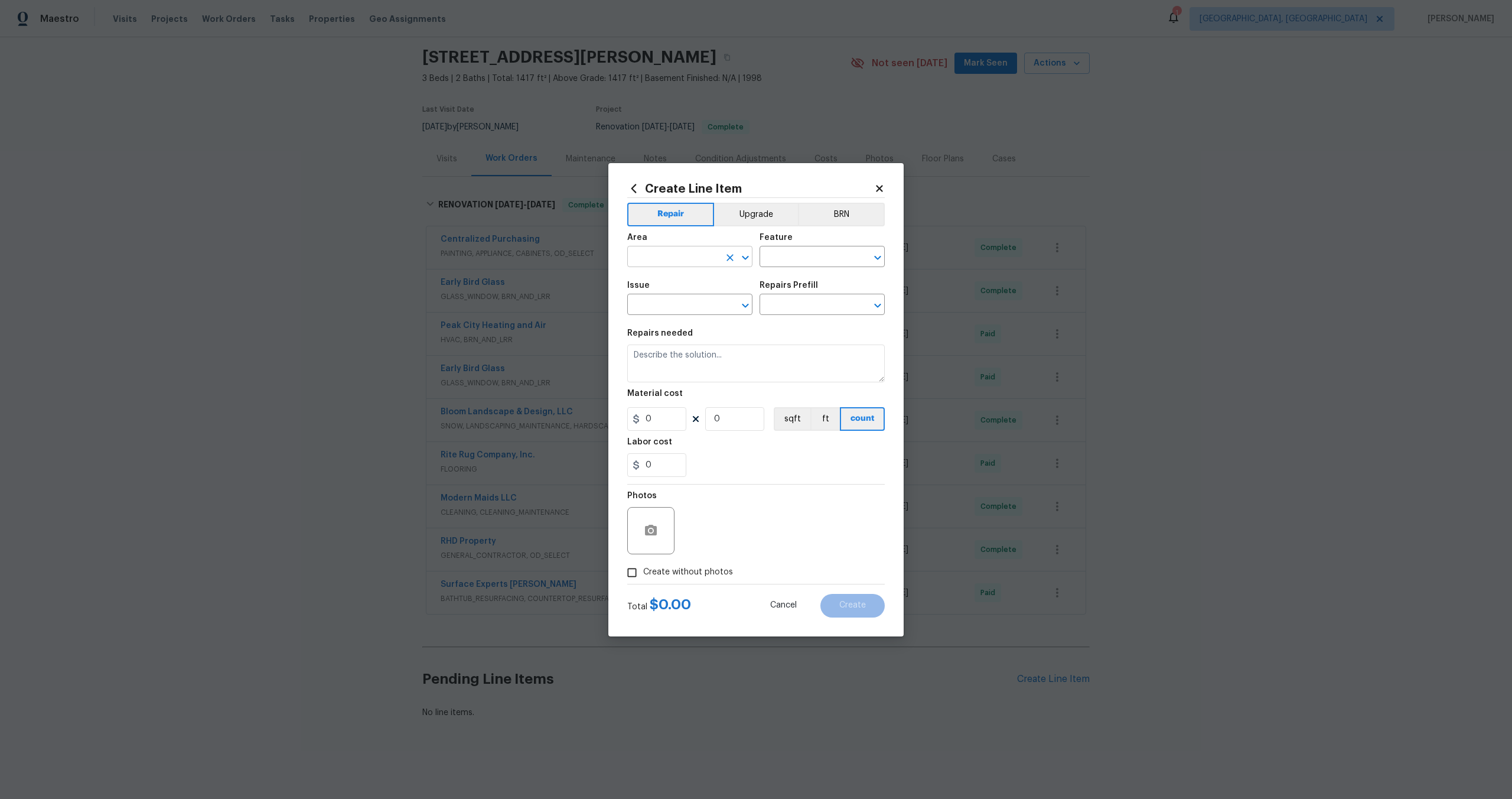
click at [680, 262] on input "text" at bounding box center [673, 258] width 92 height 18
click at [682, 305] on li "Interior Overall" at bounding box center [689, 303] width 125 height 19
type input "Interior Overall"
click at [791, 258] on input "text" at bounding box center [805, 258] width 92 height 18
click at [794, 303] on li "Overall" at bounding box center [822, 312] width 125 height 19
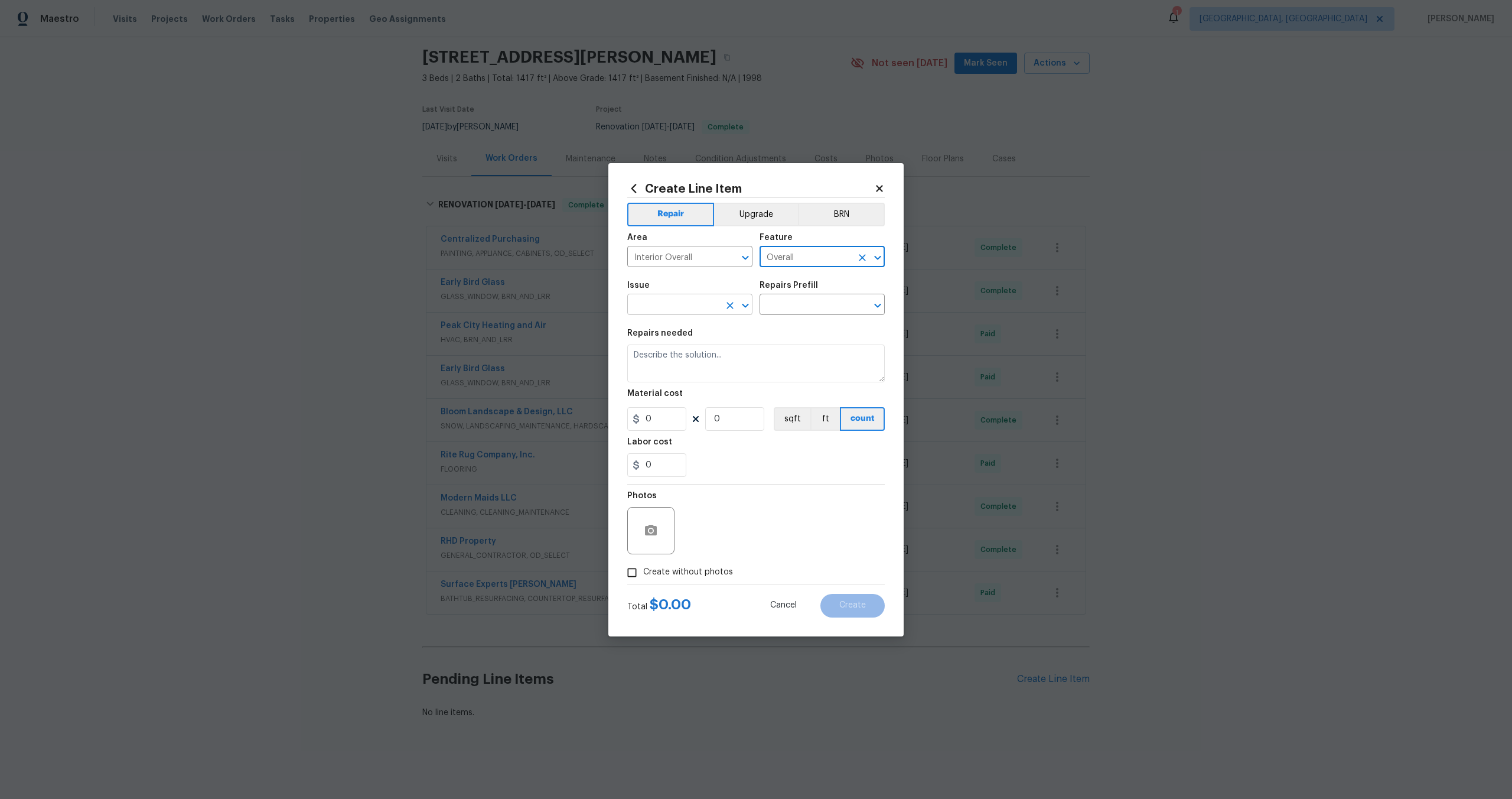
type input "Overall"
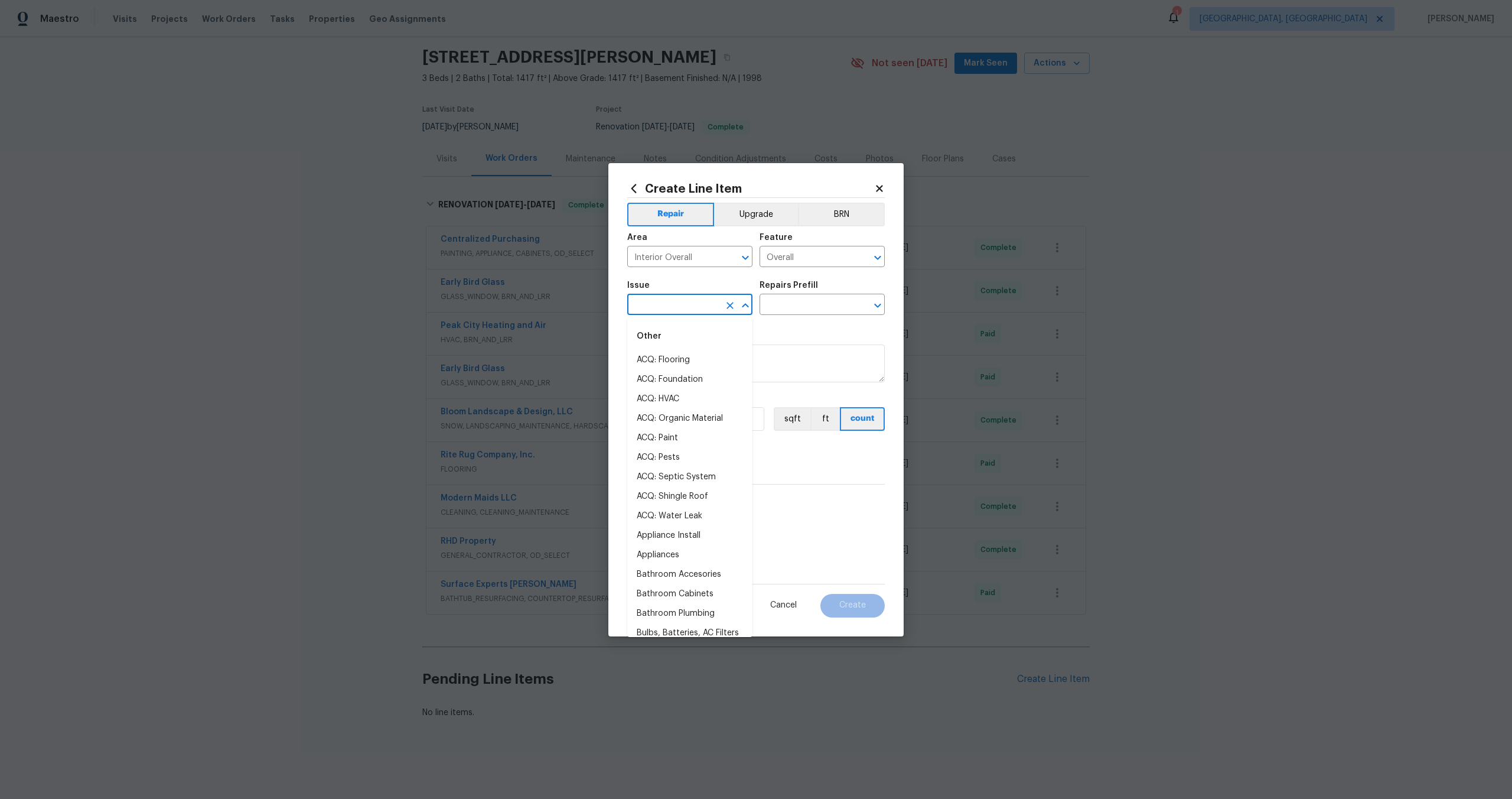
click at [687, 310] on input "text" at bounding box center [673, 306] width 92 height 18
click at [661, 358] on li "Photos" at bounding box center [689, 360] width 125 height 19
type input "Photos"
click at [769, 317] on div "Issue Photos ​ Repairs Prefill ​" at bounding box center [756, 298] width 257 height 48
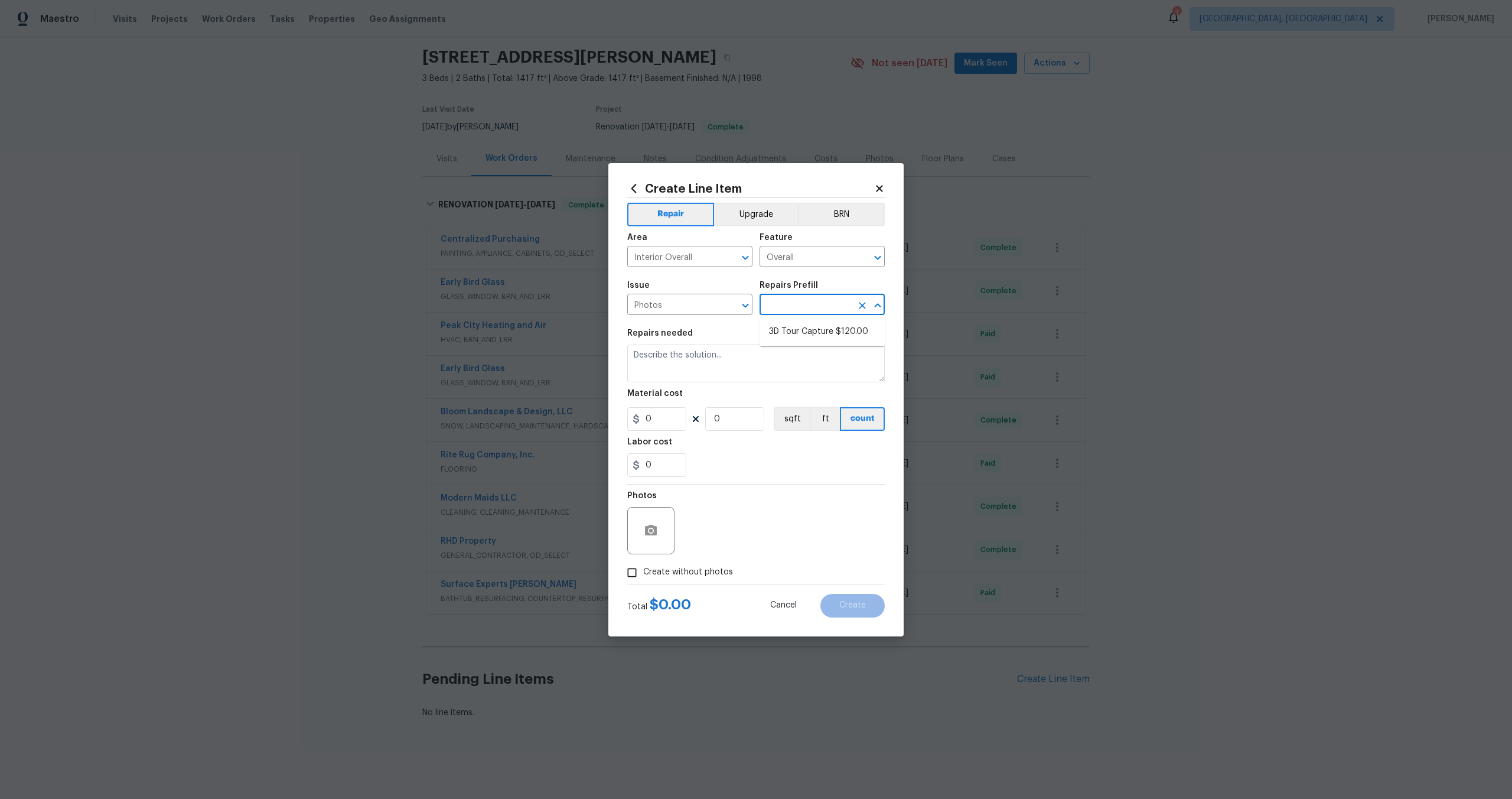
drag, startPoint x: 798, startPoint y: 304, endPoint x: 788, endPoint y: 321, distance: 19.7
click at [796, 307] on input "text" at bounding box center [805, 306] width 92 height 18
click at [775, 336] on li "3D Tour Capture $120.00" at bounding box center [822, 332] width 125 height 19
type input "3D Tour Capture $120.00"
type textarea "Capture 3D tour of home"
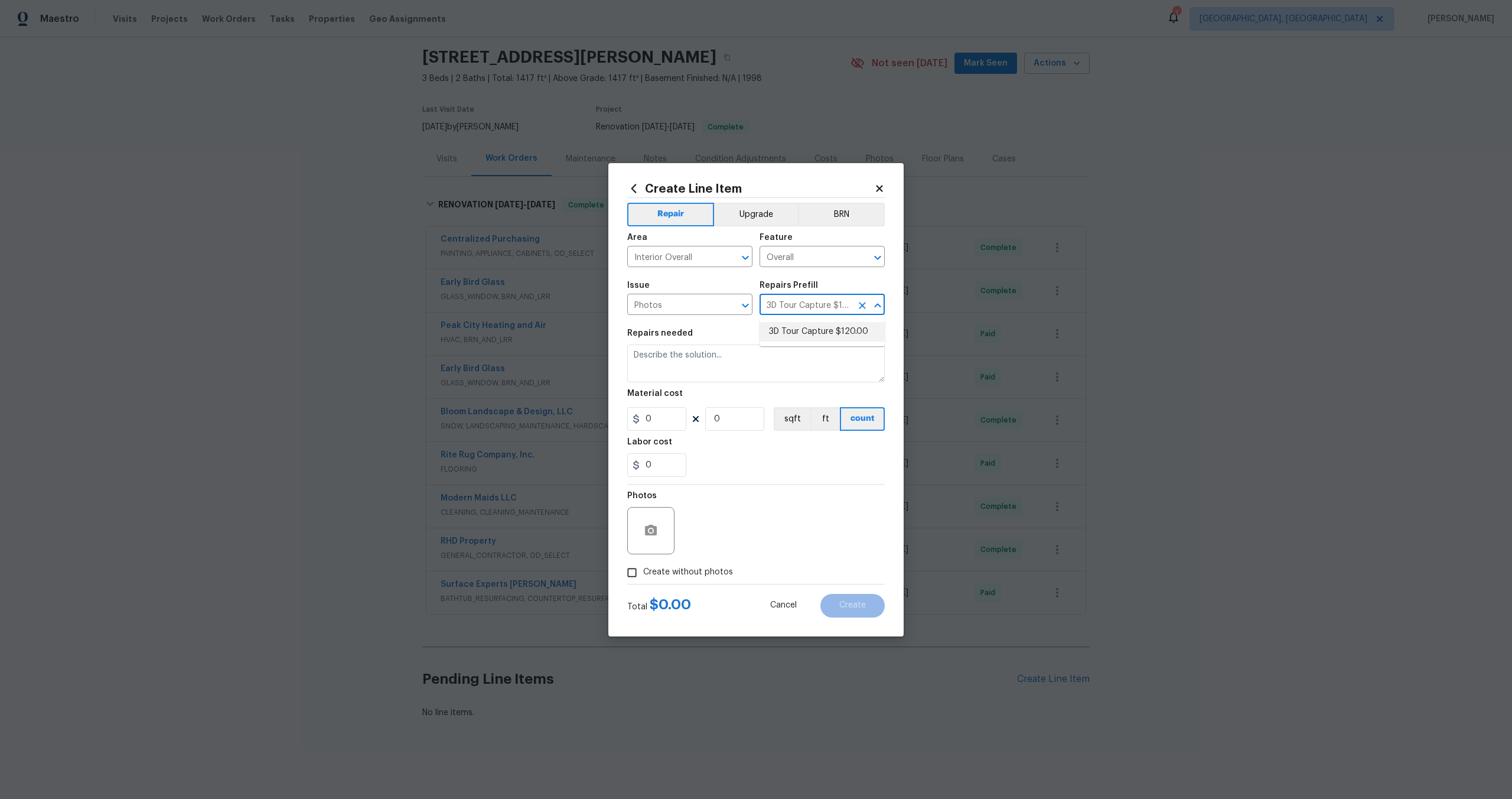
type input "1"
type input "120"
click at [744, 476] on div "0" at bounding box center [756, 465] width 257 height 24
click at [632, 574] on input "Create without photos" at bounding box center [632, 573] width 22 height 22
checkbox input "true"
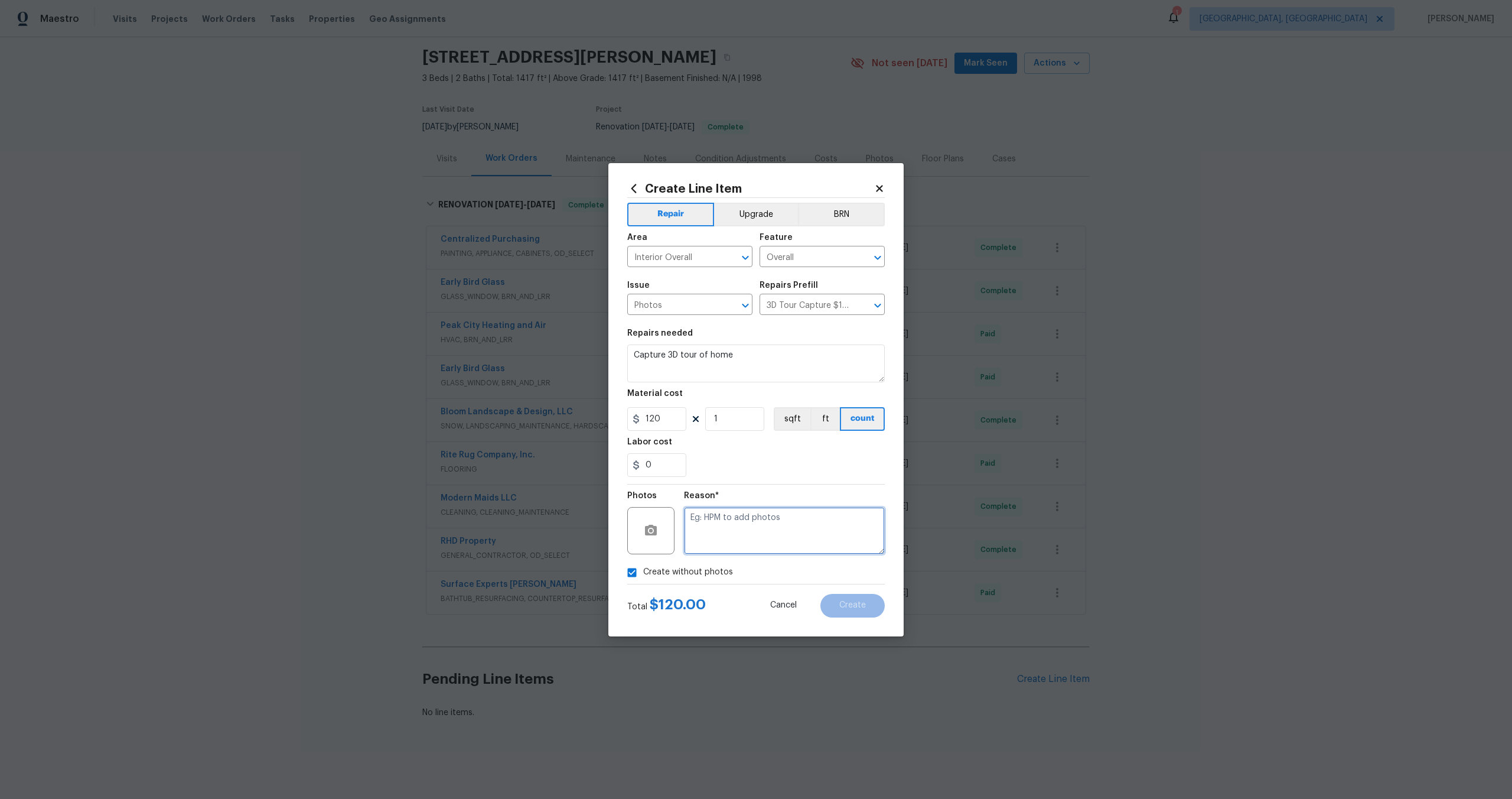
click at [814, 519] on textarea at bounding box center [784, 530] width 201 height 47
type textarea "."
click at [863, 606] on span "Create" at bounding box center [853, 606] width 27 height 9
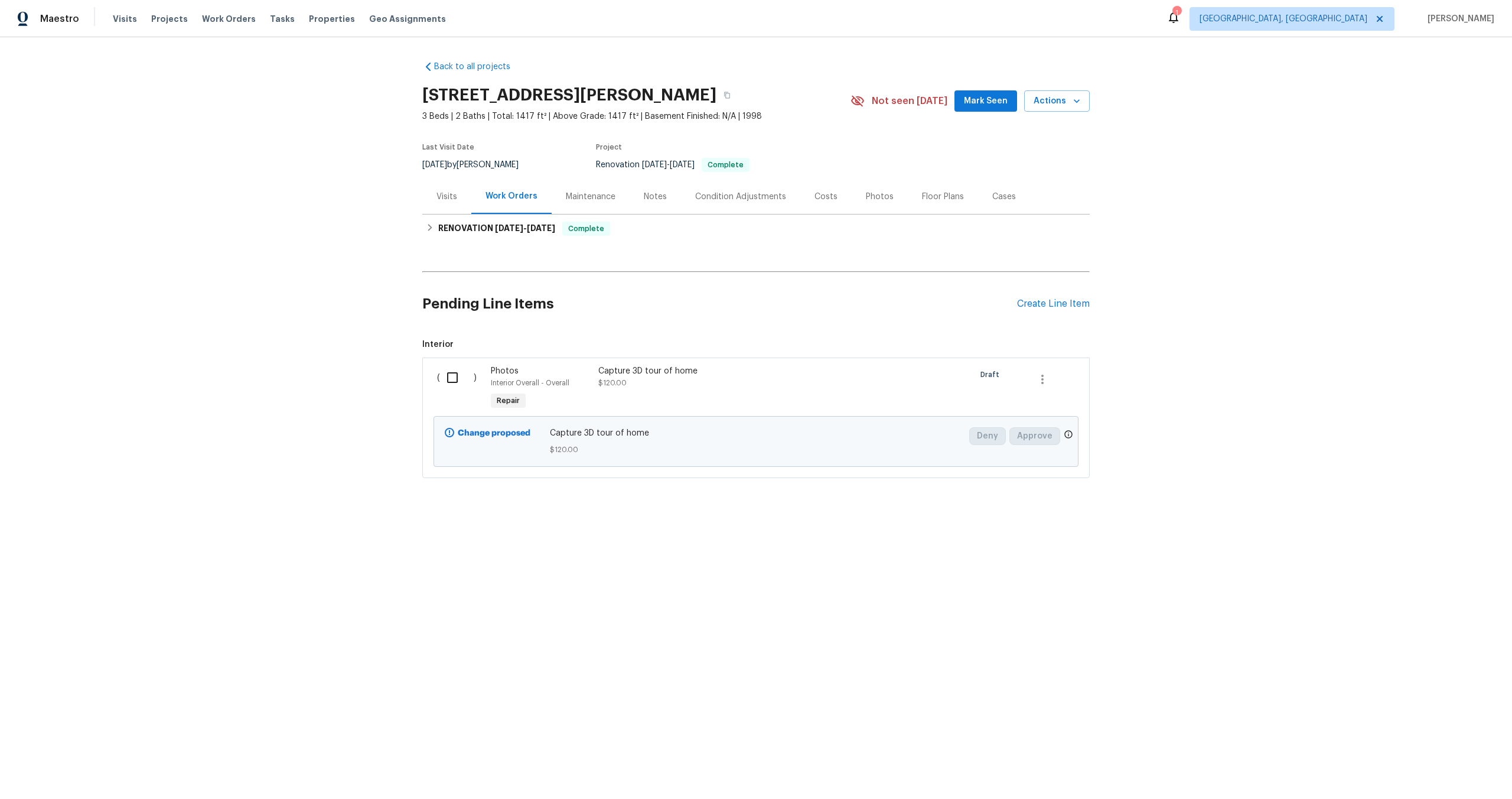
drag, startPoint x: 455, startPoint y: 377, endPoint x: 556, endPoint y: 363, distance: 102.0
click at [455, 377] on input "checkbox" at bounding box center [457, 377] width 34 height 25
checkbox input "true"
click at [1457, 772] on span "Create Work Order" at bounding box center [1444, 770] width 79 height 15
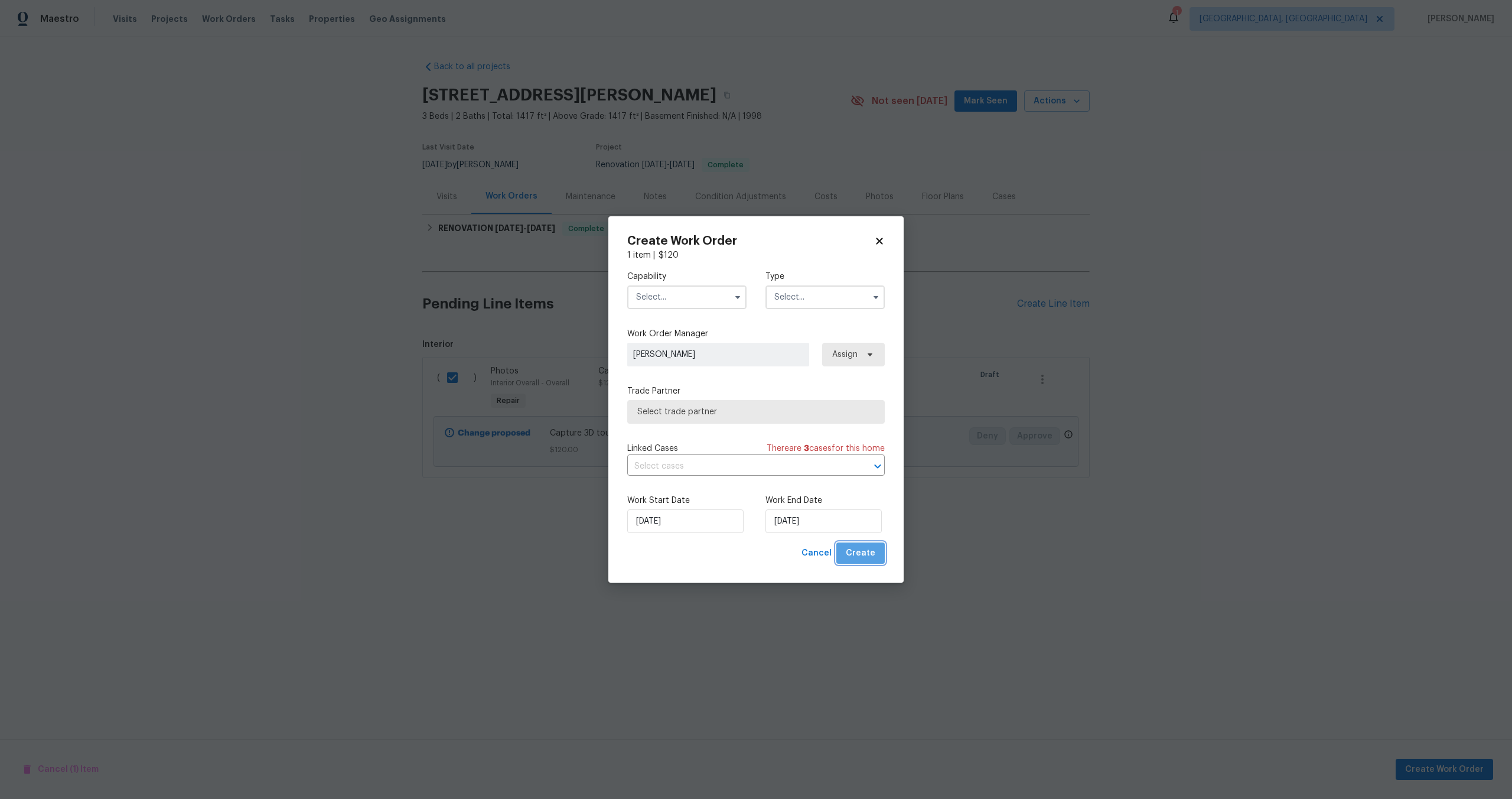
click at [872, 551] on span "Create" at bounding box center [860, 553] width 29 height 15
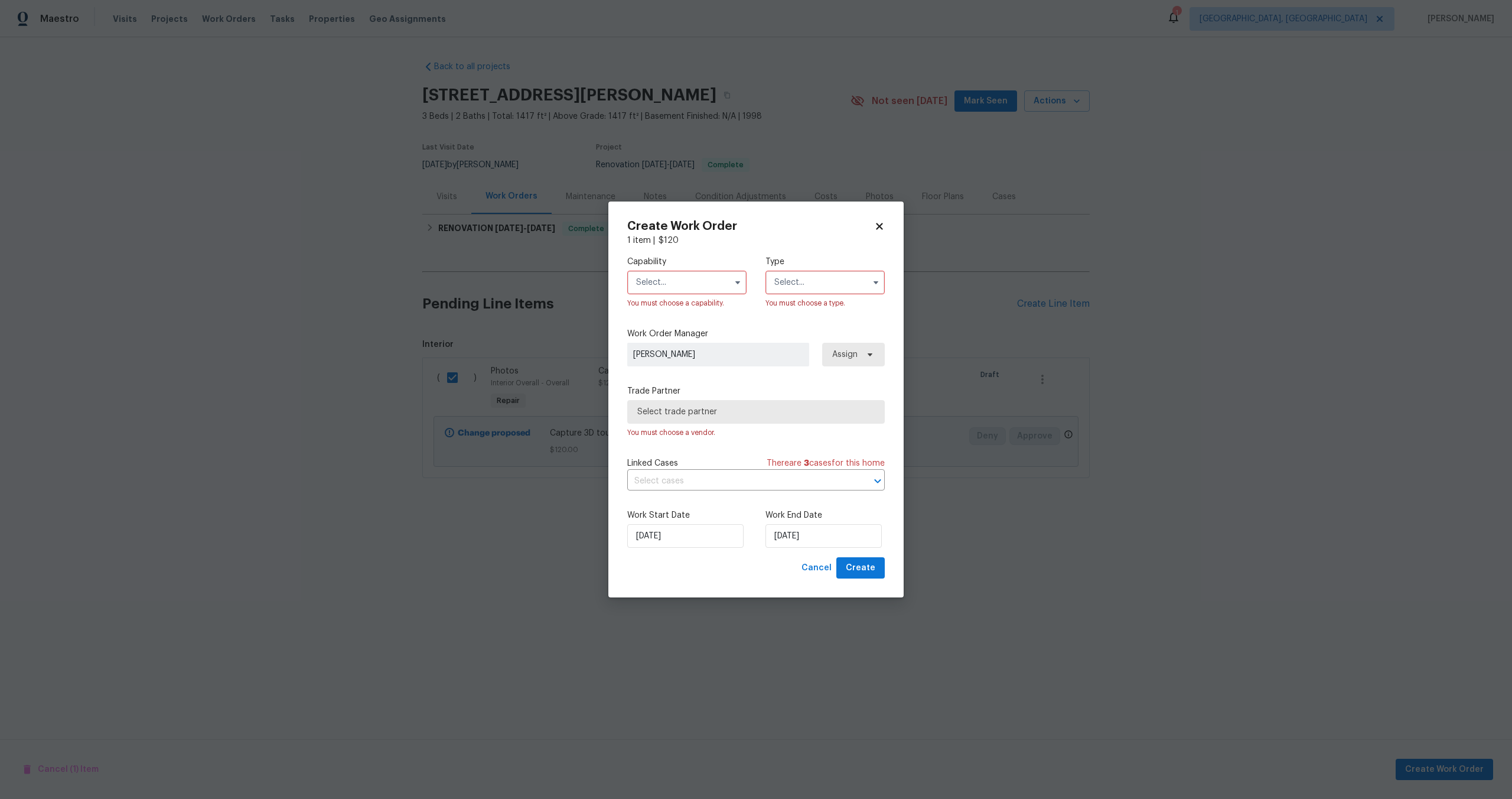
click at [881, 556] on div "Work Start Date [DATE] Work End Date [DATE]" at bounding box center [756, 529] width 257 height 58
click at [681, 284] on input "text" at bounding box center [686, 282] width 119 height 24
click at [678, 397] on div "Photography" at bounding box center [687, 406] width 114 height 21
type input "Photography"
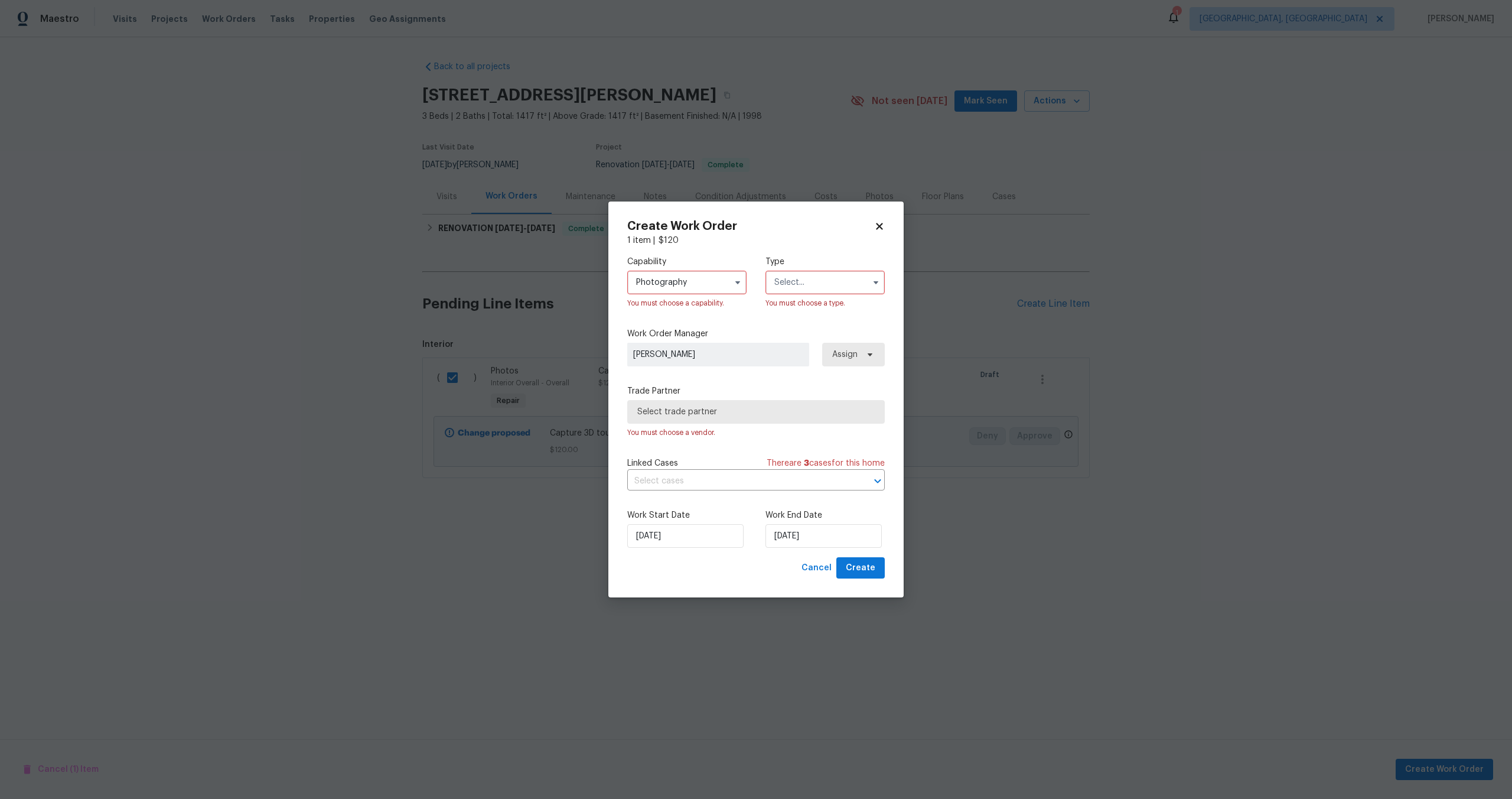
click at [814, 279] on input "text" at bounding box center [825, 282] width 119 height 24
click at [786, 320] on div "Other" at bounding box center [826, 315] width 114 height 21
type input "Other"
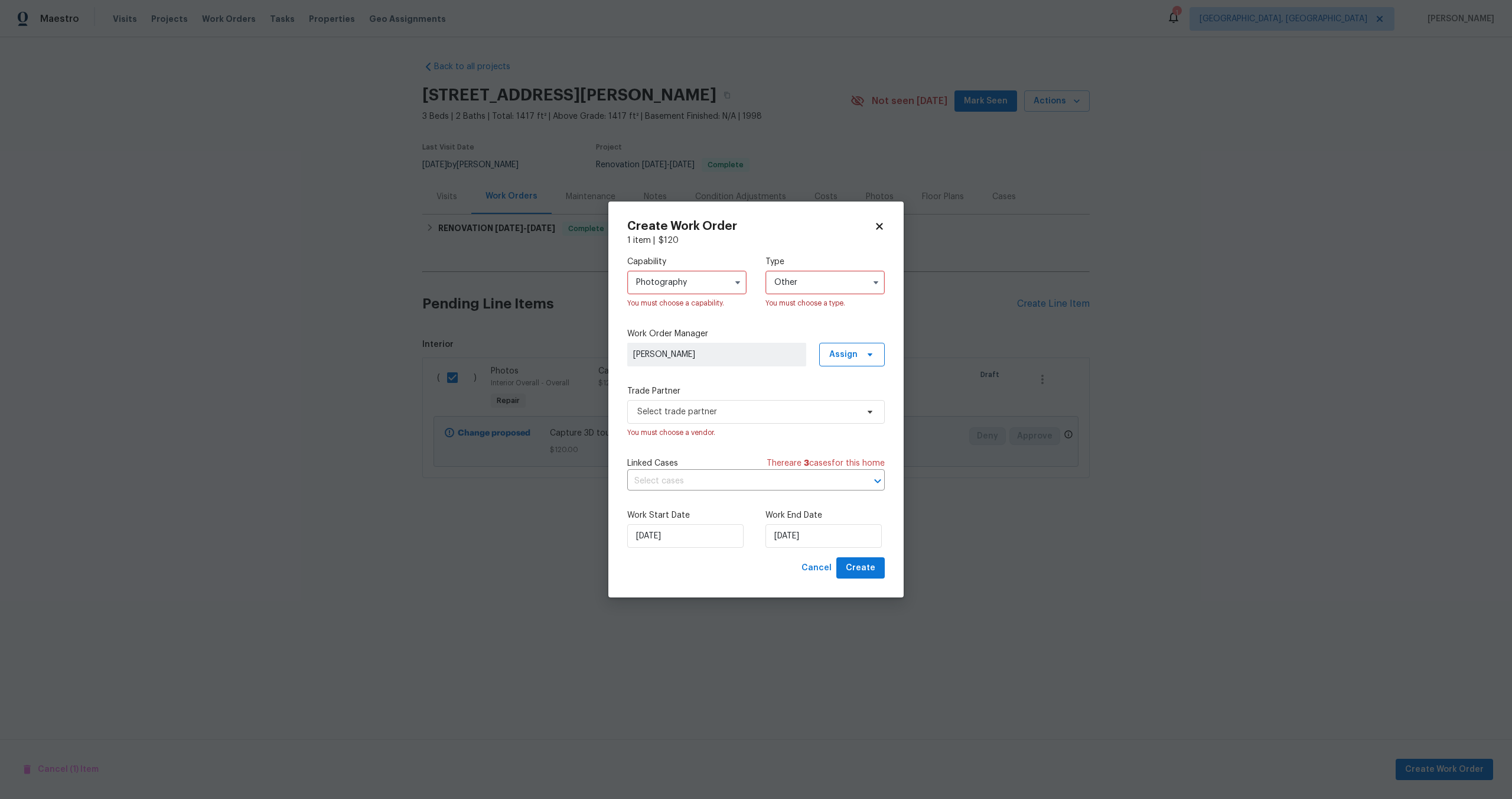
click at [745, 353] on span "[PERSON_NAME]" at bounding box center [716, 355] width 167 height 12
click at [727, 417] on span "Select trade partner" at bounding box center [756, 412] width 257 height 24
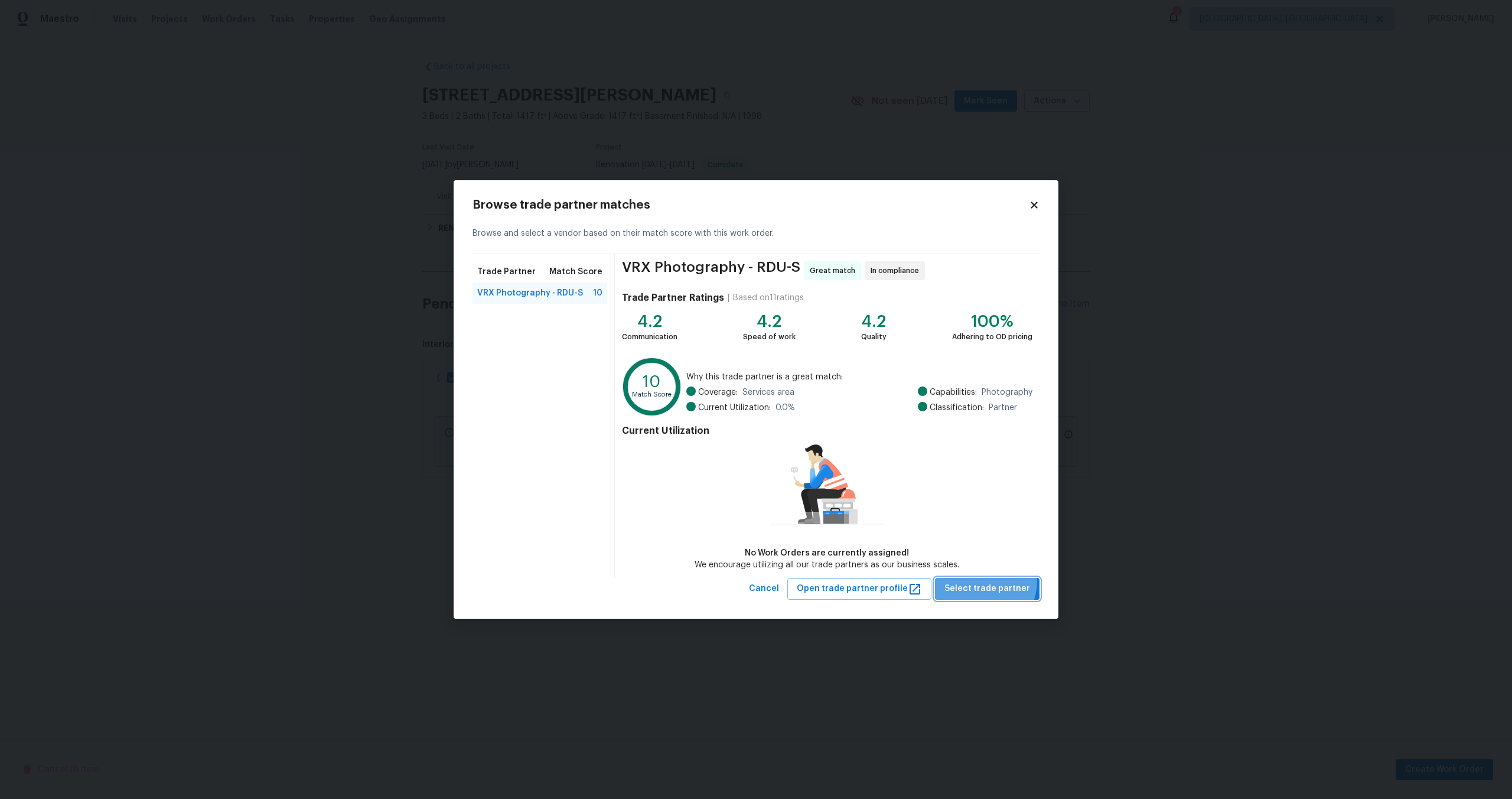
click at [982, 580] on button "Select trade partner" at bounding box center [987, 589] width 105 height 22
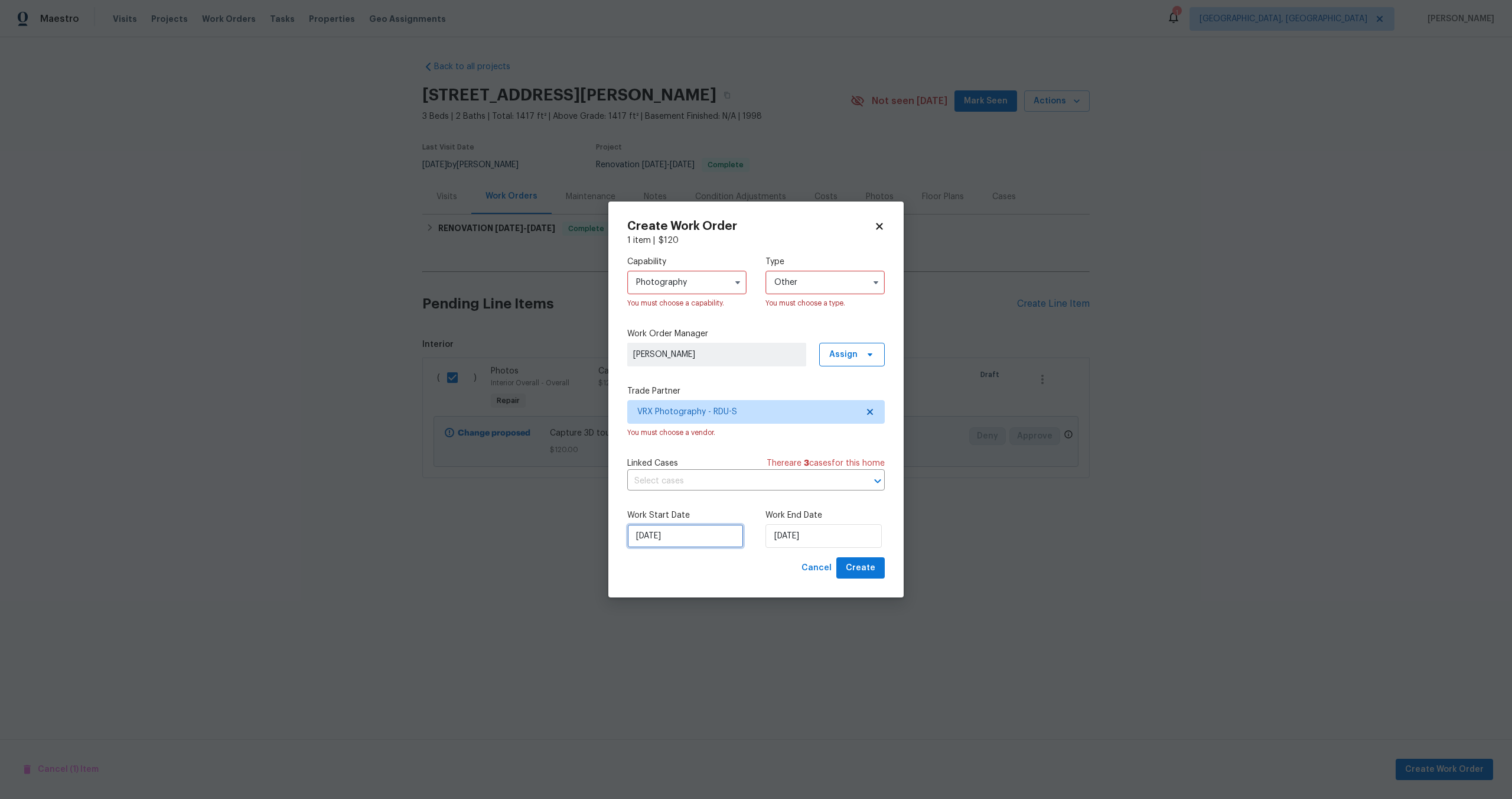
click at [723, 533] on input "[DATE]" at bounding box center [685, 536] width 116 height 24
click at [834, 532] on input "[DATE]" at bounding box center [823, 536] width 116 height 24
click at [834, 450] on div "9" at bounding box center [840, 451] width 19 height 16
type input "[DATE]"
click at [867, 562] on span "Create" at bounding box center [860, 568] width 29 height 15
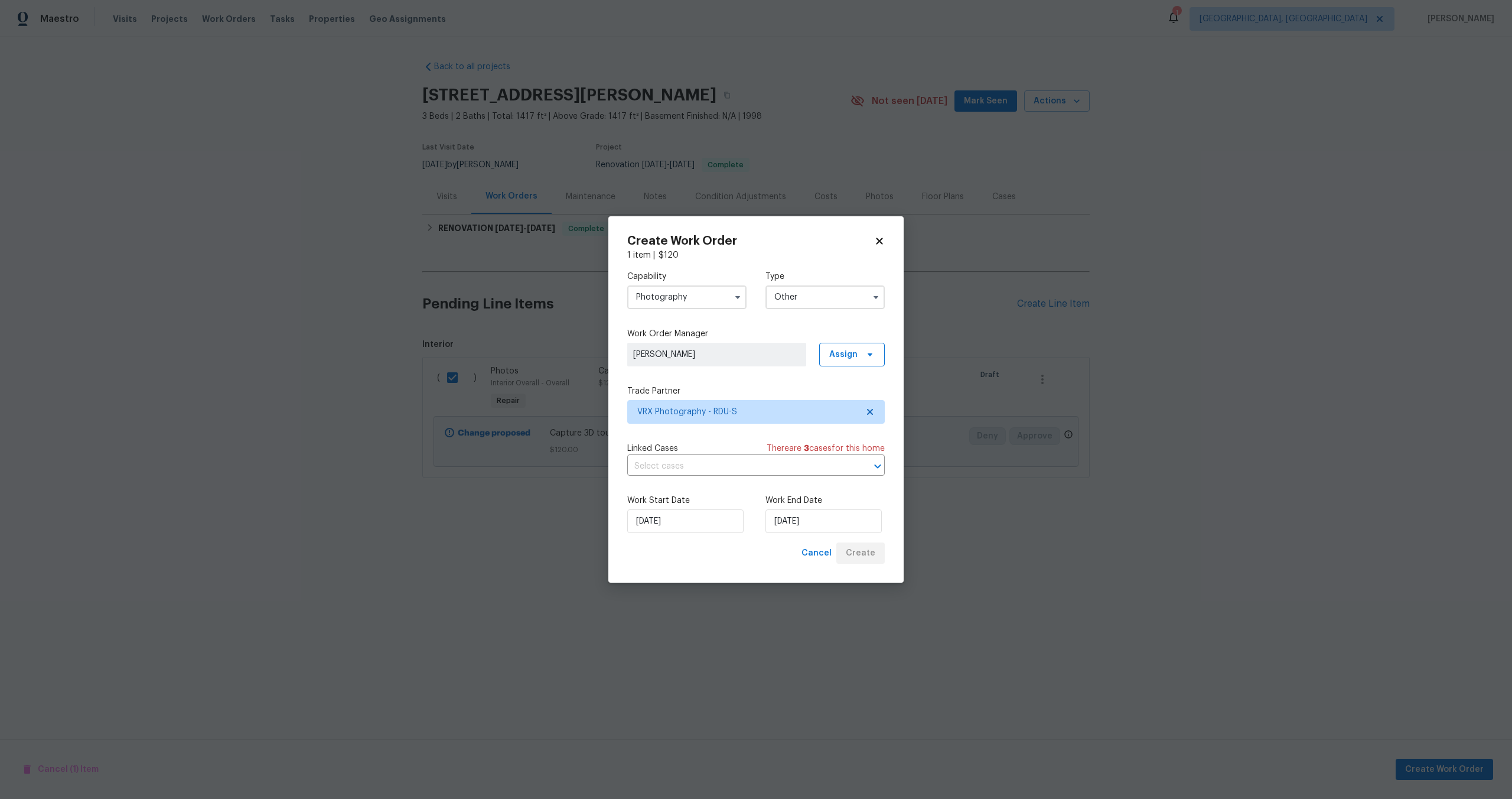
checkbox input "false"
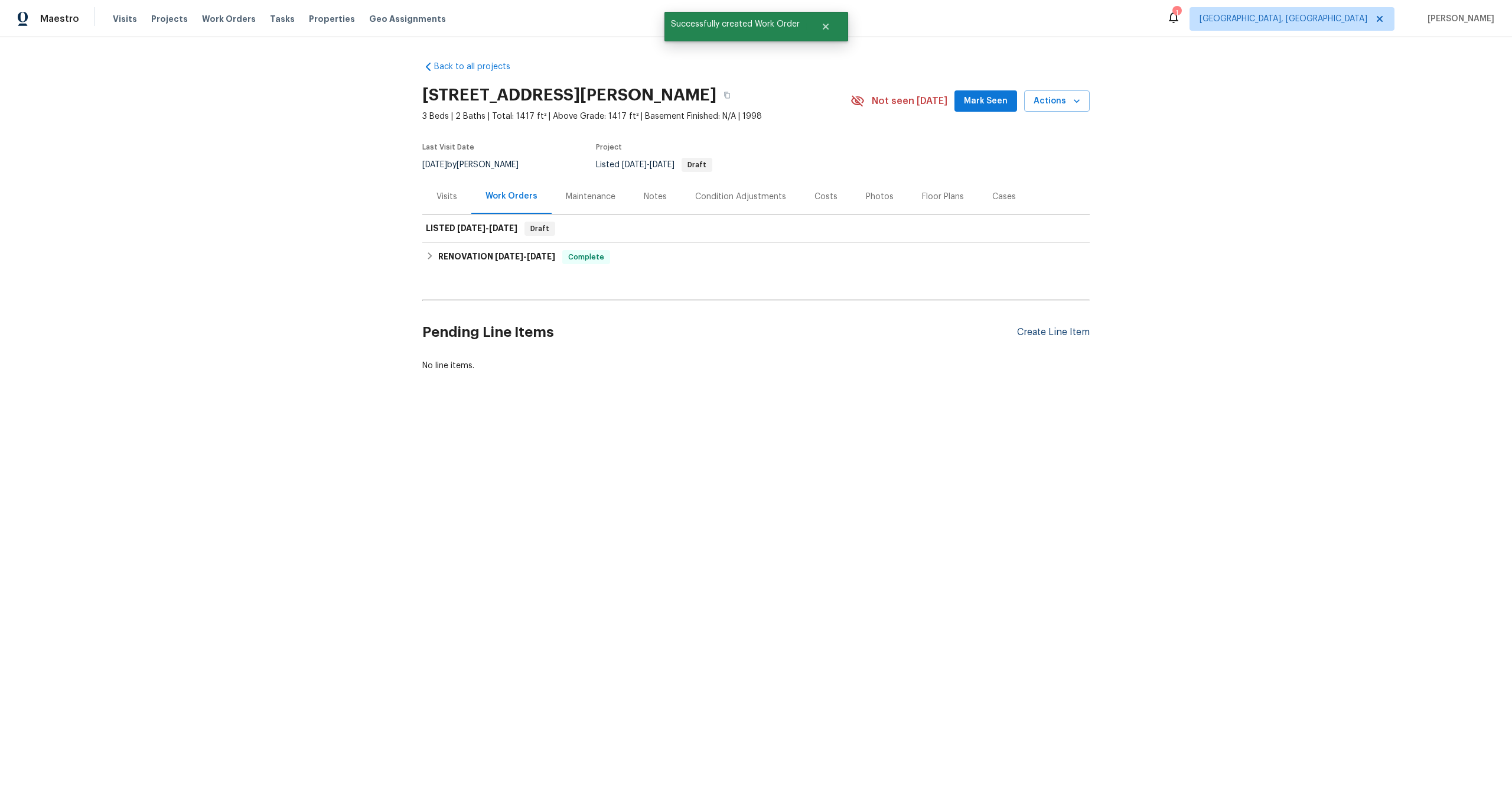
click at [1063, 329] on div "Create Line Item" at bounding box center [1053, 332] width 73 height 11
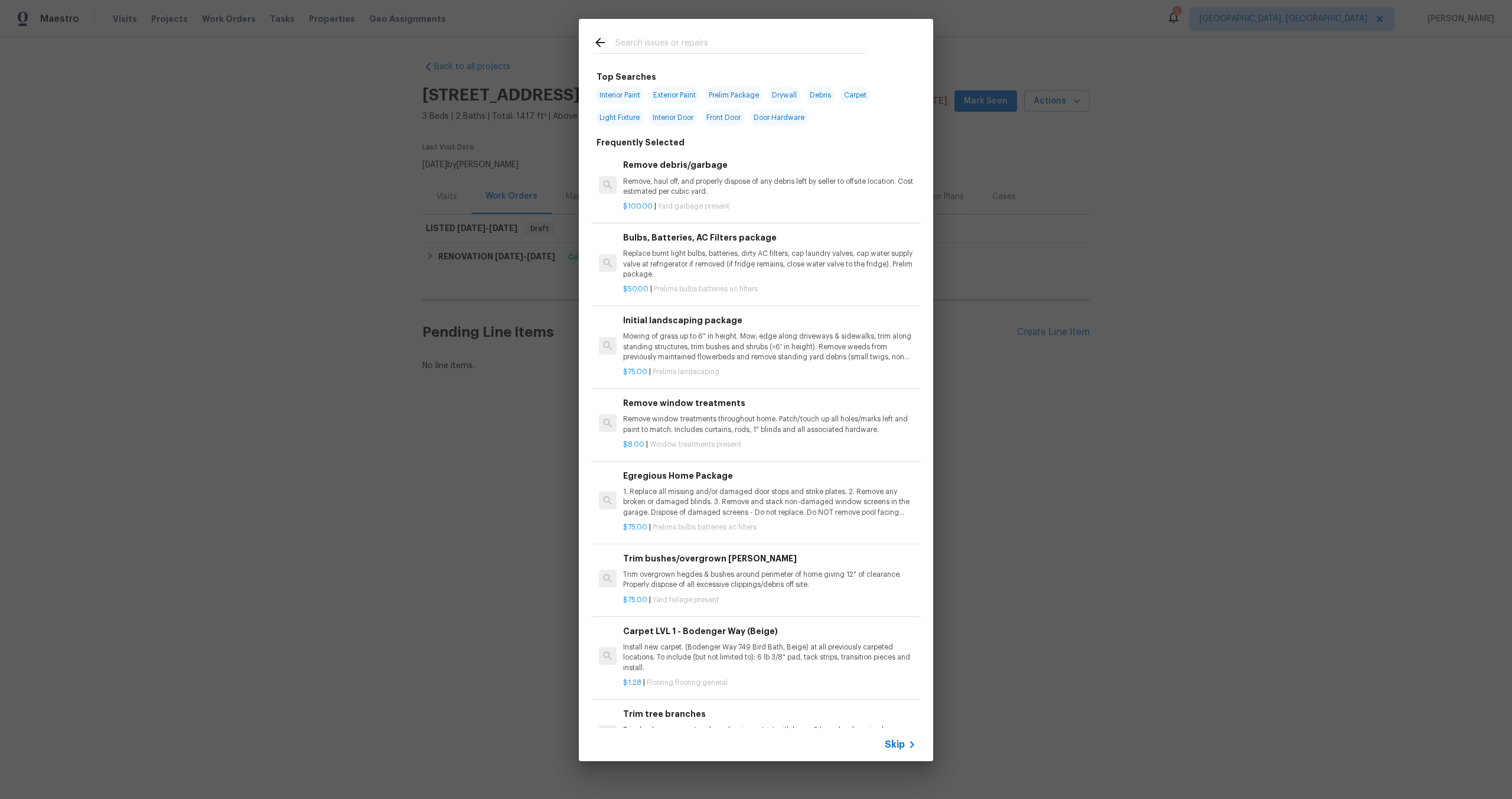
click at [902, 747] on span "Skip" at bounding box center [894, 744] width 20 height 12
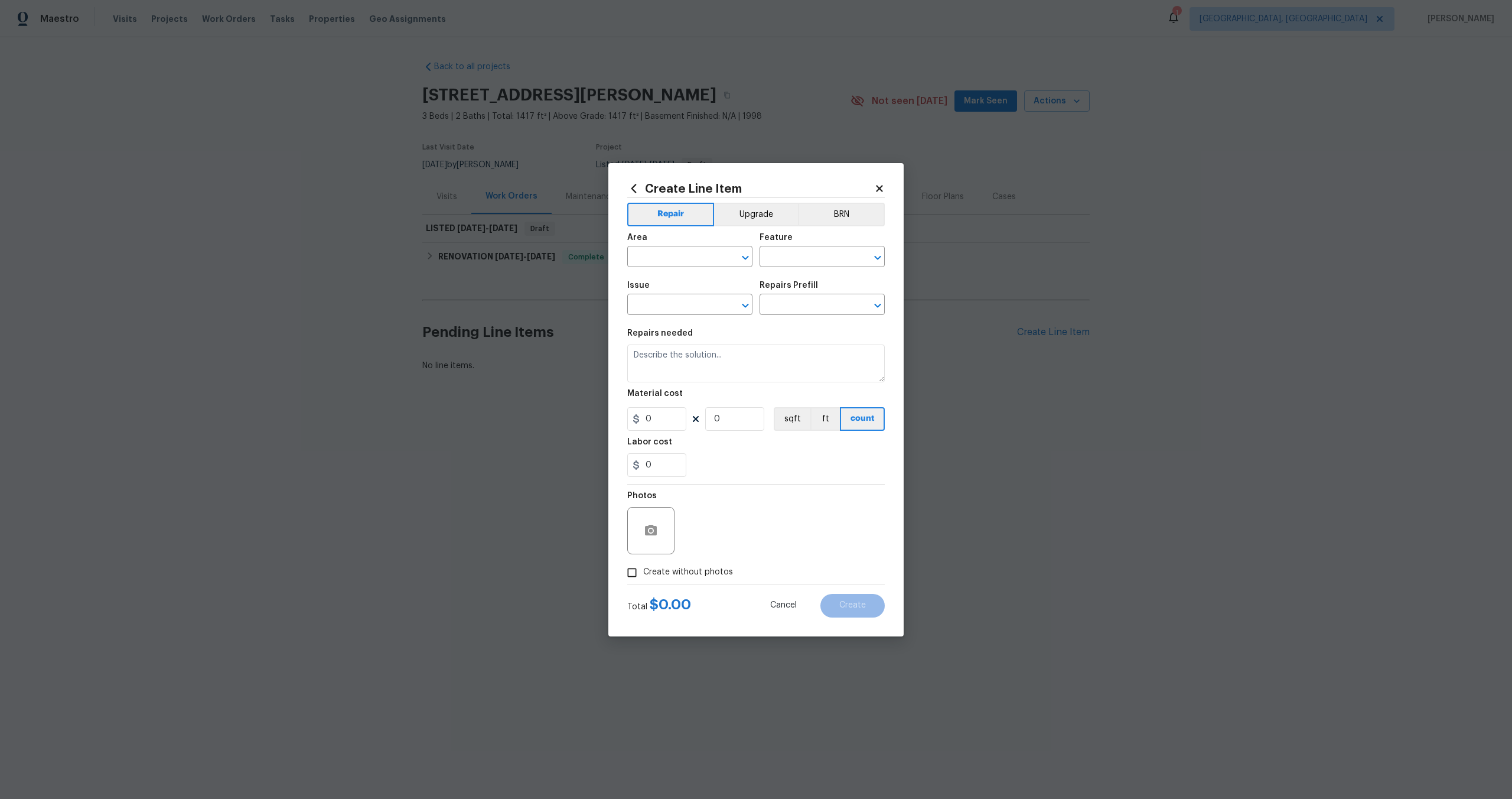
click at [716, 247] on div "Area" at bounding box center [689, 241] width 125 height 16
click at [698, 255] on input "text" at bounding box center [673, 258] width 92 height 18
click at [696, 238] on div "Area" at bounding box center [689, 241] width 125 height 16
click at [695, 262] on input "text" at bounding box center [673, 258] width 92 height 18
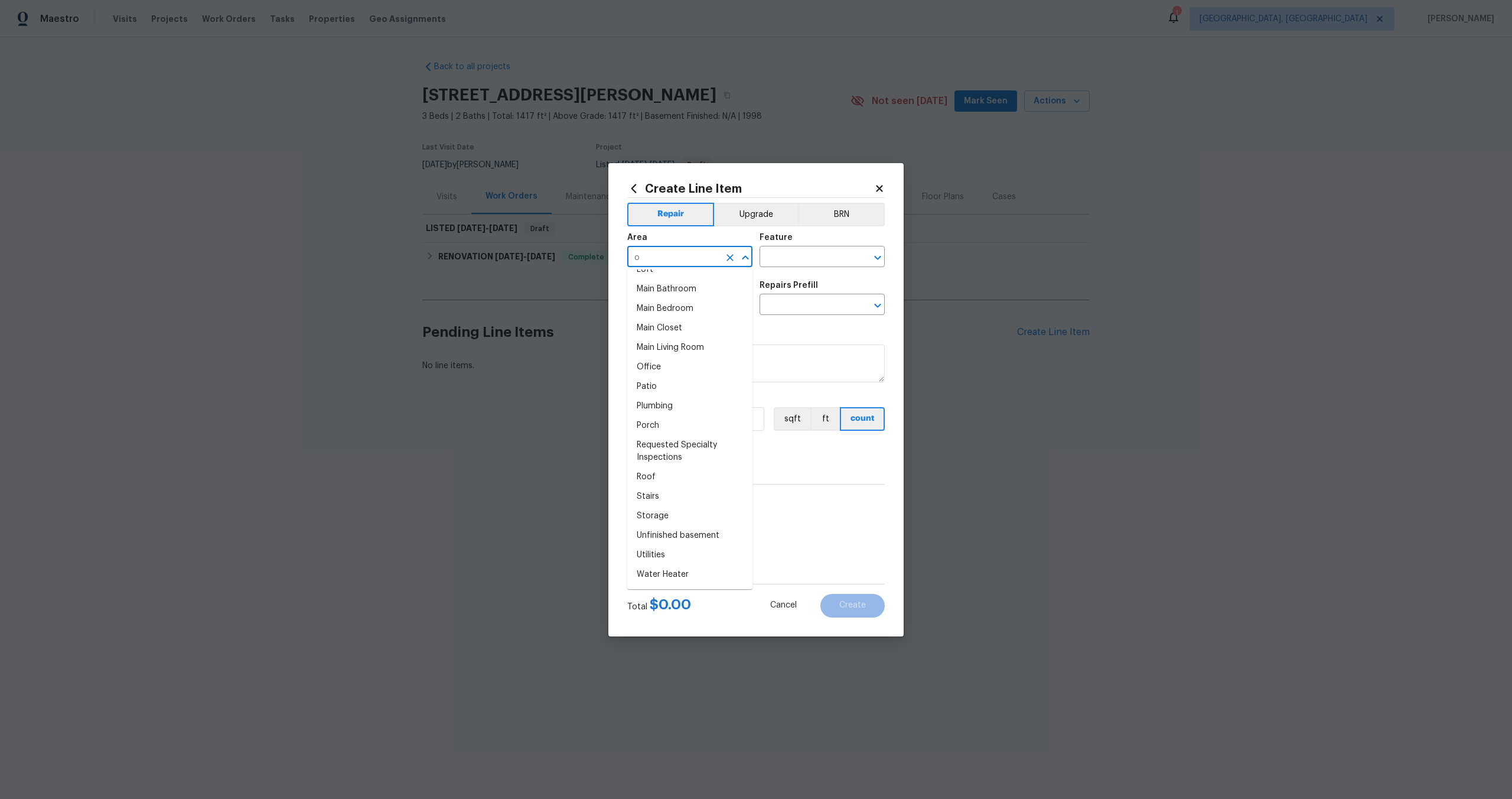
scroll to position [0, 0]
click at [682, 299] on li "Interior Overall" at bounding box center [689, 303] width 125 height 19
type input "Interior Overall"
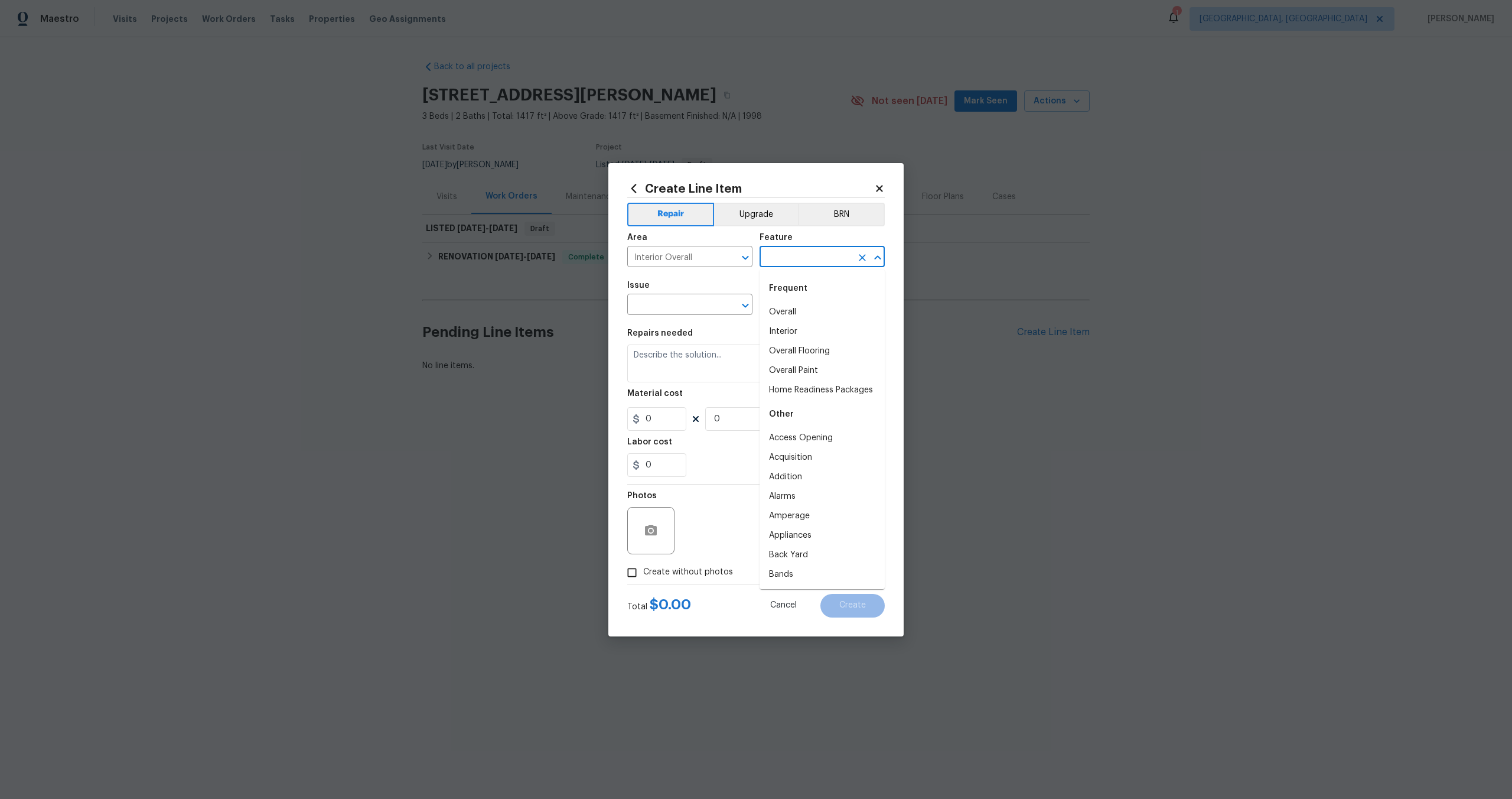
click at [793, 264] on input "text" at bounding box center [805, 258] width 92 height 18
click at [790, 301] on div "Frequent" at bounding box center [822, 288] width 125 height 28
click at [786, 315] on li "Overall" at bounding box center [822, 312] width 125 height 19
type input "Overall"
click at [673, 310] on input "text" at bounding box center [673, 306] width 92 height 18
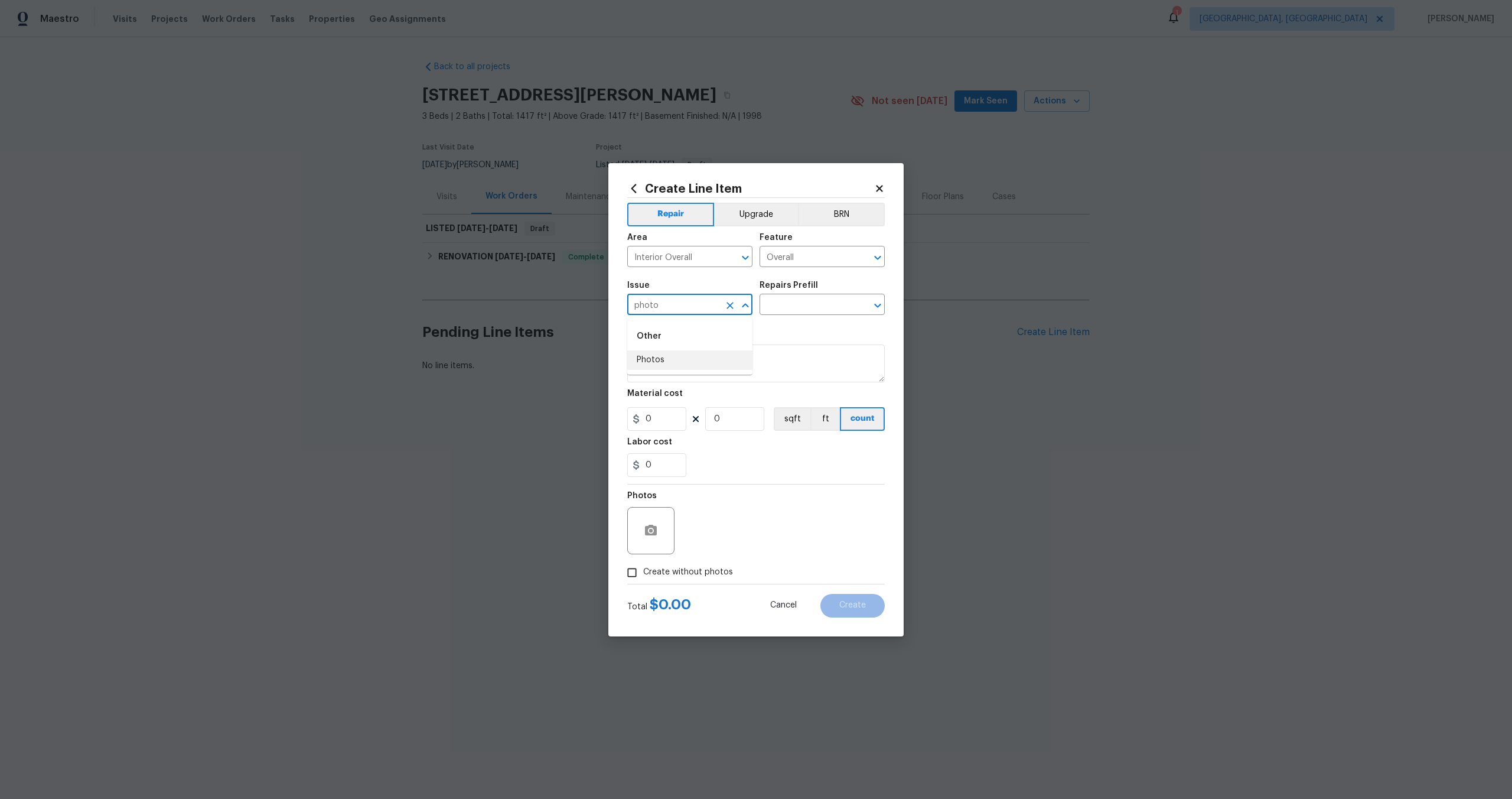
drag, startPoint x: 668, startPoint y: 359, endPoint x: 711, endPoint y: 332, distance: 50.8
click at [668, 359] on li "Photos" at bounding box center [689, 360] width 125 height 19
type input "Photos"
click at [803, 302] on input "text" at bounding box center [805, 306] width 92 height 18
click at [782, 329] on li "3D Tour Capture $120.00" at bounding box center [822, 332] width 125 height 19
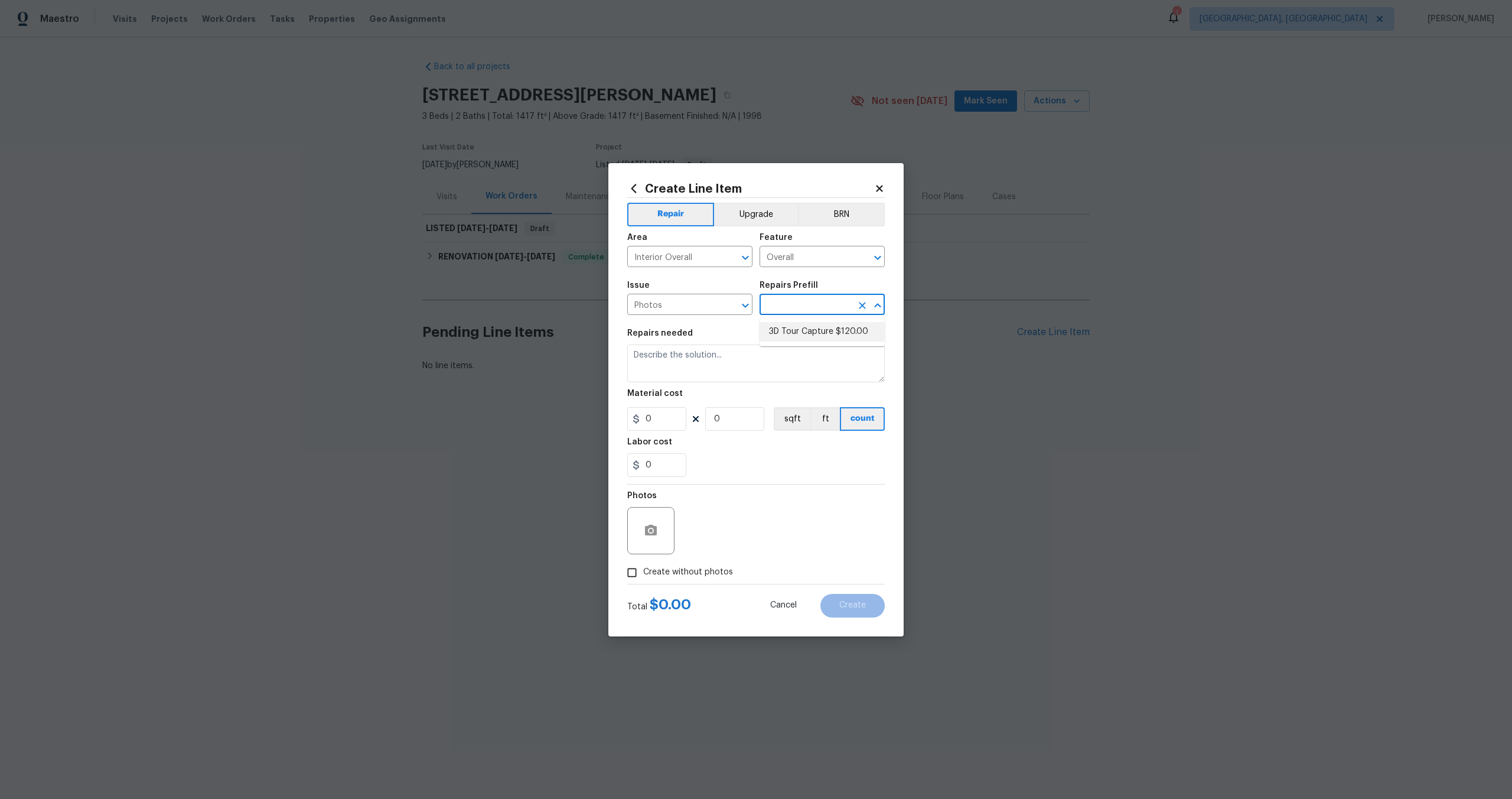
type input "3D Tour Capture $120.00"
type textarea "Capture 3D tour of home"
type input "1"
type input "120"
click at [632, 568] on input "Create without photos" at bounding box center [632, 573] width 22 height 22
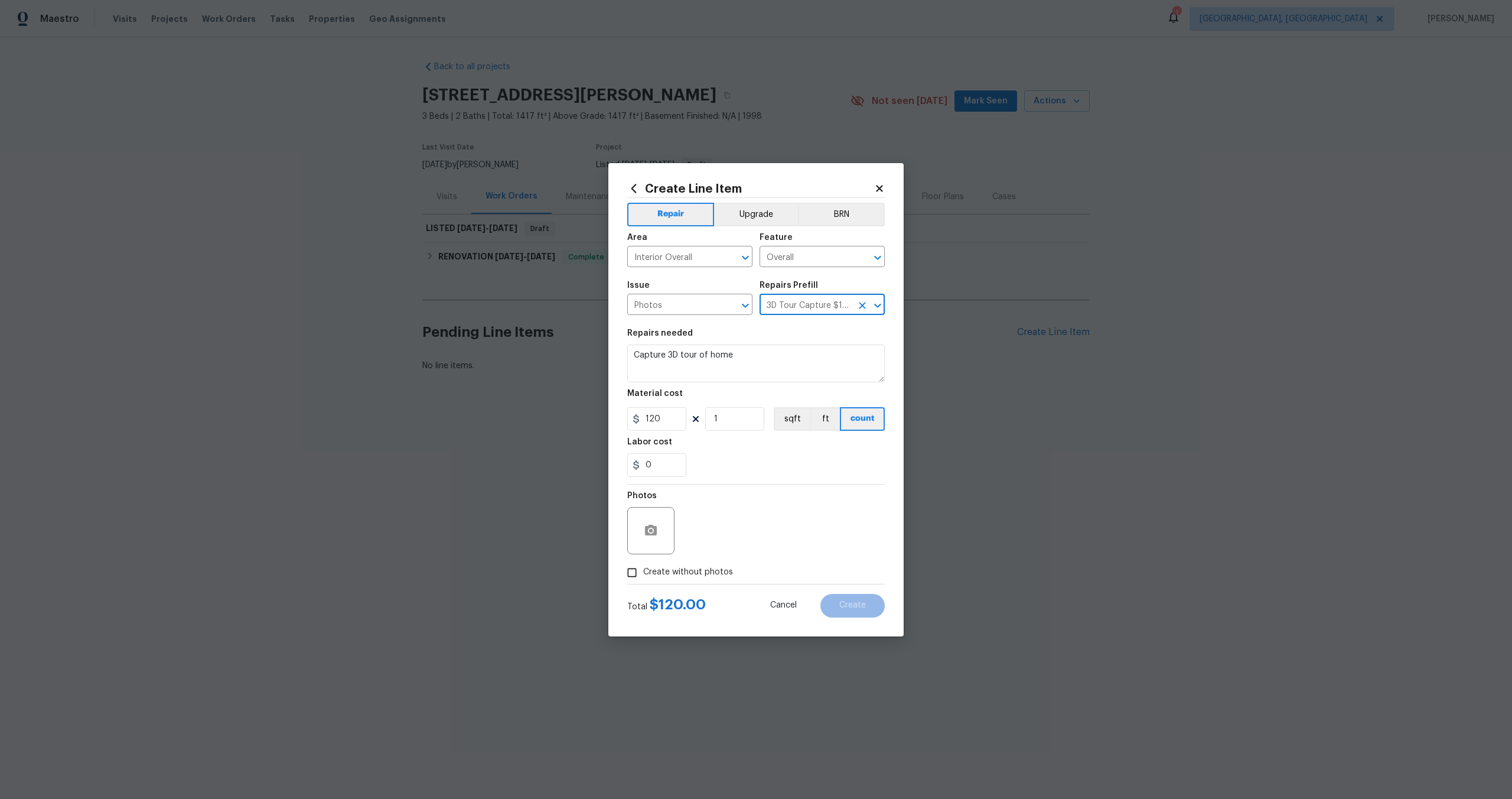
checkbox input "true"
click at [760, 534] on textarea at bounding box center [784, 530] width 201 height 47
type textarea "."
click at [854, 610] on button "Create" at bounding box center [853, 606] width 64 height 24
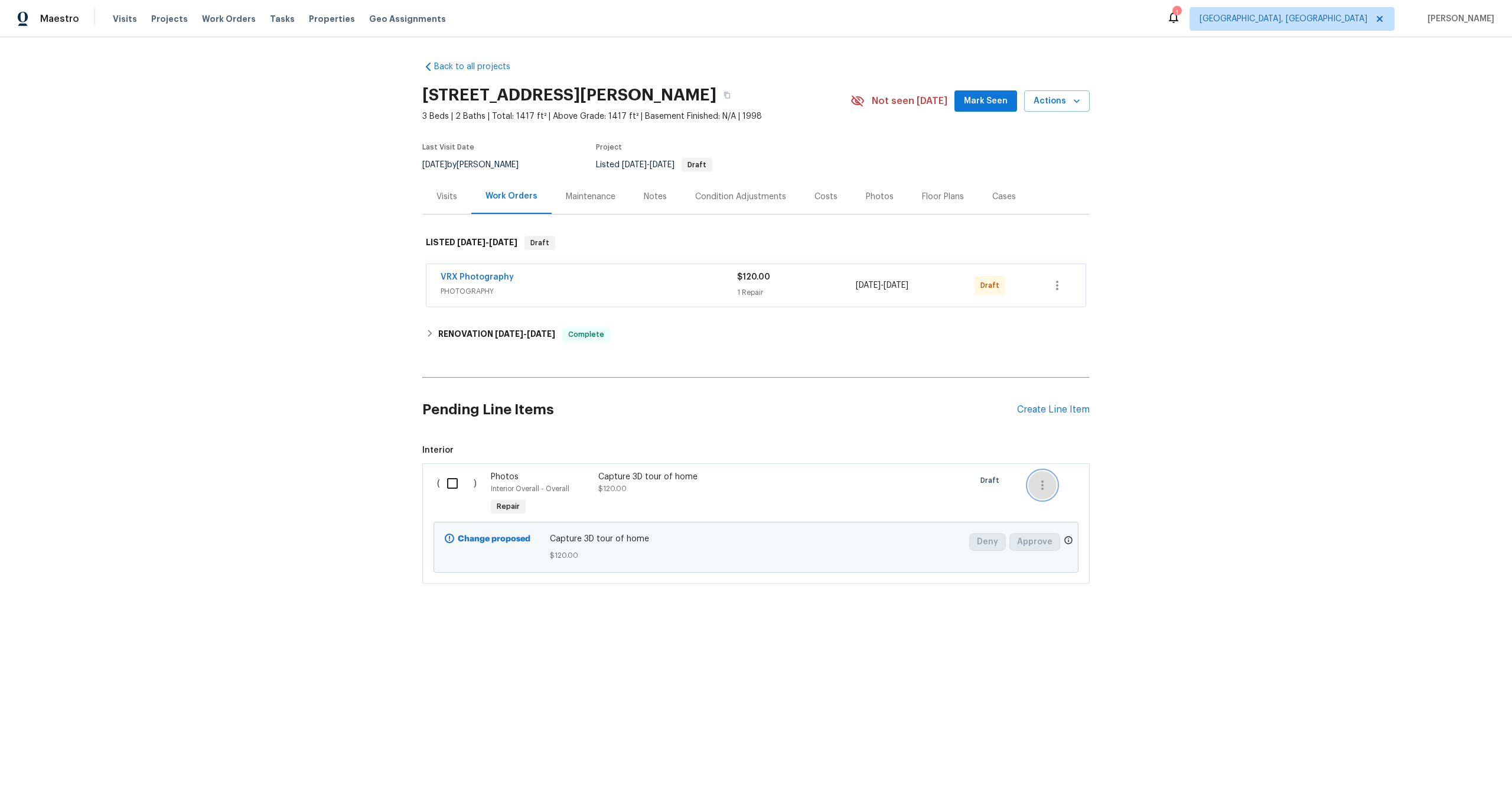
click at [1046, 488] on icon "button" at bounding box center [1042, 484] width 14 height 14
click at [1061, 476] on li "Cancel" at bounding box center [1051, 484] width 46 height 19
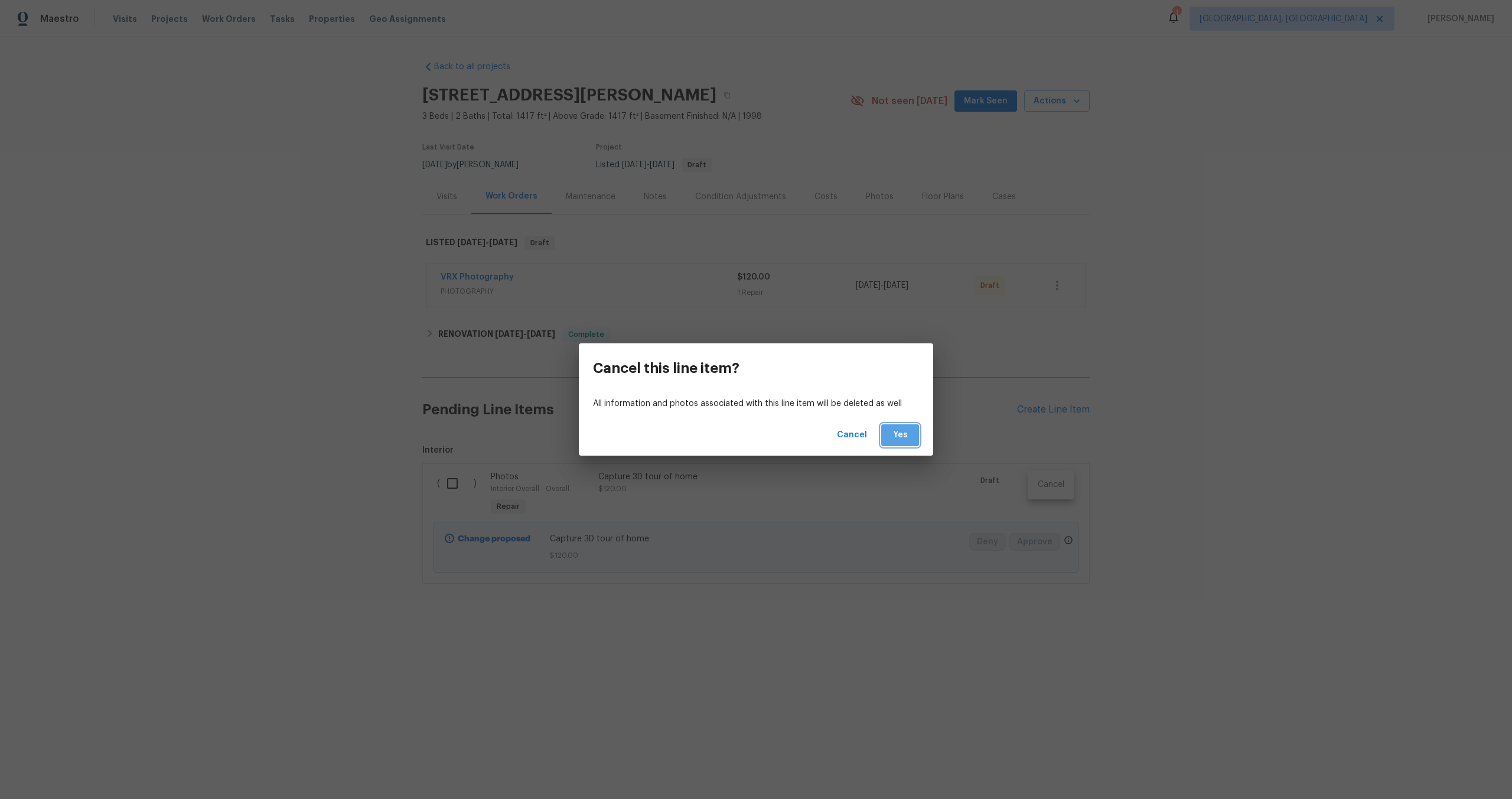
click at [911, 437] on button "Yes" at bounding box center [900, 435] width 38 height 22
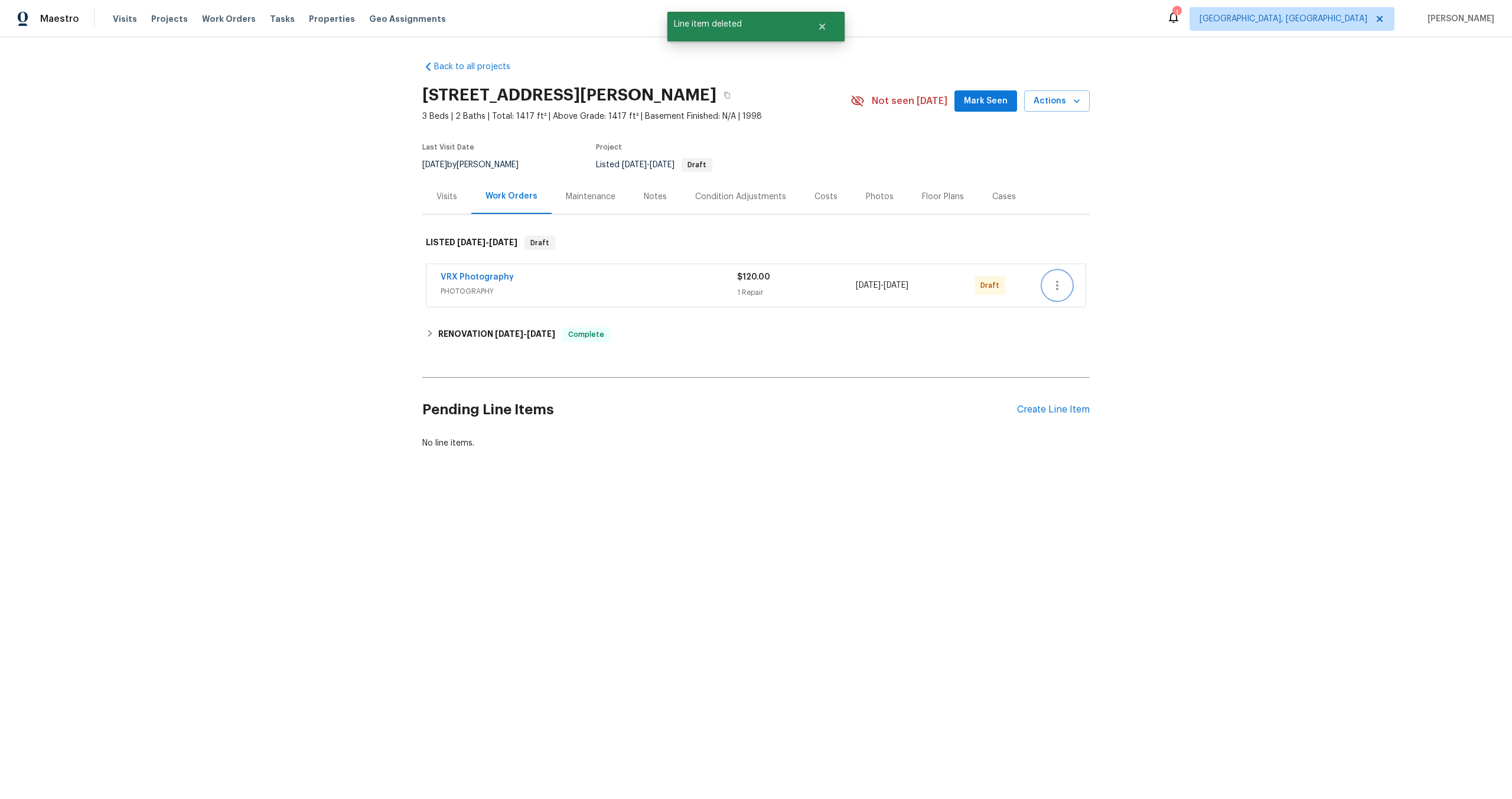
click at [1059, 285] on icon "button" at bounding box center [1057, 285] width 14 height 14
click at [1061, 285] on li "Send to Vendor" at bounding box center [1109, 286] width 132 height 19
click at [632, 326] on div at bounding box center [756, 399] width 1512 height 799
click at [550, 335] on span "[DATE]" at bounding box center [541, 333] width 28 height 8
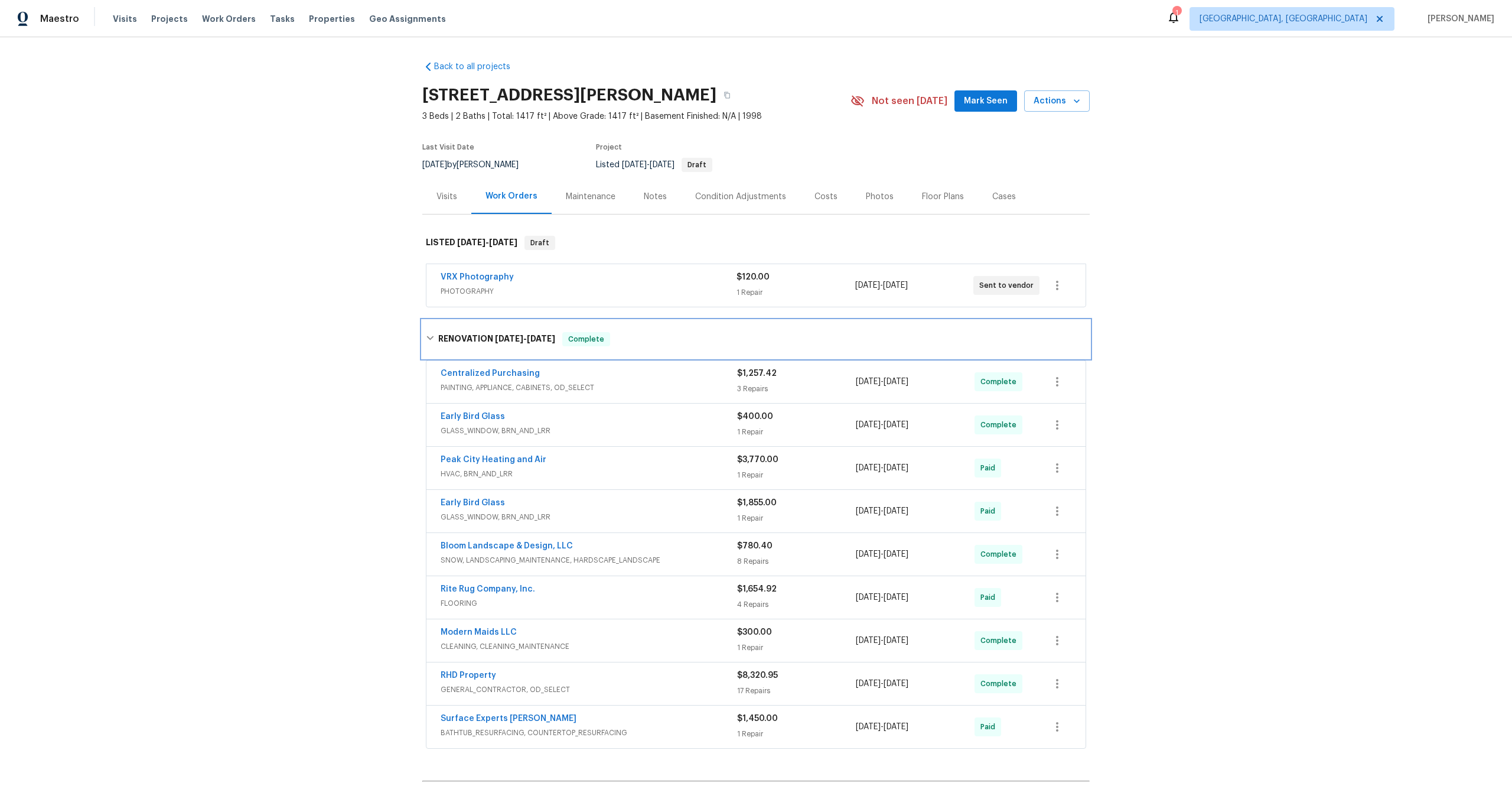
click at [551, 335] on span "[DATE]" at bounding box center [541, 338] width 28 height 8
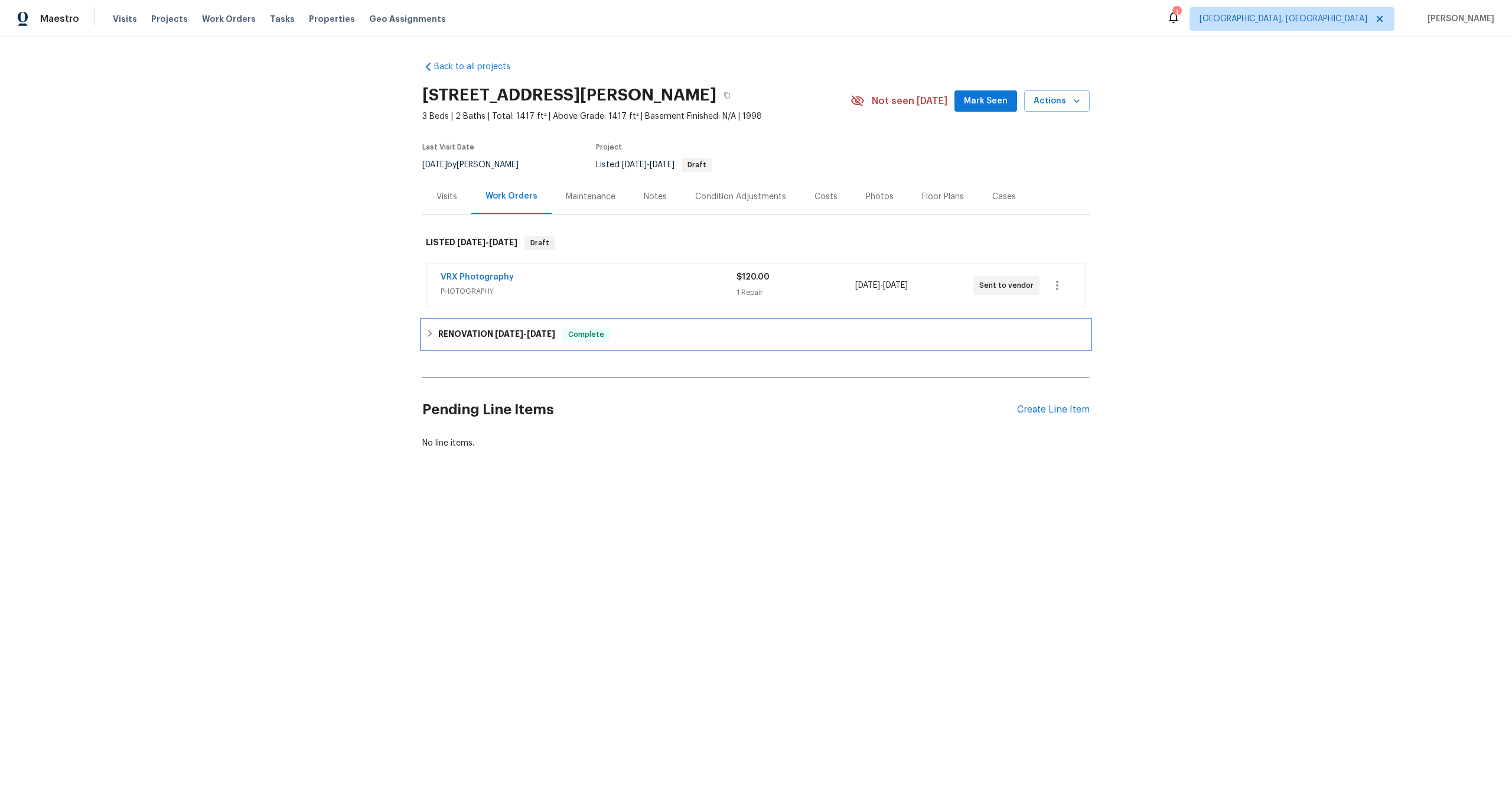
click at [528, 332] on span "9/17/25 - 10/4/25" at bounding box center [525, 333] width 60 height 8
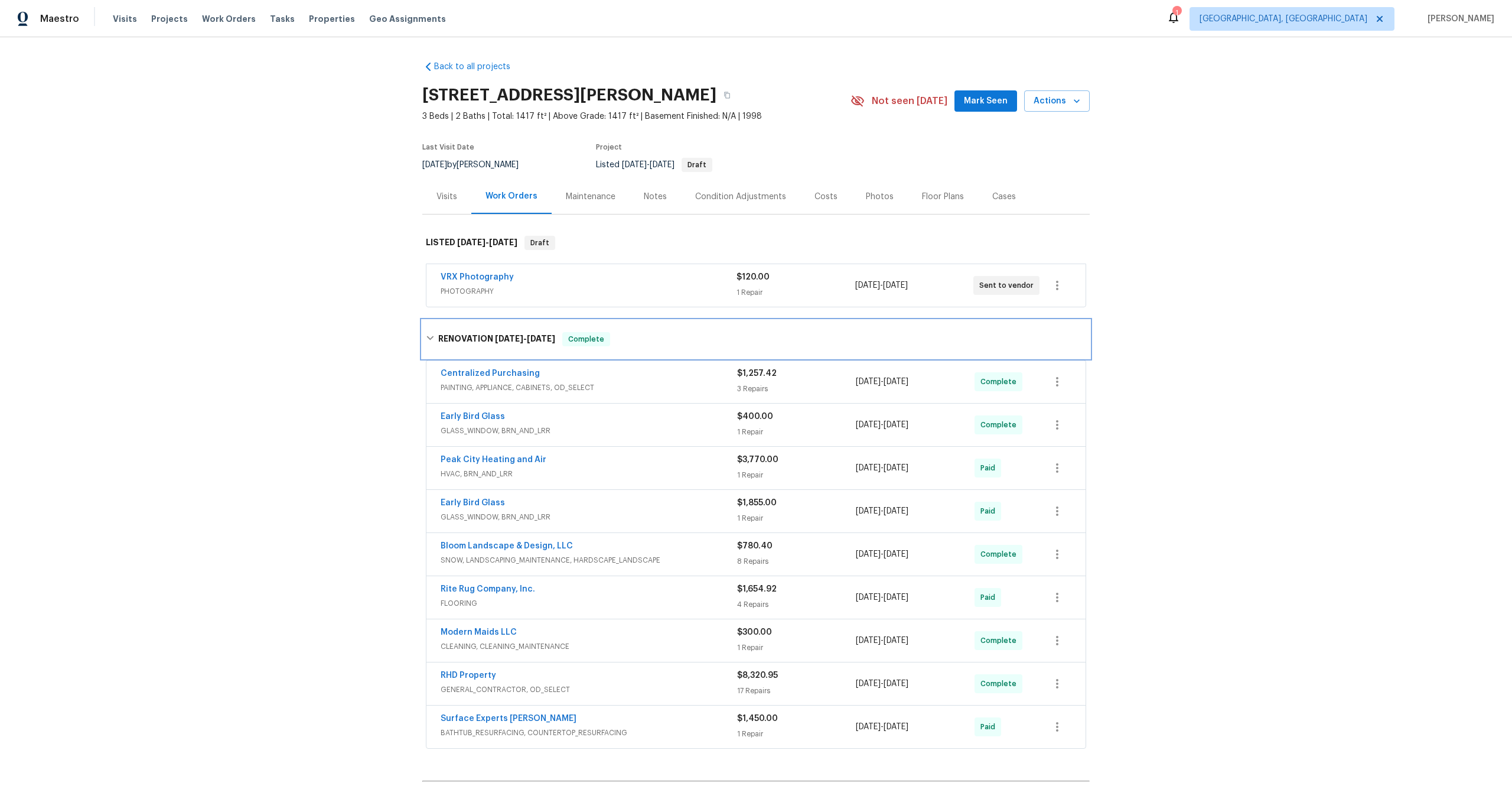
click at [531, 332] on h6 "RENOVATION 9/17/25 - 10/4/25" at bounding box center [497, 339] width 117 height 14
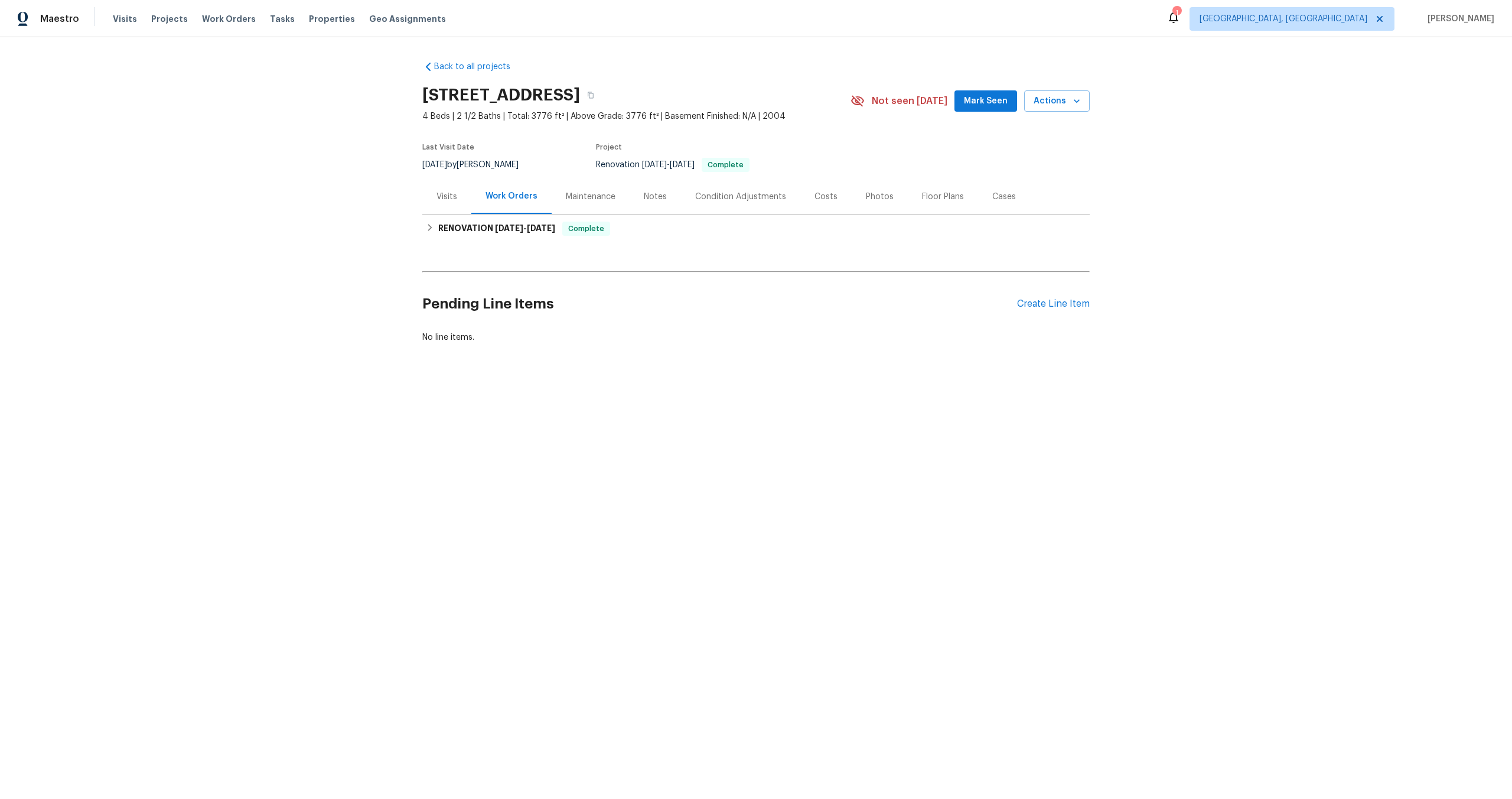
click at [580, 94] on h2 "[STREET_ADDRESS]" at bounding box center [501, 95] width 158 height 12
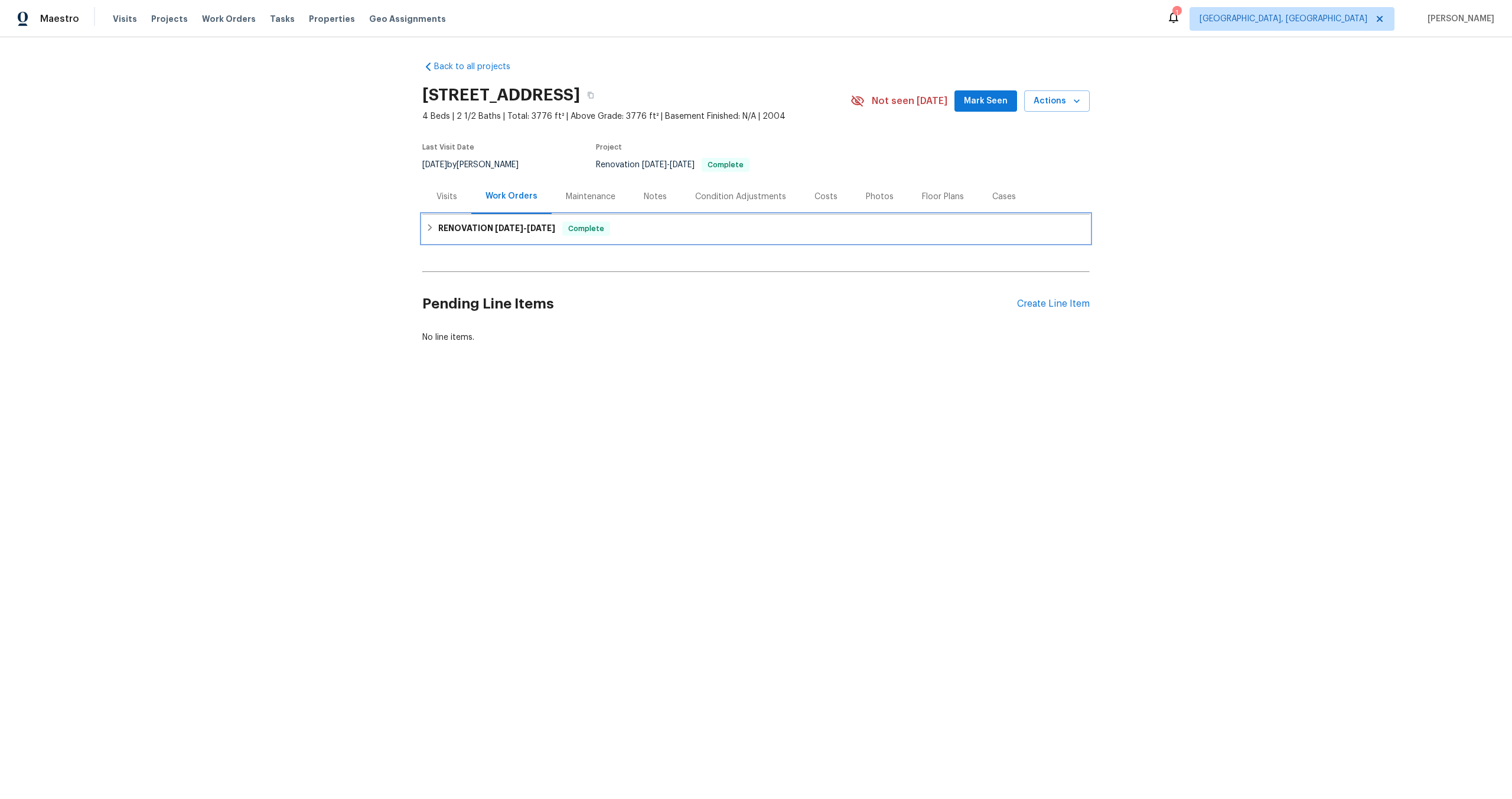
click at [630, 237] on div "RENOVATION [DATE] - [DATE] Complete" at bounding box center [756, 228] width 668 height 28
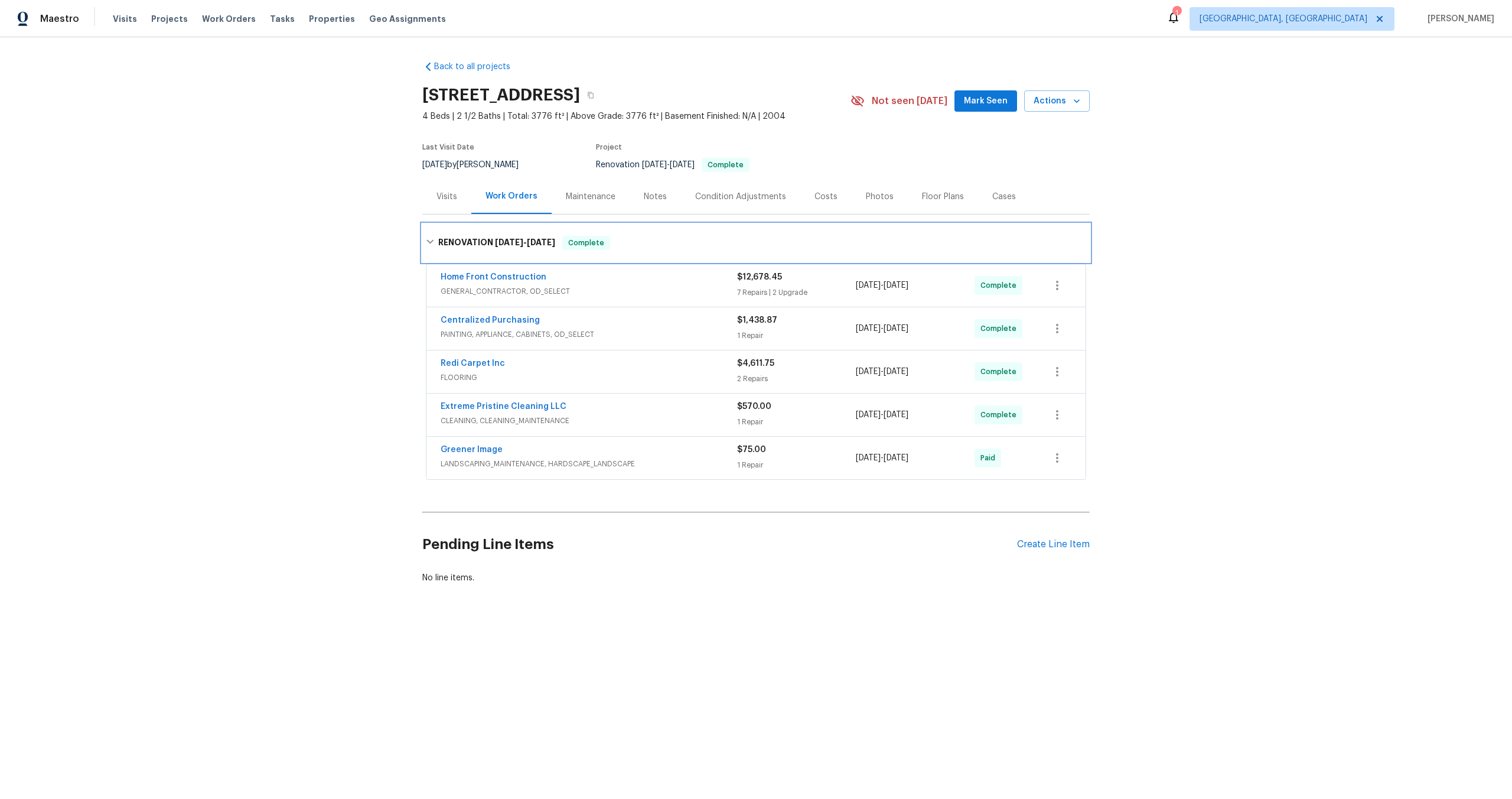
click at [630, 234] on div "RENOVATION [DATE] - [DATE] Complete" at bounding box center [756, 243] width 668 height 38
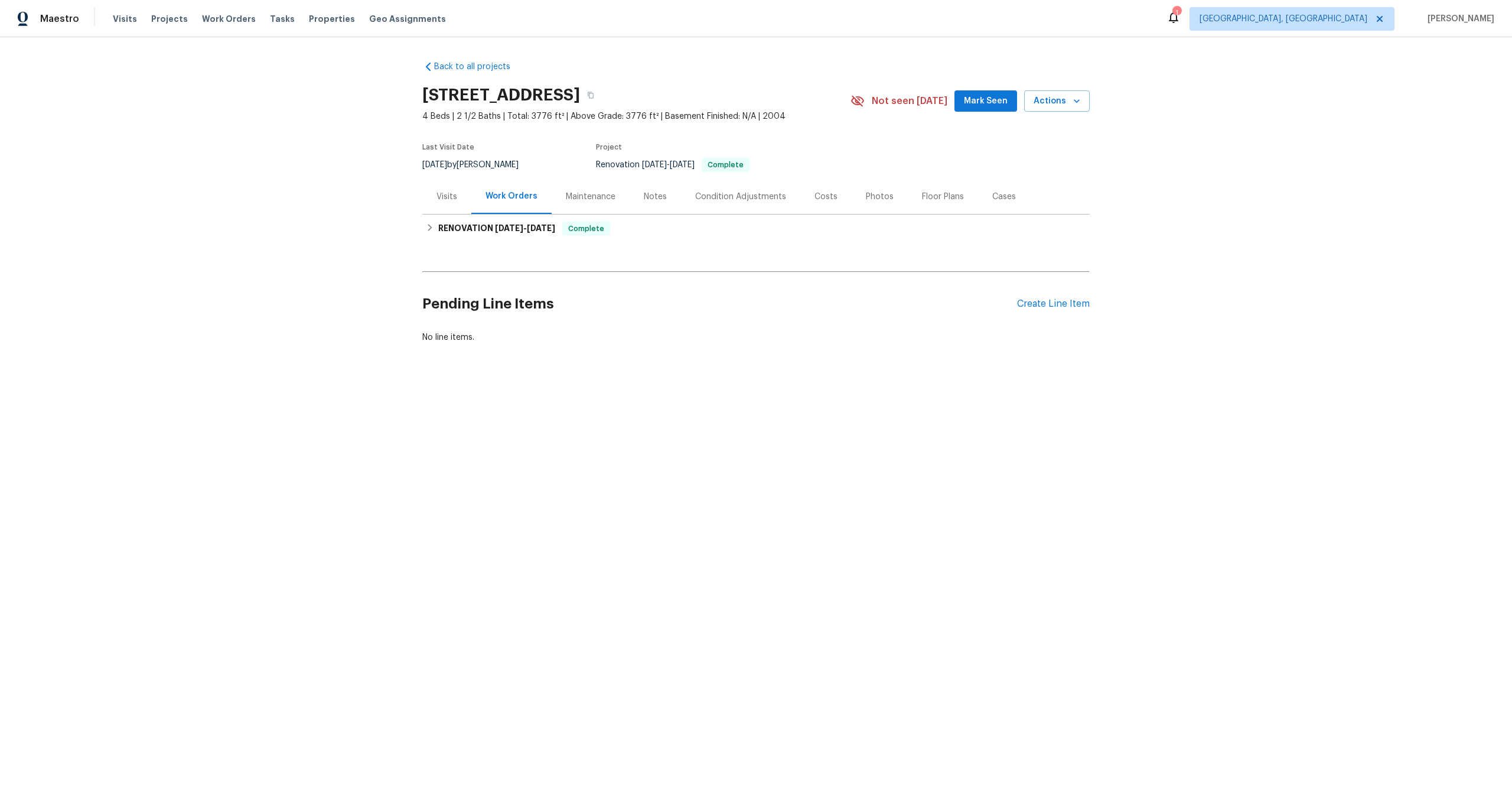
click at [714, 344] on div "Back to all projects [STREET_ADDRESS] 4 Beds | 2 1/2 Baths | Total: 3776 ft² | …" at bounding box center [756, 202] width 668 height 301
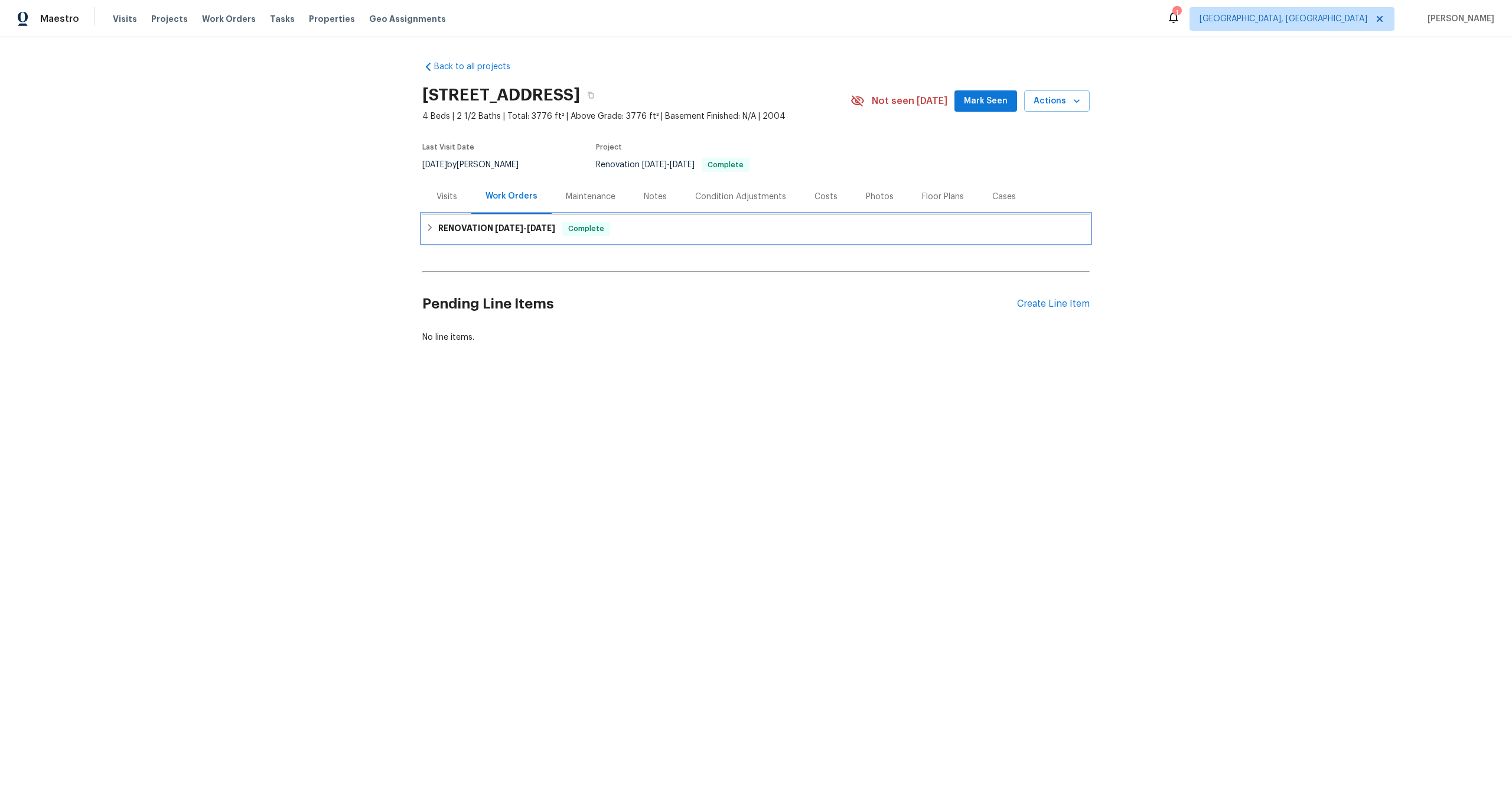
click at [701, 238] on div "RENOVATION [DATE] - [DATE] Complete" at bounding box center [756, 228] width 668 height 28
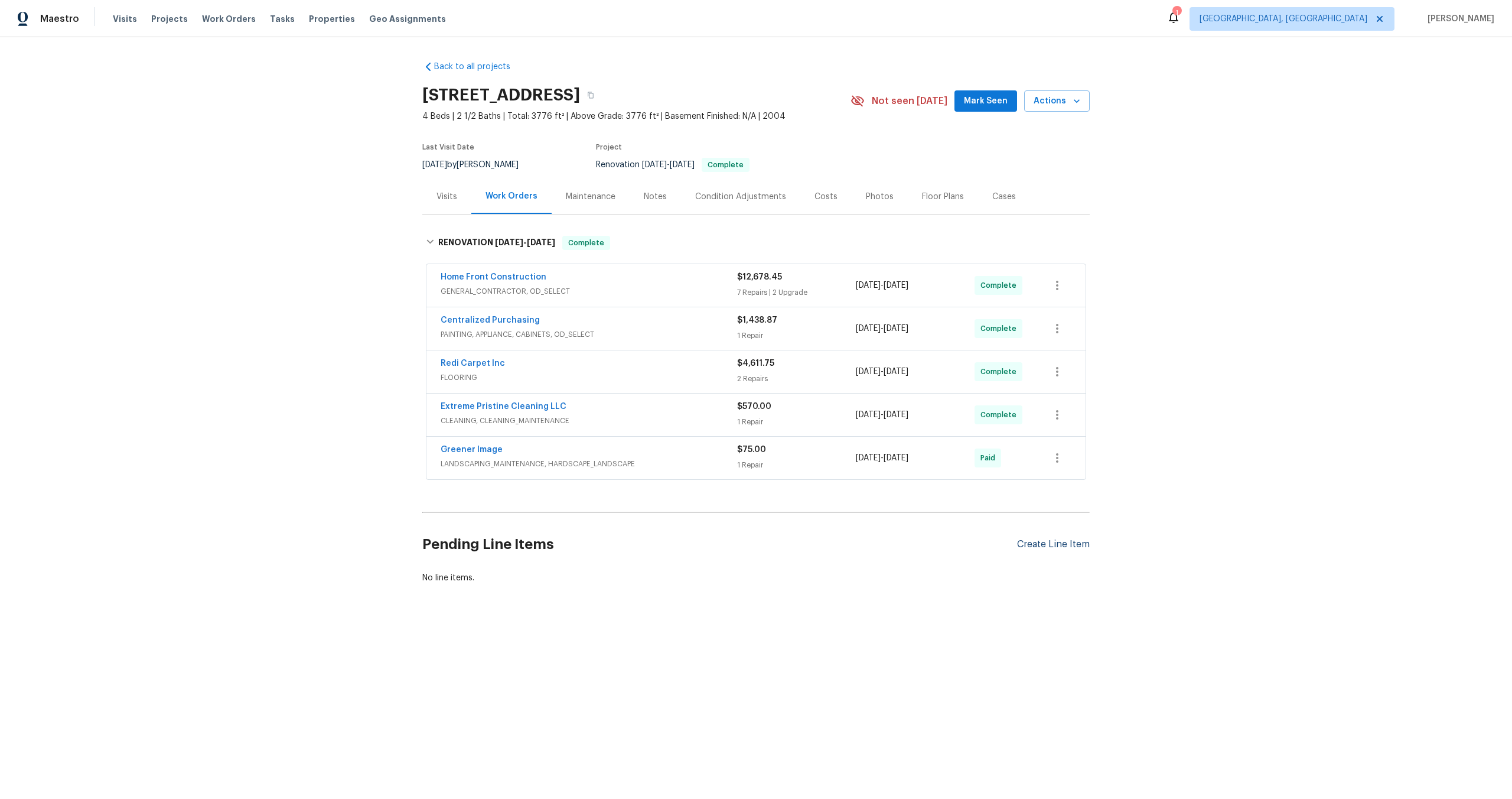
click at [1061, 543] on div "Create Line Item" at bounding box center [1053, 544] width 73 height 11
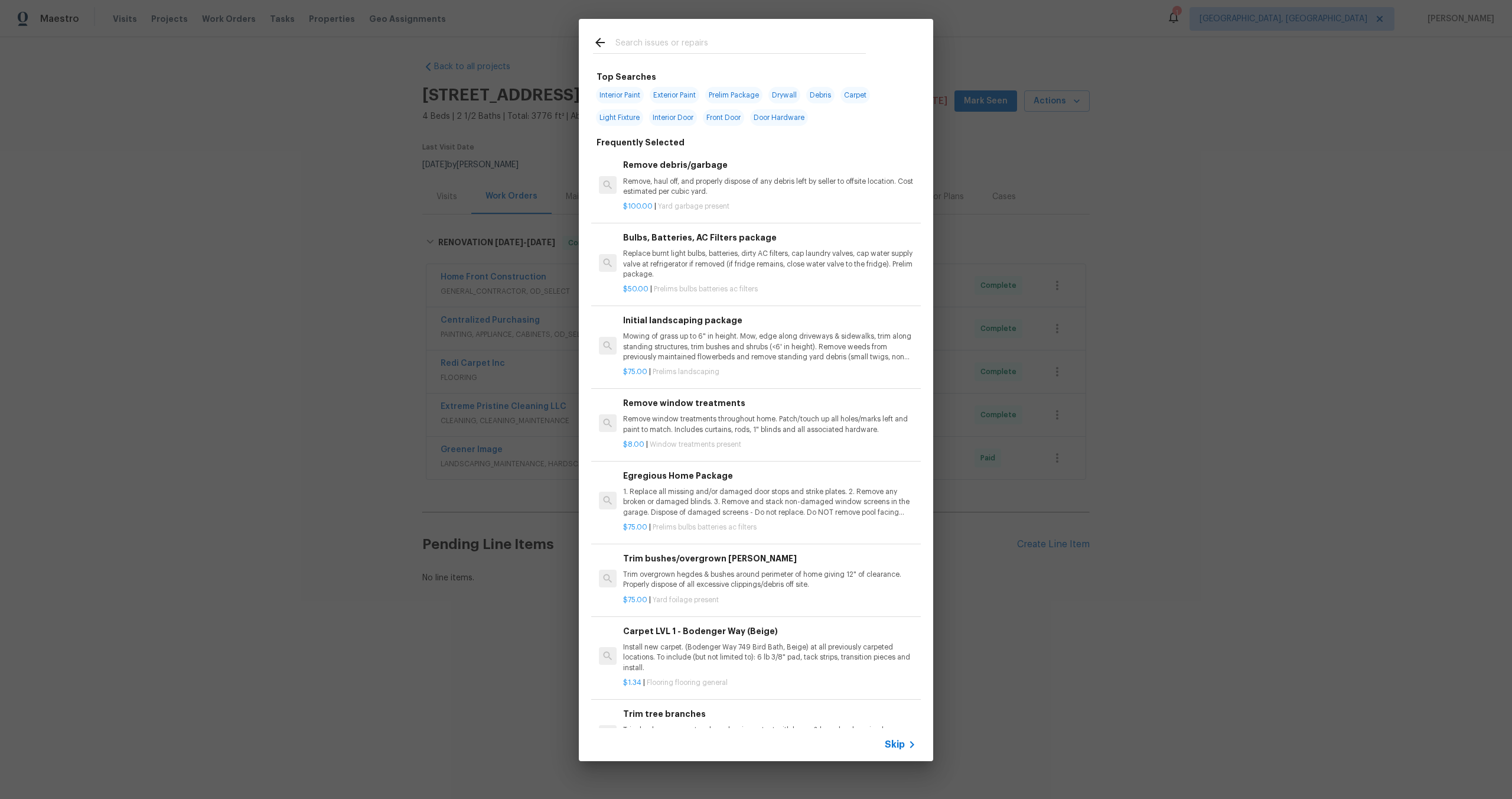
click at [903, 743] on span "Skip" at bounding box center [894, 744] width 20 height 12
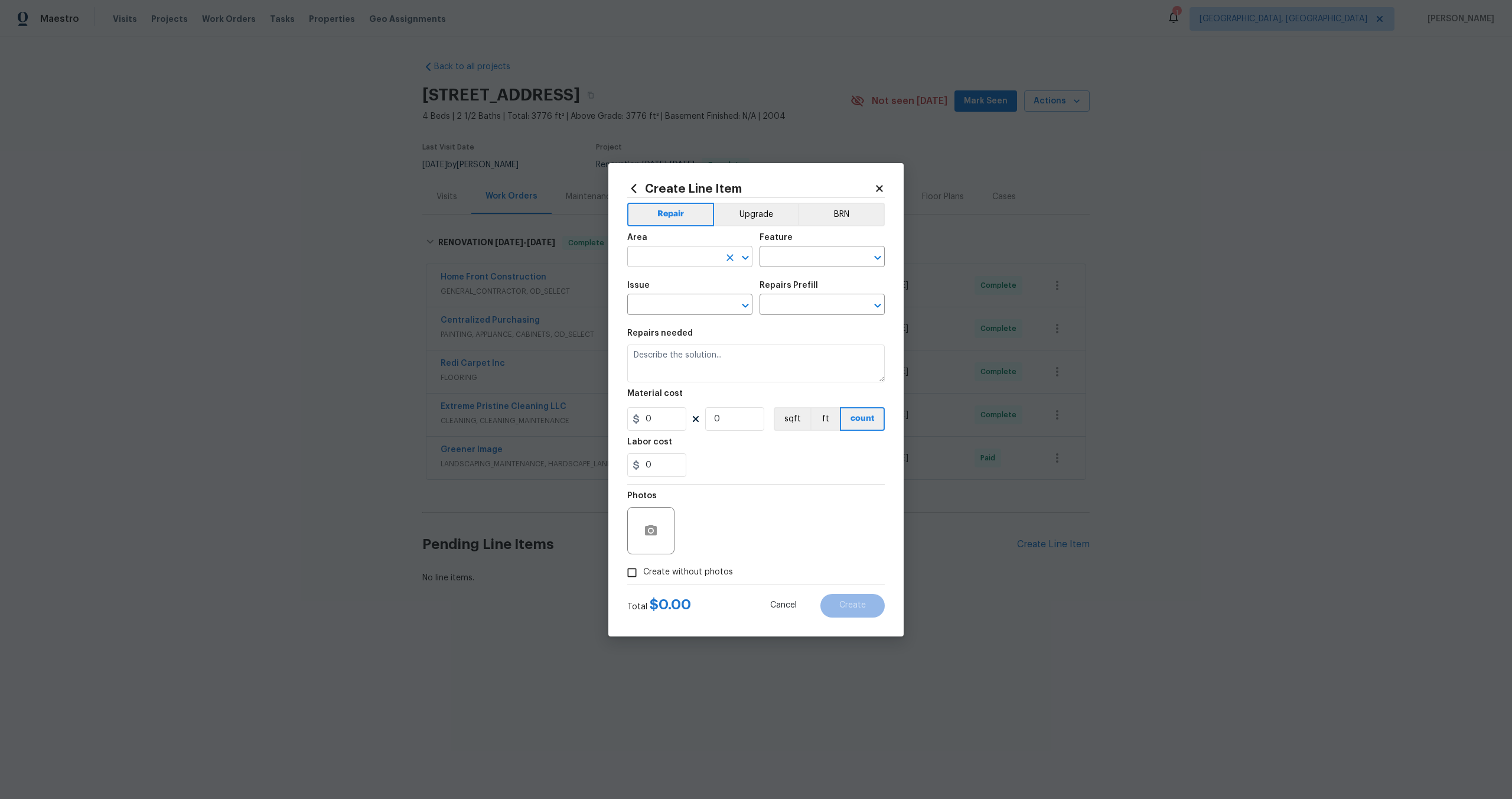
click at [688, 258] on input "text" at bounding box center [673, 258] width 92 height 18
click at [694, 306] on li "Interior Overall" at bounding box center [689, 303] width 125 height 19
type input "Interior Overall"
click at [791, 259] on input "text" at bounding box center [805, 258] width 92 height 18
click at [780, 307] on li "Overall" at bounding box center [822, 312] width 125 height 19
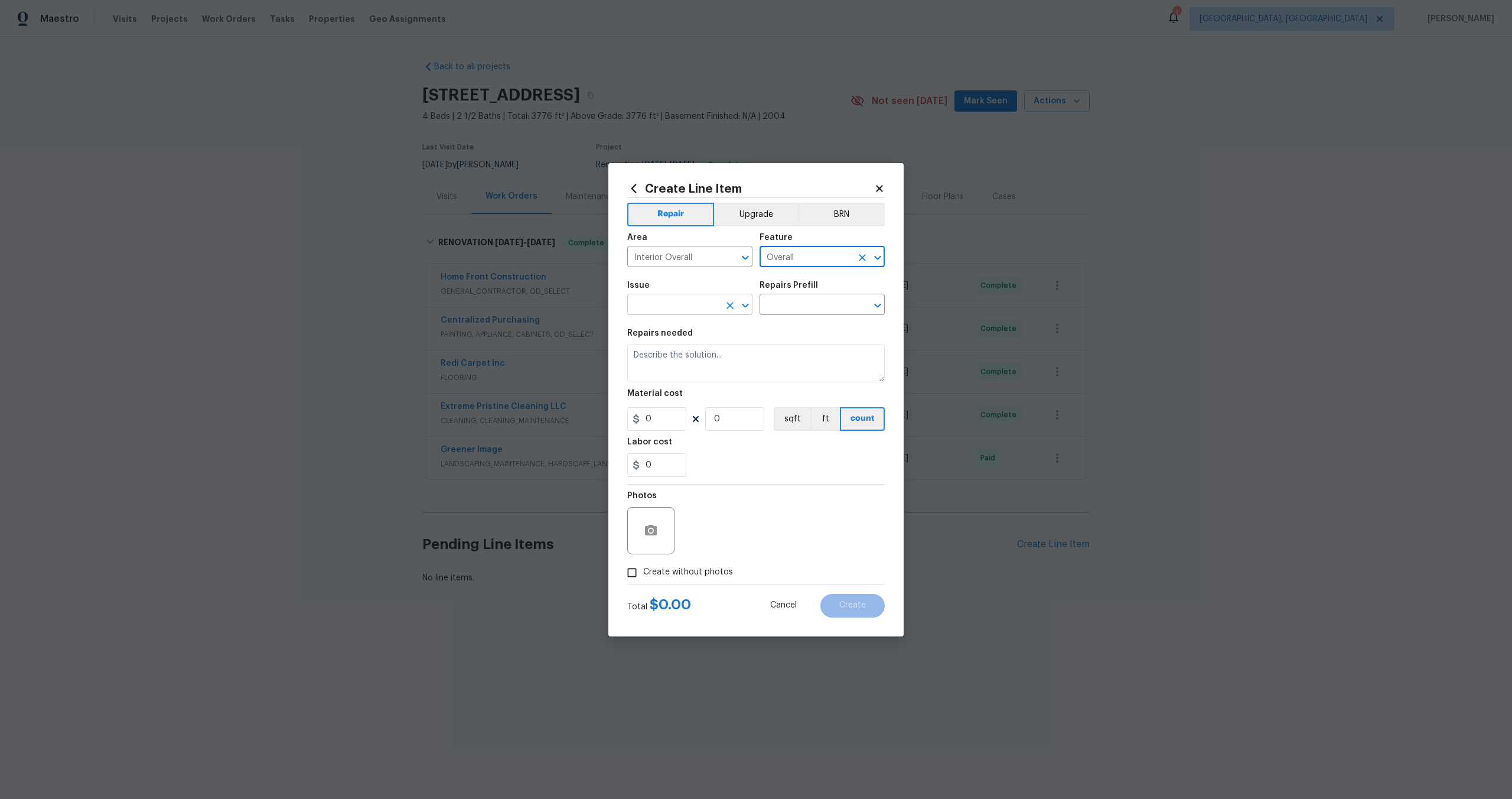
type input "Overall"
click at [709, 307] on input "text" at bounding box center [673, 306] width 92 height 18
click at [685, 361] on li "Photos" at bounding box center [689, 360] width 125 height 19
type input "Photos"
click at [796, 297] on input "text" at bounding box center [805, 306] width 92 height 18
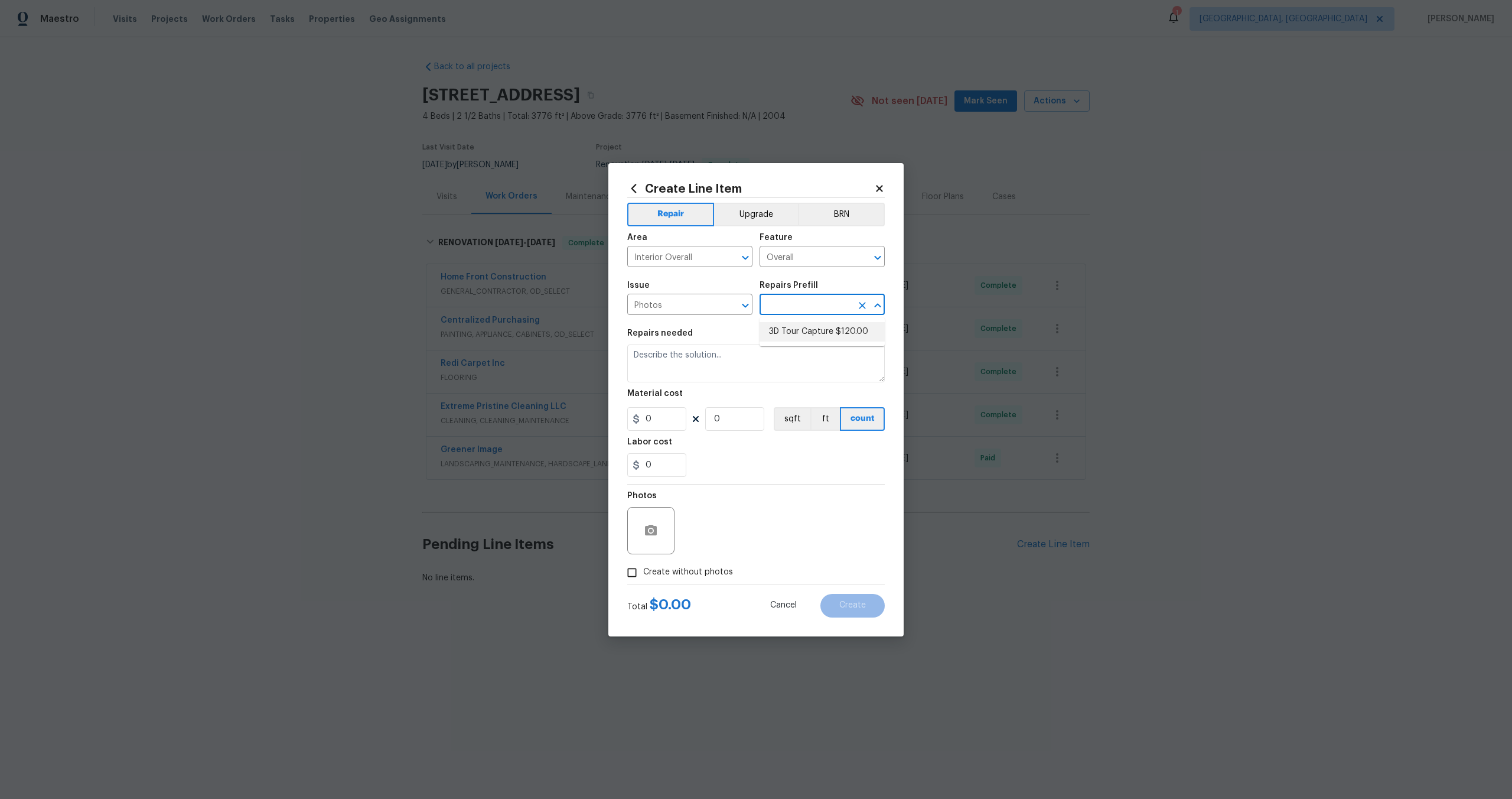
click at [791, 333] on li "3D Tour Capture $120.00" at bounding box center [822, 332] width 125 height 19
type input "3D Tour Capture $120.00"
type textarea "Capture 3D tour of home"
type input "1"
type input "120"
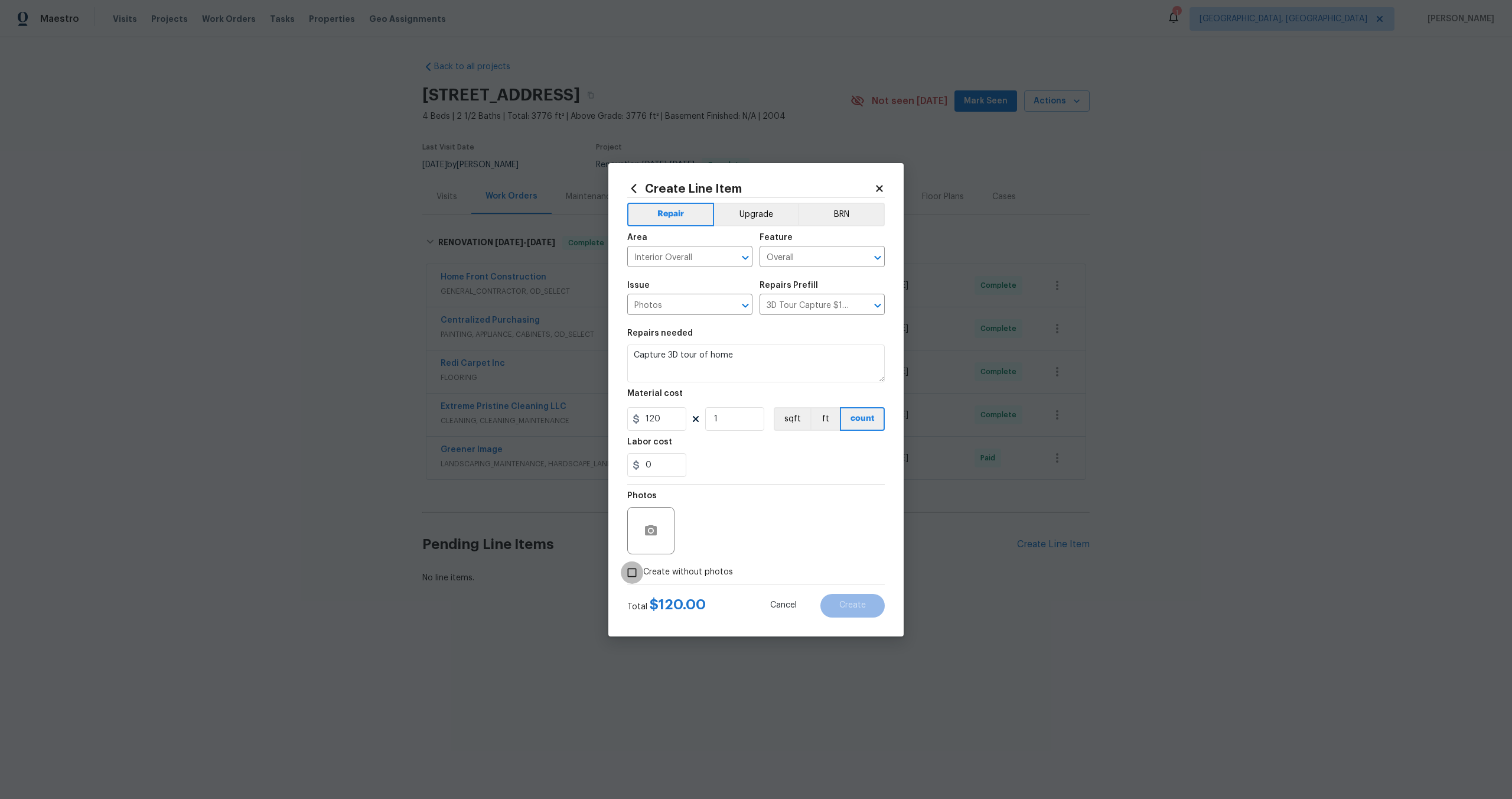
click at [630, 577] on input "Create without photos" at bounding box center [632, 573] width 22 height 22
checkbox input "true"
click at [749, 520] on textarea at bounding box center [784, 530] width 201 height 47
type textarea "."
click at [847, 601] on span "Create" at bounding box center [853, 606] width 27 height 9
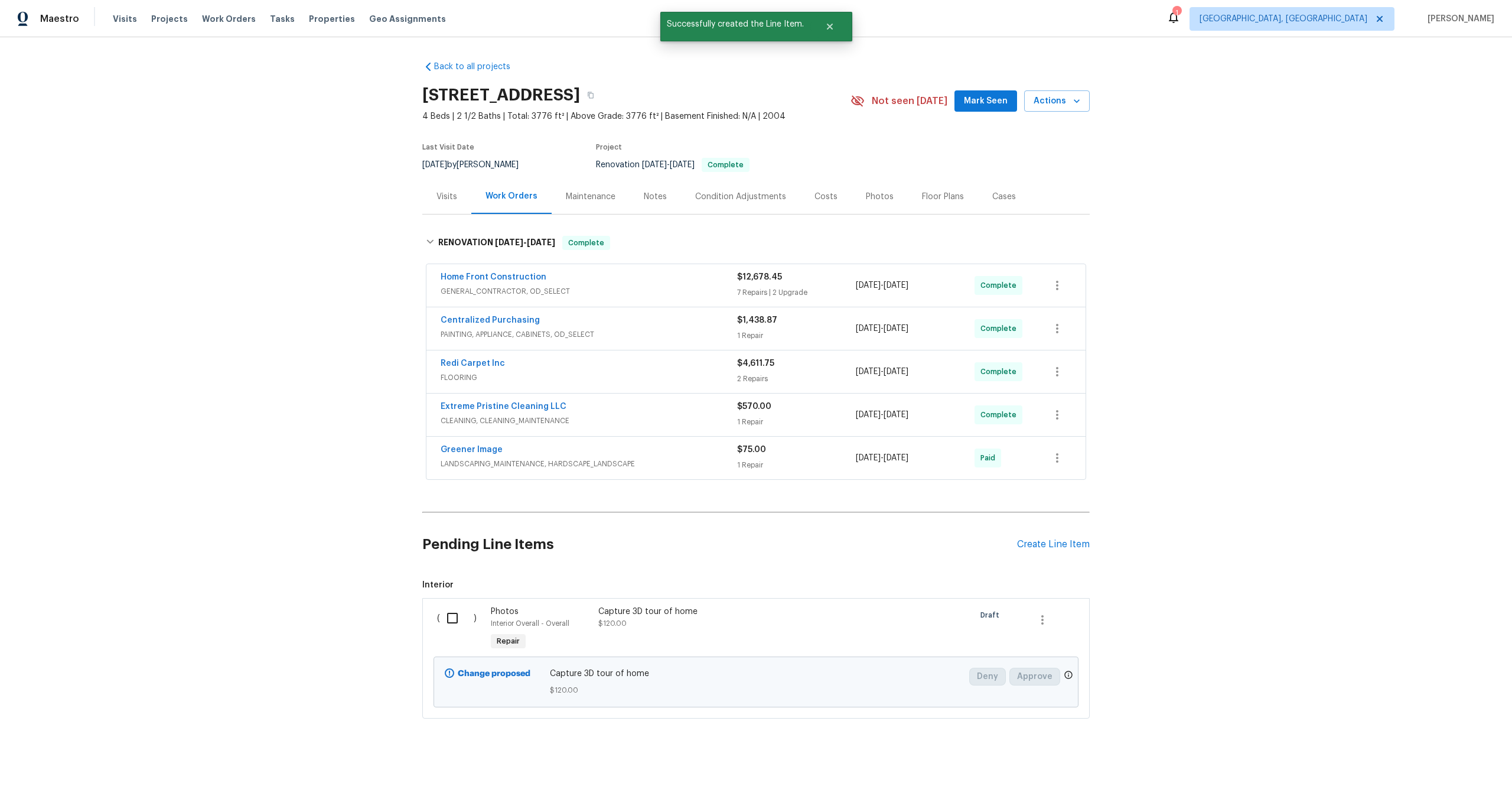
click at [455, 623] on input "checkbox" at bounding box center [457, 618] width 34 height 25
checkbox input "true"
click at [1434, 779] on button "Create Work Order" at bounding box center [1445, 769] width 97 height 22
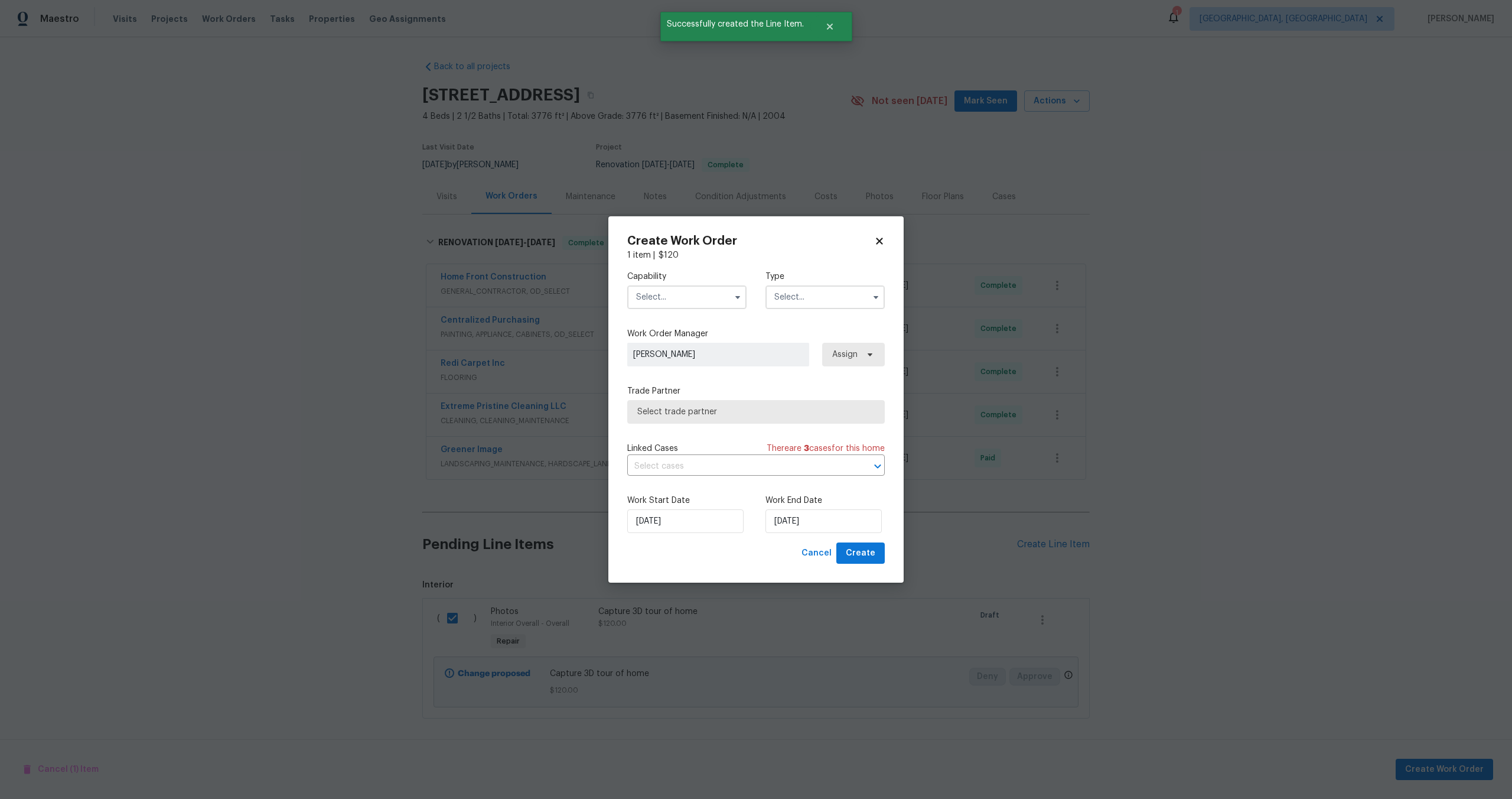
click at [693, 294] on input "text" at bounding box center [686, 297] width 119 height 24
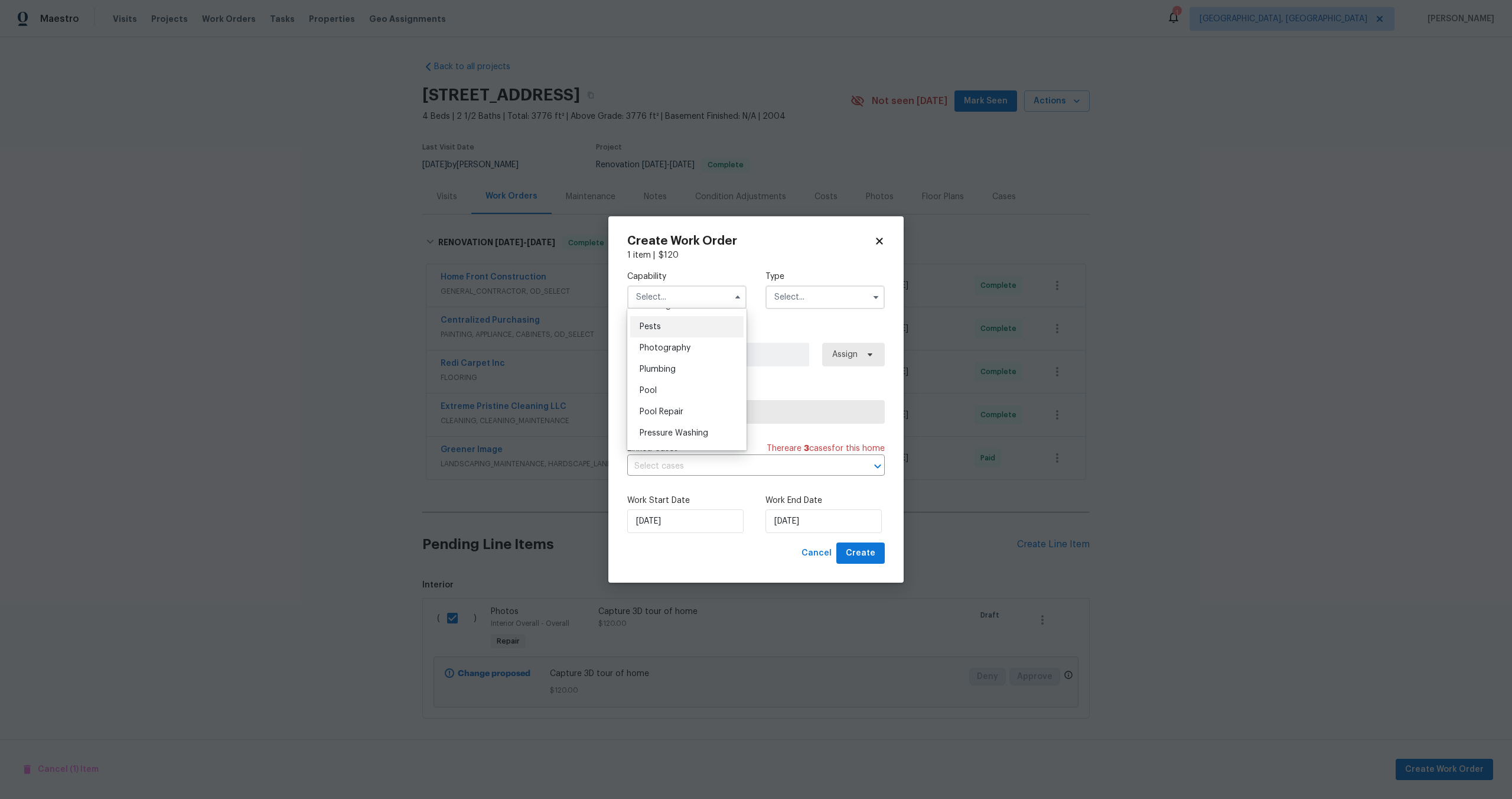
scroll to position [1005, 0]
click at [679, 352] on span "Photography" at bounding box center [665, 353] width 51 height 8
type input "Photography"
click at [808, 294] on input "text" at bounding box center [825, 297] width 119 height 24
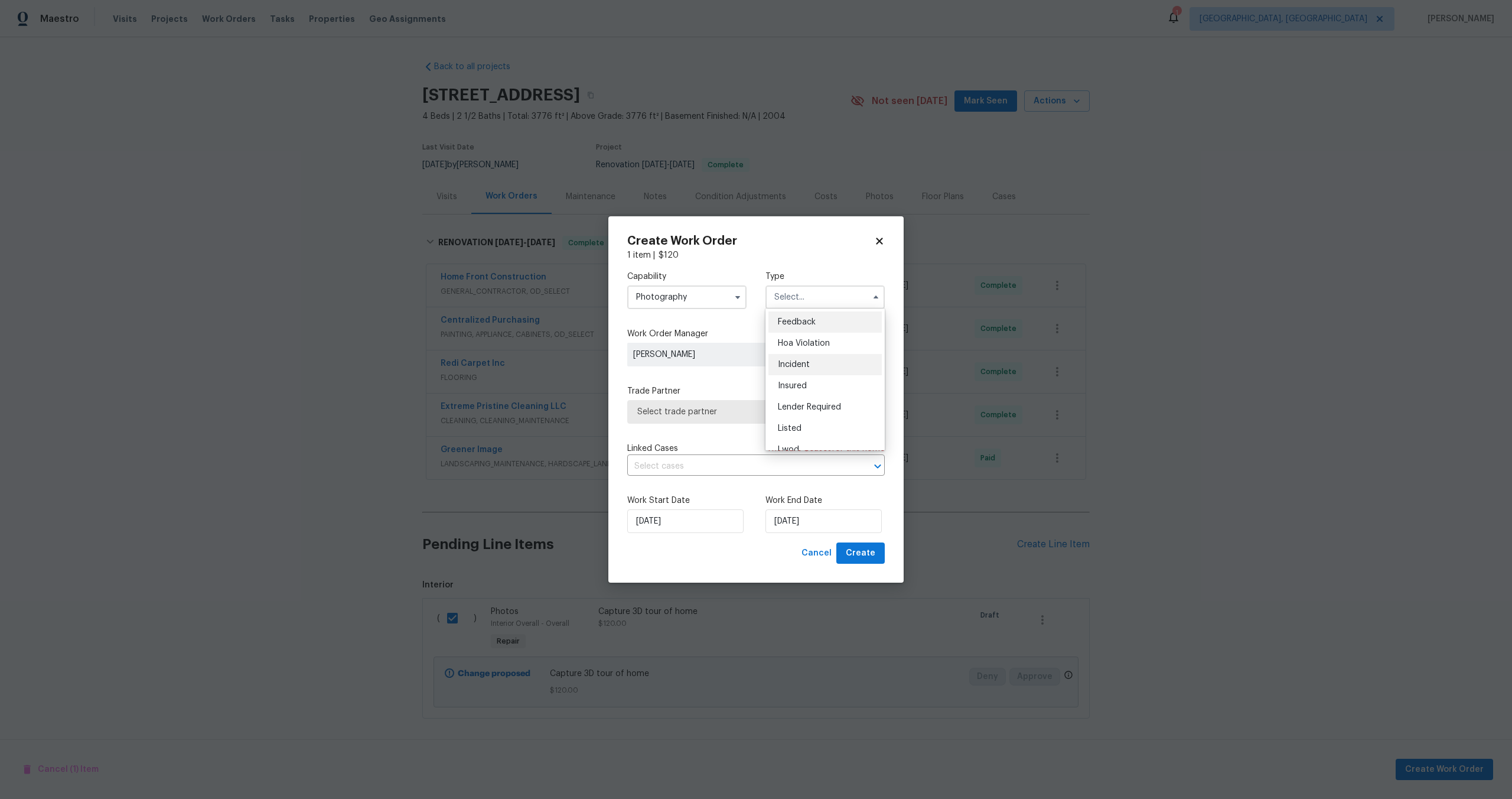
scroll to position [141, 0]
click at [800, 332] on span "Other" at bounding box center [789, 330] width 23 height 8
type input "Other"
click at [734, 416] on span "Select trade partner" at bounding box center [748, 412] width 220 height 12
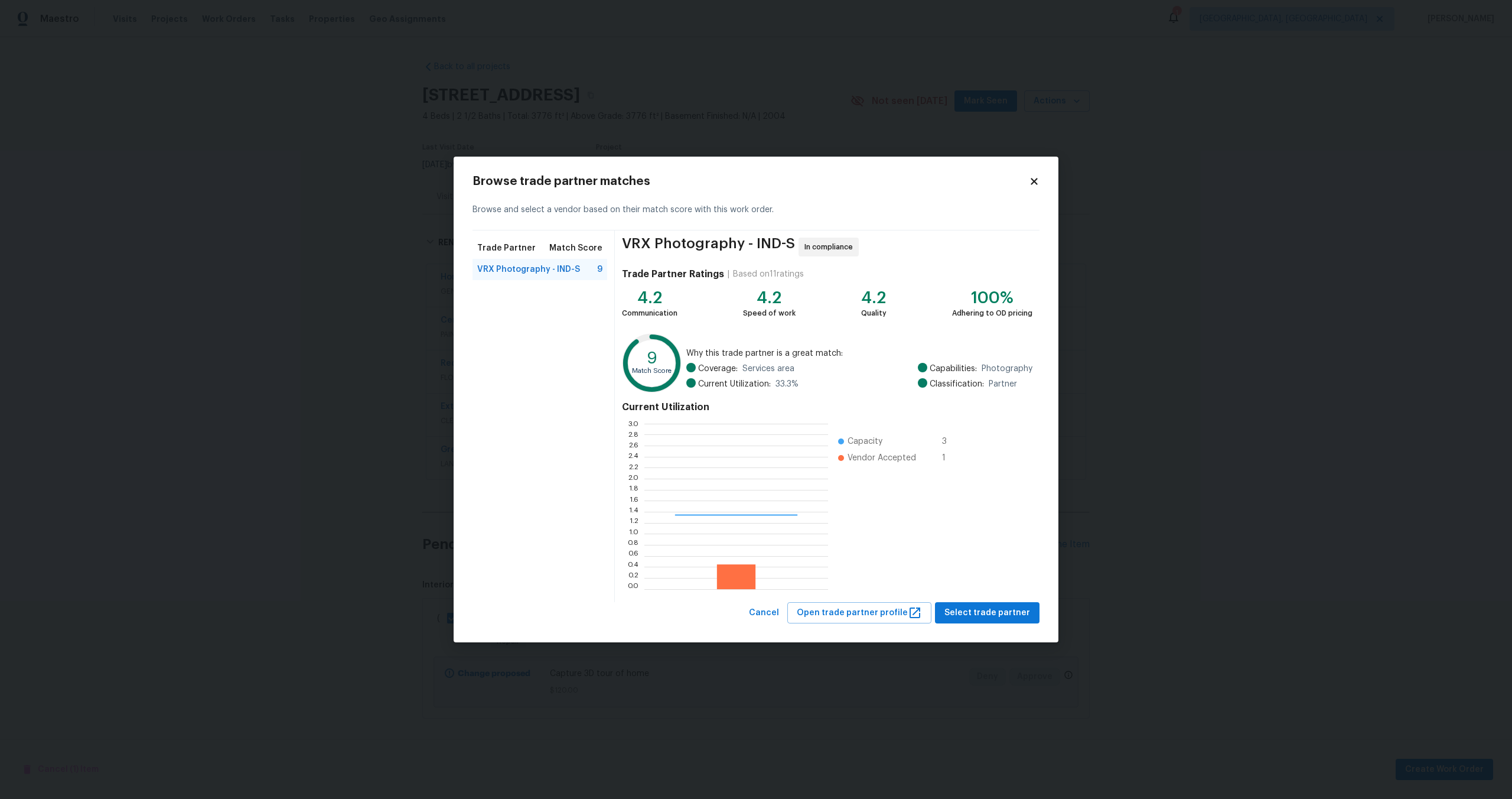
scroll to position [165, 183]
click at [1010, 613] on span "Select trade partner" at bounding box center [987, 613] width 85 height 15
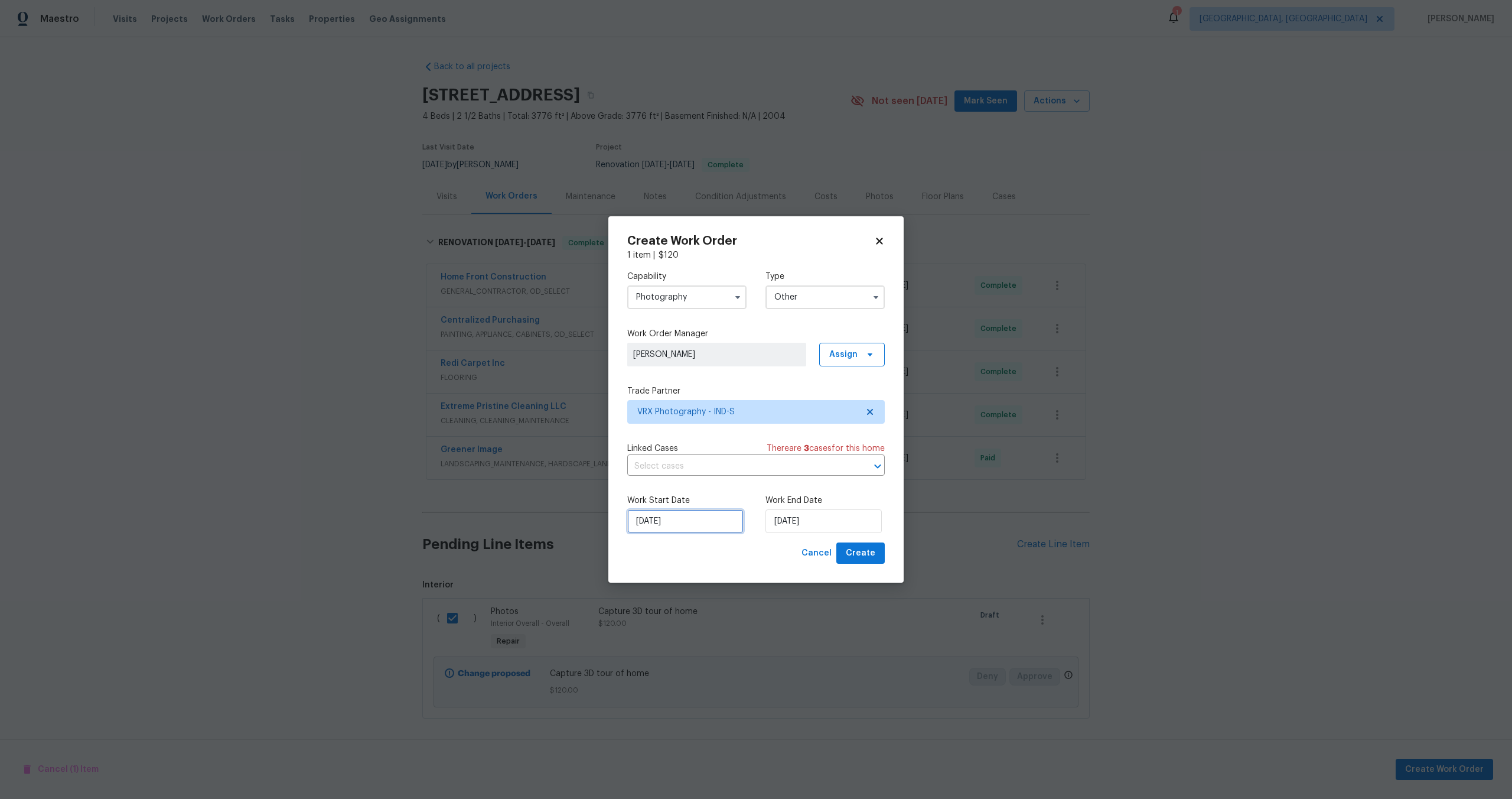
click at [706, 520] on input "08/10/2025" at bounding box center [685, 521] width 116 height 24
click at [802, 514] on input "08/10/2025" at bounding box center [823, 521] width 116 height 24
click at [836, 434] on div "9" at bounding box center [840, 436] width 19 height 16
type input "09/10/2025"
click at [868, 554] on span "Create" at bounding box center [860, 553] width 29 height 15
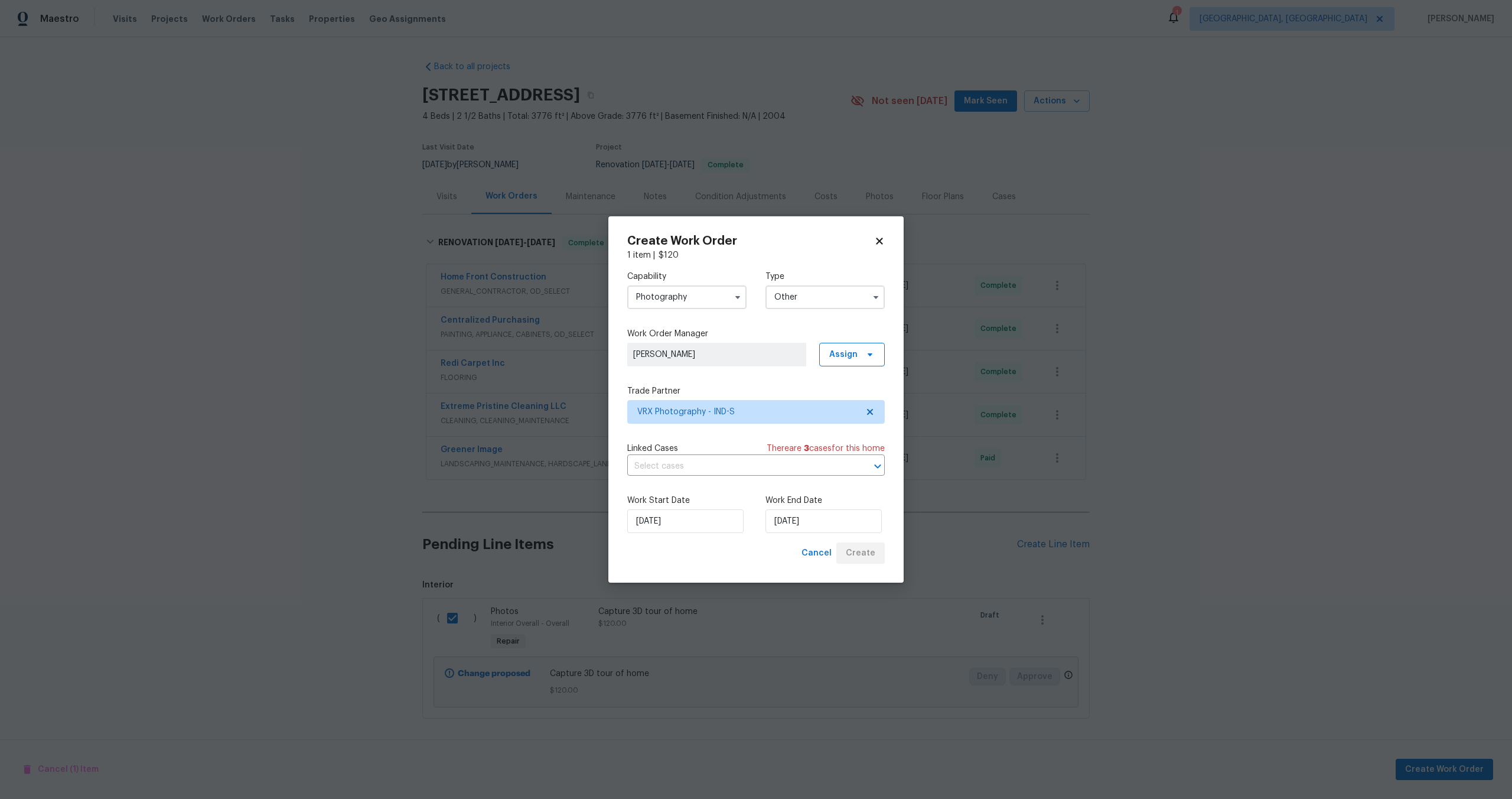
checkbox input "false"
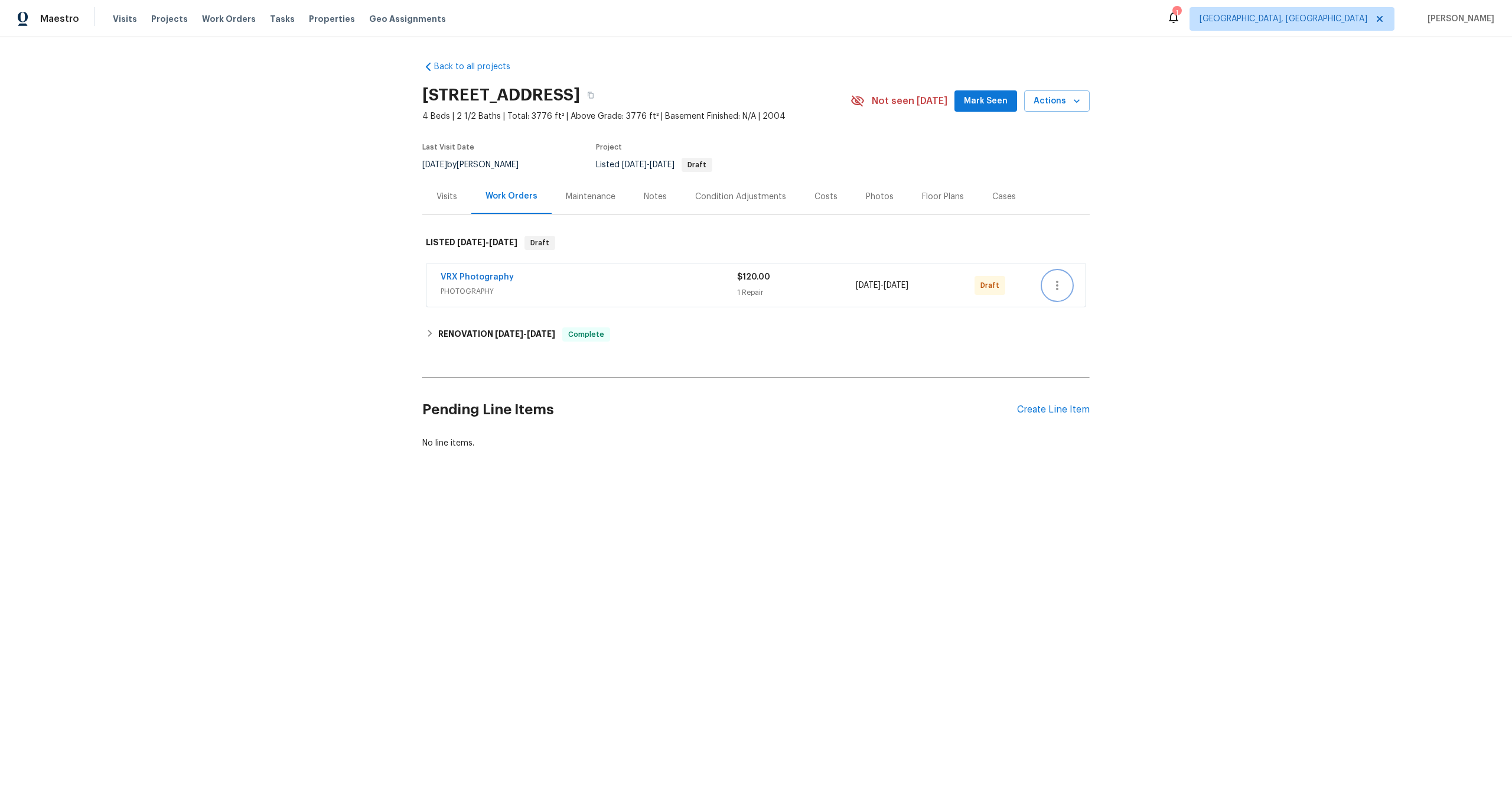
click at [1045, 285] on button "button" at bounding box center [1058, 285] width 28 height 28
click at [1060, 288] on li "Send to Vendor" at bounding box center [1109, 286] width 132 height 19
click at [680, 283] on div "VRX Photography" at bounding box center [588, 278] width 296 height 14
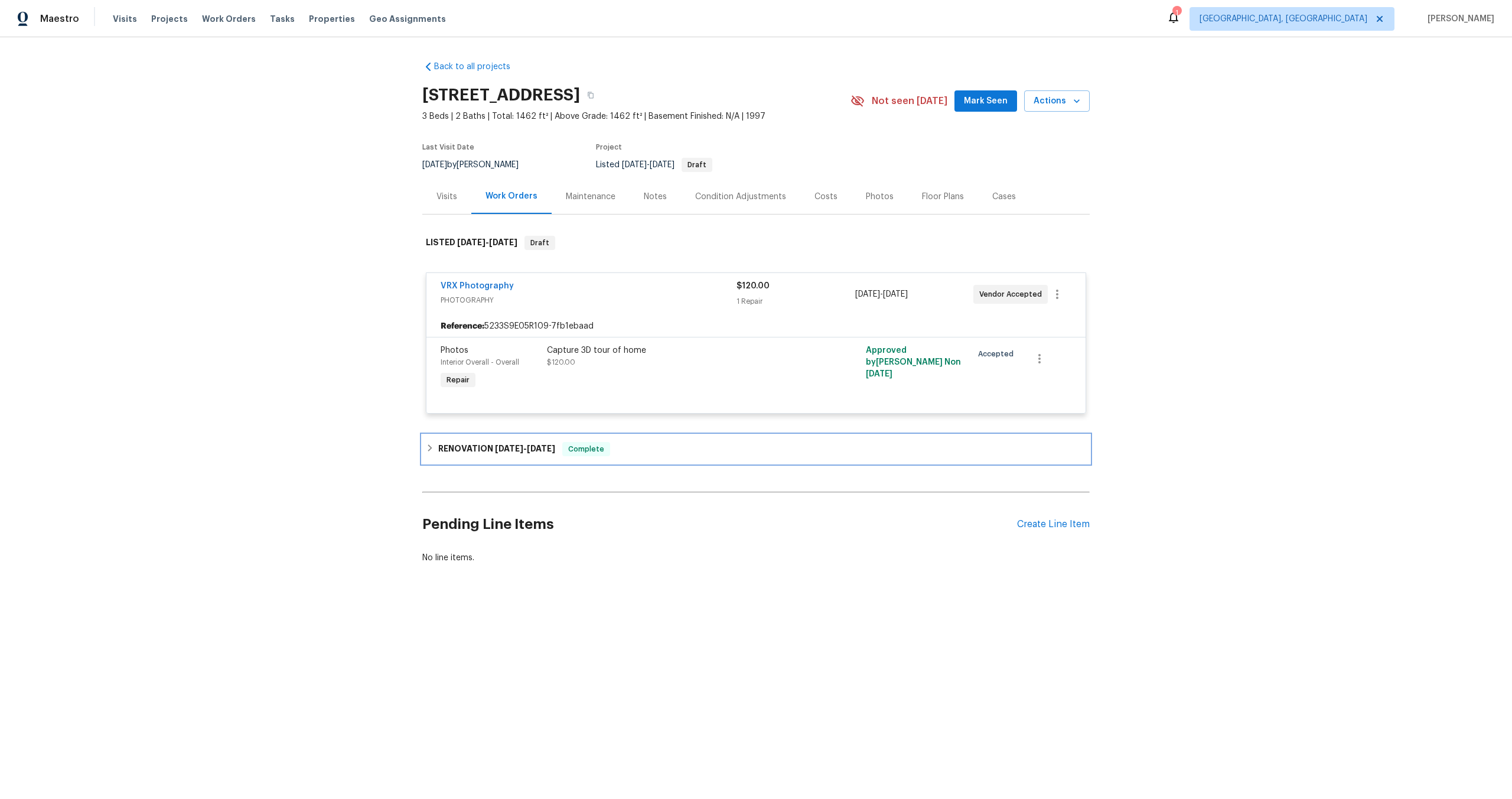
click at [513, 449] on span "[DATE]" at bounding box center [509, 448] width 28 height 8
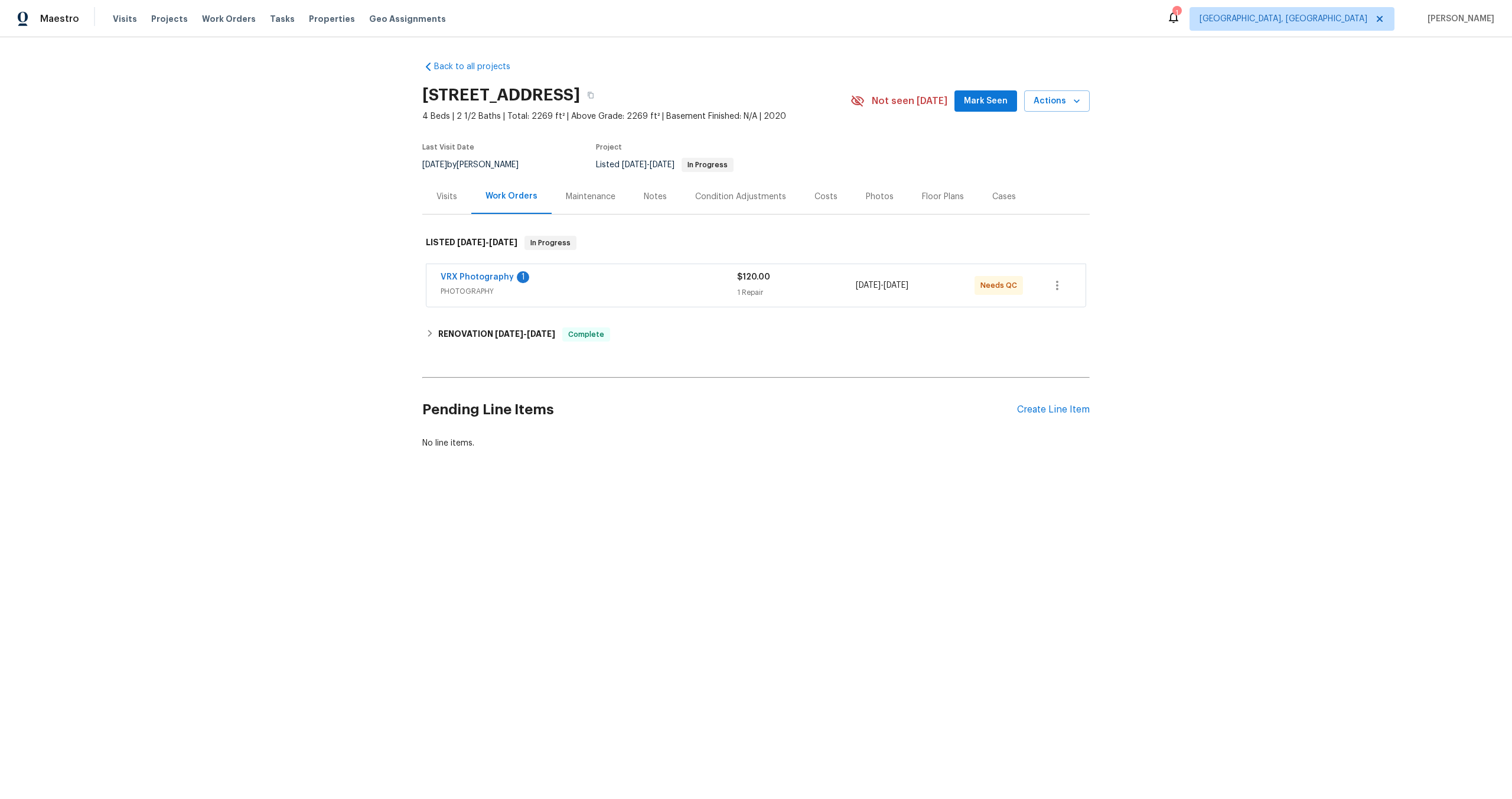
drag, startPoint x: 591, startPoint y: 93, endPoint x: 424, endPoint y: 93, distance: 167.0
click at [424, 93] on h2 "[STREET_ADDRESS]" at bounding box center [501, 95] width 158 height 12
copy h2 "[STREET_ADDRESS]"
click at [638, 286] on span "PHOTOGRAPHY" at bounding box center [589, 291] width 296 height 12
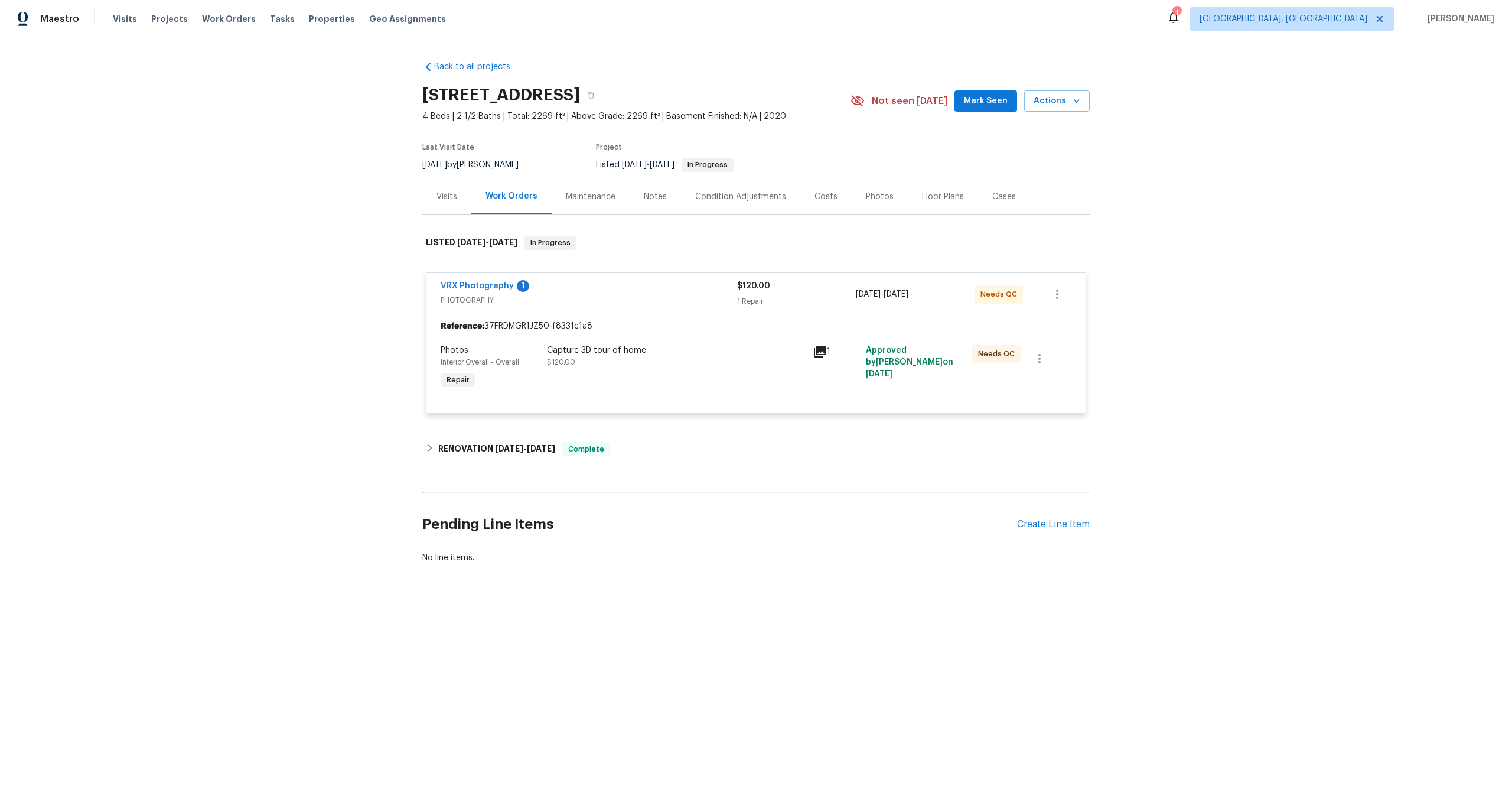
click at [732, 369] on div "Capture 3D tour of home $120.00" at bounding box center [676, 368] width 266 height 55
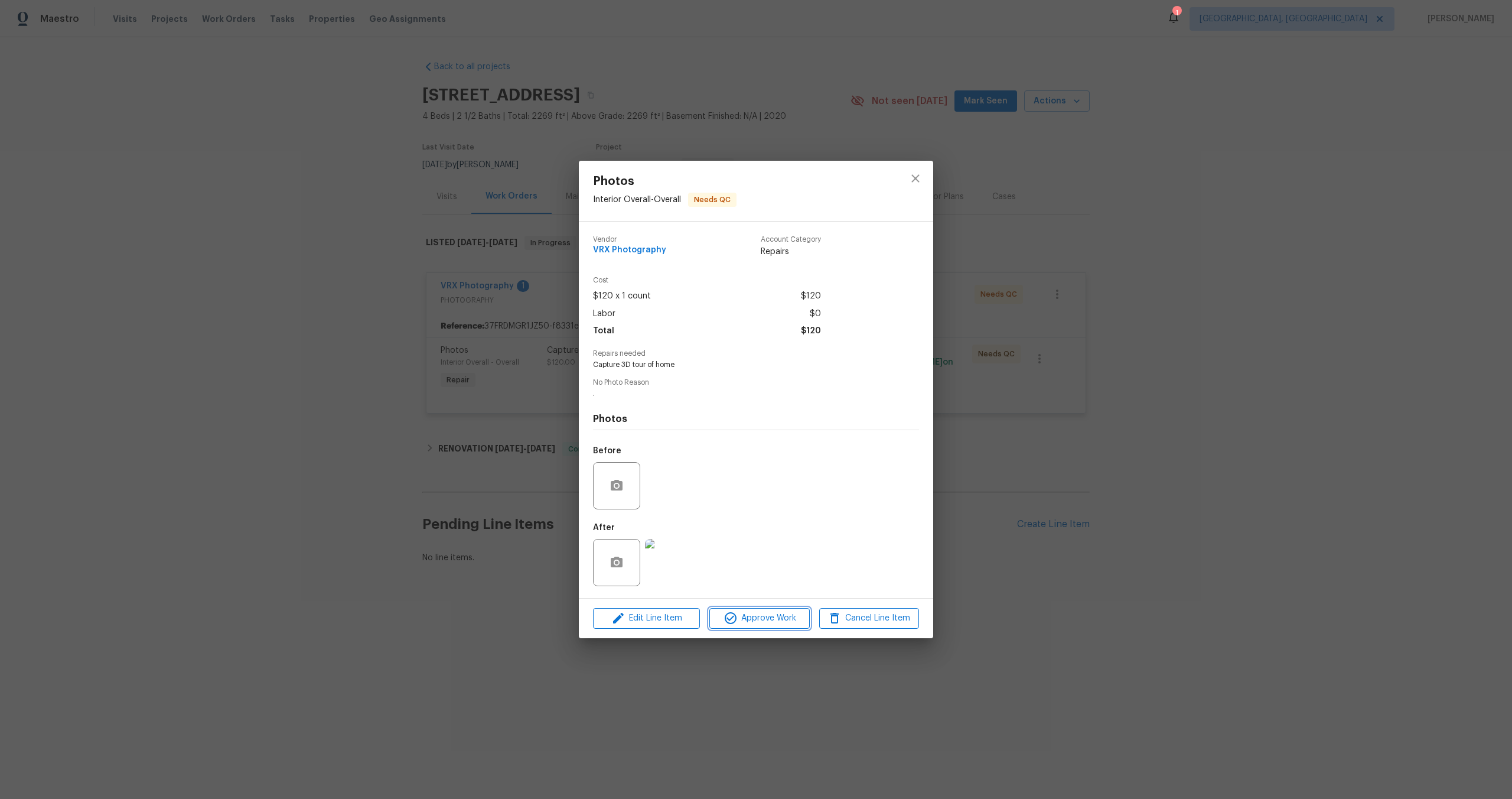
click at [769, 618] on span "Approve Work" at bounding box center [760, 619] width 93 height 15
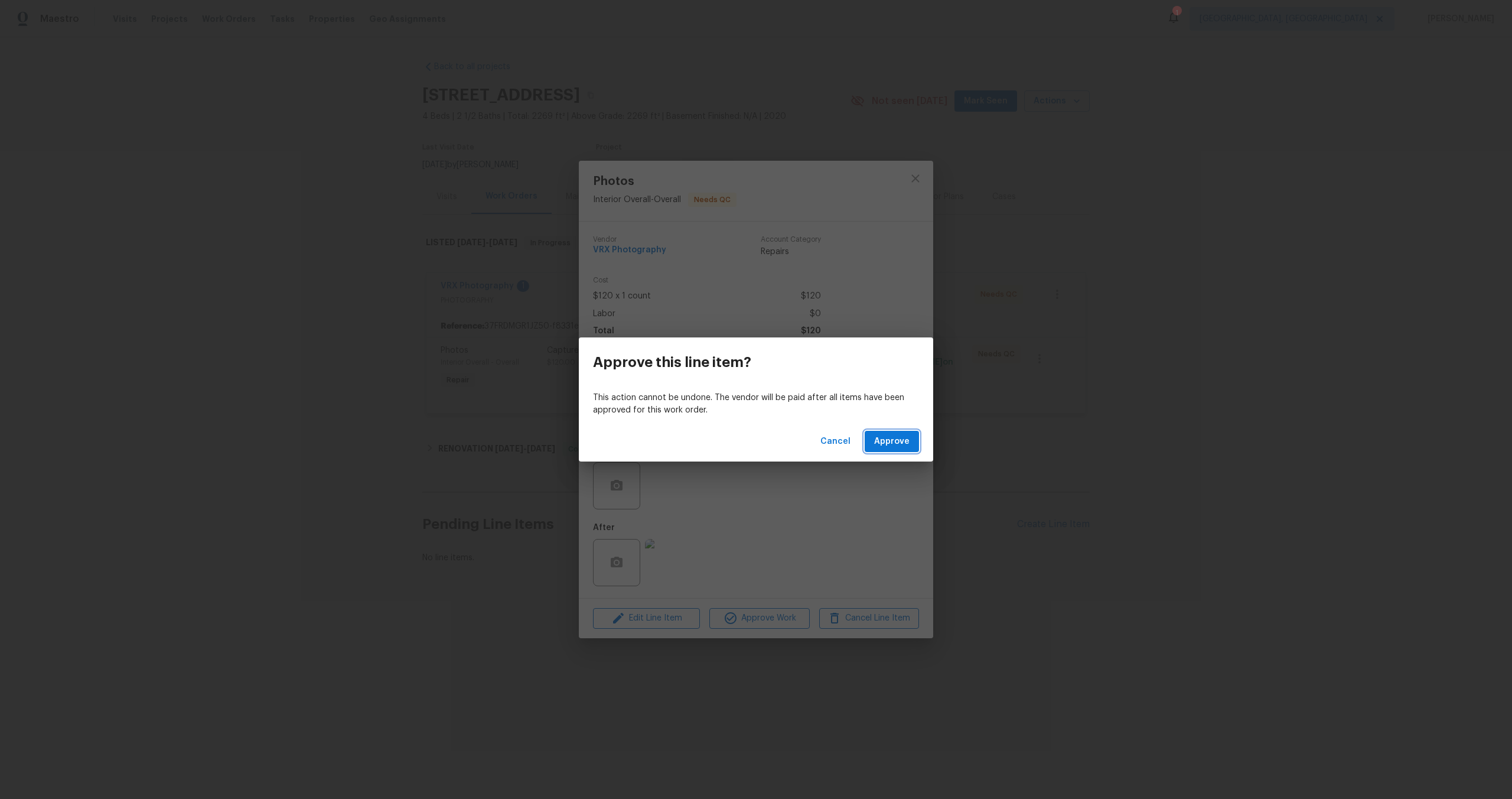
click at [897, 439] on span "Approve" at bounding box center [891, 442] width 35 height 15
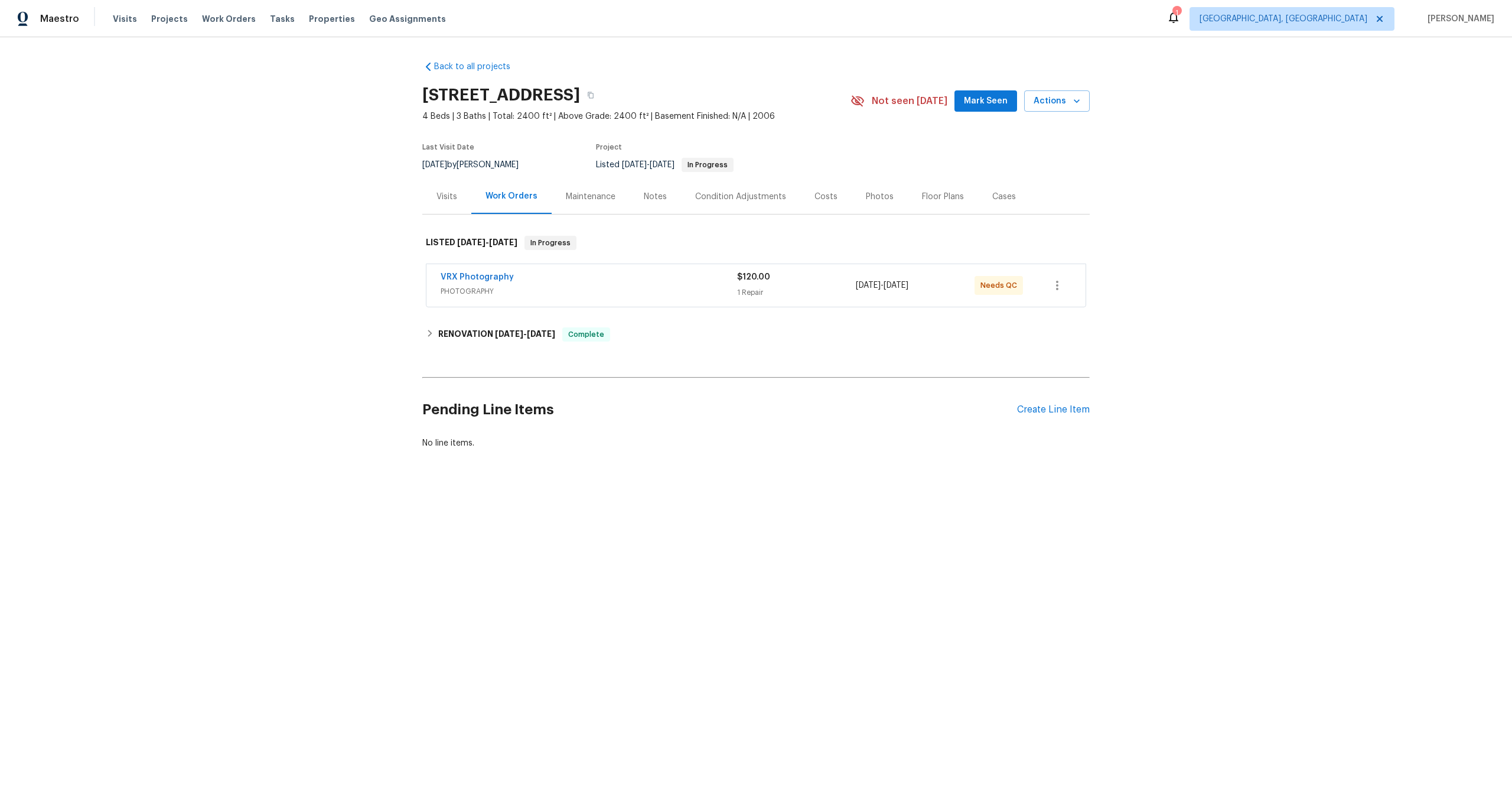
click at [683, 280] on div "VRX Photography" at bounding box center [589, 278] width 296 height 14
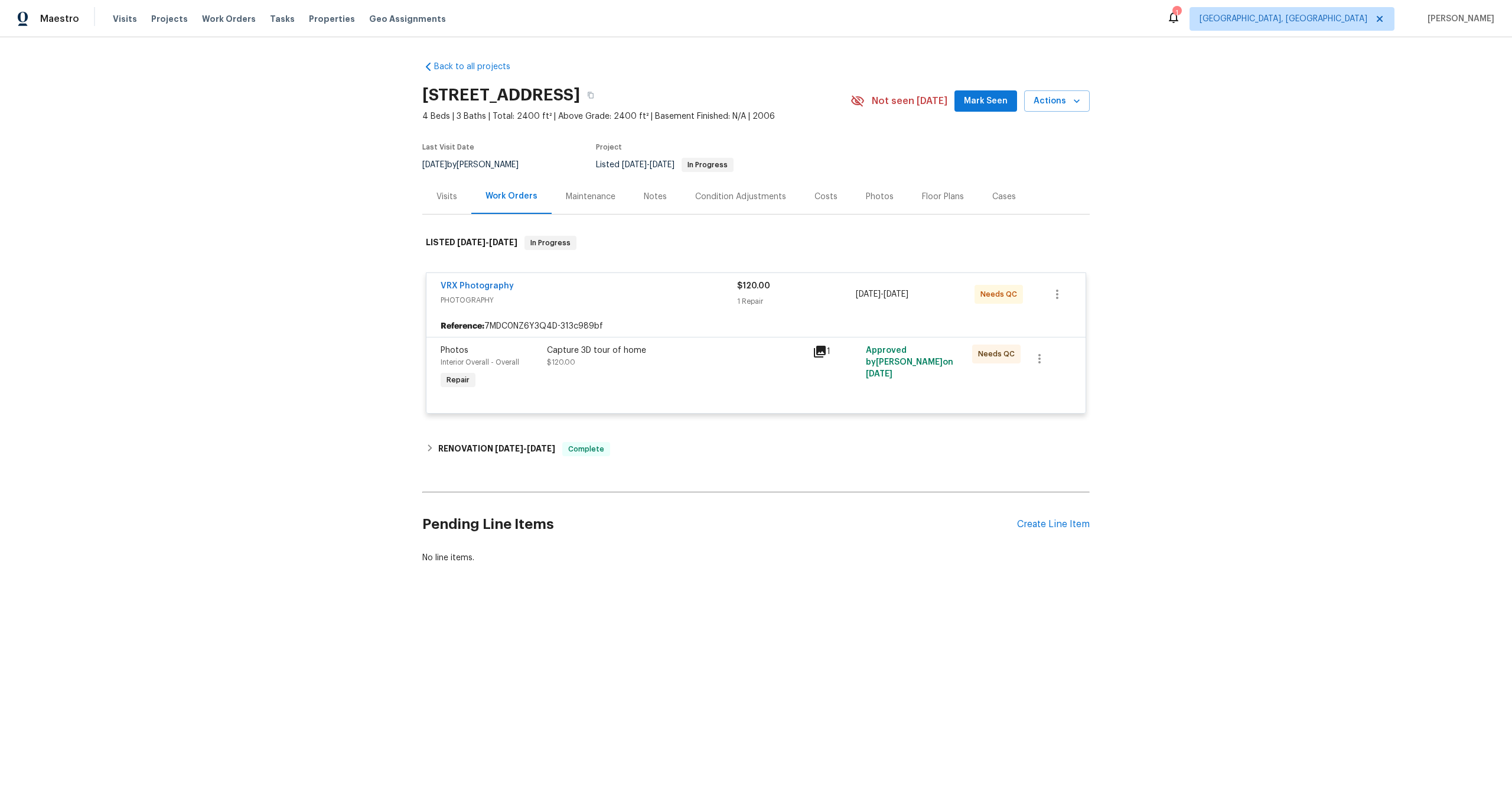
drag, startPoint x: 594, startPoint y: 92, endPoint x: 424, endPoint y: 91, distance: 170.0
click at [424, 91] on h2 "9112 Harbor Wind Ave, Las Vegas, NV 89178" at bounding box center [501, 95] width 158 height 12
copy h2 "9112 Harbor Wind Ave"
click at [713, 362] on div "Capture 3D tour of home $120.00" at bounding box center [677, 356] width 259 height 24
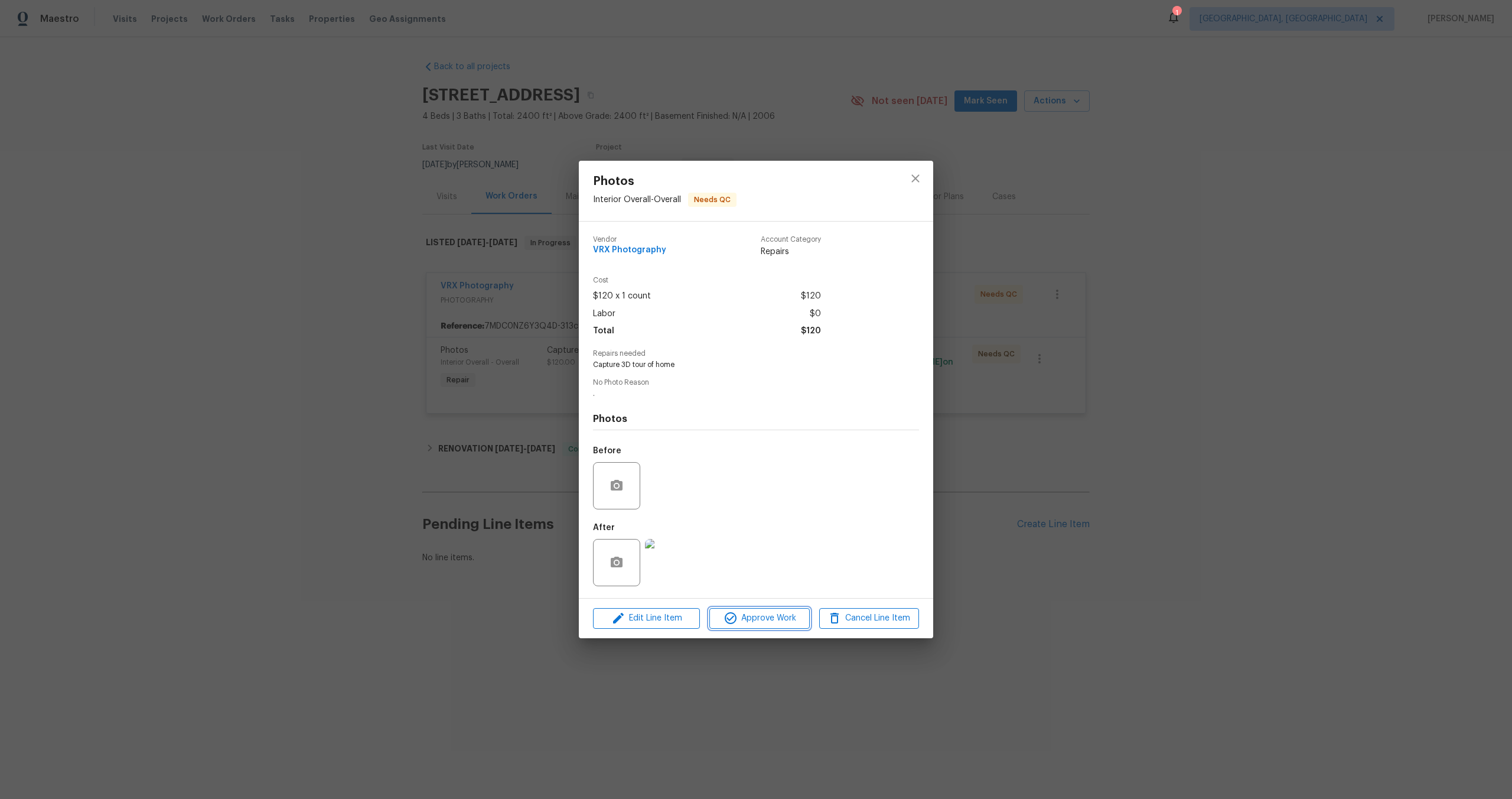
click at [755, 618] on span "Approve Work" at bounding box center [760, 619] width 93 height 15
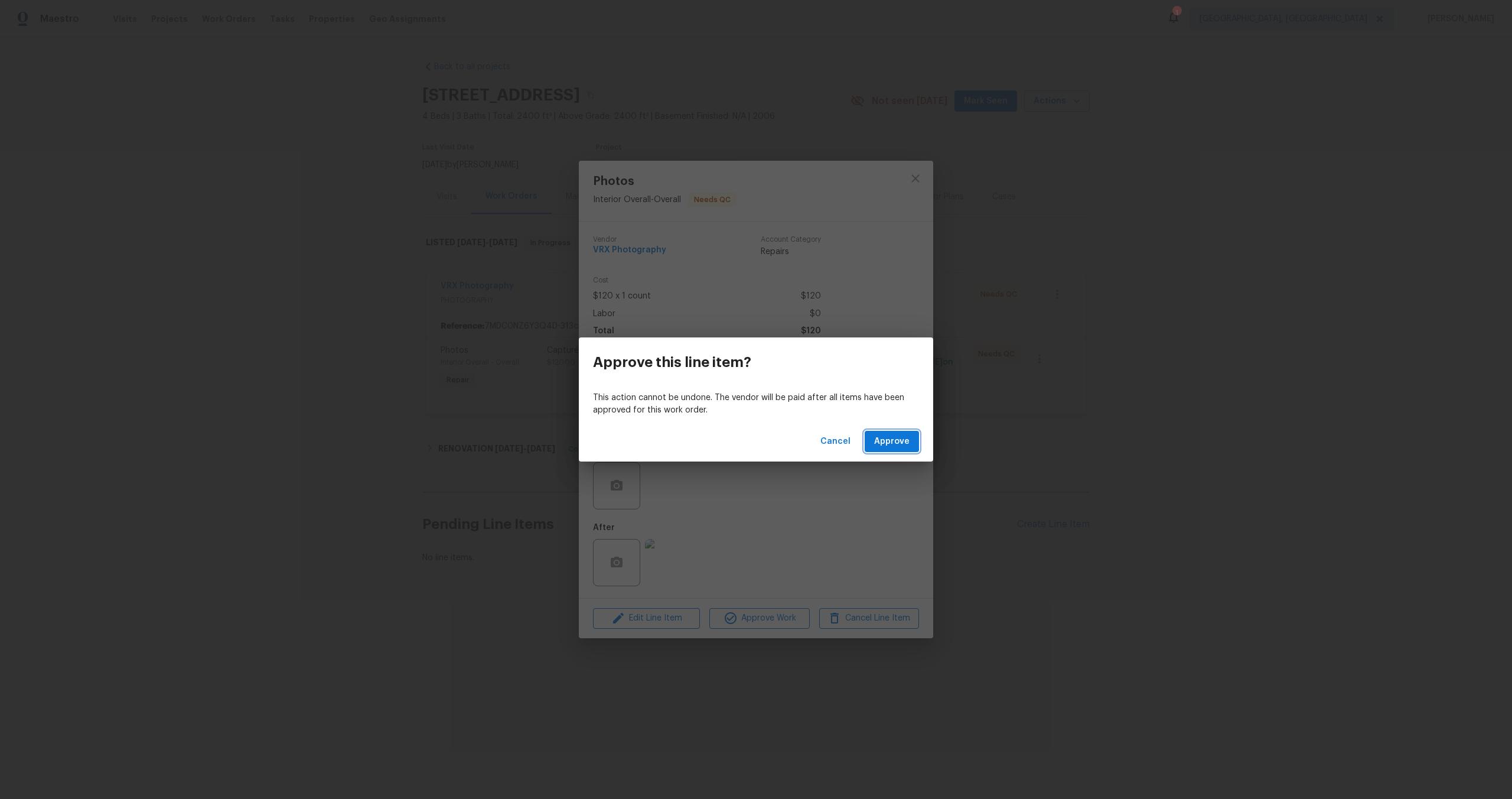
click at [890, 436] on span "Approve" at bounding box center [891, 442] width 35 height 15
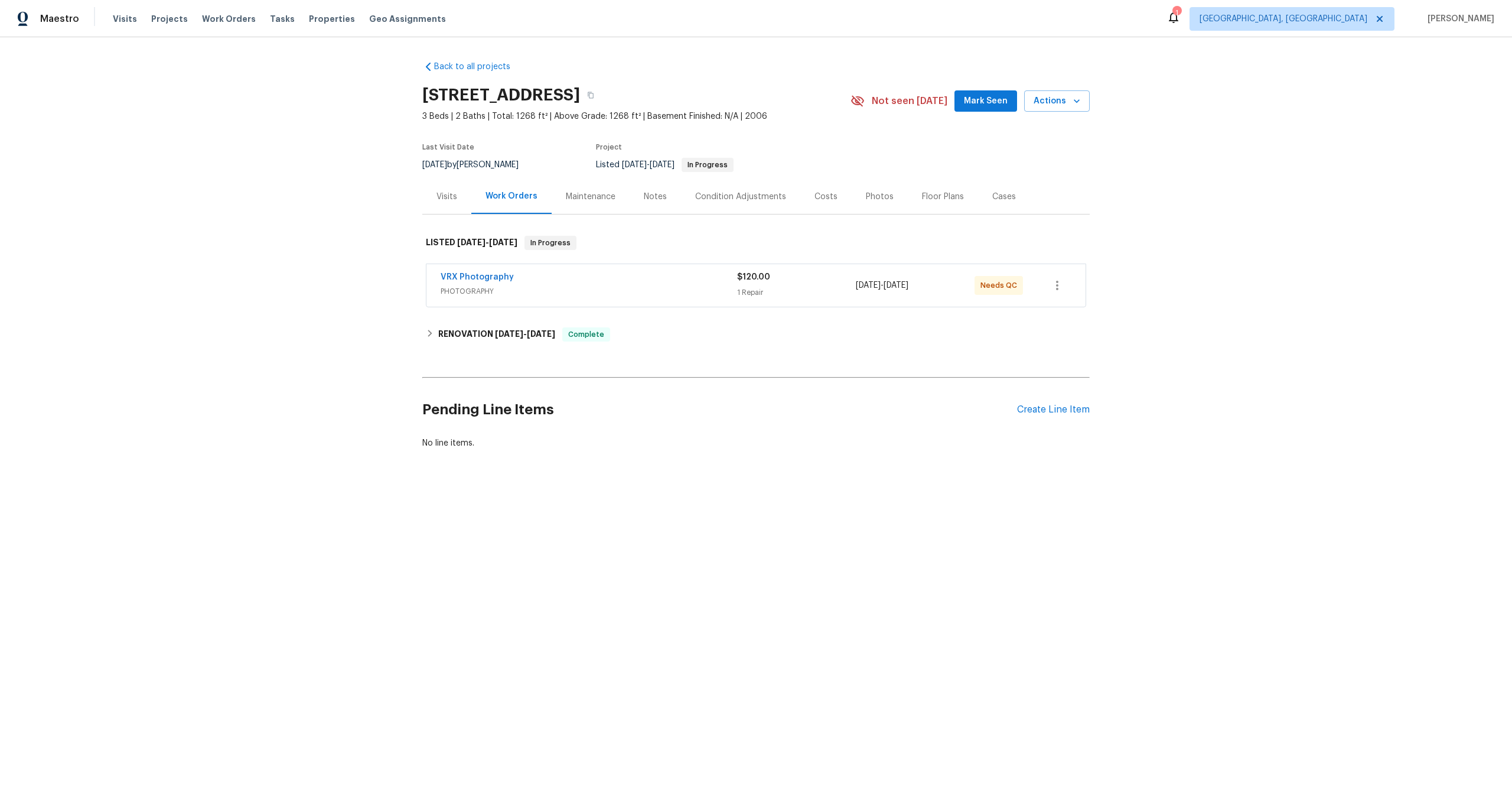
click at [570, 273] on div "VRX Photography" at bounding box center [589, 278] width 296 height 14
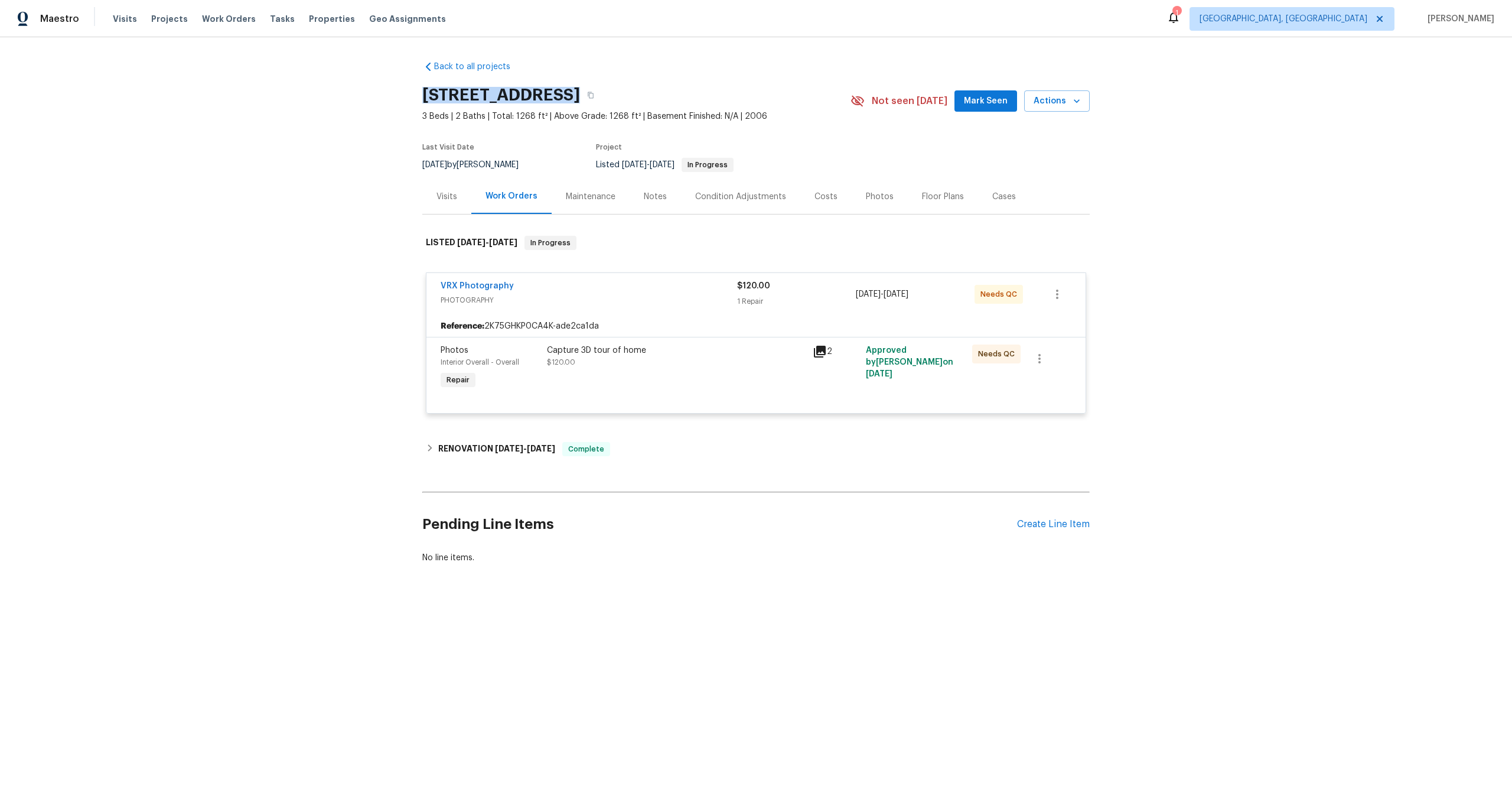
drag, startPoint x: 561, startPoint y: 94, endPoint x: 394, endPoint y: 97, distance: 167.0
click at [394, 97] on div "Back to all projects 100 Waterford Dr, Angier, NC 27501 3 Beds | 2 Baths | Tota…" at bounding box center [756, 341] width 1512 height 607
copy h2 "100 Waterford Dr"
click at [673, 386] on div "Capture 3D tour of home $120.00" at bounding box center [676, 368] width 266 height 55
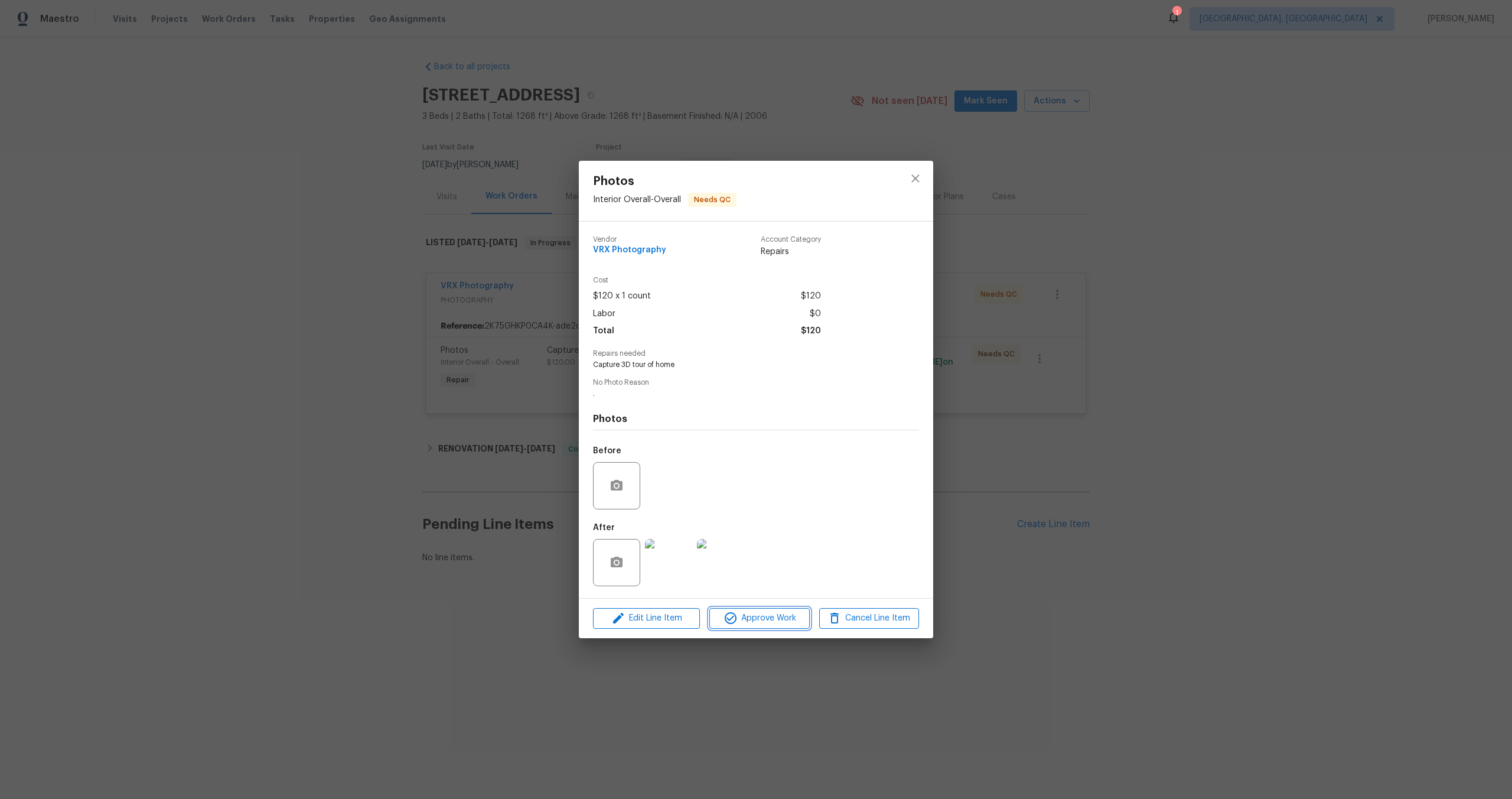
click at [762, 617] on span "Approve Work" at bounding box center [760, 619] width 93 height 15
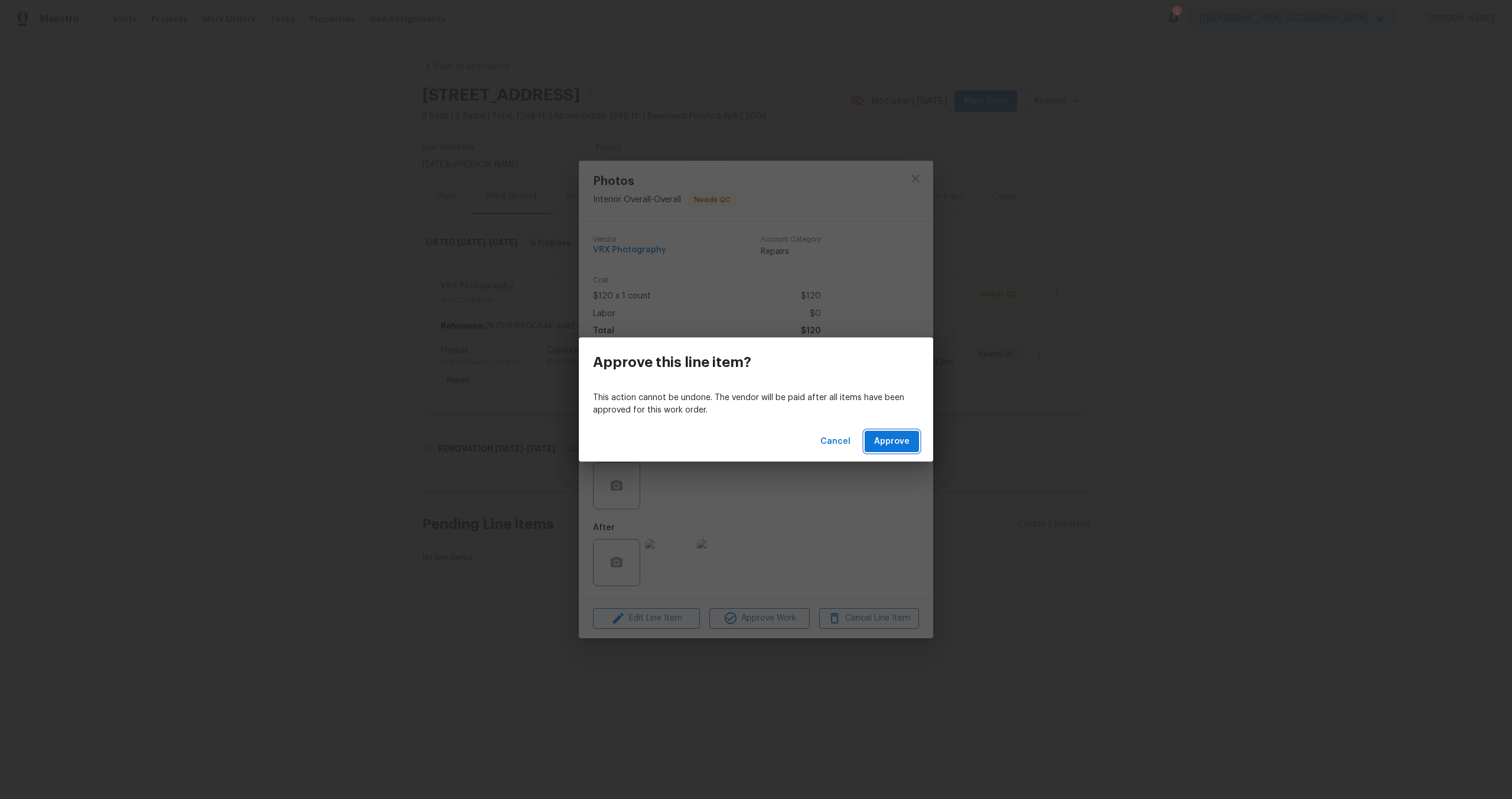
click at [883, 434] on span "Approve" at bounding box center [891, 442] width 35 height 15
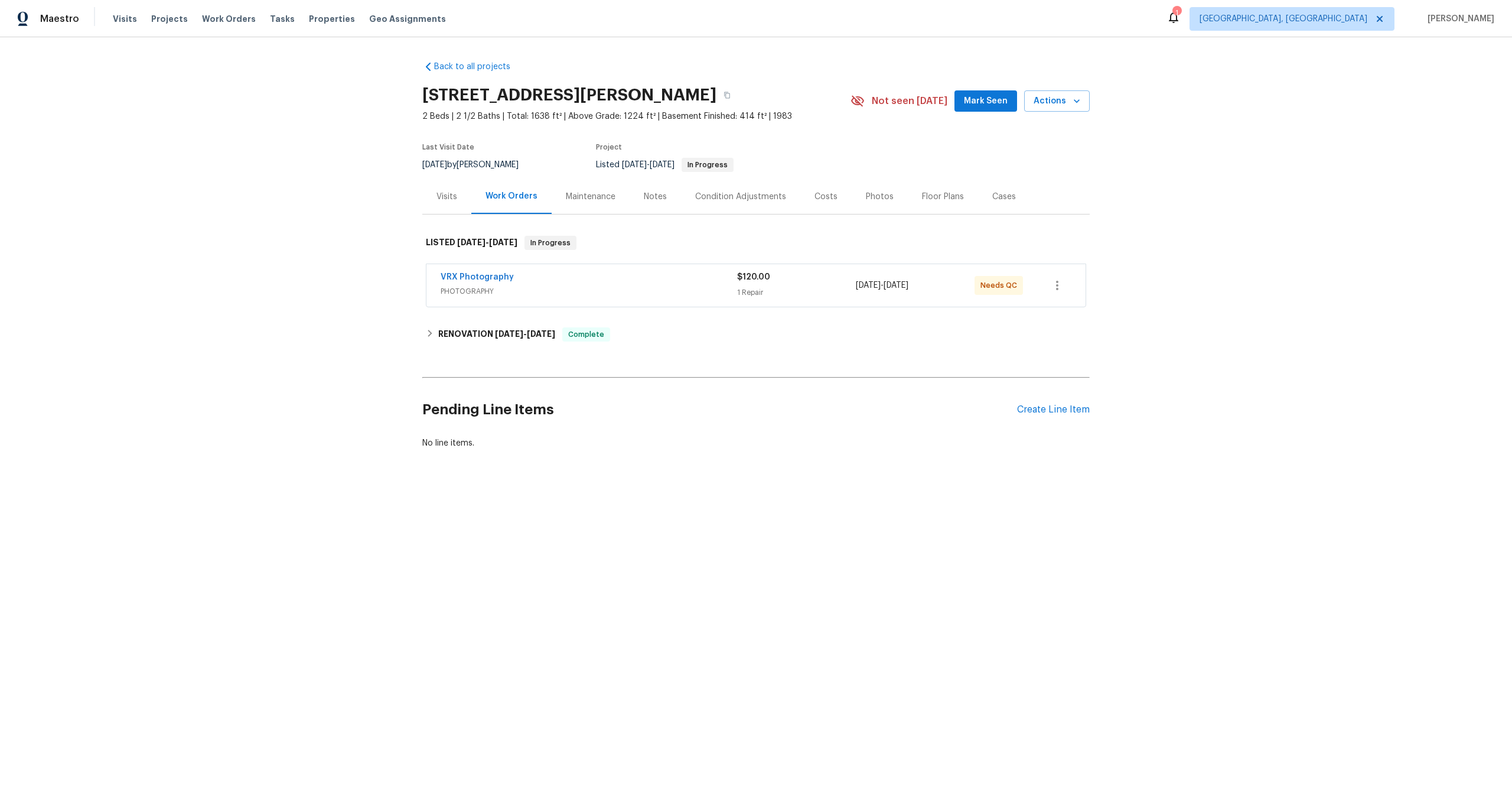
click at [599, 280] on div "VRX Photography" at bounding box center [589, 278] width 296 height 14
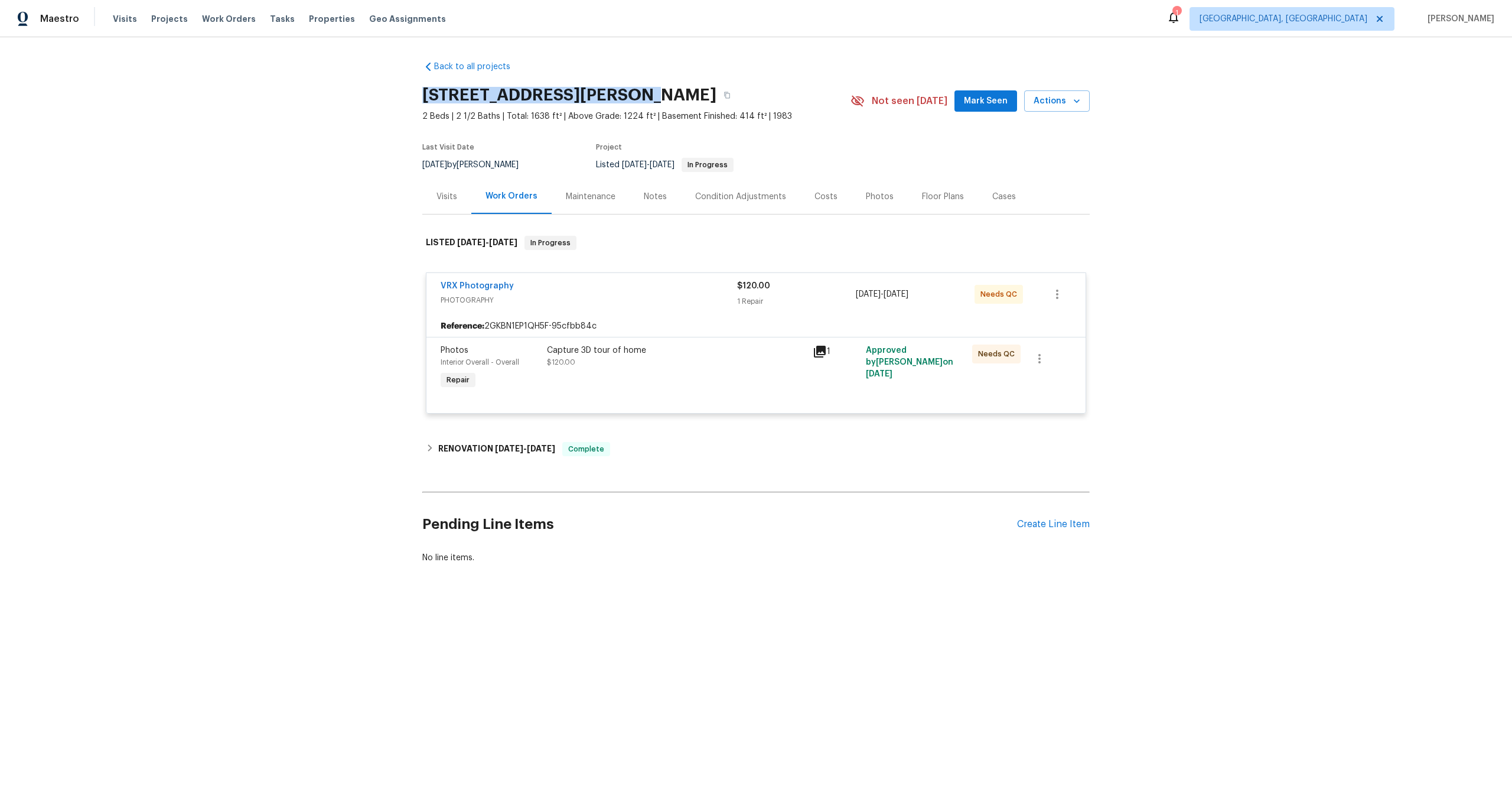
drag, startPoint x: 629, startPoint y: 94, endPoint x: 406, endPoint y: 94, distance: 223.0
click at [406, 94] on div "Back to all projects [STREET_ADDRESS][PERSON_NAME] 2 Beds | 2 1/2 Baths | Total…" at bounding box center [756, 341] width 1512 height 607
copy h2 "[STREET_ADDRESS][PERSON_NAME]"
click at [725, 379] on div "Capture 3D tour of home $120.00" at bounding box center [676, 368] width 266 height 55
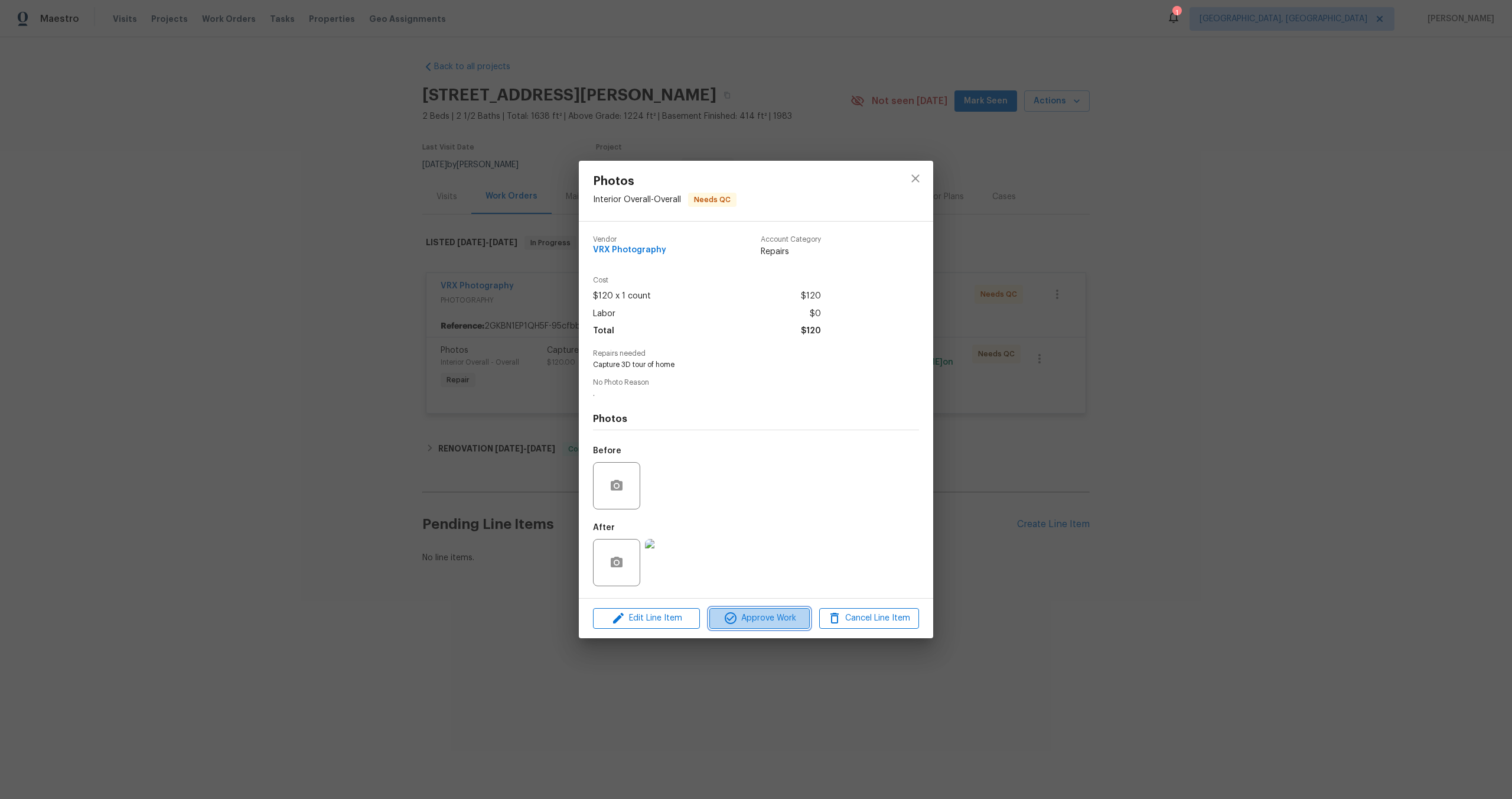
click at [767, 622] on span "Approve Work" at bounding box center [760, 619] width 93 height 15
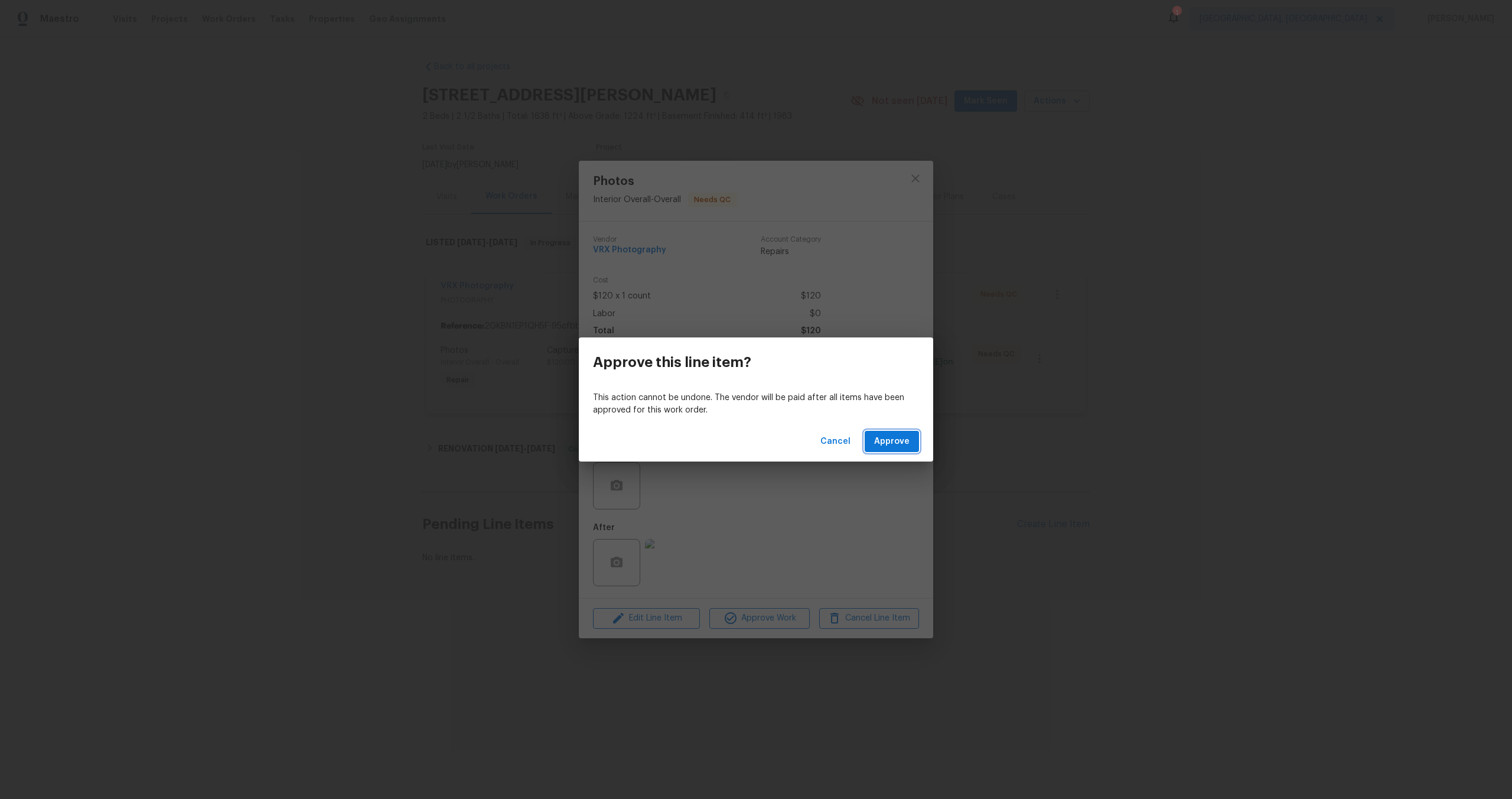
click at [901, 431] on button "Approve" at bounding box center [891, 441] width 55 height 22
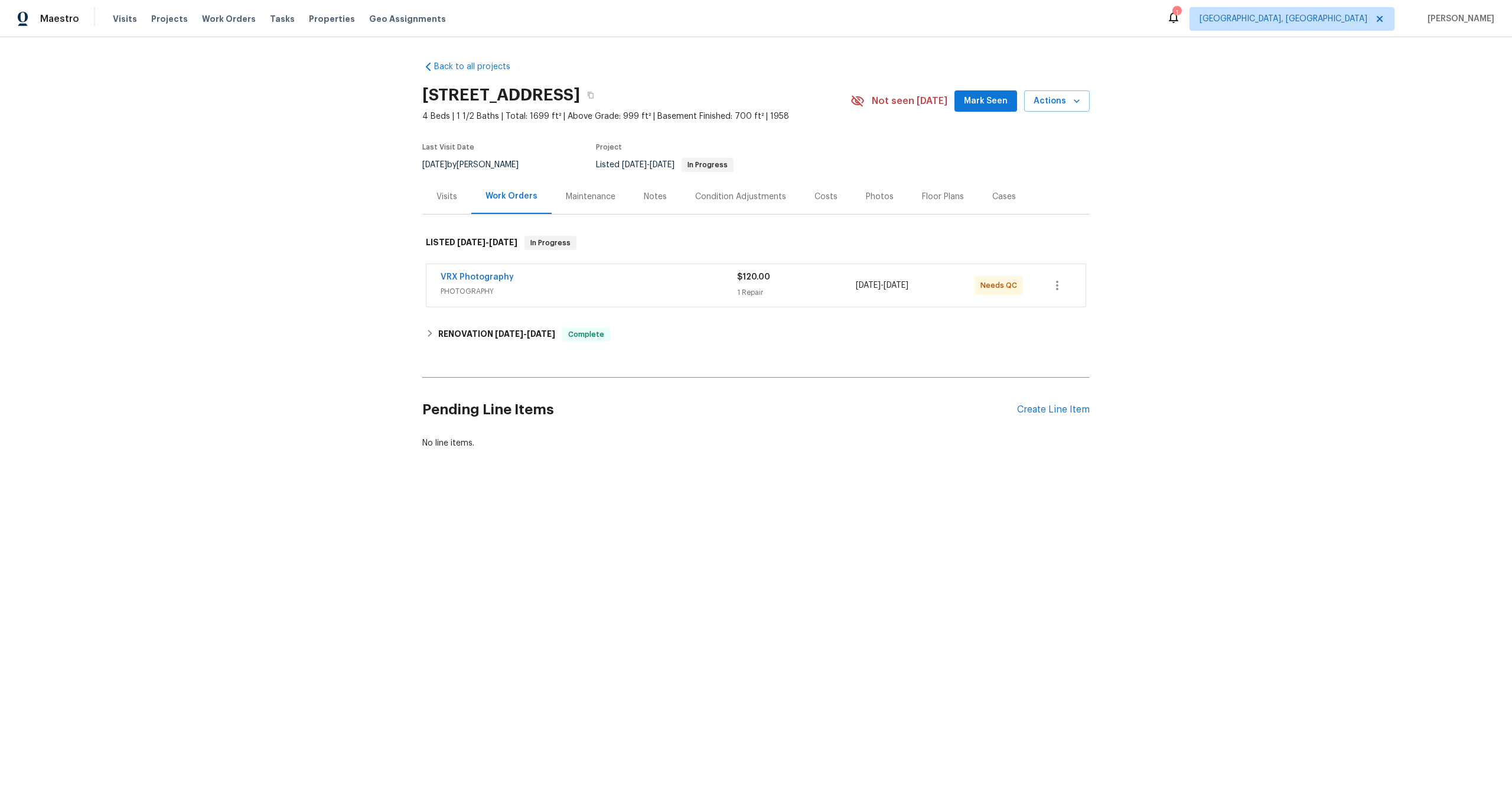
click at [644, 288] on span "PHOTOGRAPHY" at bounding box center [589, 291] width 296 height 12
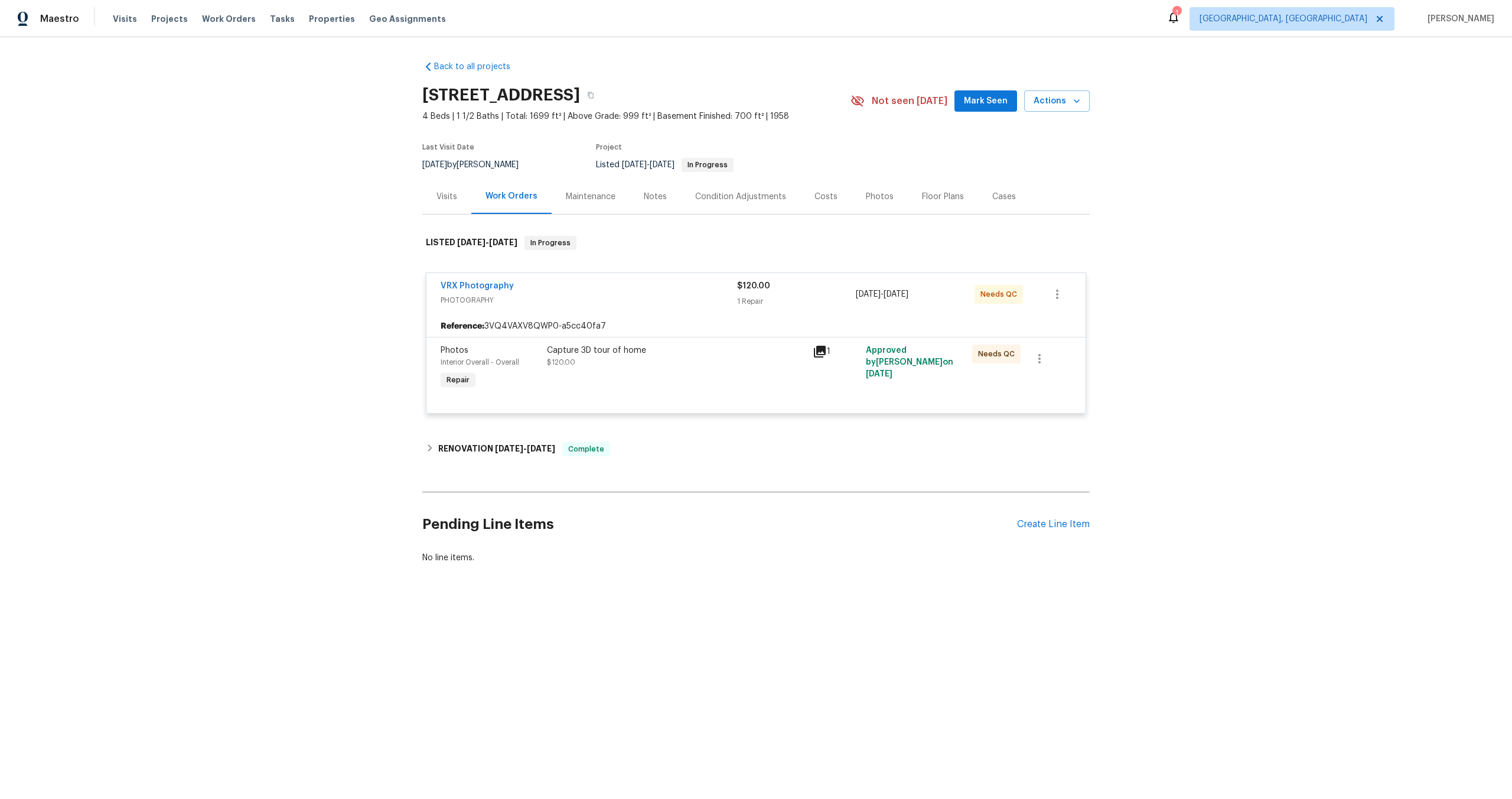
drag, startPoint x: 597, startPoint y: 94, endPoint x: 412, endPoint y: 92, distance: 185.0
click at [412, 93] on div "Back to all projects [STREET_ADDRESS] 4 Beds | 1 1/2 Baths | Total: 1699 ft² | …" at bounding box center [756, 341] width 1512 height 607
copy h2 "[STREET_ADDRESS]"
click at [728, 358] on div "Capture 3D tour of home $120.00" at bounding box center [677, 356] width 259 height 24
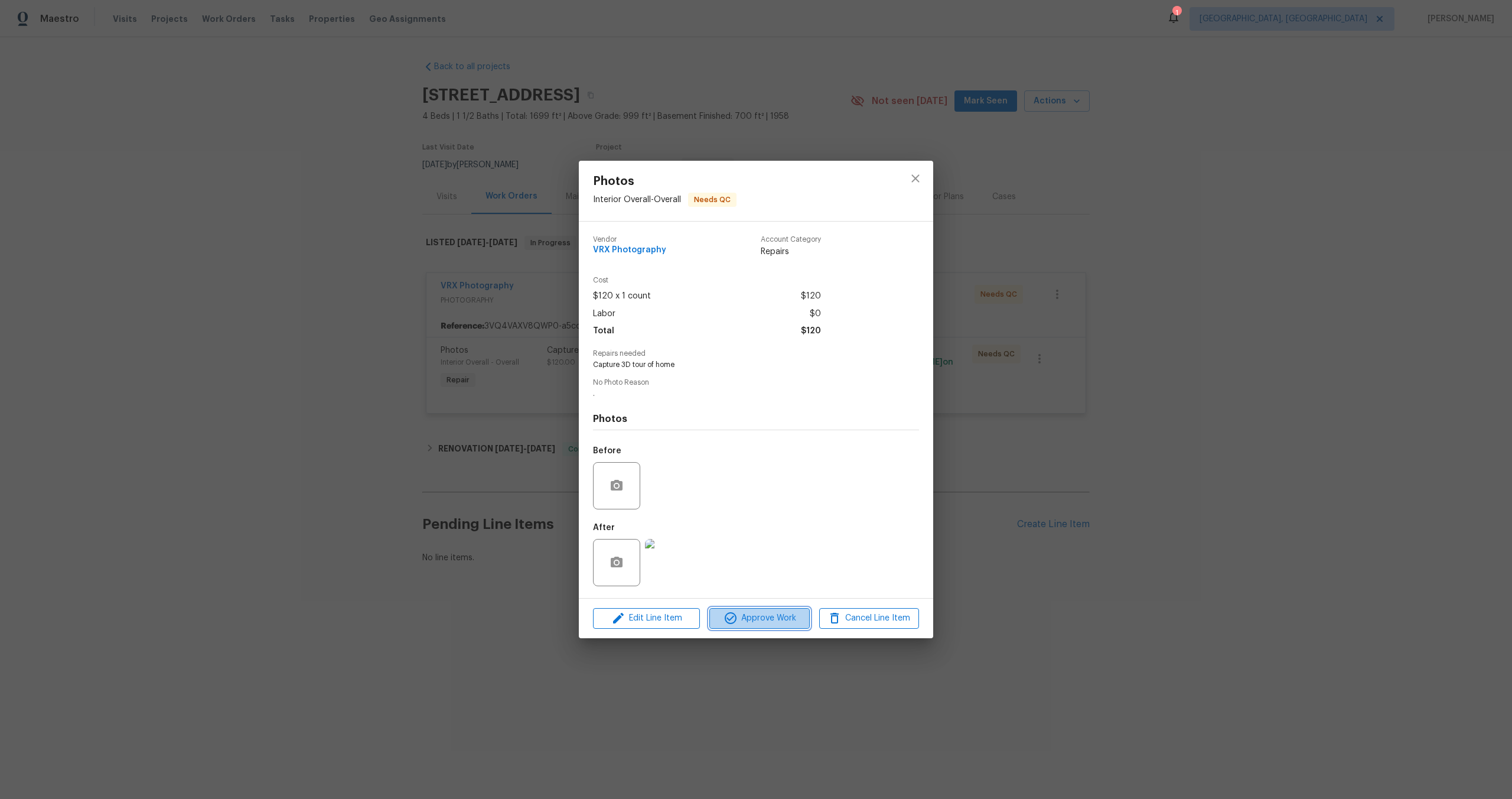
click at [783, 627] on button "Approve Work" at bounding box center [759, 619] width 100 height 21
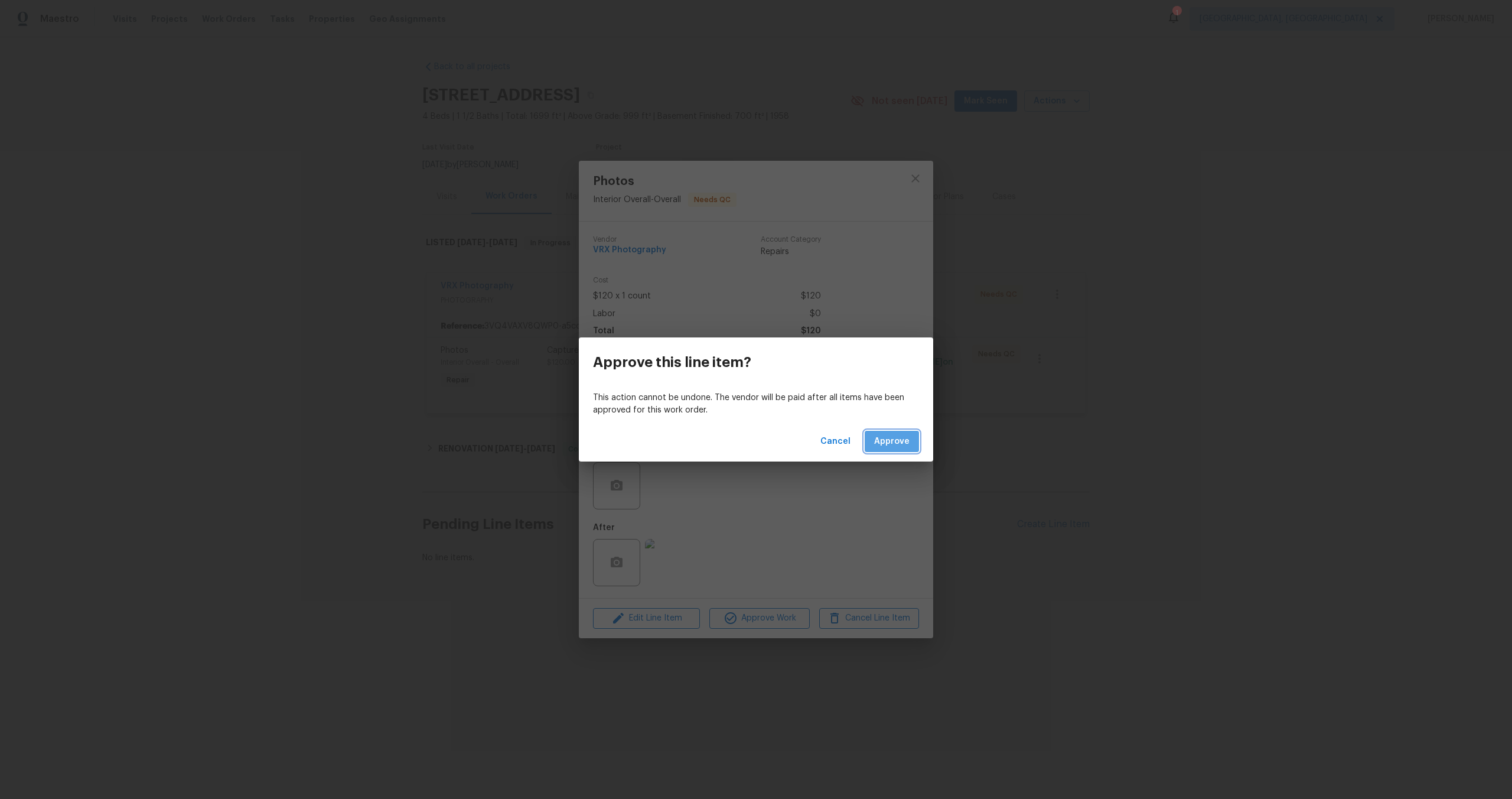
click at [904, 439] on span "Approve" at bounding box center [891, 442] width 35 height 15
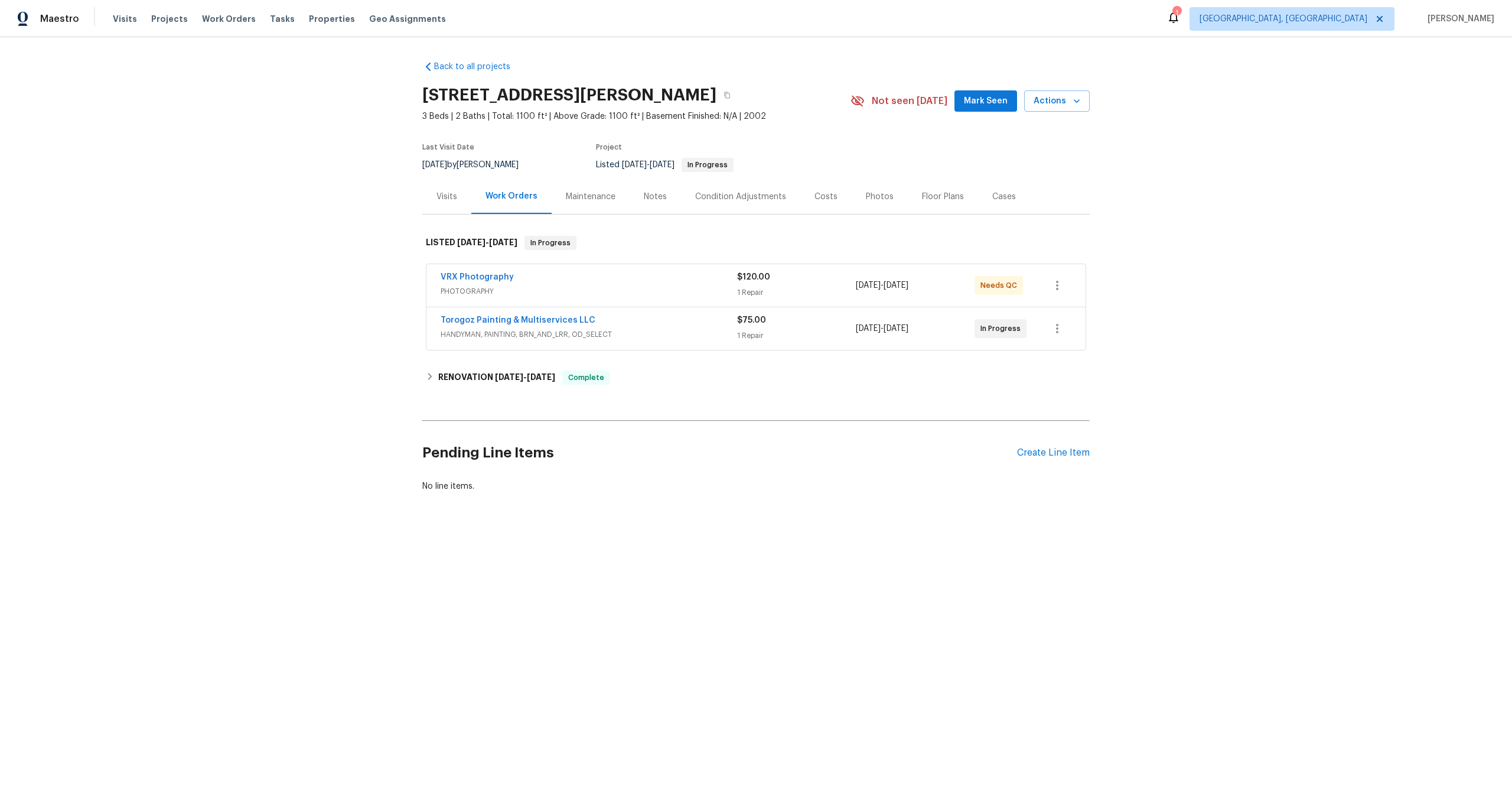
click at [627, 281] on div "VRX Photography" at bounding box center [589, 278] width 296 height 14
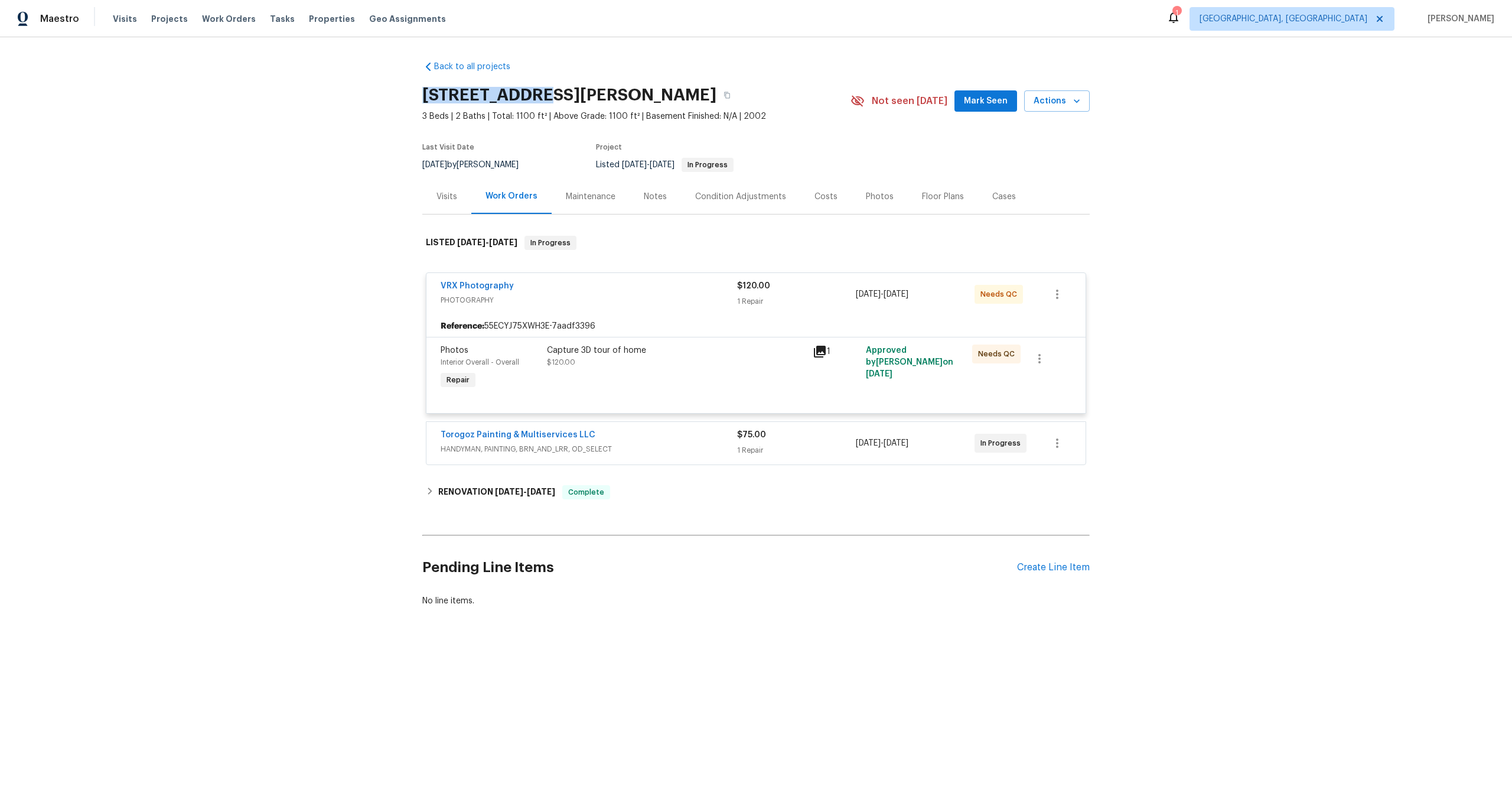
drag, startPoint x: 524, startPoint y: 97, endPoint x: 376, endPoint y: 97, distance: 148.0
click at [376, 97] on div "Back to all projects [STREET_ADDRESS][PERSON_NAME] 3 Beds | 2 Baths | Total: 11…" at bounding box center [756, 362] width 1512 height 650
copy h2 "1913 [PERSON_NAME]"
click at [731, 377] on div "Capture 3D tour of home $120.00" at bounding box center [676, 368] width 266 height 55
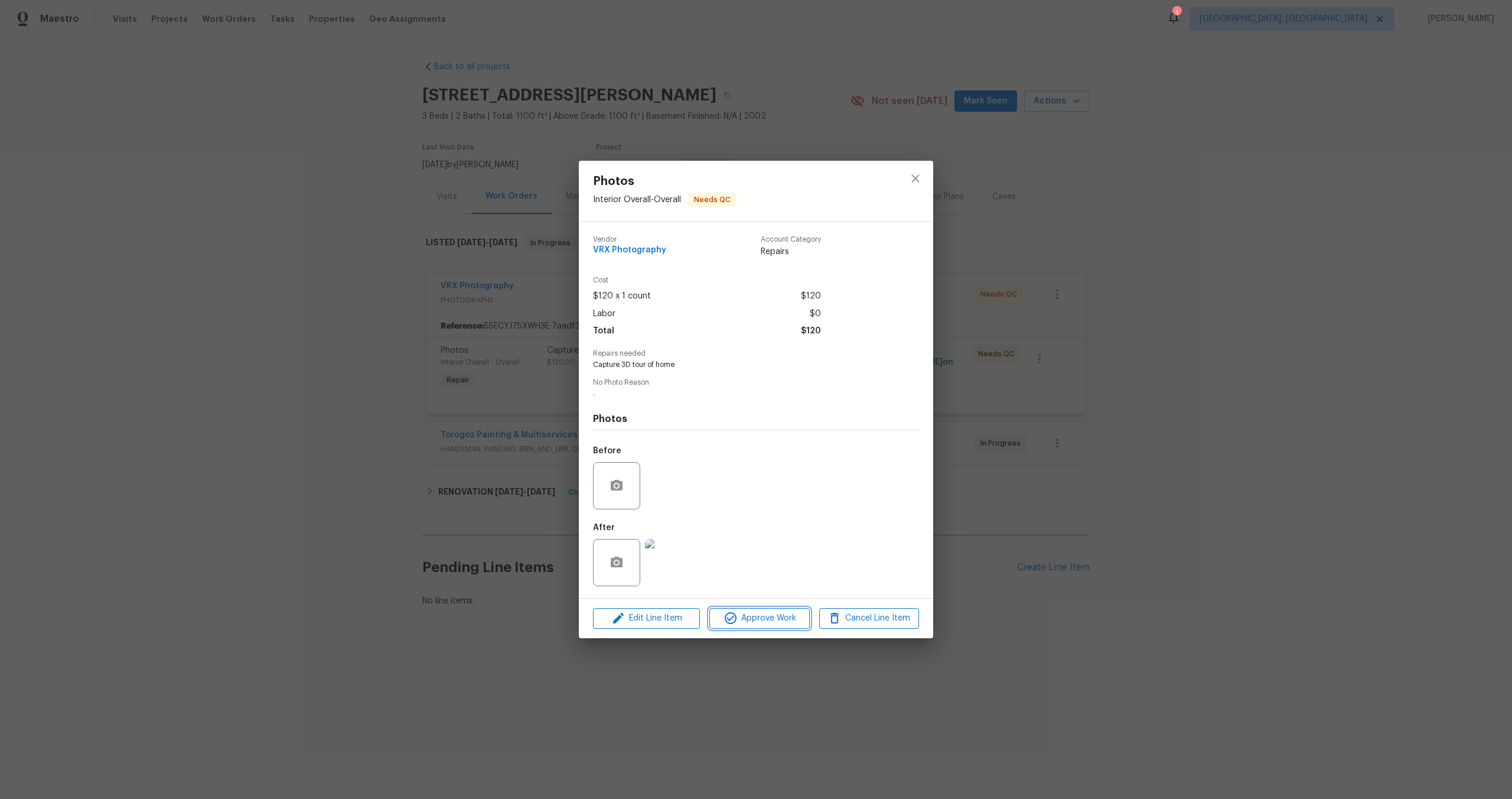
click at [787, 619] on span "Approve Work" at bounding box center [760, 619] width 93 height 15
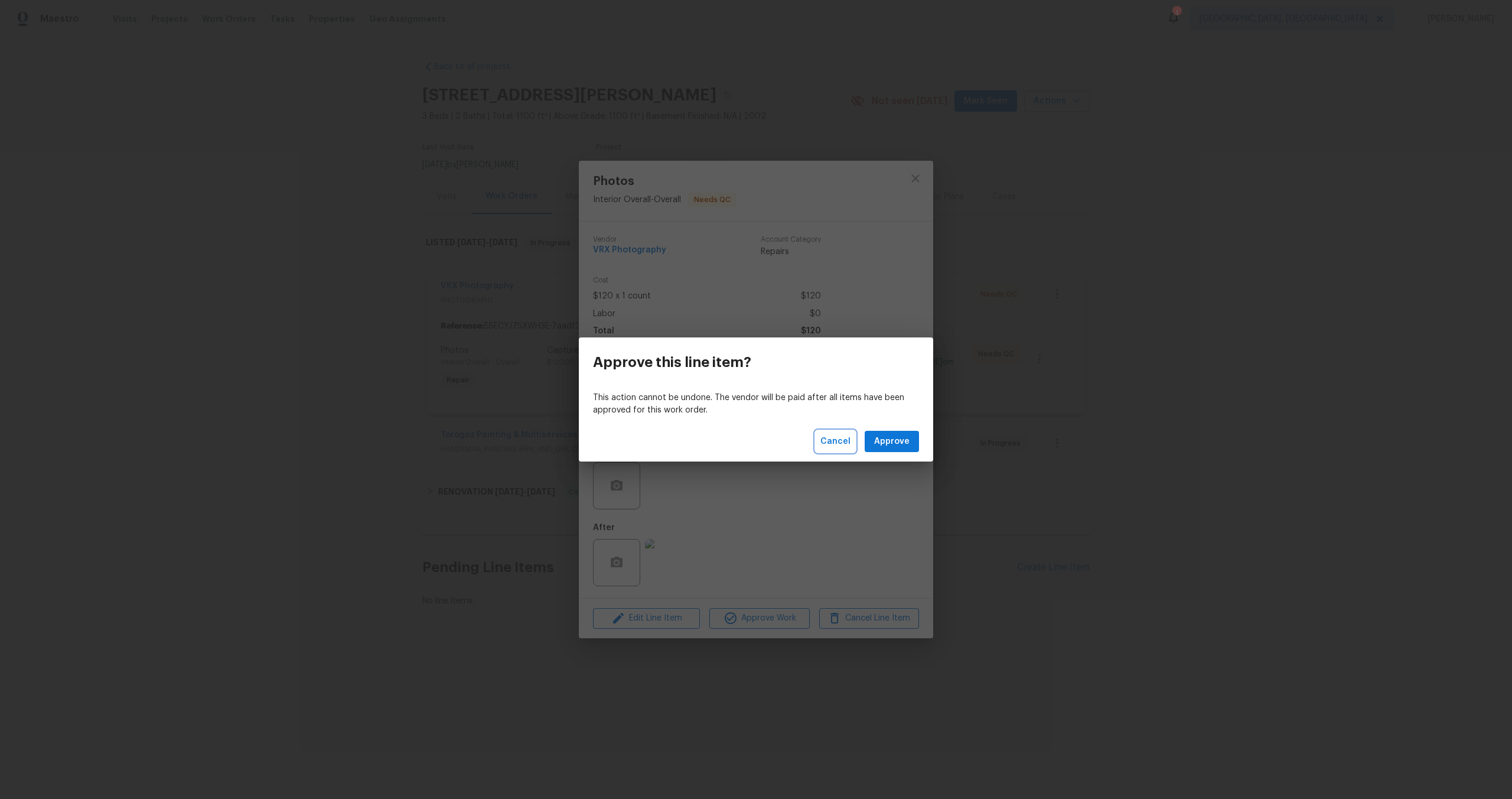
click at [840, 447] on span "Cancel" at bounding box center [835, 442] width 30 height 15
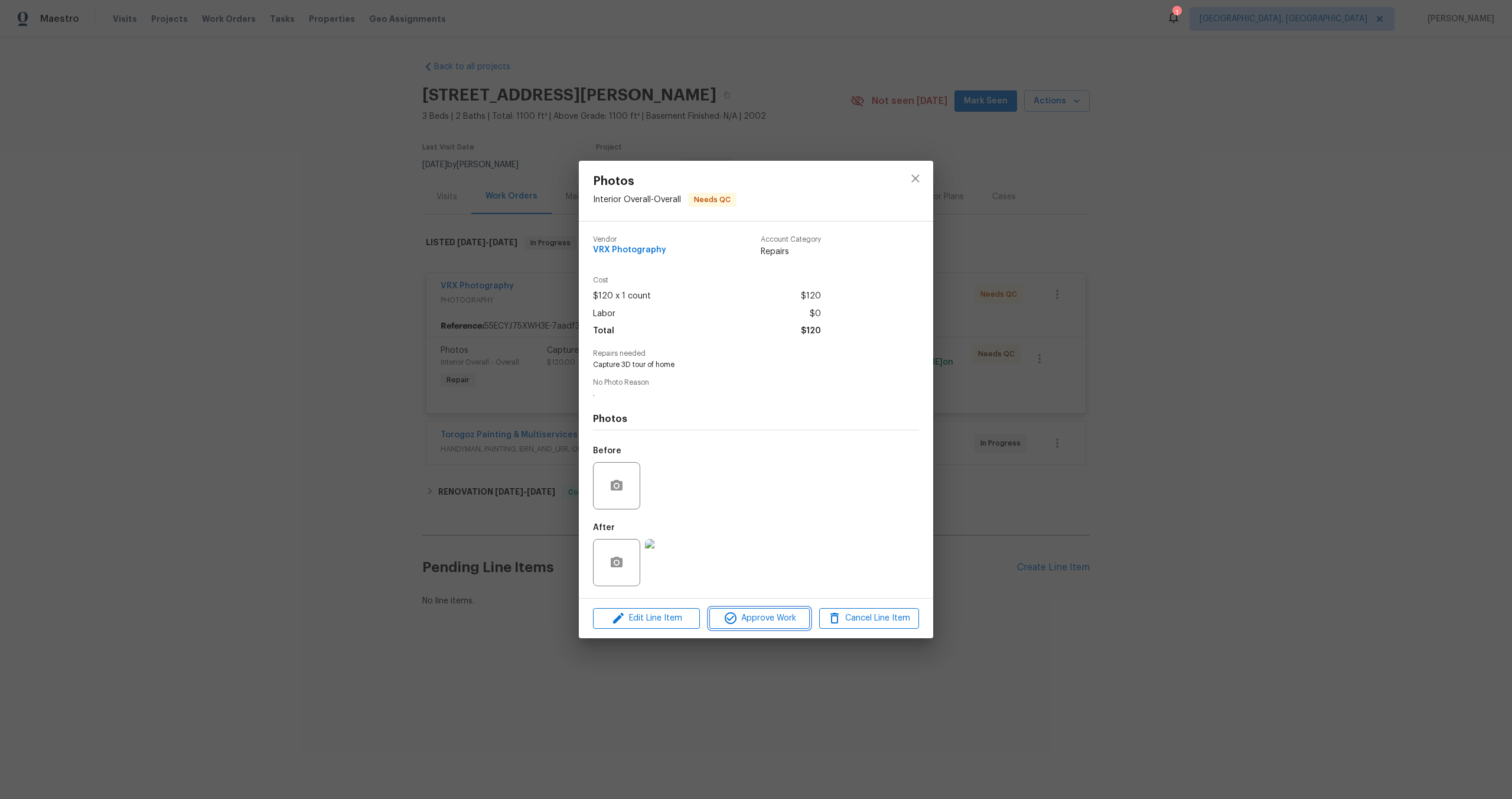
click at [775, 617] on span "Approve Work" at bounding box center [760, 619] width 93 height 15
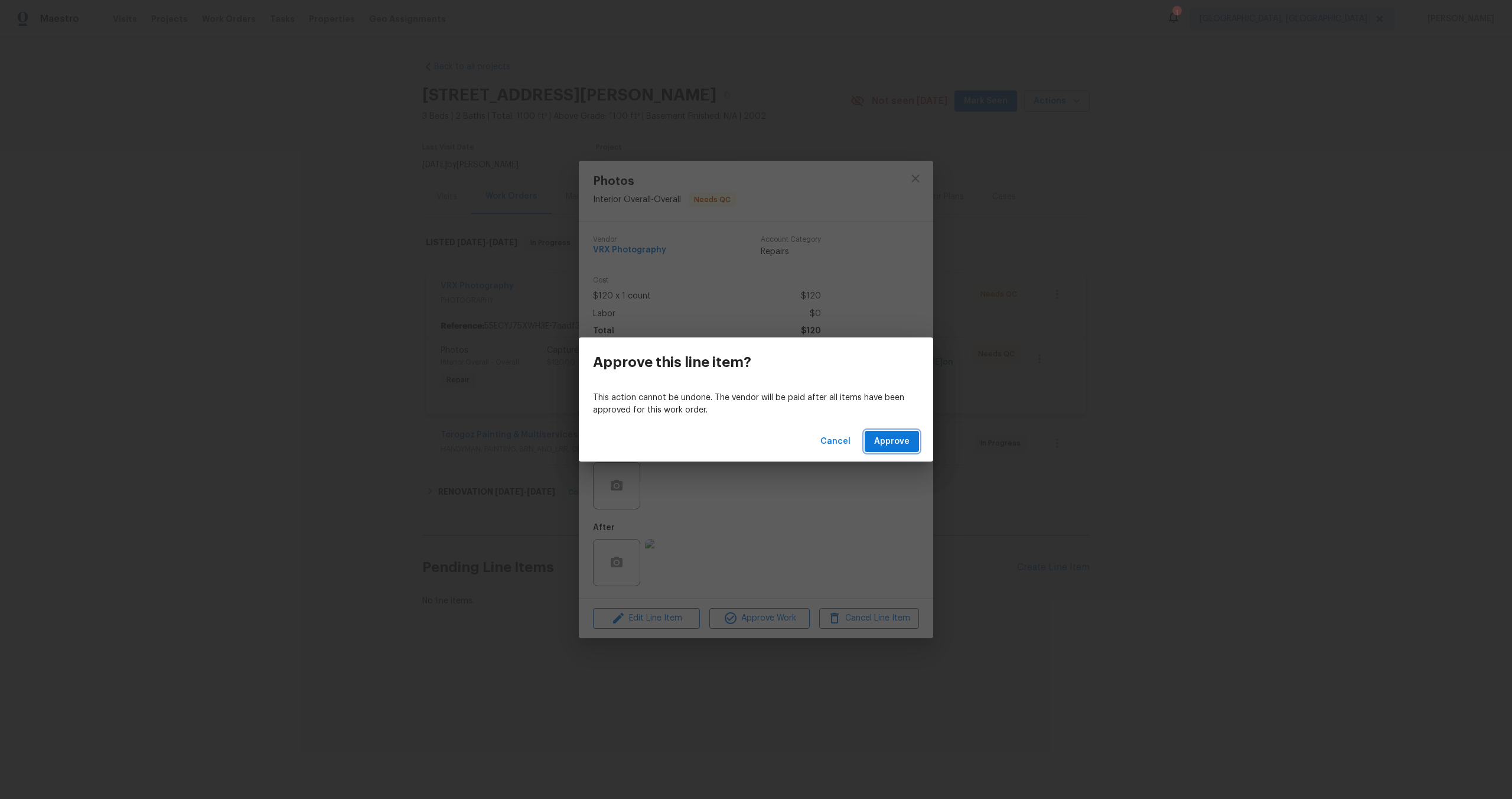
click at [888, 439] on span "Approve" at bounding box center [891, 442] width 35 height 15
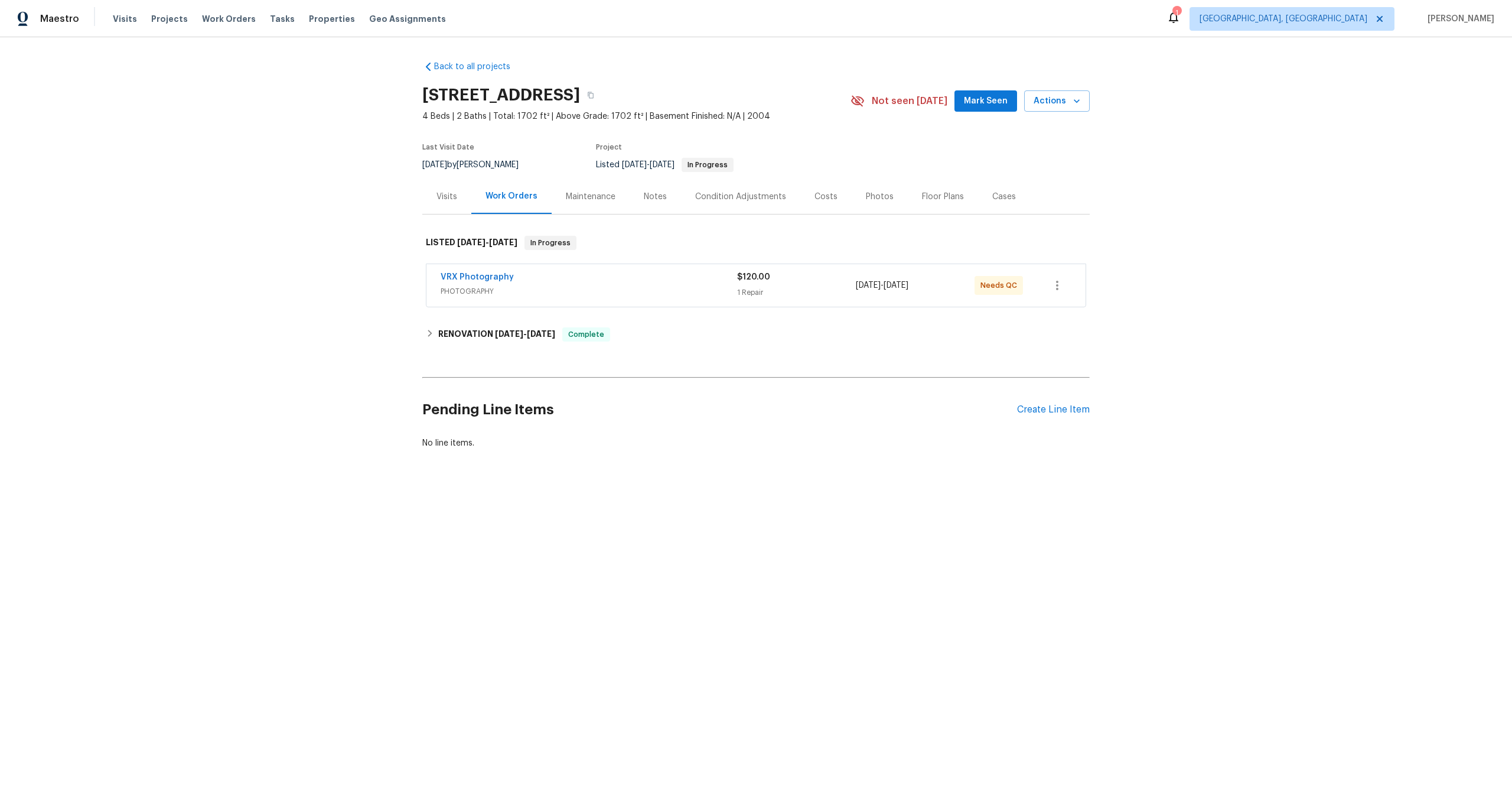
click at [564, 292] on span "PHOTOGRAPHY" at bounding box center [589, 291] width 296 height 12
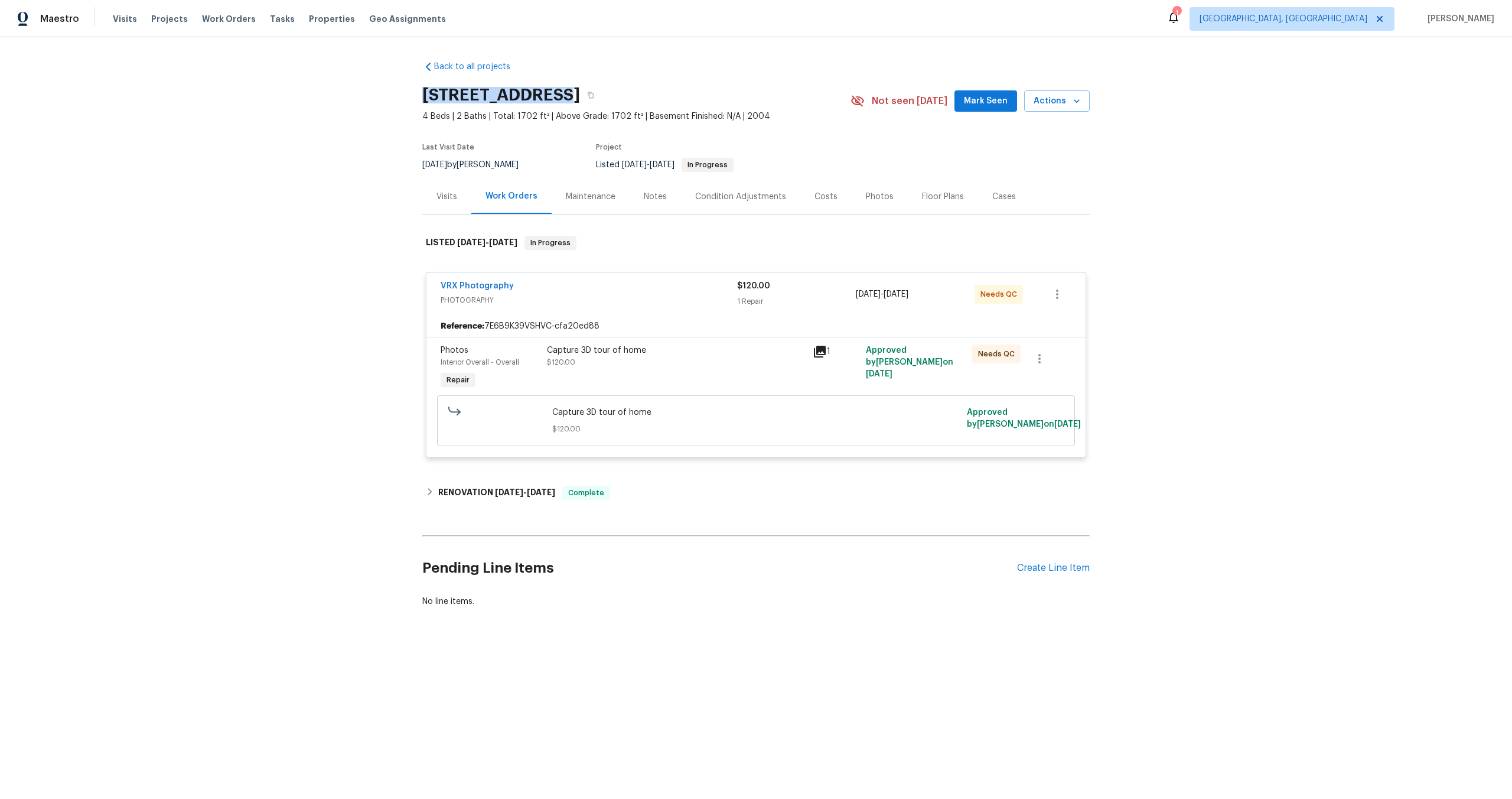
drag, startPoint x: 556, startPoint y: 94, endPoint x: 377, endPoint y: 94, distance: 179.0
click at [377, 94] on div "Back to all projects [STREET_ADDRESS] 4 Beds | 2 Baths | Total: 1702 ft² | Abov…" at bounding box center [756, 362] width 1512 height 651
copy h2 "[STREET_ADDRESS]"
click at [734, 341] on div "Capture 3D tour of home $120.00" at bounding box center [676, 368] width 266 height 55
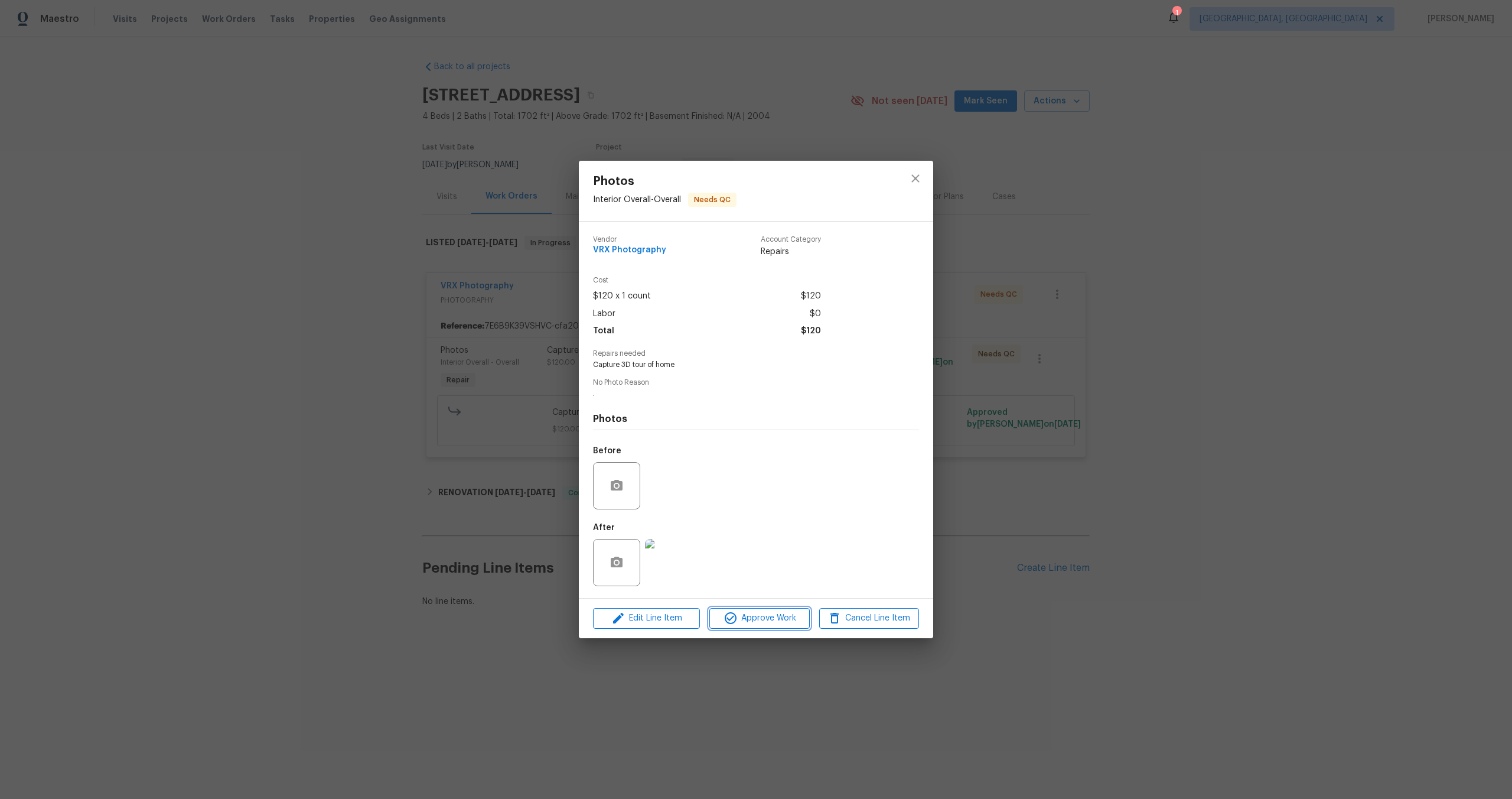
click at [766, 626] on button "Approve Work" at bounding box center [759, 619] width 100 height 21
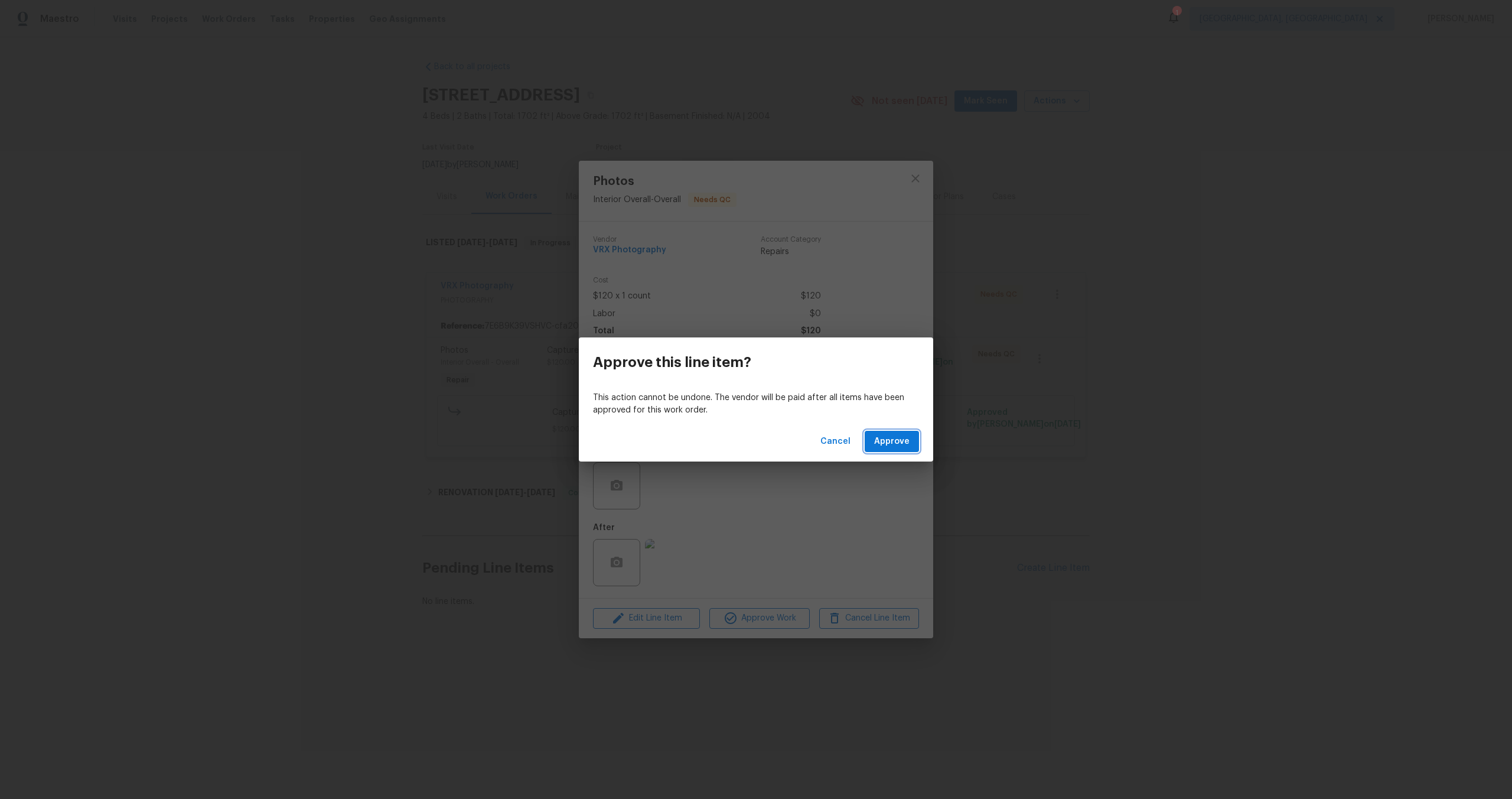
click at [904, 438] on span "Approve" at bounding box center [891, 442] width 35 height 15
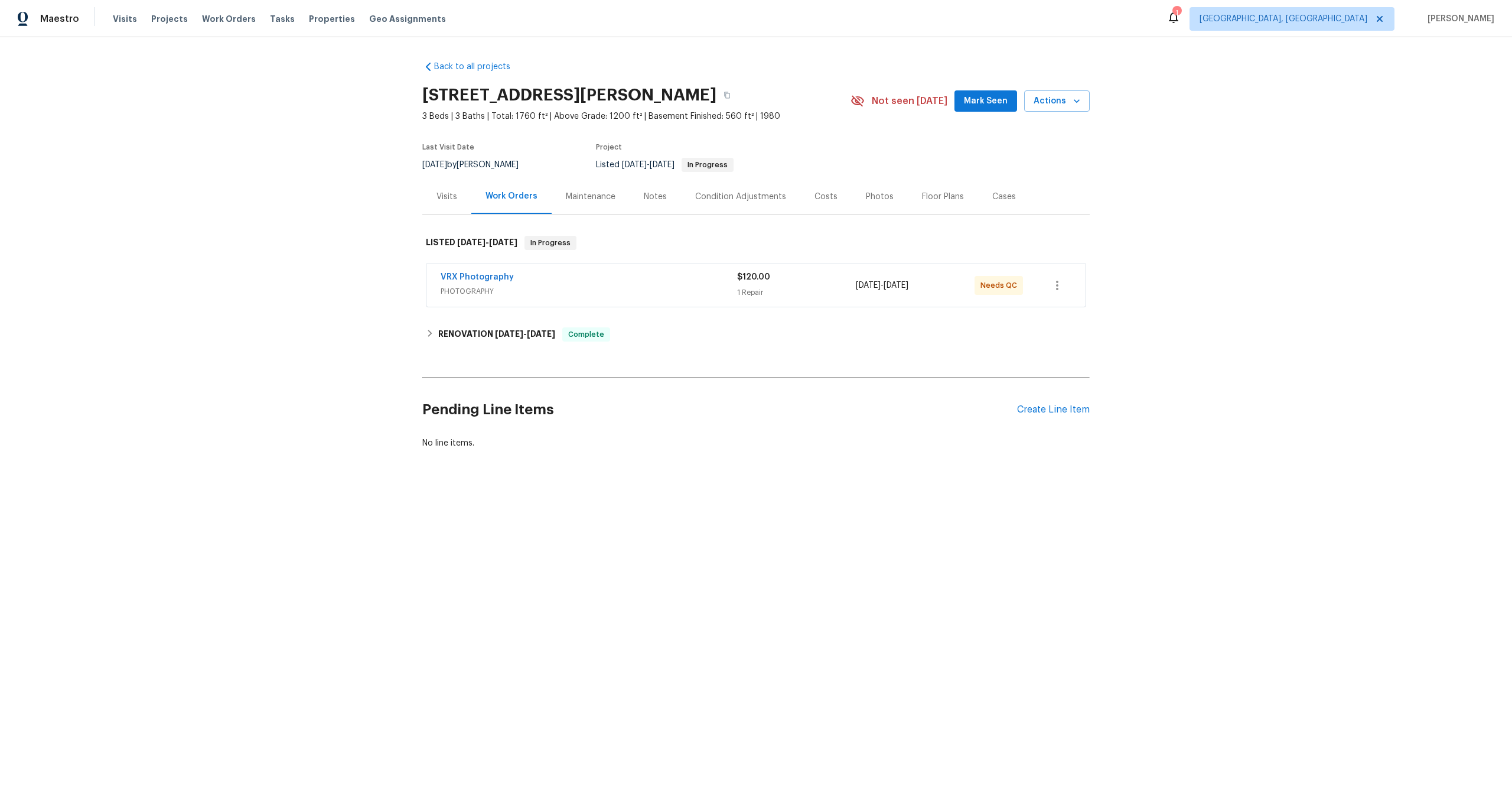
click at [681, 280] on div "VRX Photography" at bounding box center [589, 278] width 296 height 14
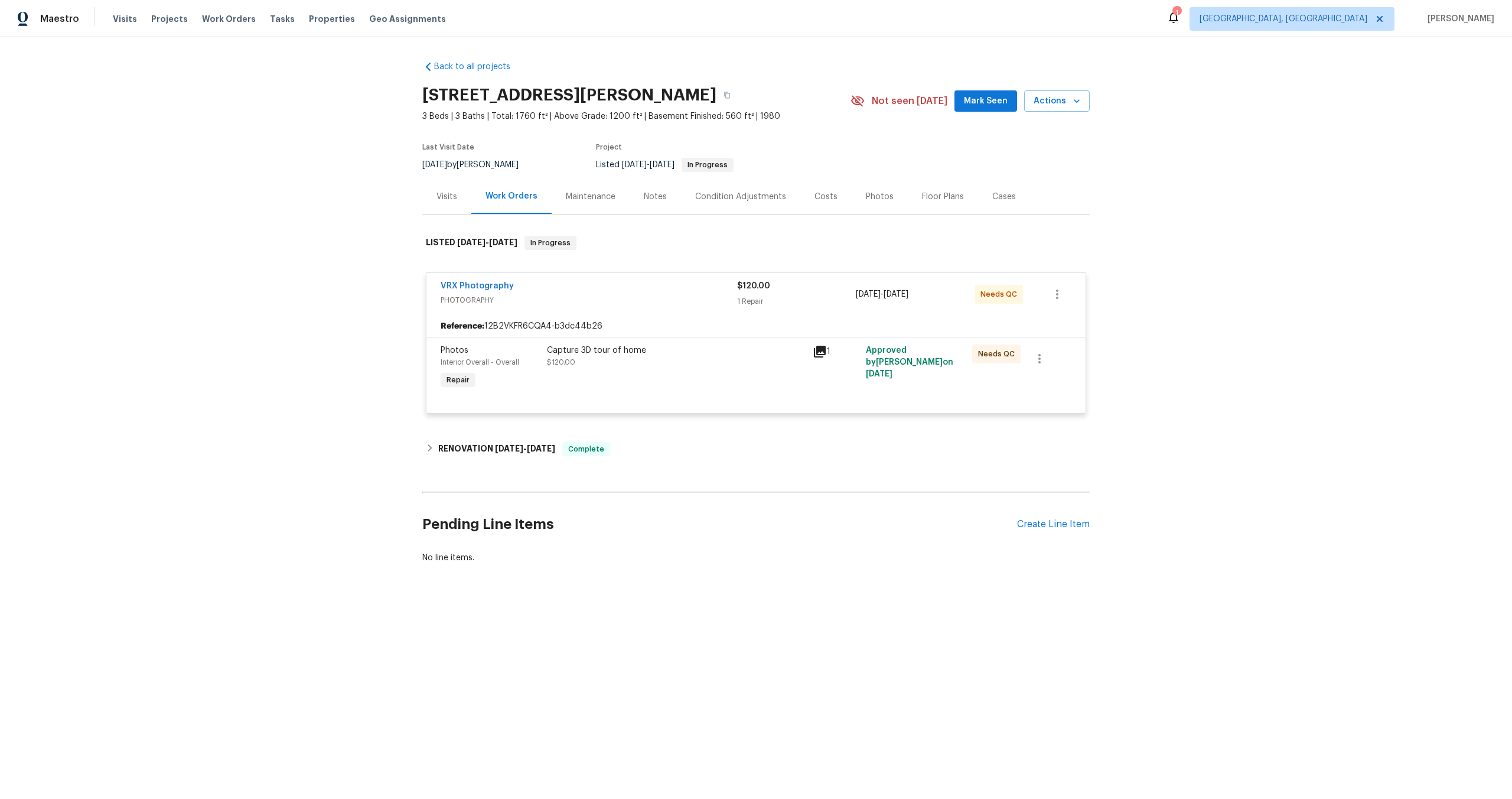
click at [708, 380] on div "Capture 3D tour of home $120.00" at bounding box center [676, 368] width 266 height 55
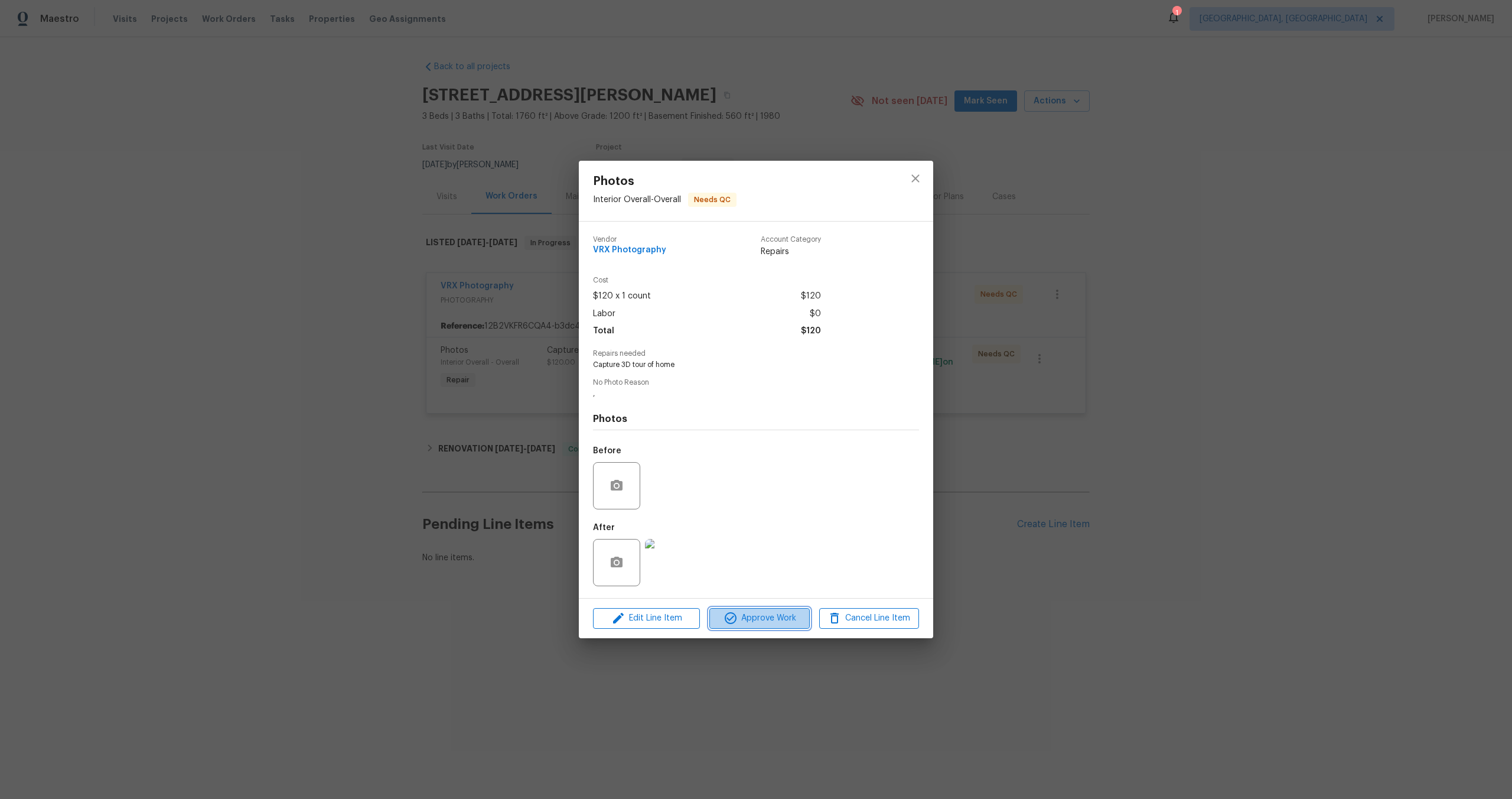
click at [778, 616] on span "Approve Work" at bounding box center [760, 619] width 93 height 15
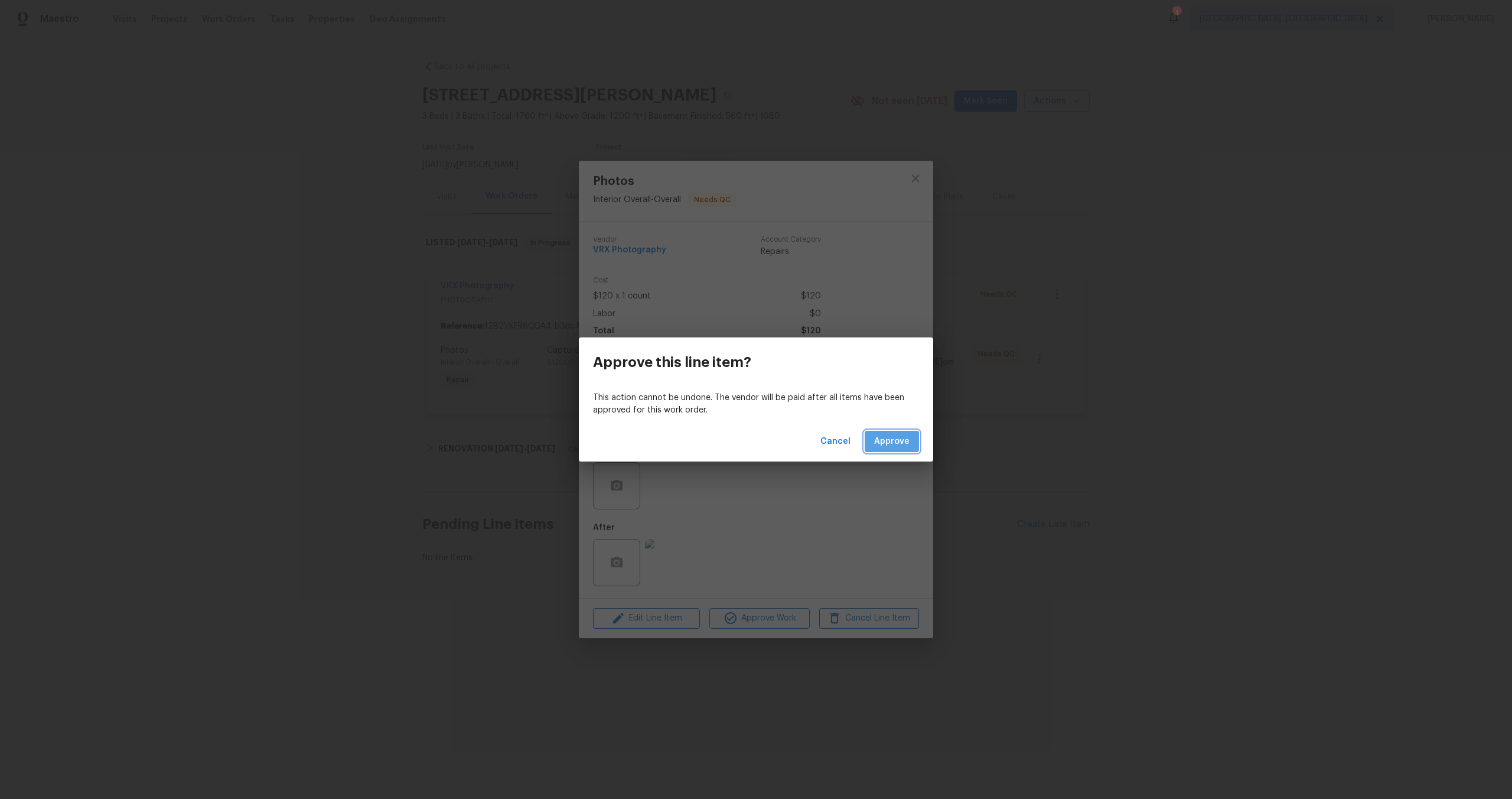
click at [891, 445] on span "Approve" at bounding box center [891, 442] width 35 height 15
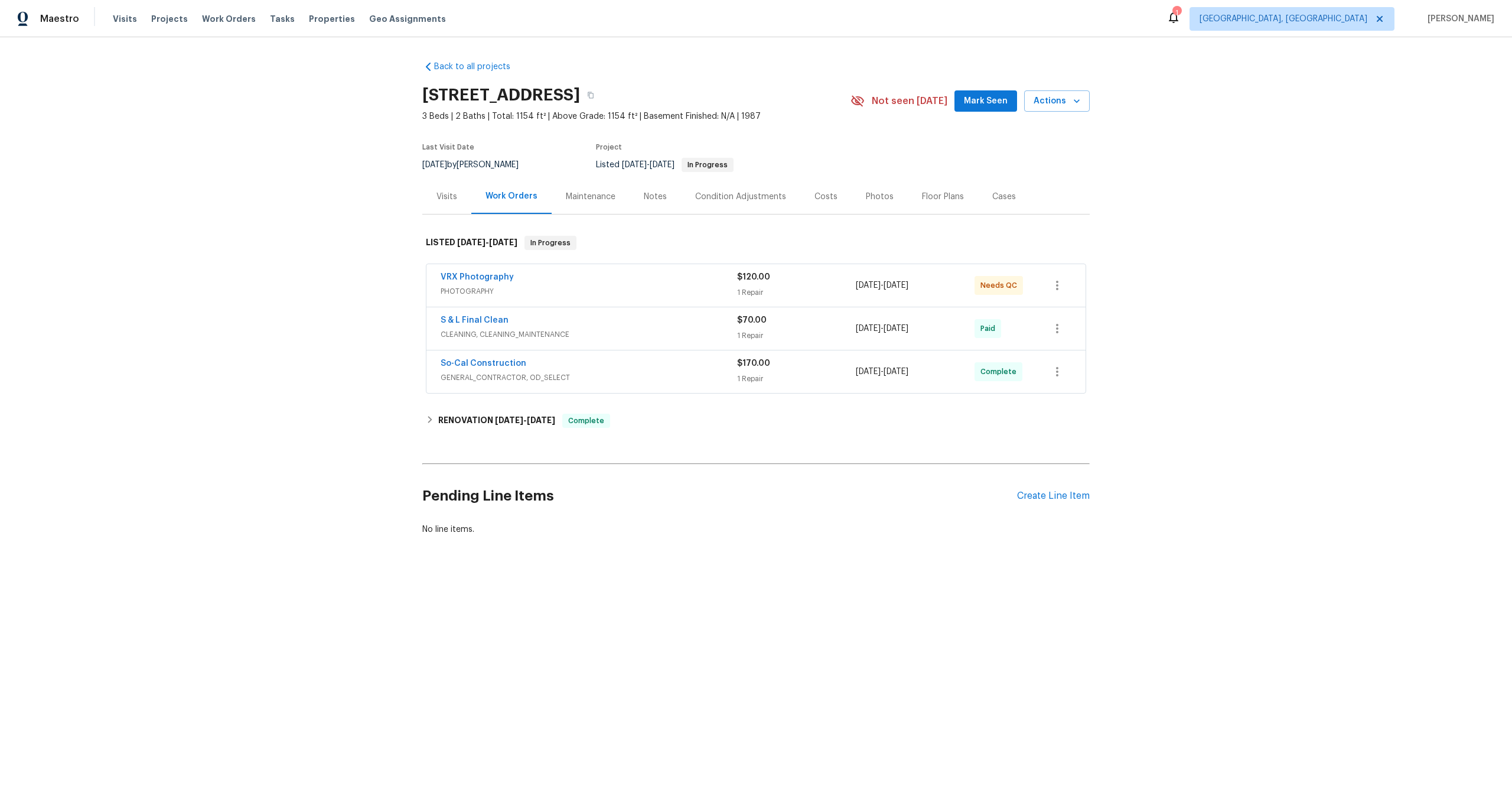
click at [612, 301] on div "VRX Photography PHOTOGRAPHY $120.00 1 Repair [DATE] - [DATE] Needs QC" at bounding box center [756, 285] width 659 height 43
click at [612, 288] on span "PHOTOGRAPHY" at bounding box center [589, 291] width 296 height 12
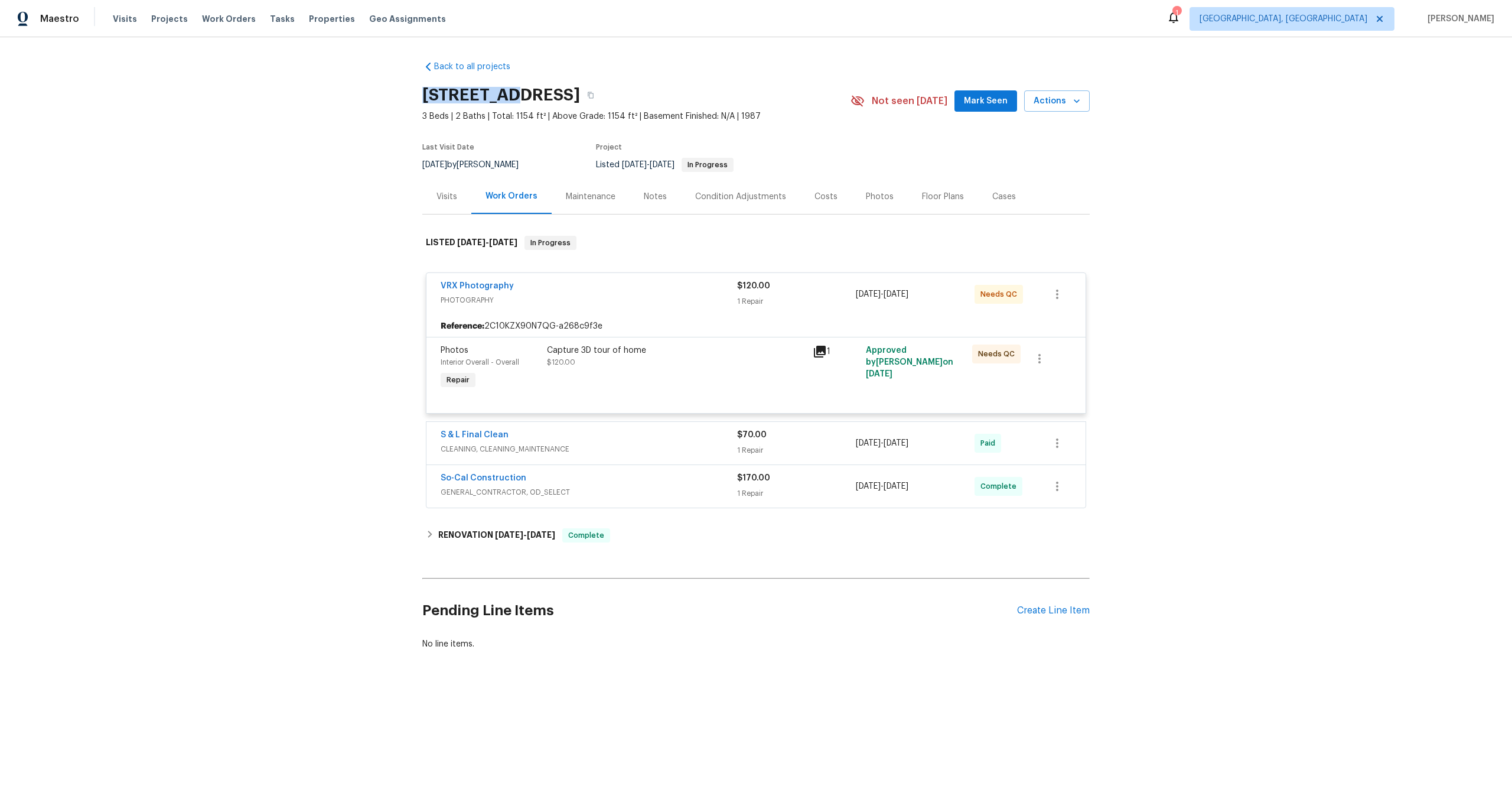
drag, startPoint x: 509, startPoint y: 92, endPoint x: 417, endPoint y: 92, distance: 92.0
click at [417, 92] on div "Back to all projects [STREET_ADDRESS] 3 Beds | 2 Baths | Total: 1154 ft² | Abov…" at bounding box center [756, 384] width 1512 height 693
copy h2 "[STREET_ADDRESS]"
click at [722, 368] on div "Capture 3D tour of home $120.00" at bounding box center [676, 368] width 266 height 55
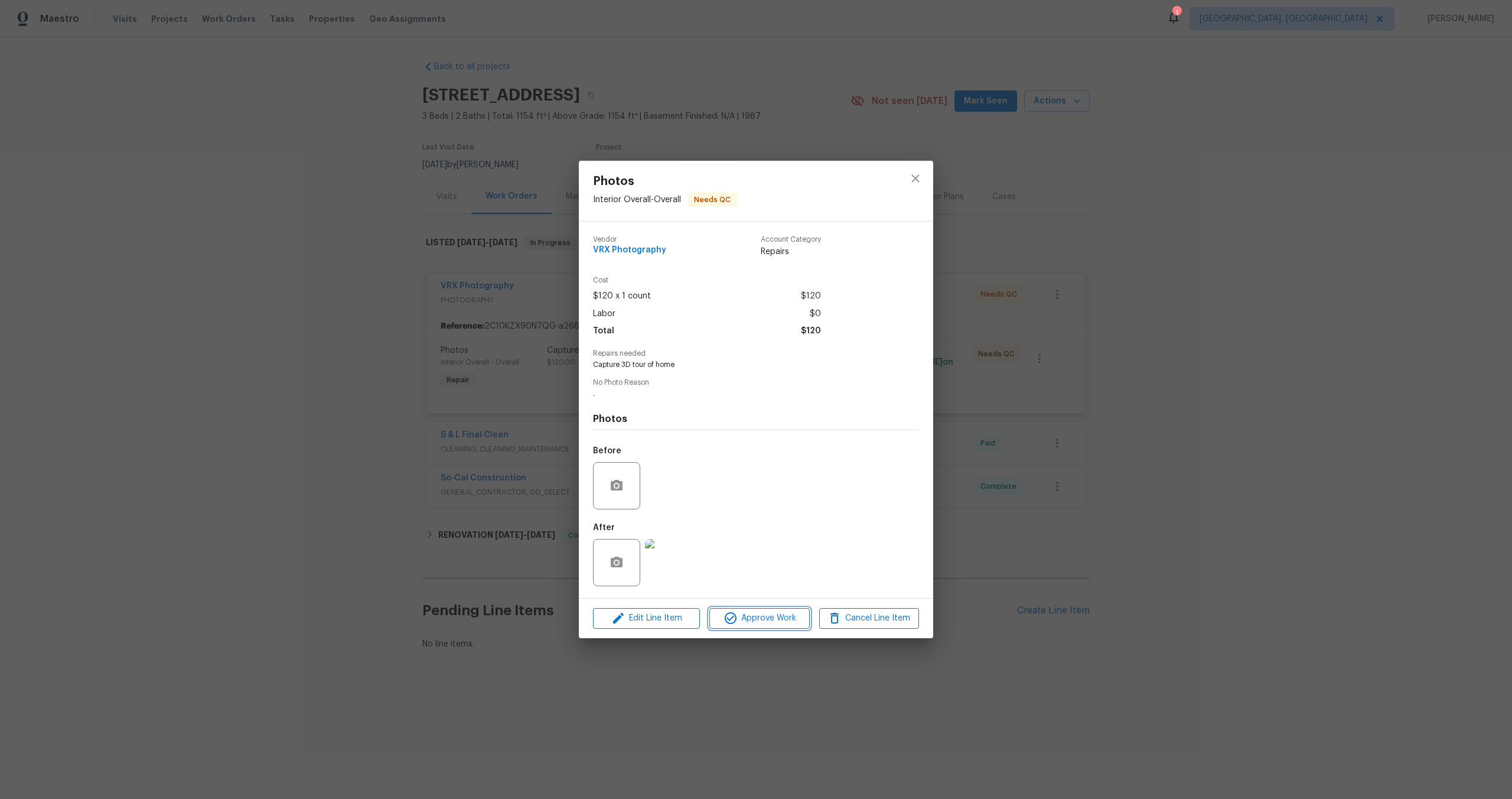
click at [766, 622] on span "Approve Work" at bounding box center [760, 619] width 93 height 15
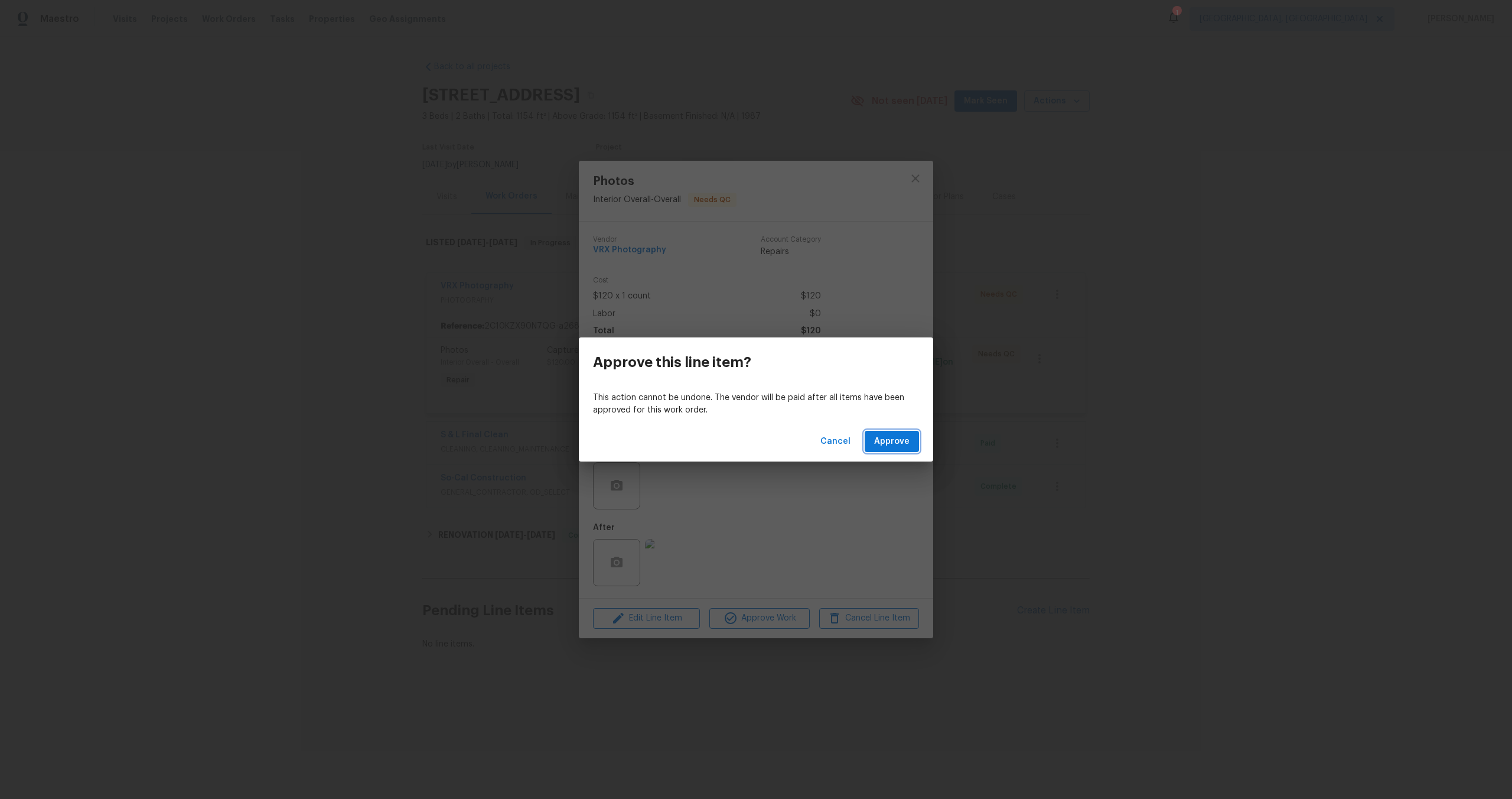
click at [892, 442] on span "Approve" at bounding box center [891, 442] width 35 height 15
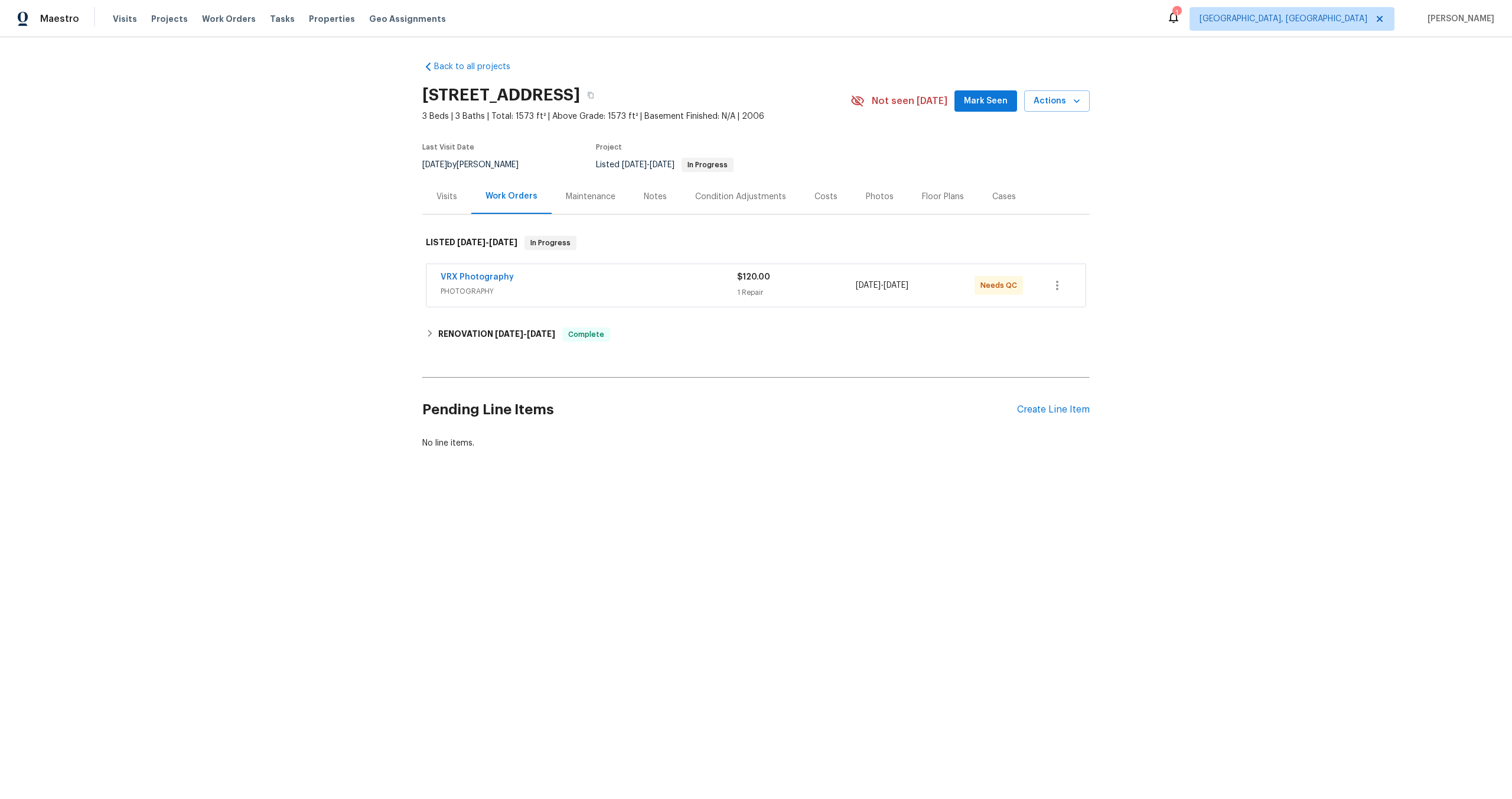
click at [627, 287] on span "PHOTOGRAPHY" at bounding box center [589, 291] width 296 height 12
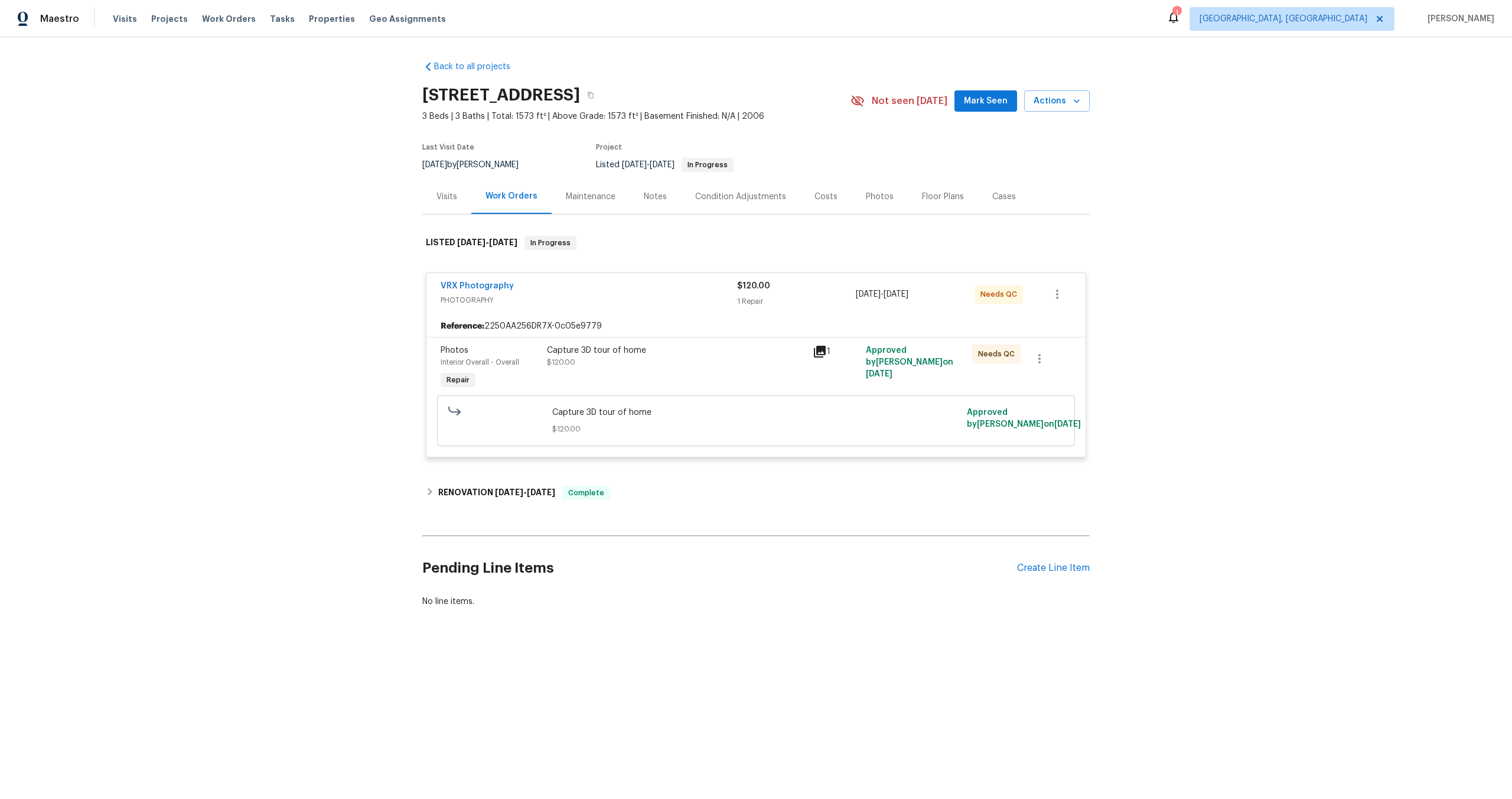
click at [667, 377] on div "Capture 3D tour of home $120.00" at bounding box center [676, 368] width 266 height 55
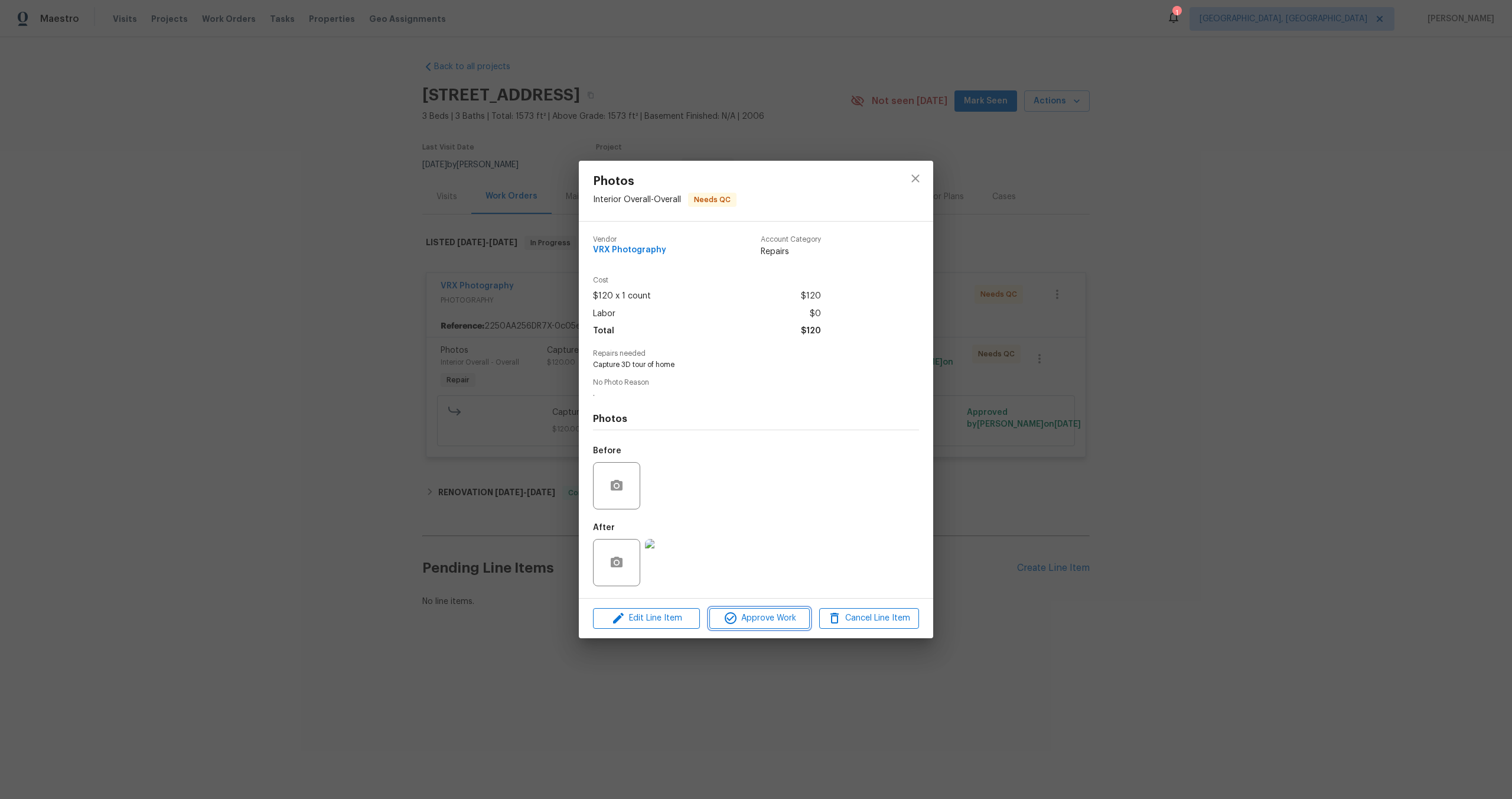
click at [765, 625] on span "Approve Work" at bounding box center [760, 619] width 93 height 15
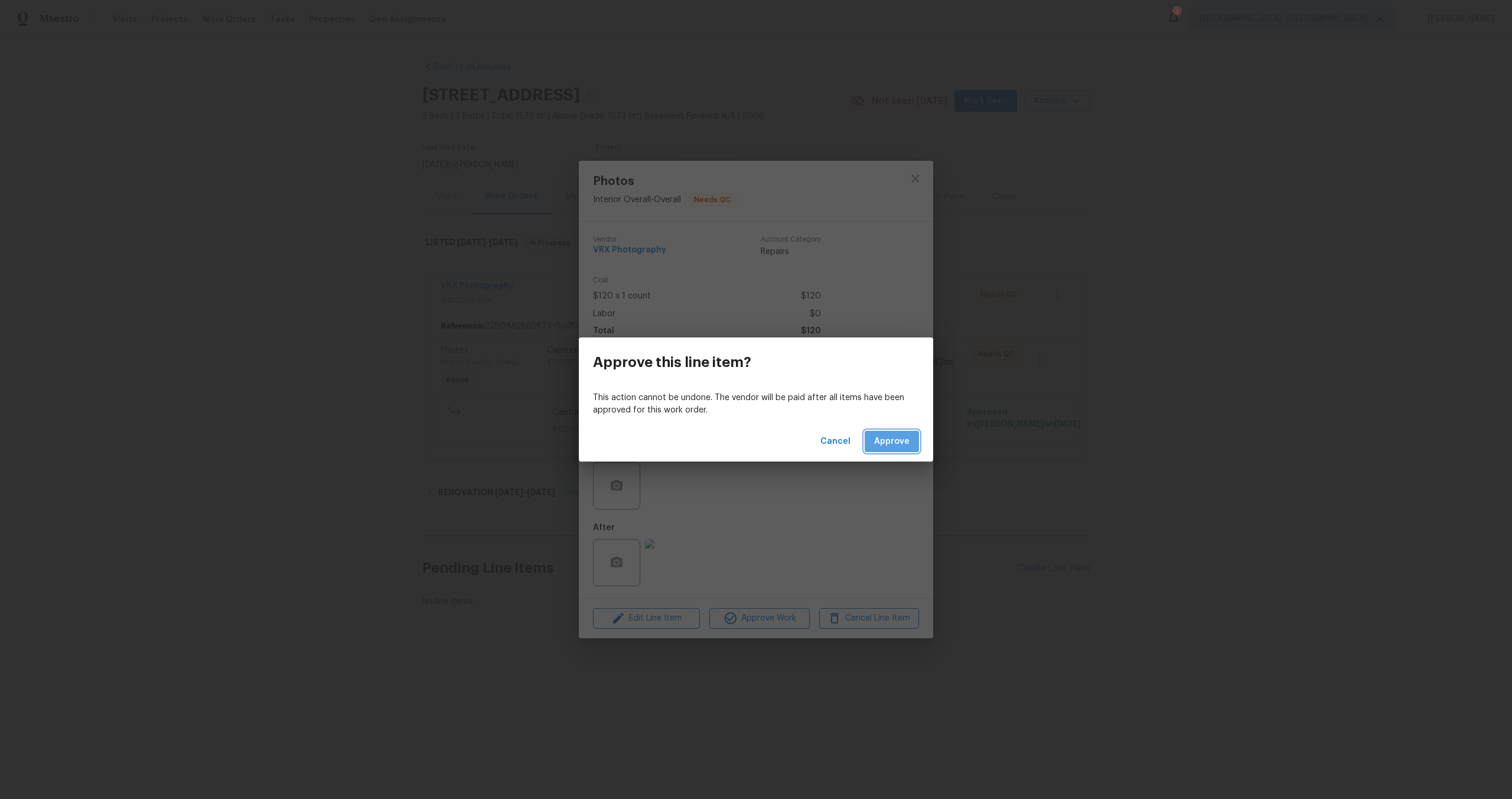
click at [893, 444] on span "Approve" at bounding box center [891, 442] width 35 height 15
